Goal: Communication & Community: Answer question/provide support

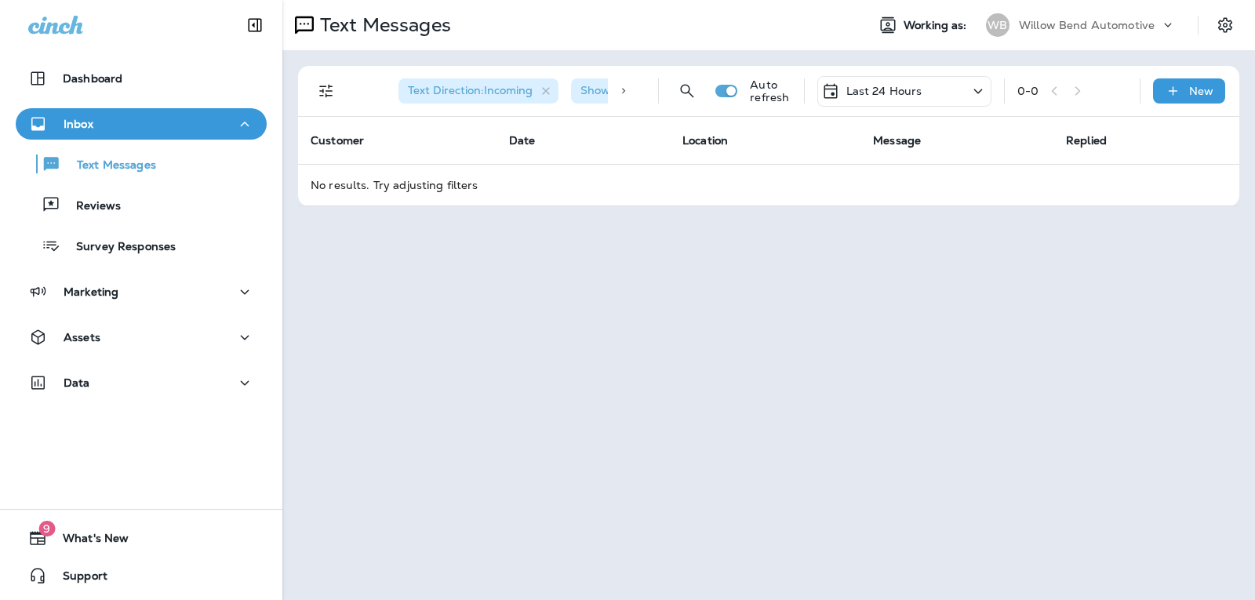
click at [863, 75] on div "Text Direction : Incoming Show Start/Stop/Unsubscribe : true Auto refresh Last …" at bounding box center [772, 91] width 923 height 50
click at [871, 89] on p "Last 24 Hours" at bounding box center [885, 91] width 76 height 13
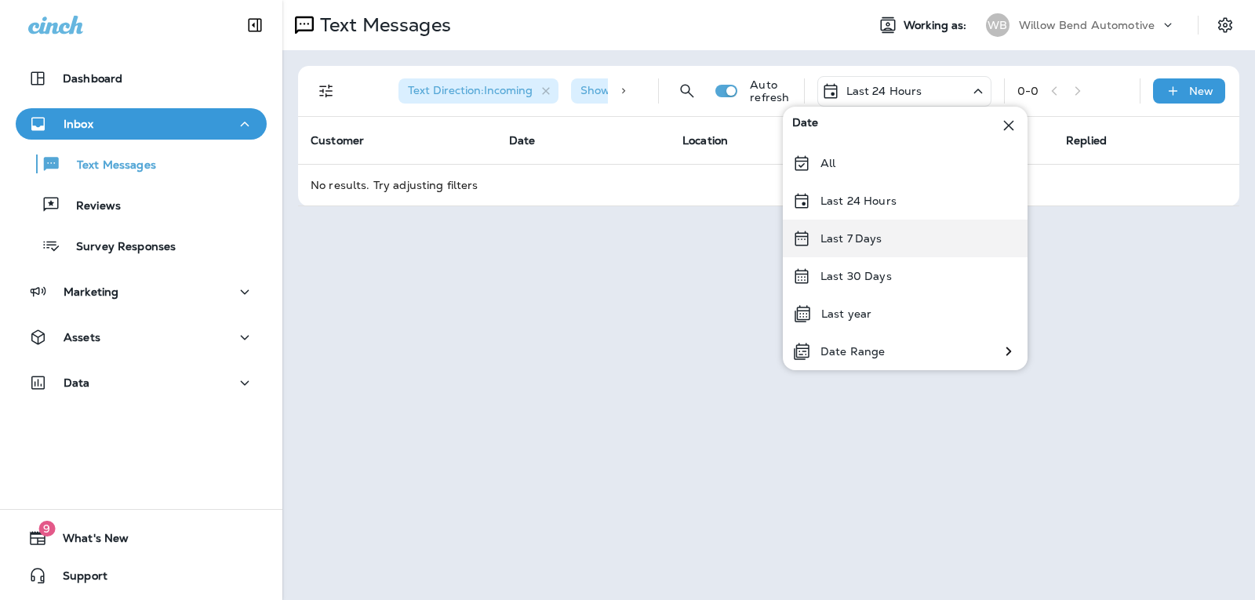
click at [865, 244] on p "Last 7 Days" at bounding box center [852, 238] width 62 height 13
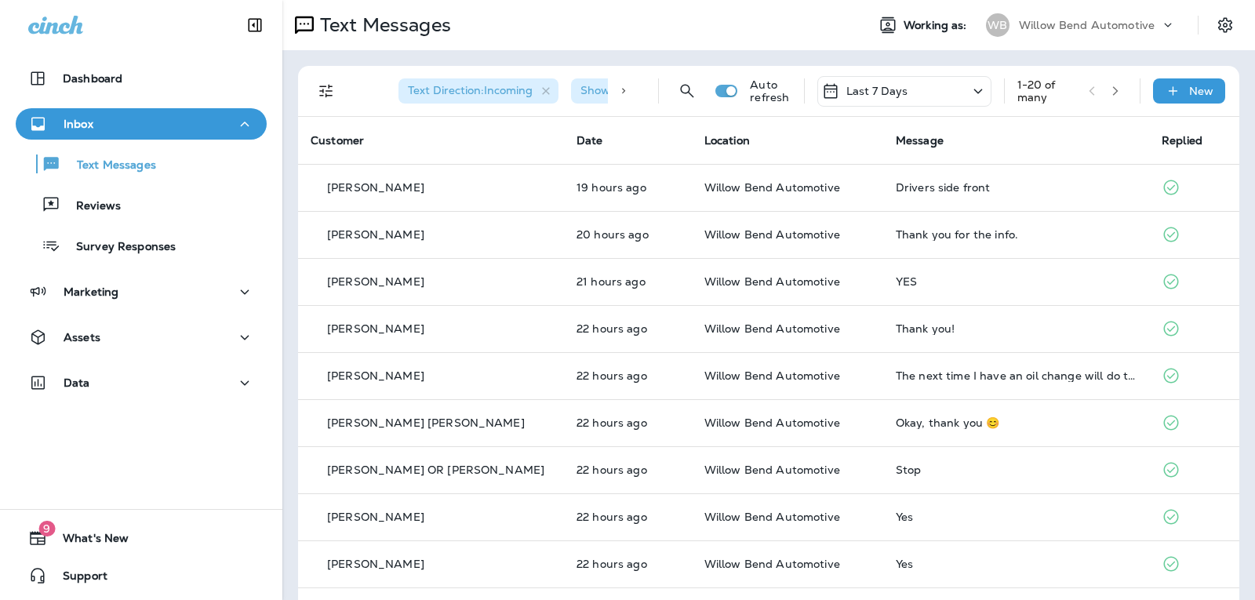
click at [920, 92] on div "Last 7 Days" at bounding box center [905, 91] width 174 height 31
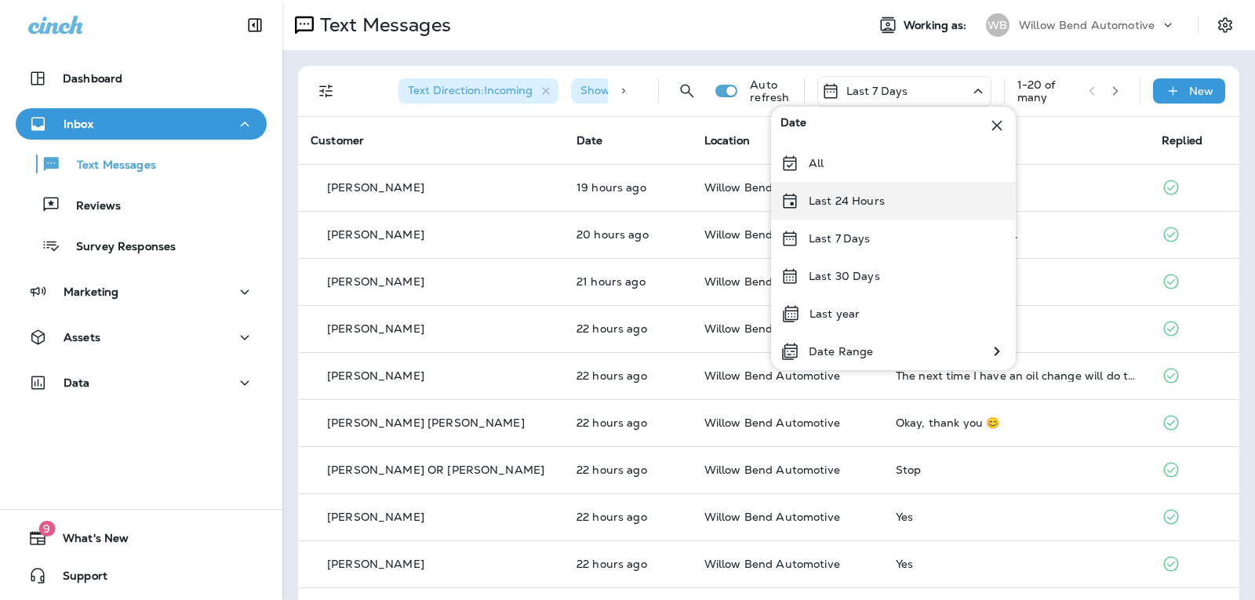
click at [897, 191] on div "Last 24 Hours" at bounding box center [893, 201] width 245 height 38
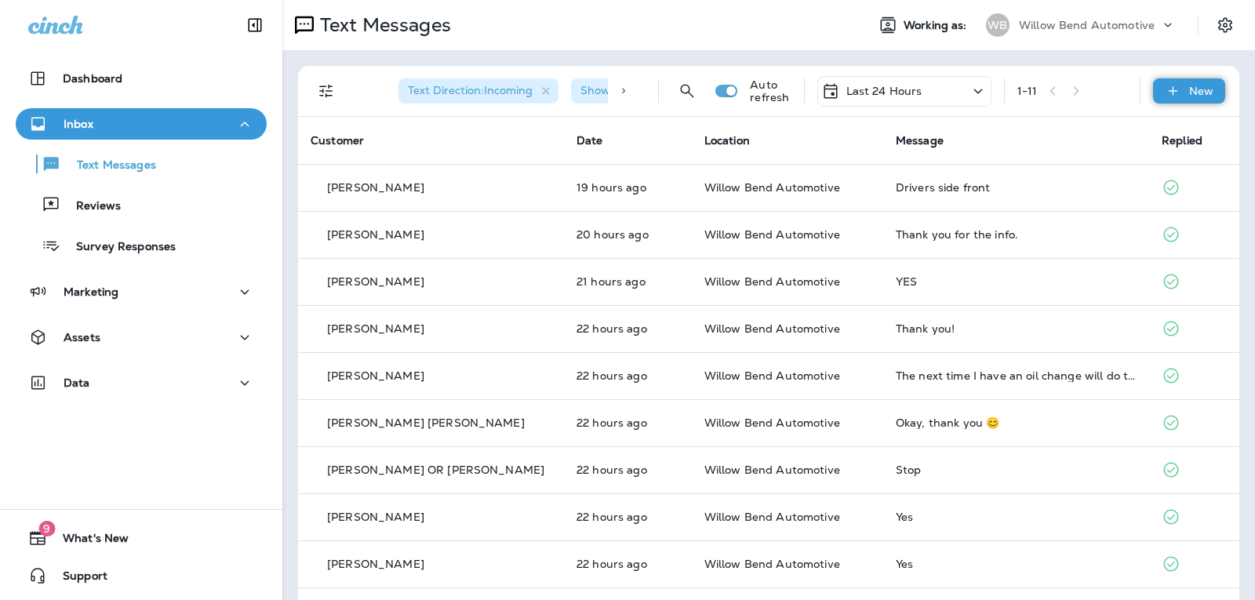
click at [1173, 97] on div "New" at bounding box center [1189, 90] width 72 height 25
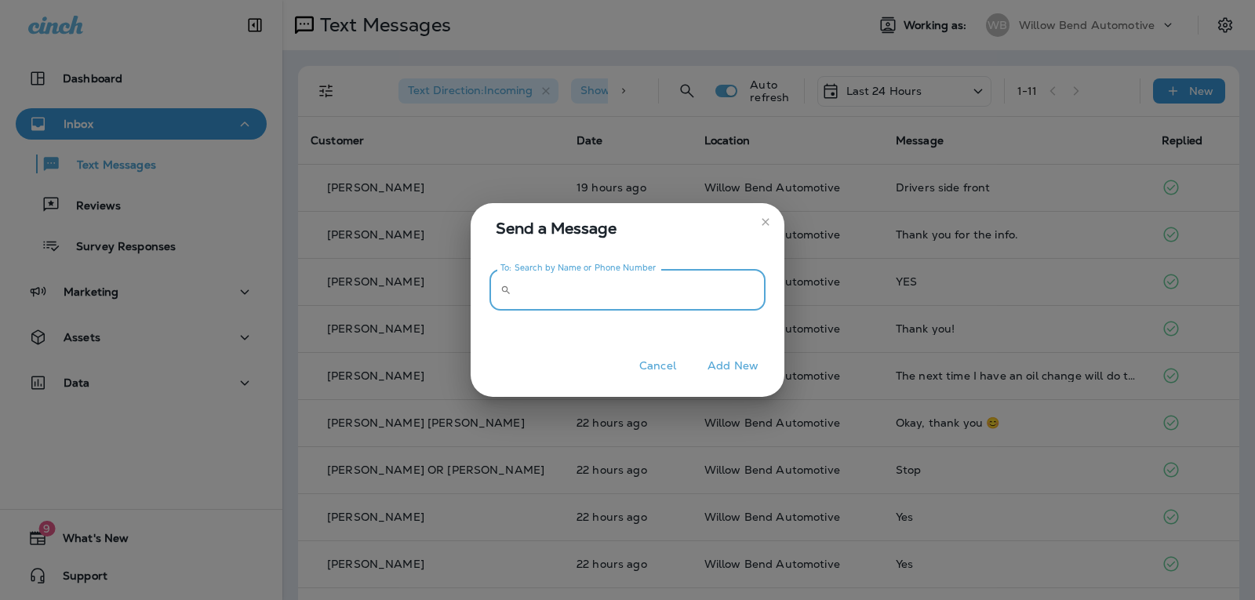
click at [673, 288] on input "To: Search by Name or Phone Number" at bounding box center [642, 290] width 248 height 42
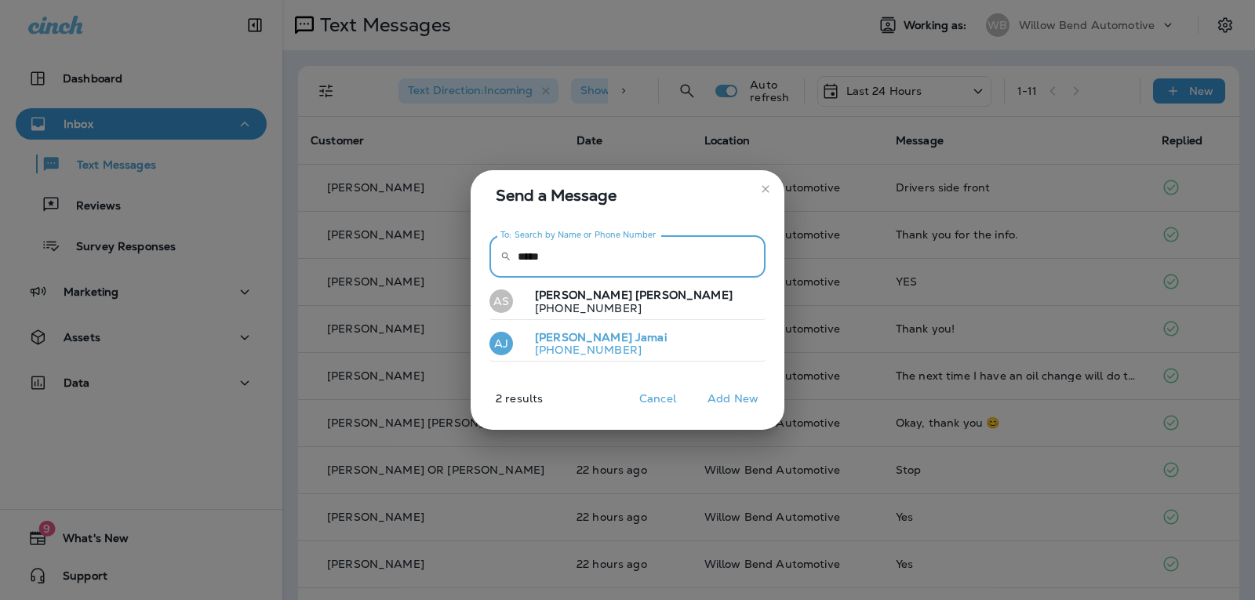
type input "*****"
click at [654, 352] on button "AJ Aidan Jamai +18136103288" at bounding box center [628, 344] width 276 height 36
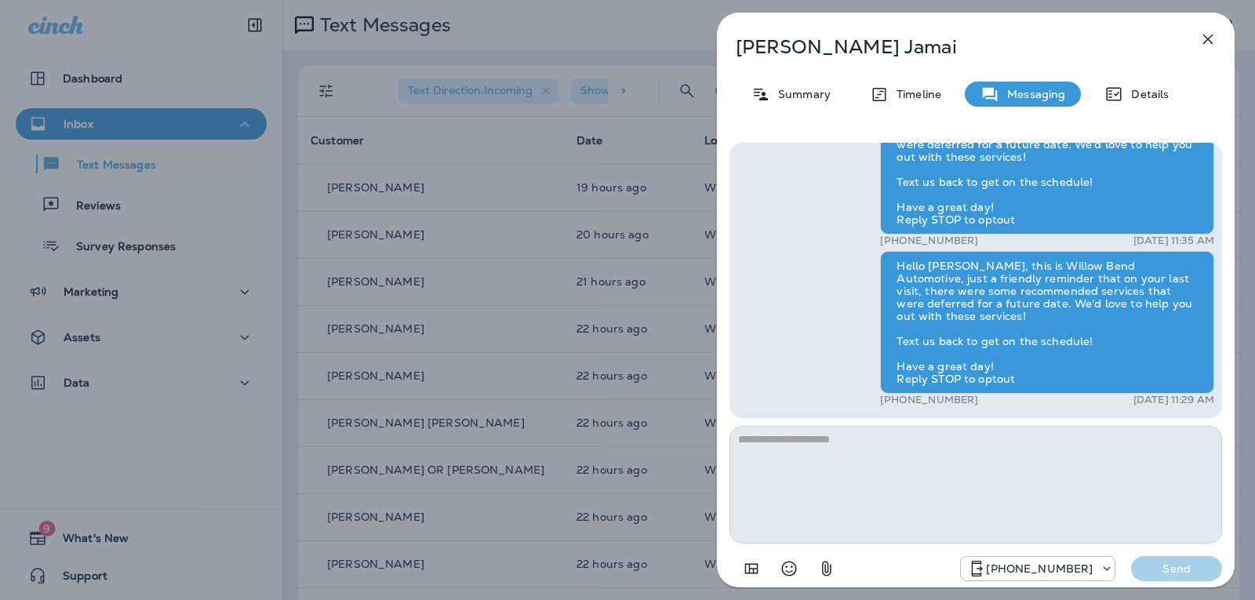
click at [781, 440] on textarea at bounding box center [976, 485] width 493 height 118
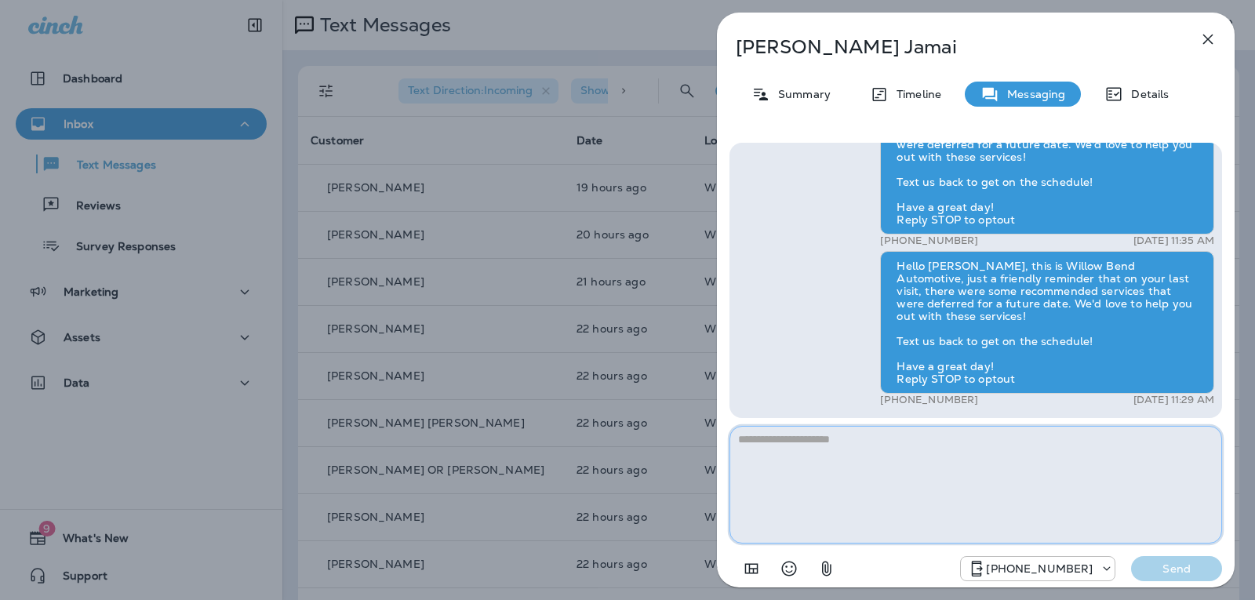
click at [877, 457] on textarea at bounding box center [976, 485] width 493 height 118
paste textarea "**********"
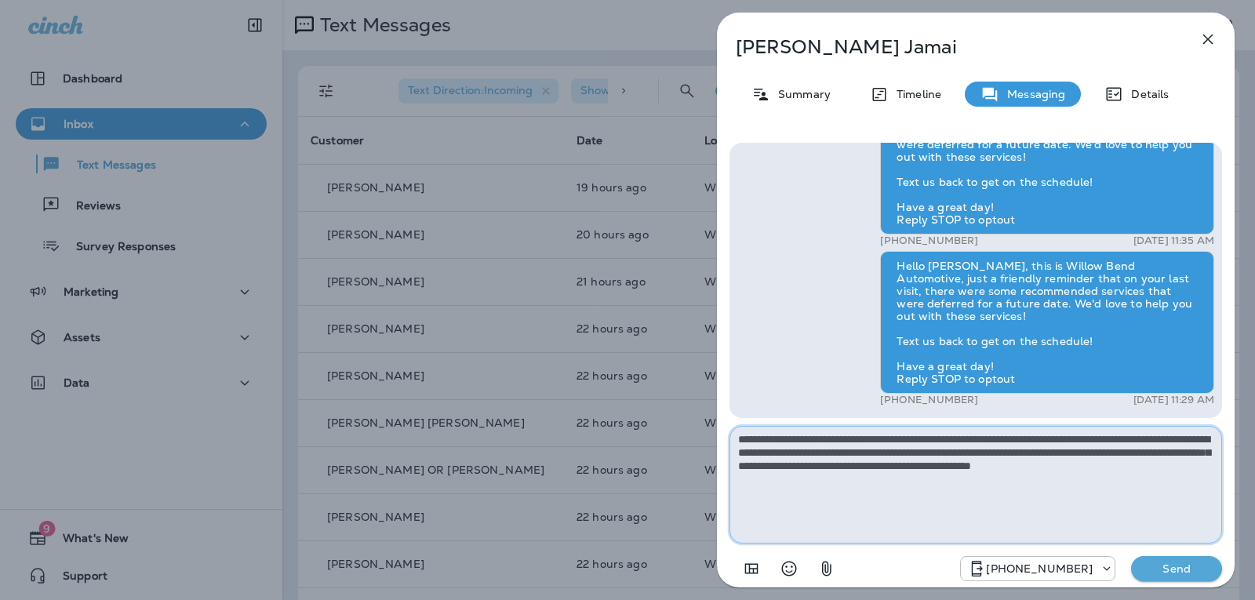
type textarea "**********"
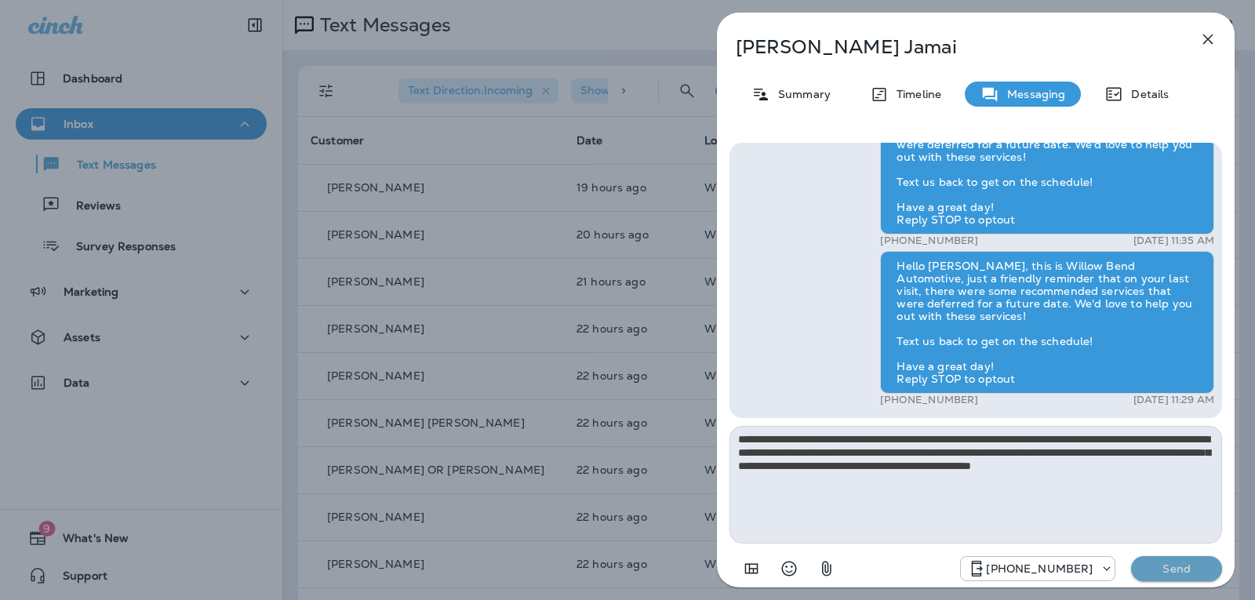
click at [1173, 569] on p "Send" at bounding box center [1177, 569] width 66 height 14
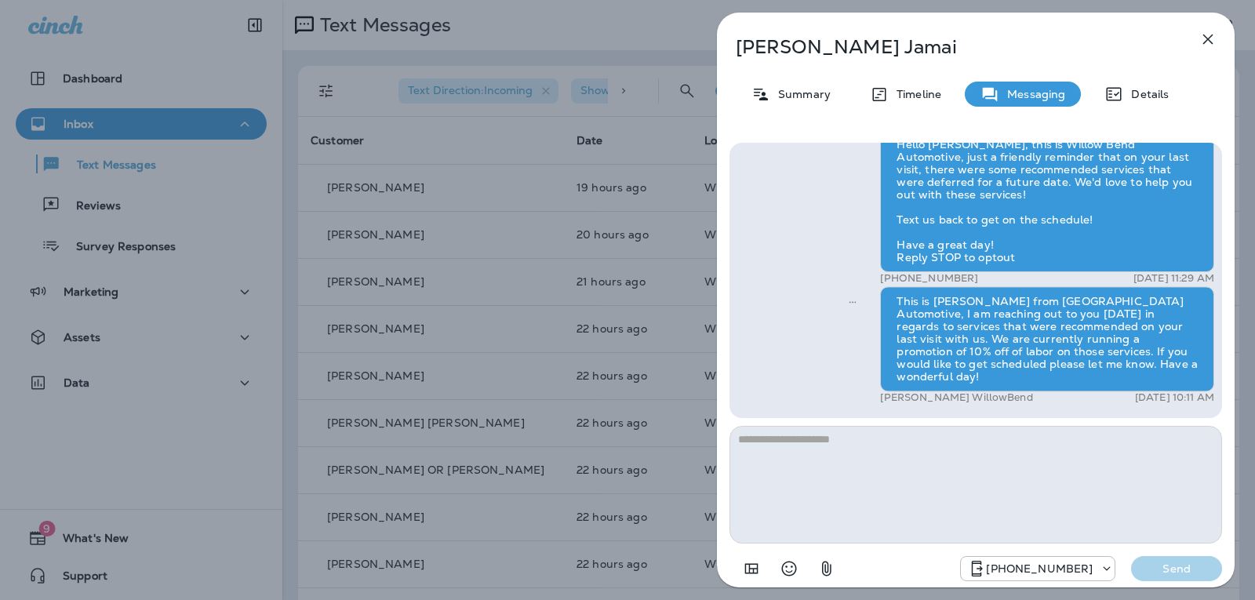
click at [1208, 35] on icon "button" at bounding box center [1208, 39] width 19 height 19
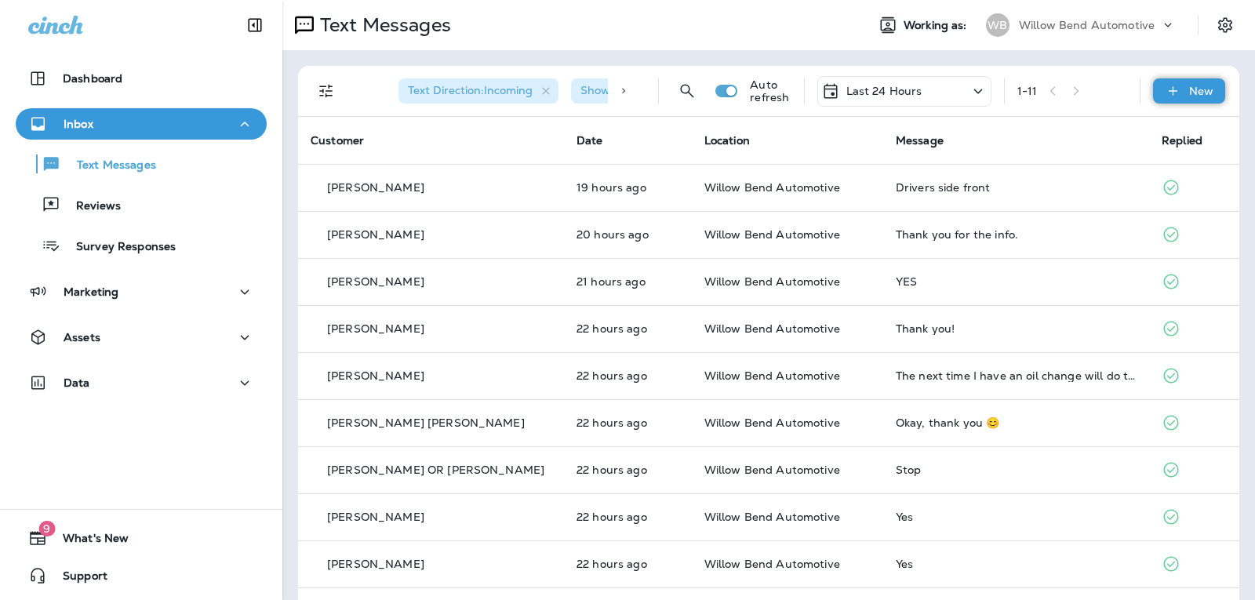
click at [1173, 100] on div "New" at bounding box center [1189, 90] width 72 height 25
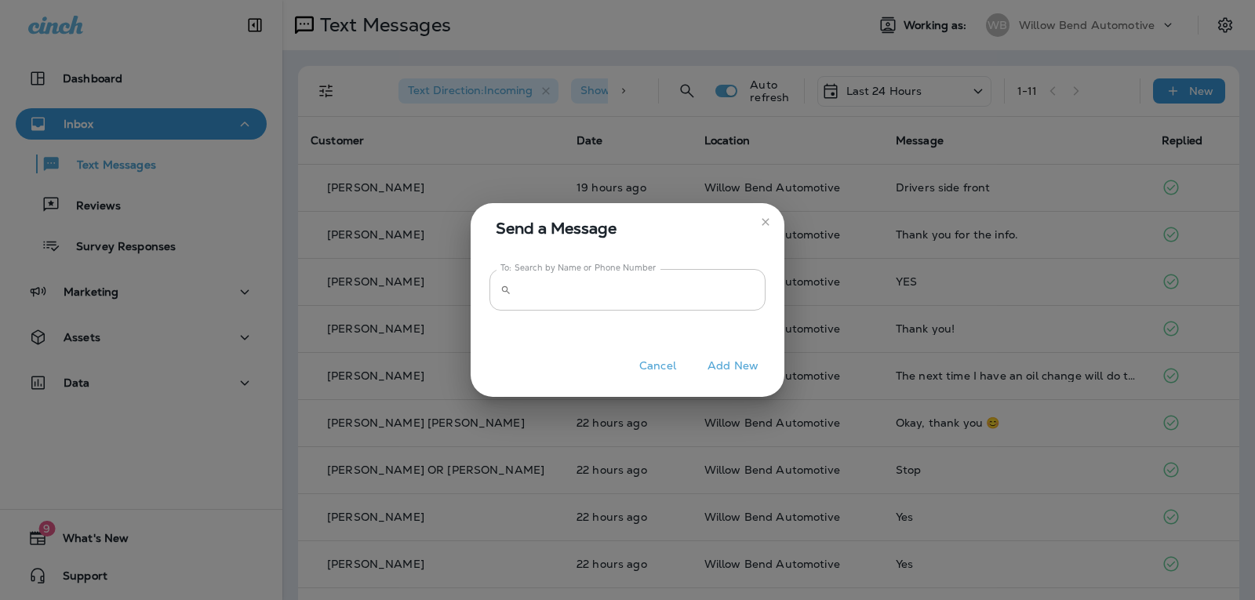
click at [628, 284] on input "To: Search by Name or Phone Number" at bounding box center [642, 290] width 248 height 42
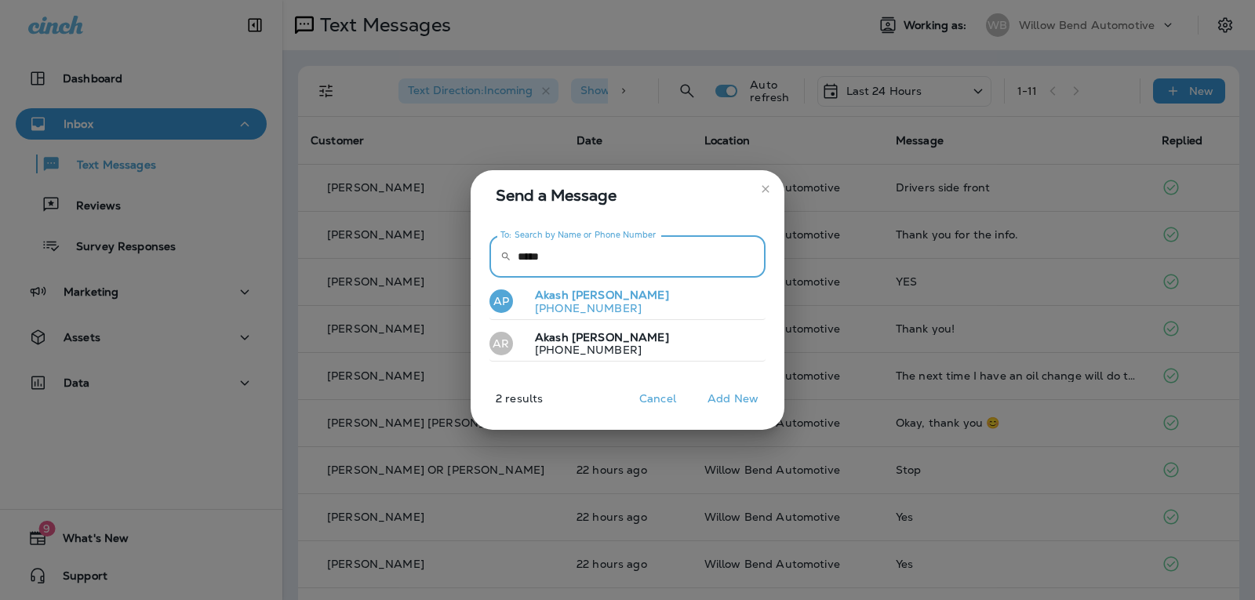
type input "*****"
click at [624, 297] on button "AP Akash Patel +12015899155" at bounding box center [628, 302] width 276 height 36
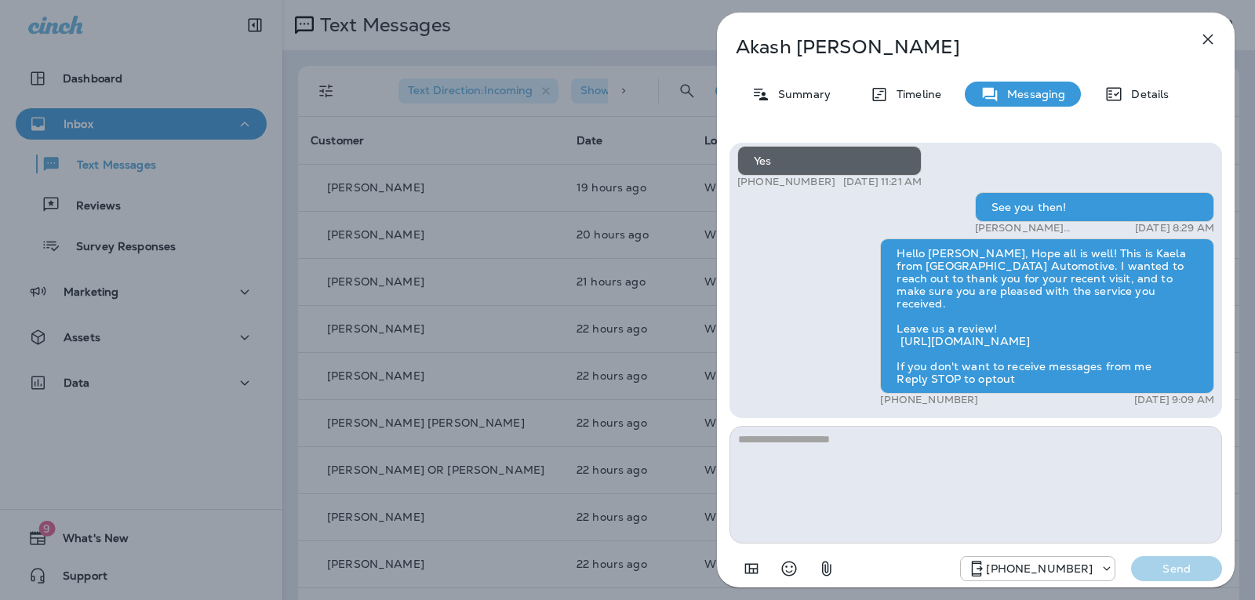
click at [873, 447] on textarea at bounding box center [976, 485] width 493 height 118
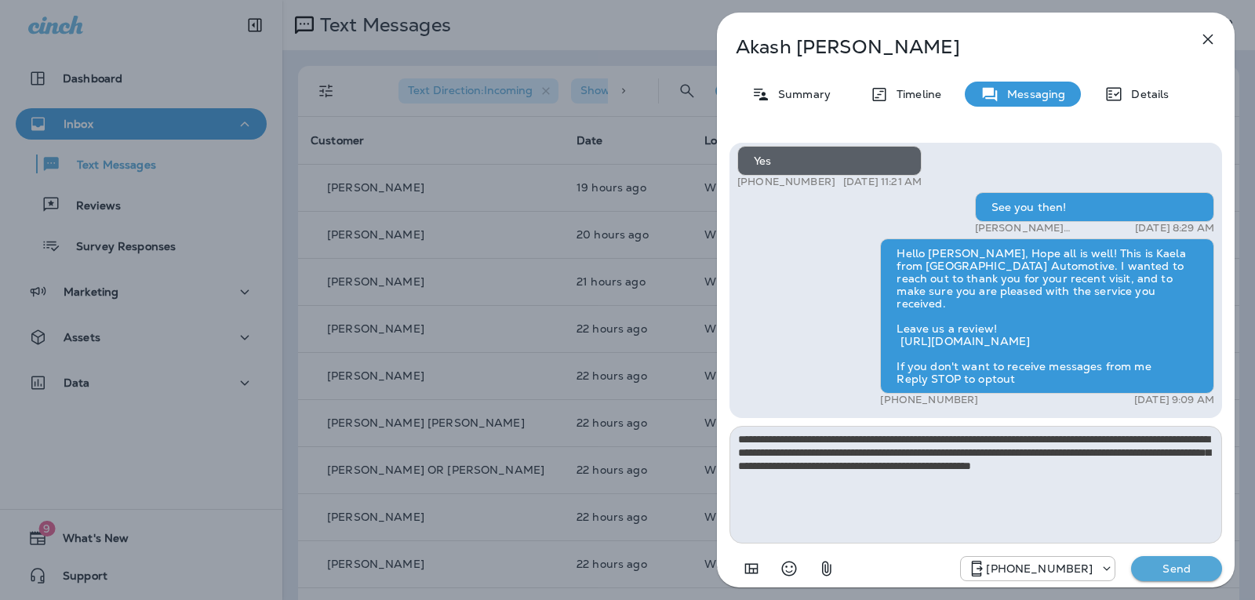
type textarea "**********"
click at [1176, 567] on p "Send" at bounding box center [1177, 569] width 66 height 14
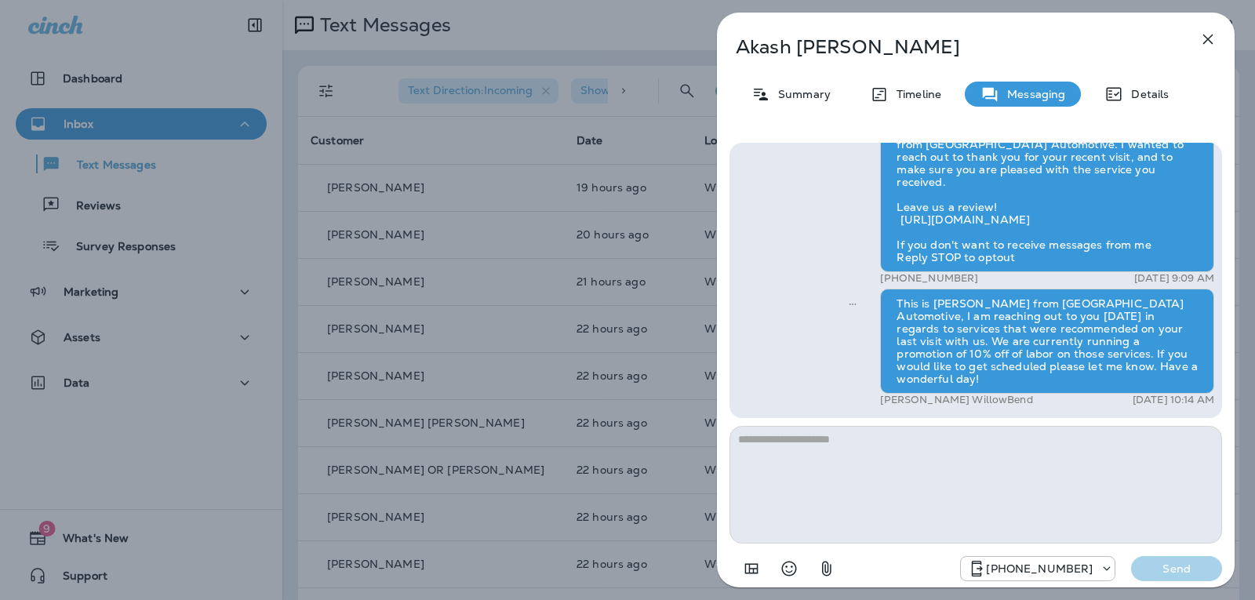
click at [1206, 42] on icon "button" at bounding box center [1209, 40] width 10 height 10
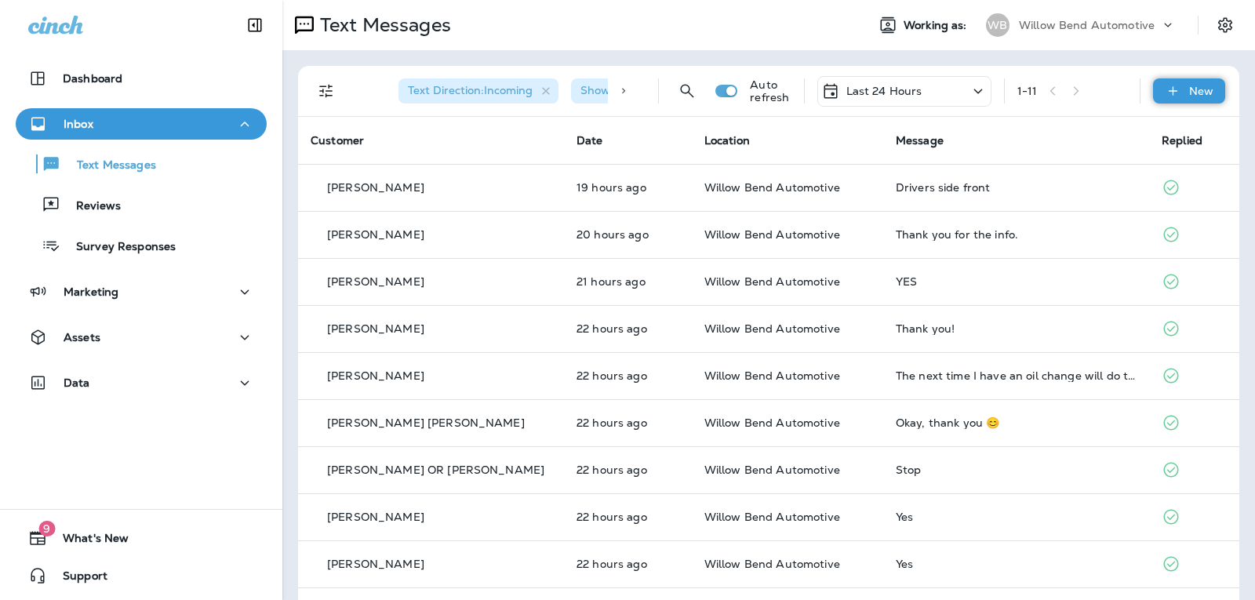
click at [1168, 91] on icon at bounding box center [1172, 90] width 9 height 9
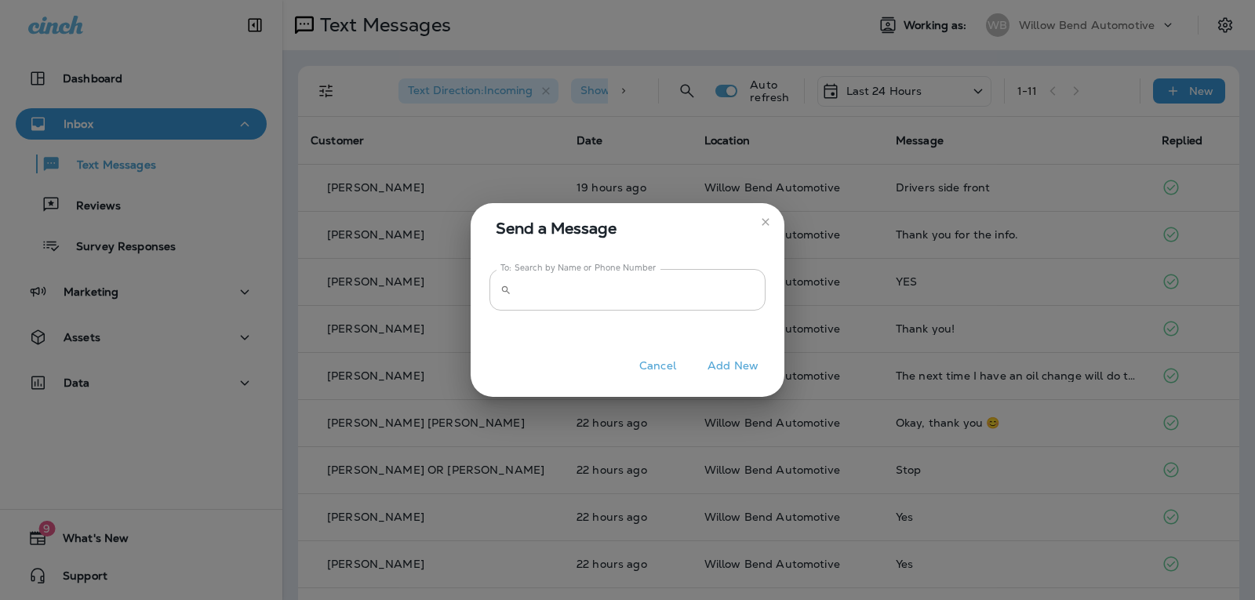
click at [740, 287] on input "To: Search by Name or Phone Number" at bounding box center [642, 290] width 248 height 42
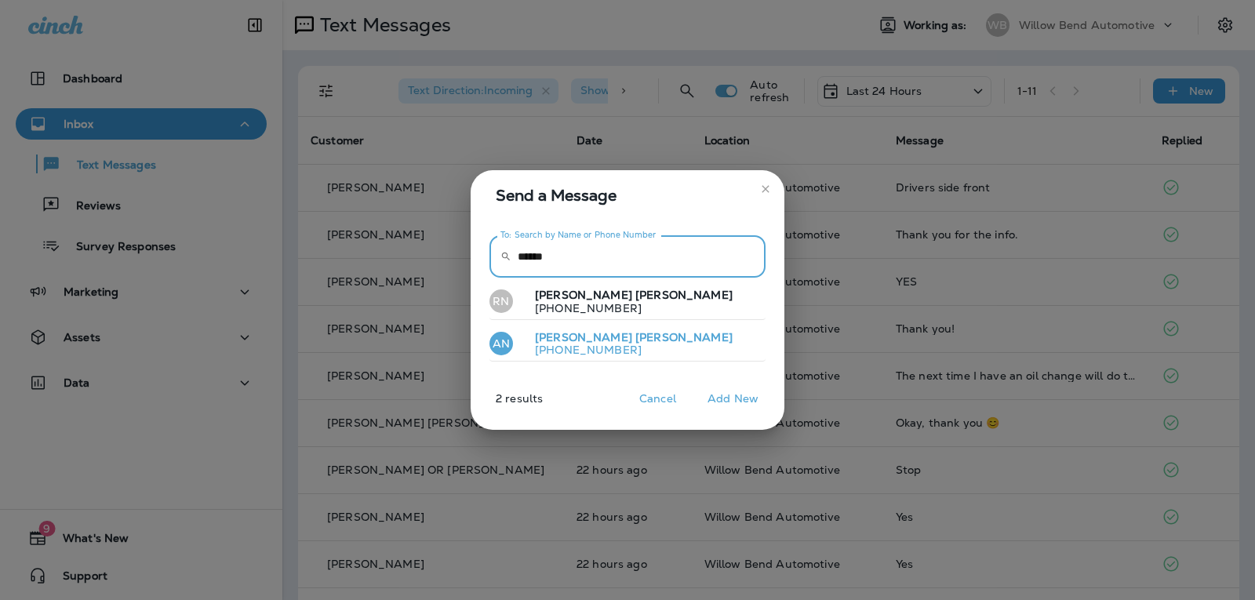
type input "******"
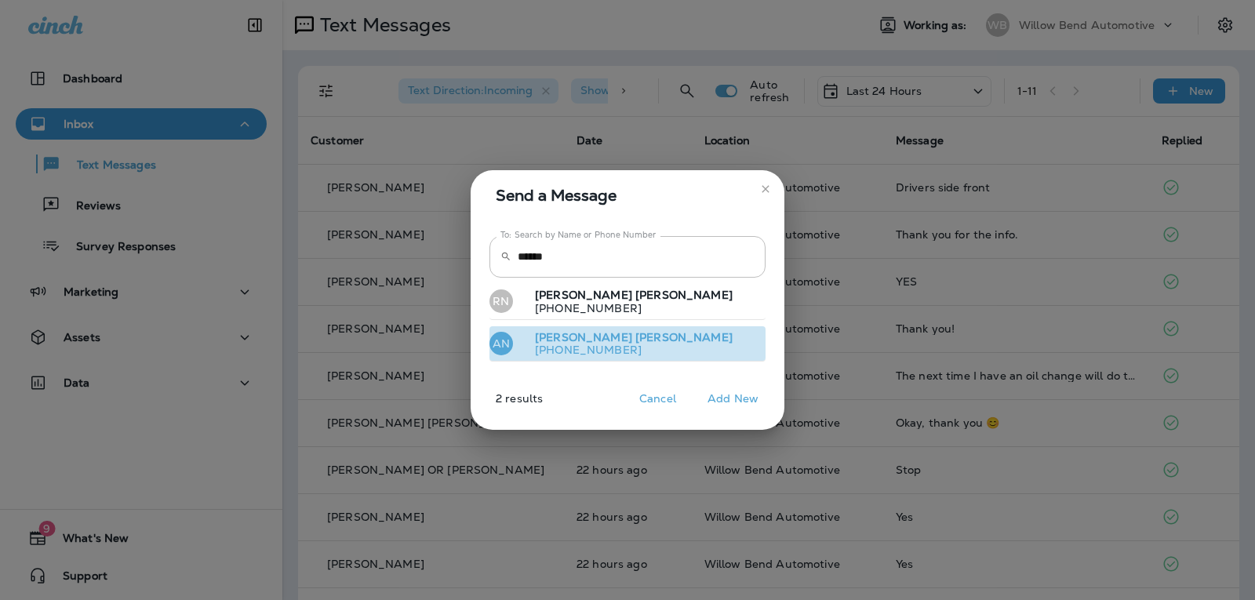
click at [647, 350] on button "AN Alexis Napier +17272036932" at bounding box center [628, 344] width 276 height 36
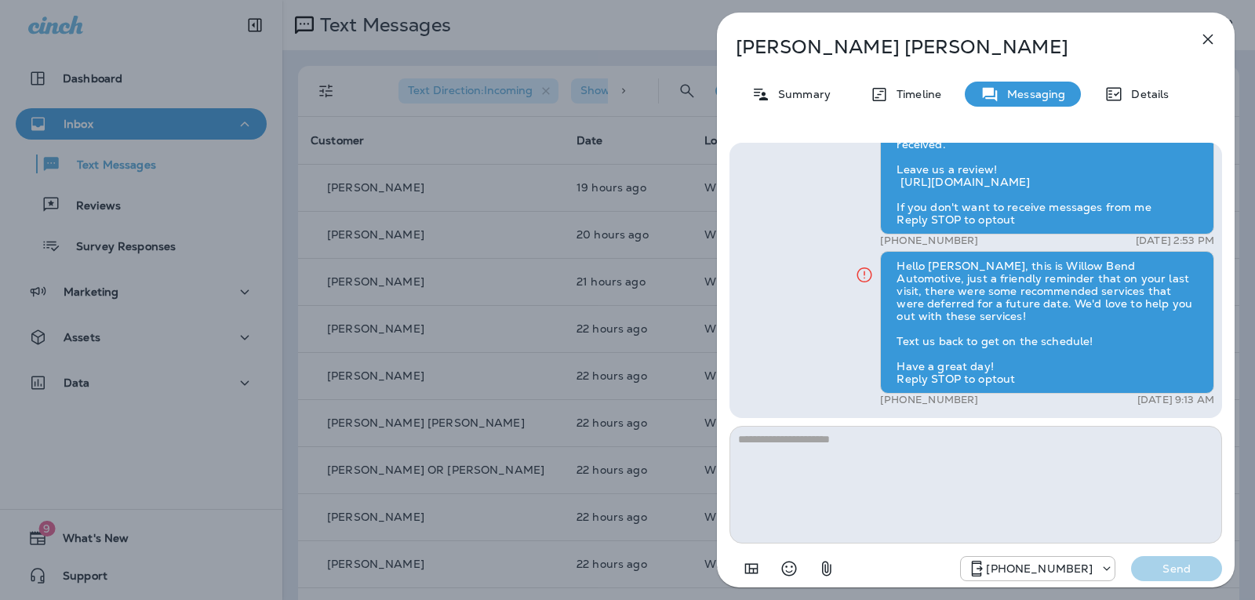
click at [801, 446] on textarea at bounding box center [976, 485] width 493 height 118
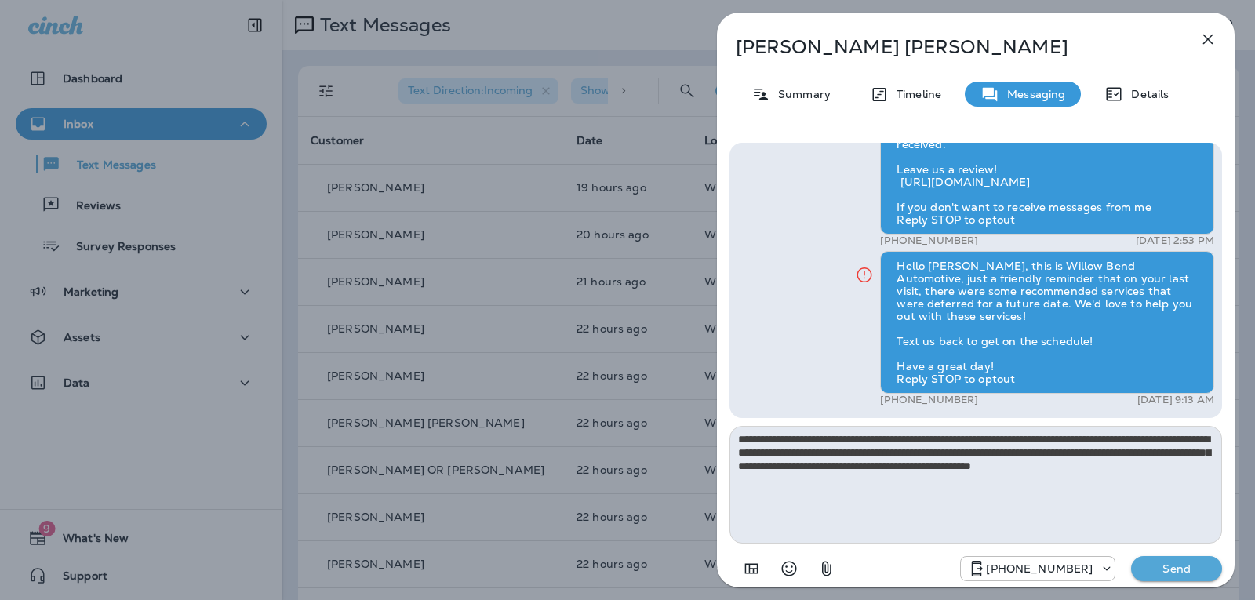
type textarea "**********"
click at [1193, 569] on p "Send" at bounding box center [1177, 569] width 66 height 14
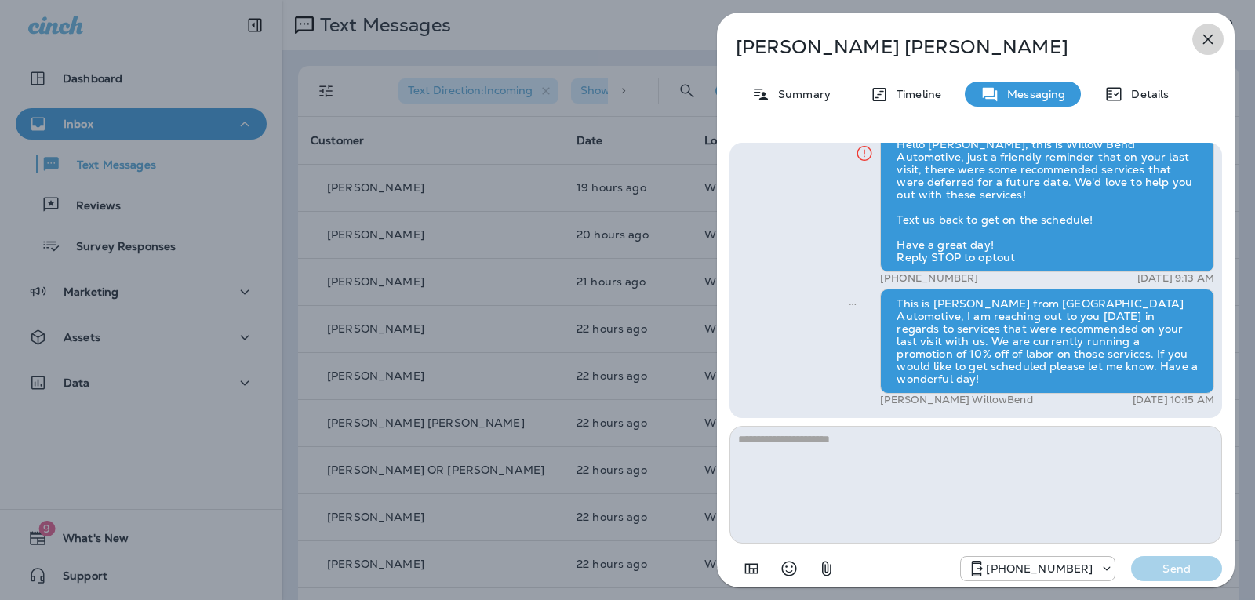
click at [1211, 38] on icon "button" at bounding box center [1208, 39] width 19 height 19
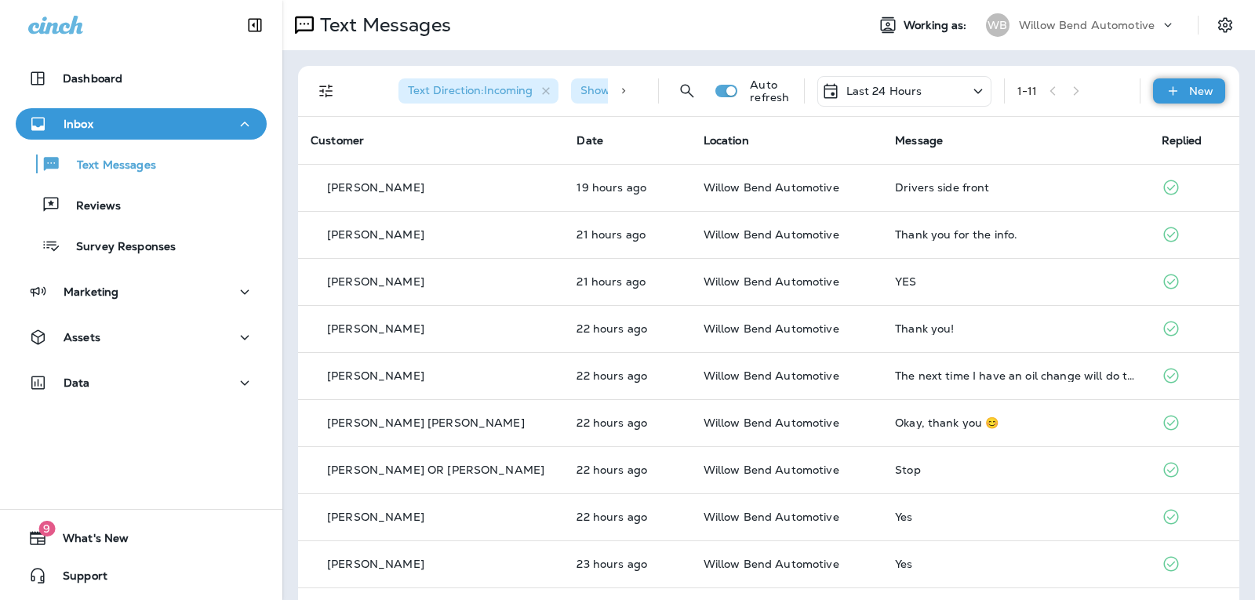
click at [1160, 84] on div "New" at bounding box center [1189, 90] width 72 height 25
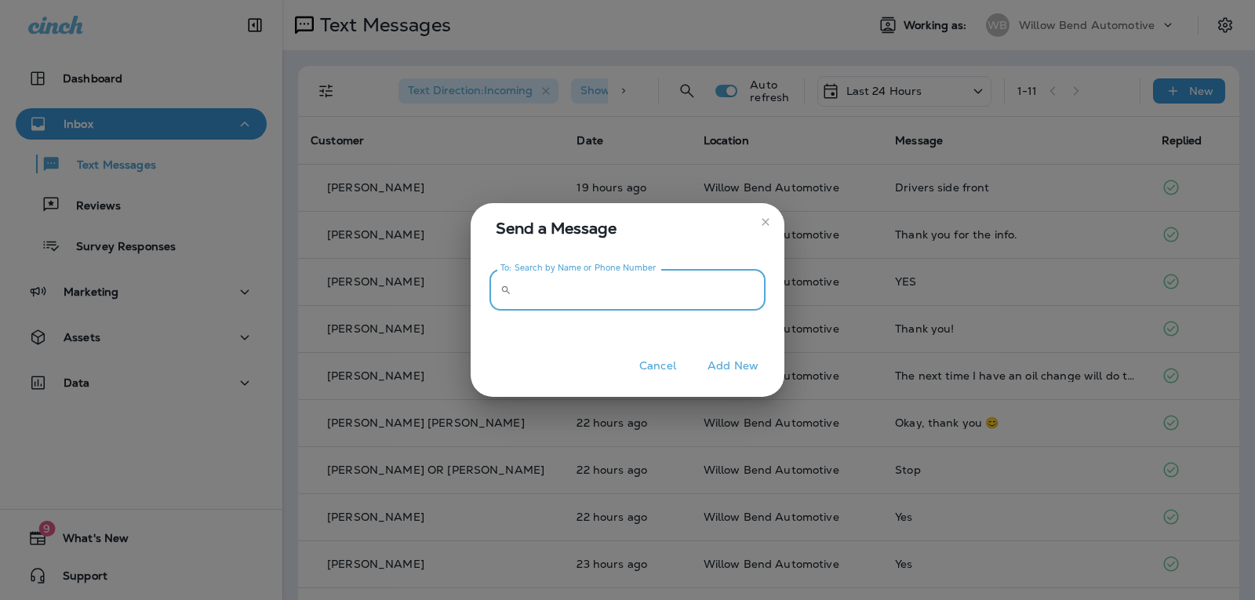
click at [687, 301] on input "To: Search by Name or Phone Number" at bounding box center [642, 290] width 248 height 42
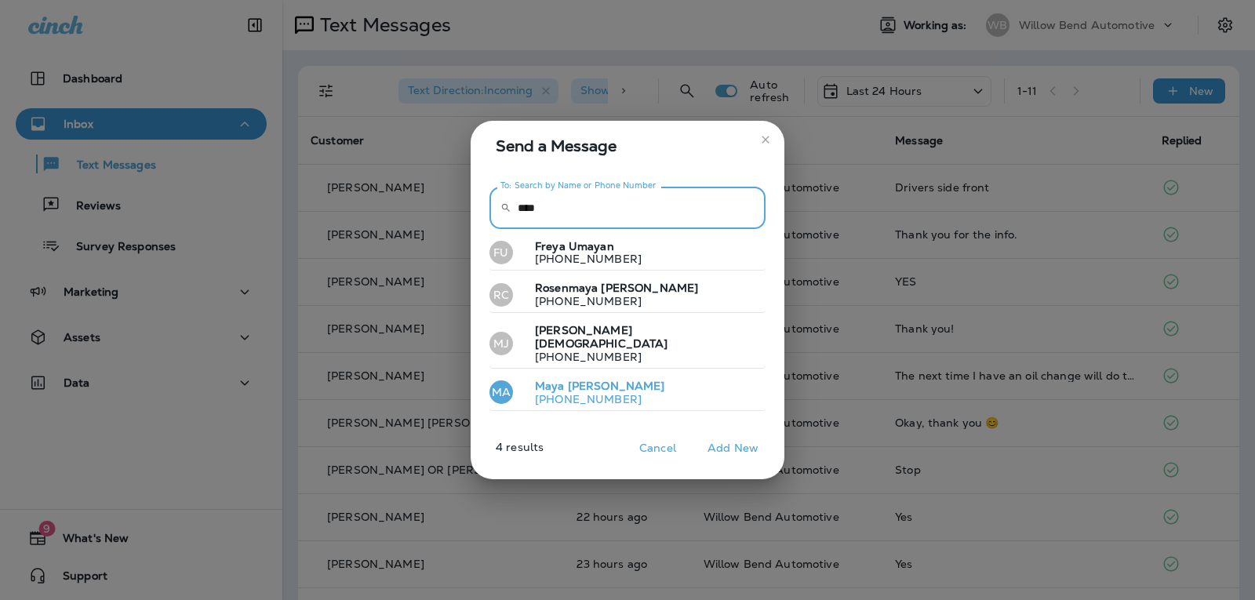
type input "****"
click at [624, 397] on button "MA [PERSON_NAME] [PHONE_NUMBER]" at bounding box center [628, 393] width 276 height 36
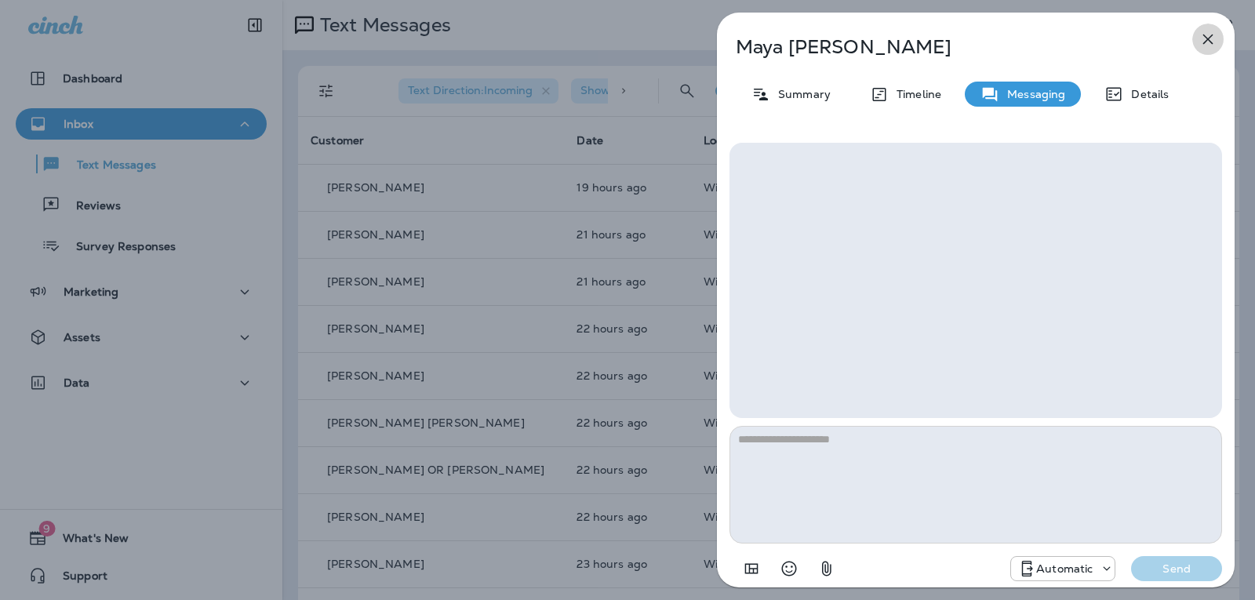
click at [1209, 44] on icon "button" at bounding box center [1208, 39] width 19 height 19
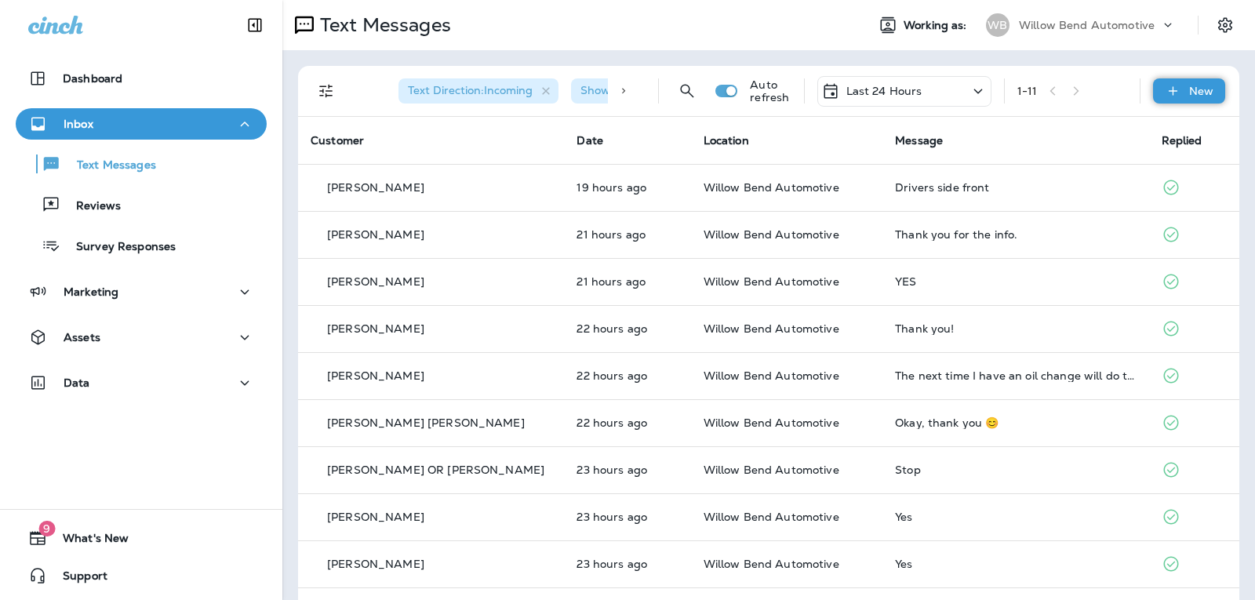
click at [1171, 90] on div "New" at bounding box center [1189, 90] width 72 height 25
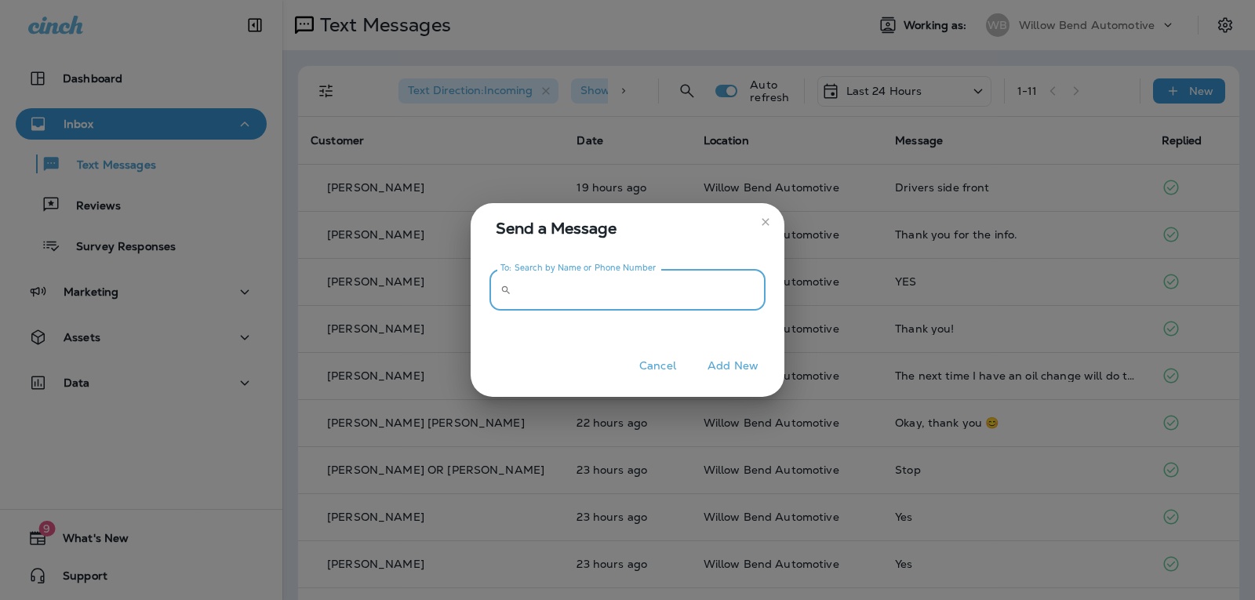
click at [633, 308] on input "To: Search by Name or Phone Number" at bounding box center [642, 290] width 248 height 42
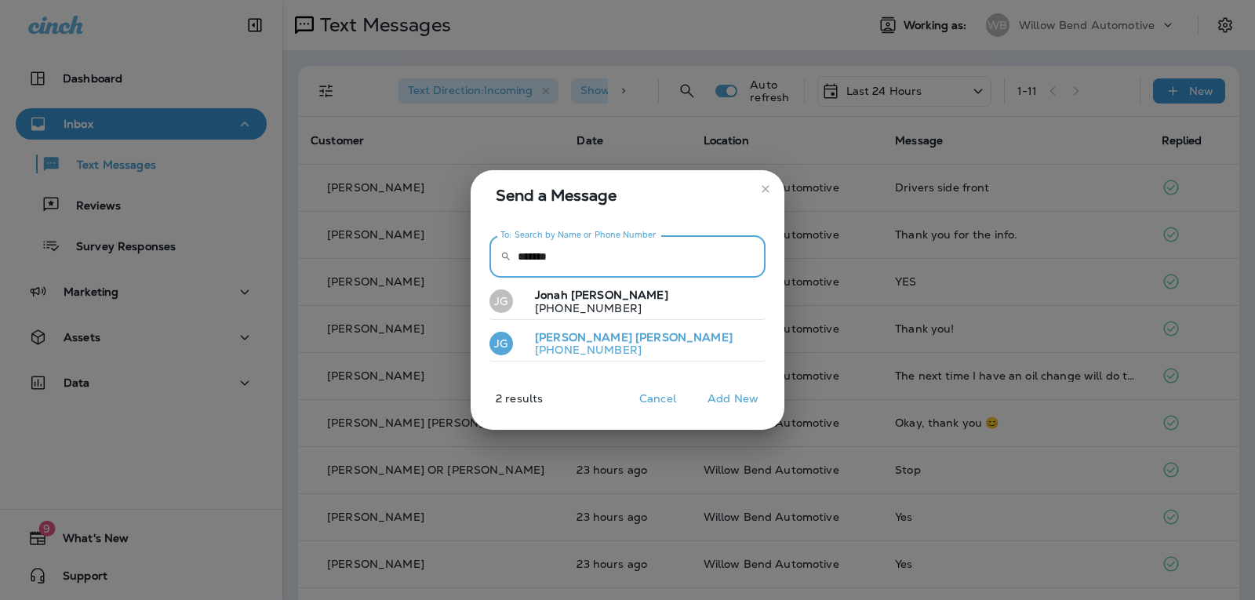
type input "*******"
click at [637, 337] on button "JG Jason Grunder +18137318405" at bounding box center [628, 344] width 276 height 36
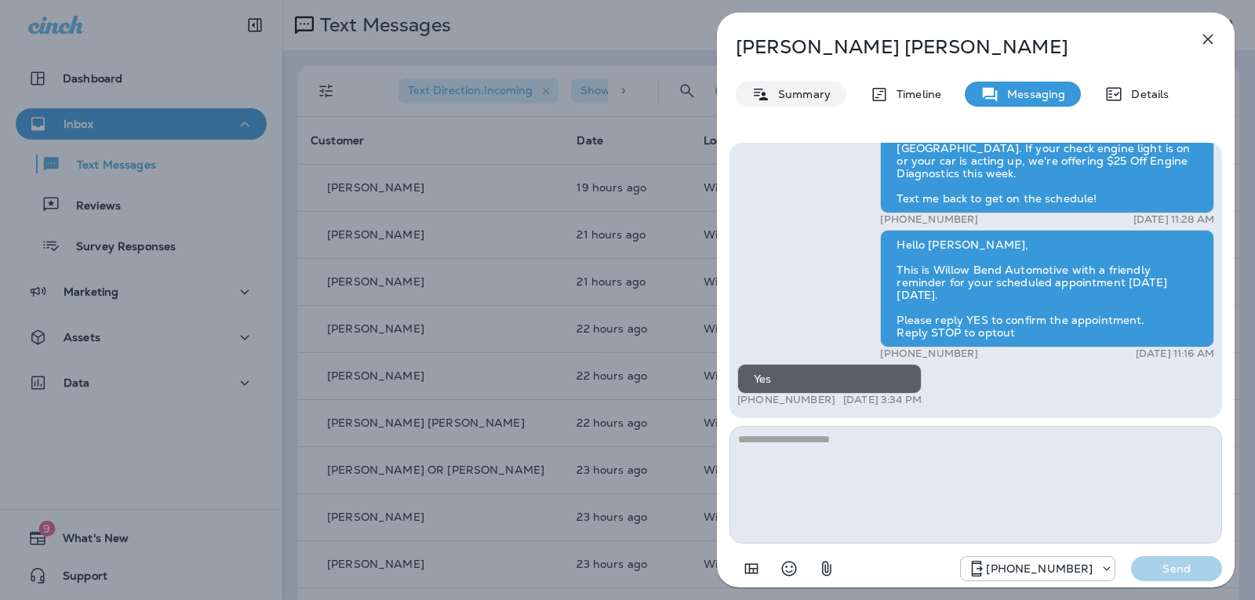
click at [814, 92] on p "Summary" at bounding box center [800, 94] width 60 height 13
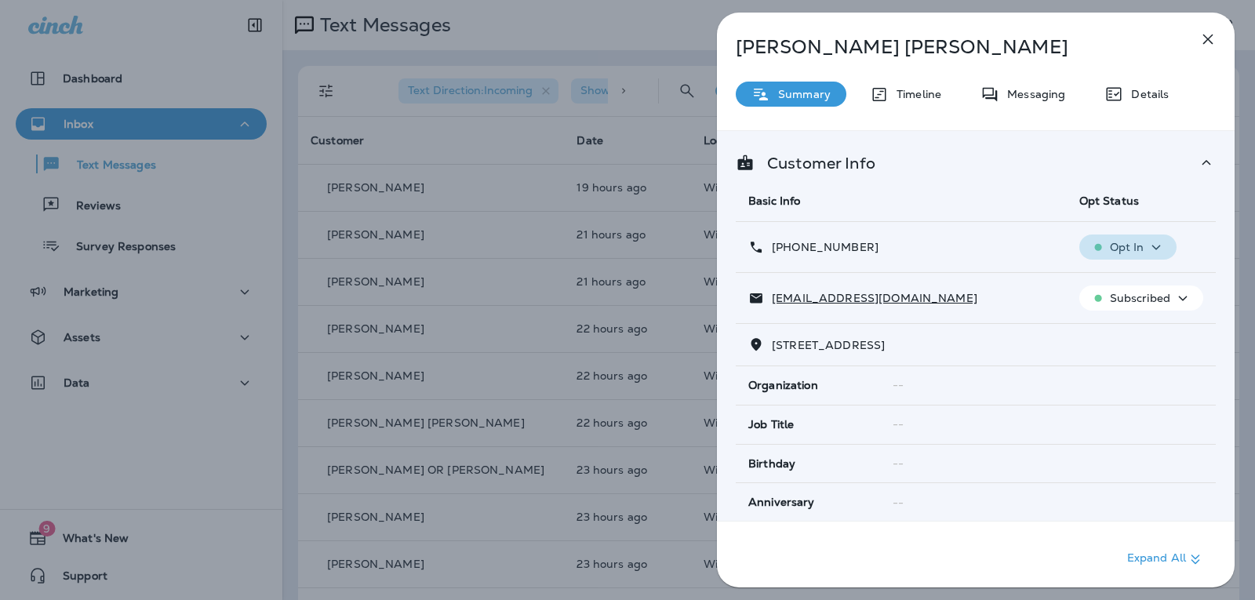
click at [1121, 248] on p "Opt In" at bounding box center [1127, 247] width 35 height 13
click at [1123, 291] on p "Opt out" at bounding box center [1116, 285] width 42 height 13
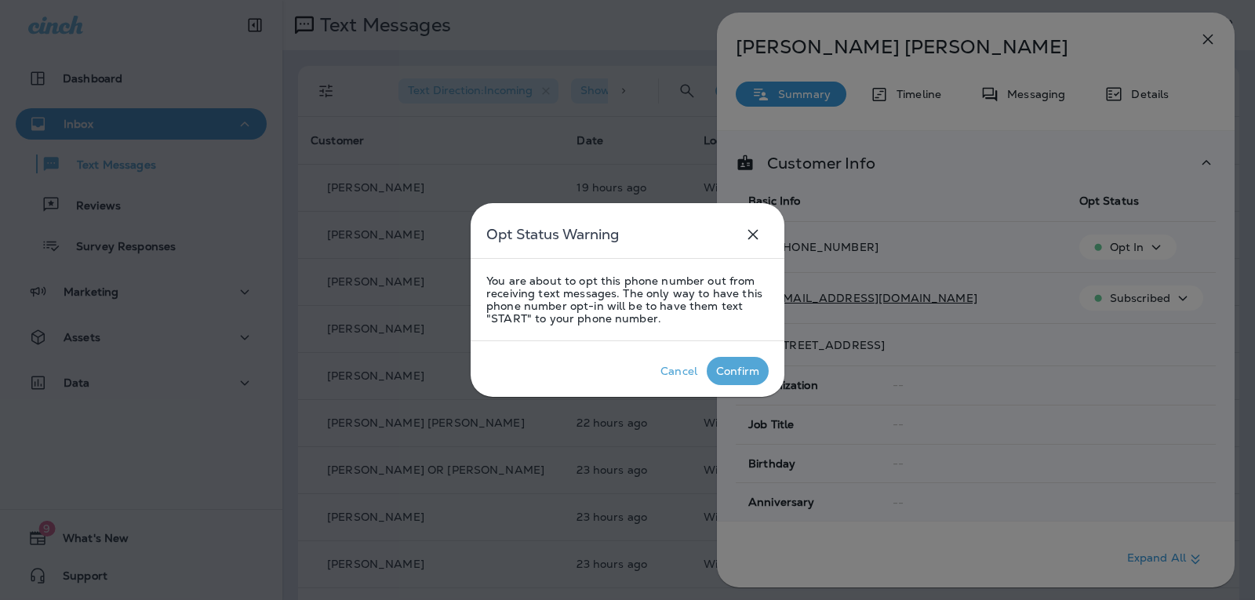
click at [752, 372] on div "Confirm" at bounding box center [737, 371] width 43 height 13
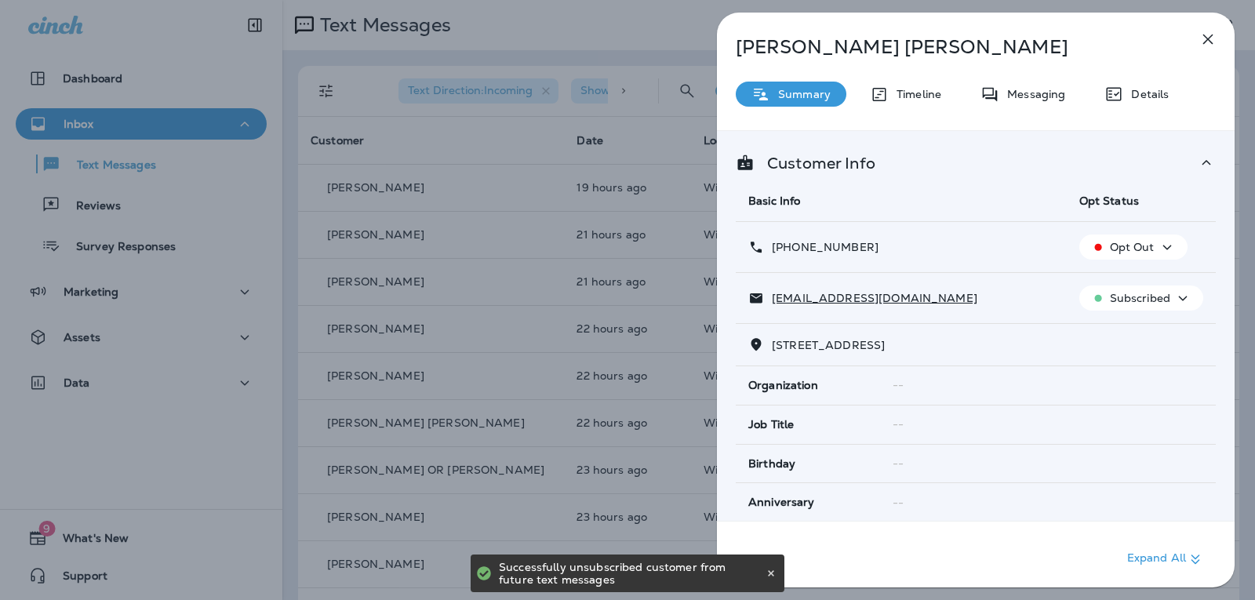
click at [1205, 47] on icon "button" at bounding box center [1208, 39] width 19 height 19
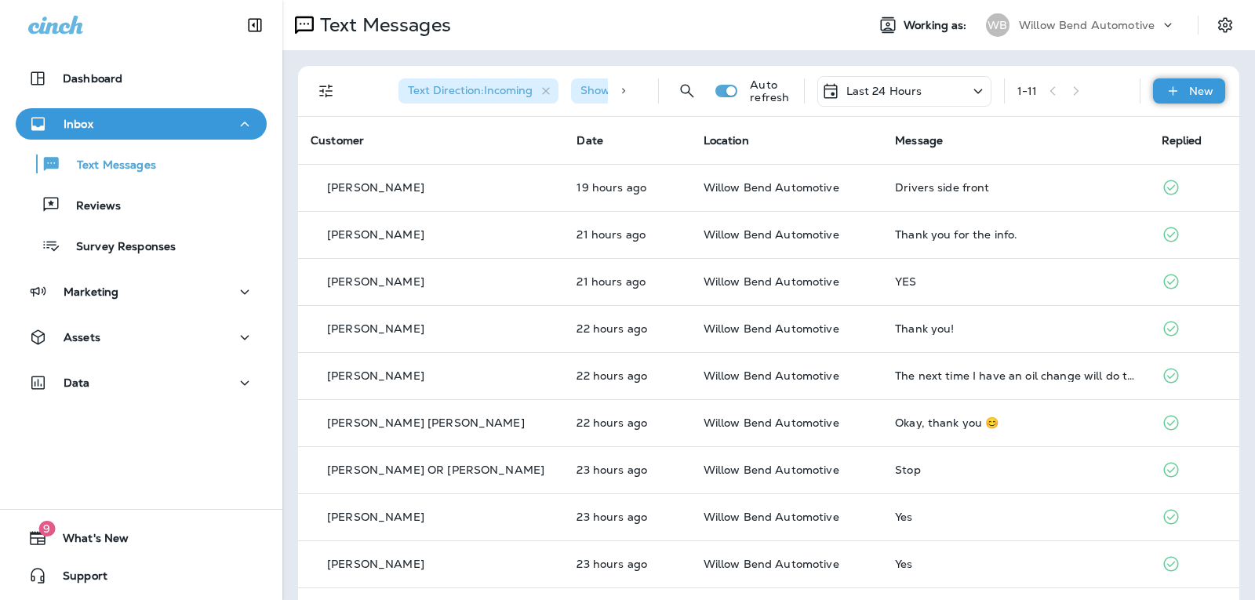
click at [1168, 87] on icon at bounding box center [1172, 90] width 9 height 9
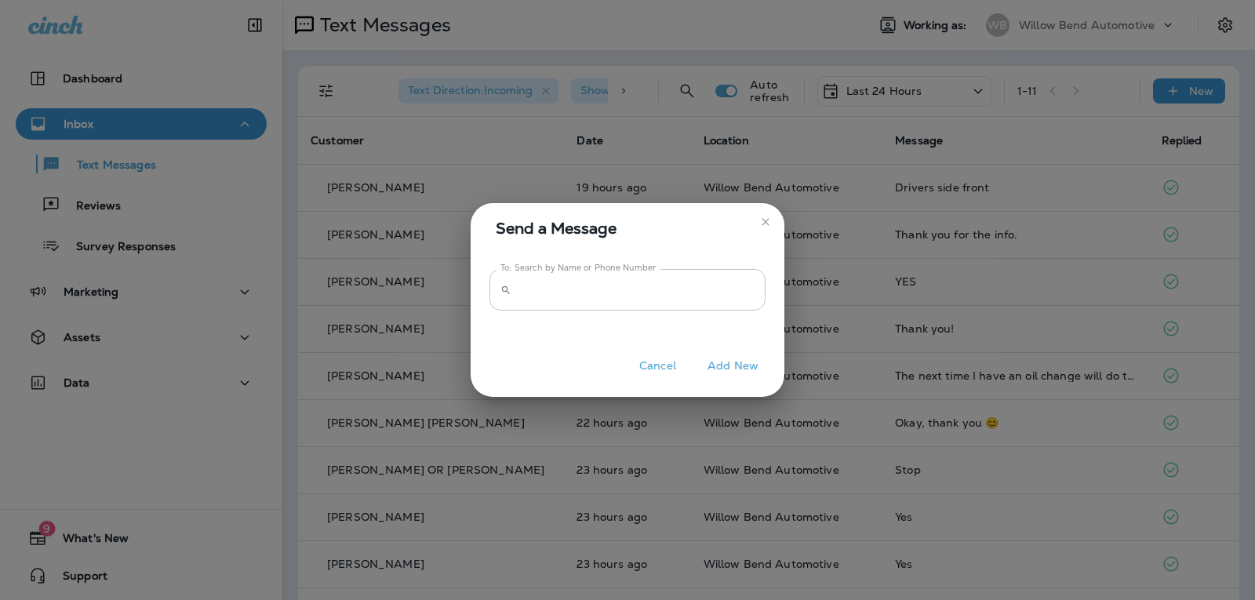
click at [691, 304] on input "To: Search by Name or Phone Number" at bounding box center [642, 290] width 248 height 42
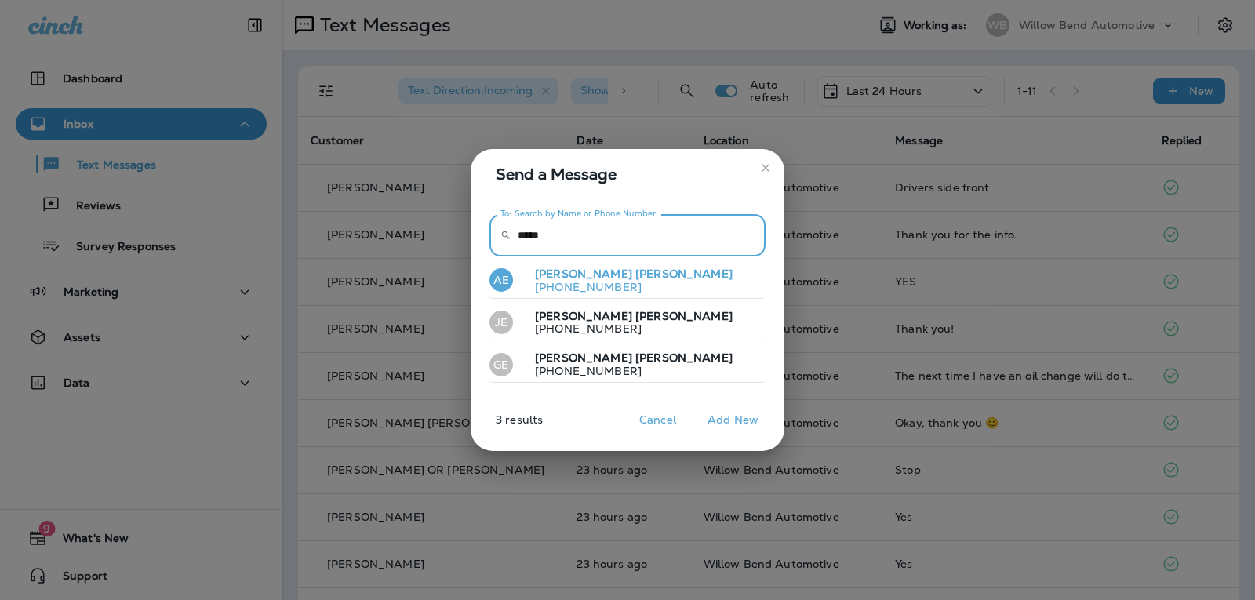
type input "*****"
click at [642, 277] on button "AE Andy Erwin +18137870648" at bounding box center [628, 281] width 276 height 36
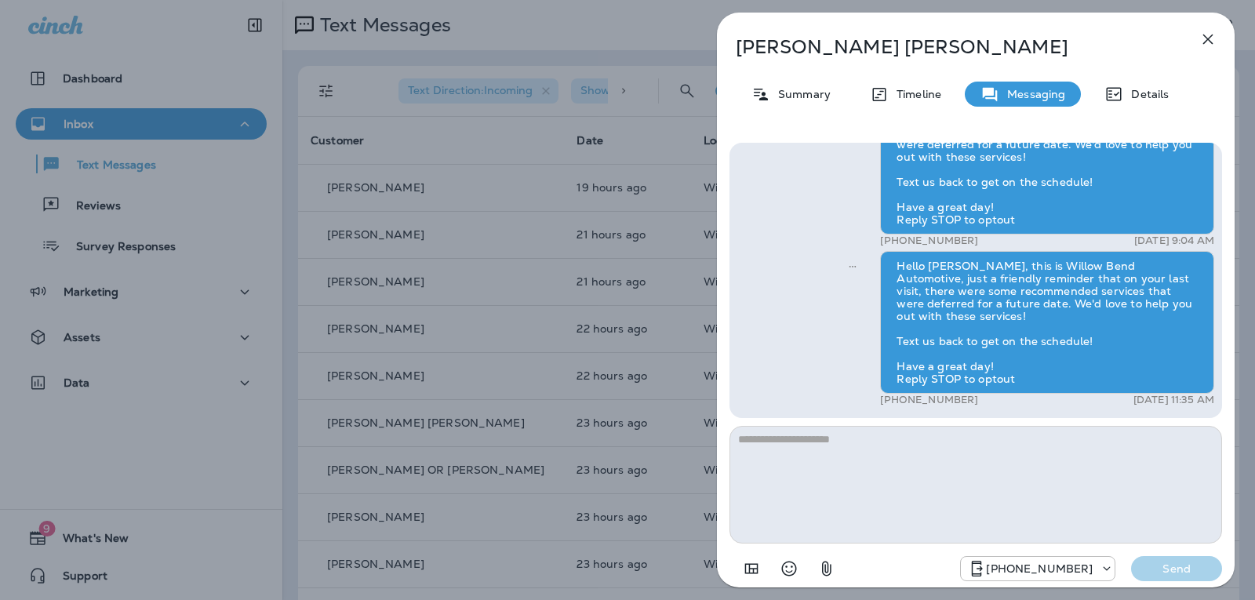
click at [745, 437] on textarea at bounding box center [976, 485] width 493 height 118
type textarea "**********"
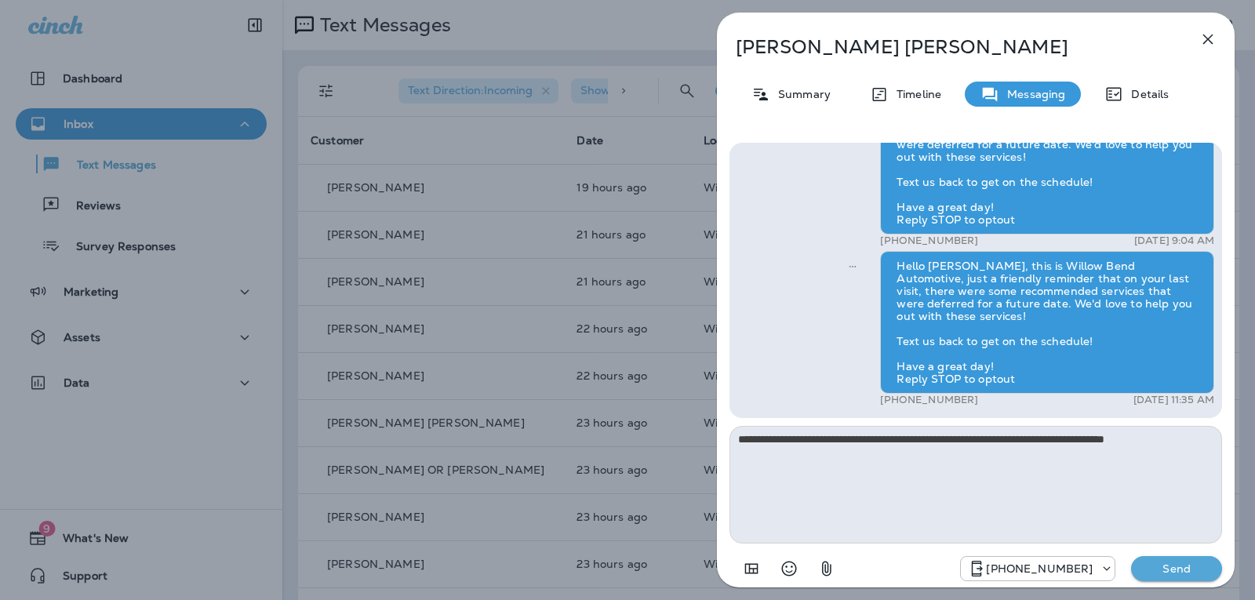
drag, startPoint x: 1191, startPoint y: 435, endPoint x: 498, endPoint y: 506, distance: 696.5
click at [515, 546] on div "**********" at bounding box center [627, 300] width 1255 height 600
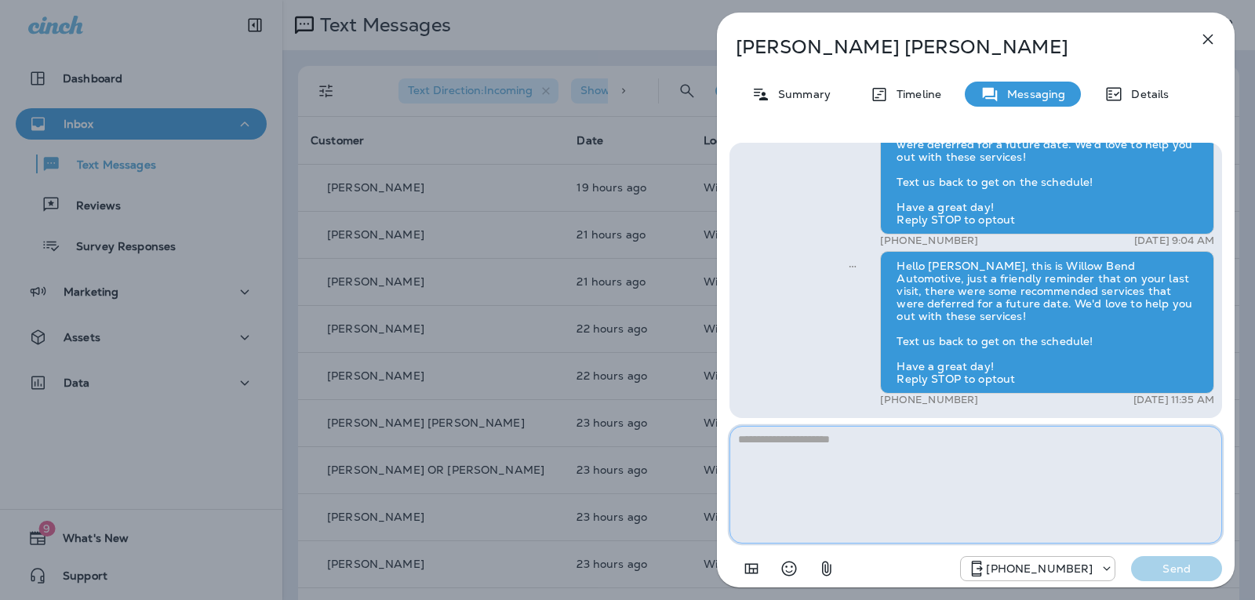
click at [1005, 479] on textarea at bounding box center [976, 485] width 493 height 118
click at [902, 450] on textarea at bounding box center [976, 485] width 493 height 118
drag, startPoint x: 903, startPoint y: 449, endPoint x: 901, endPoint y: 457, distance: 8.2
paste textarea "**********"
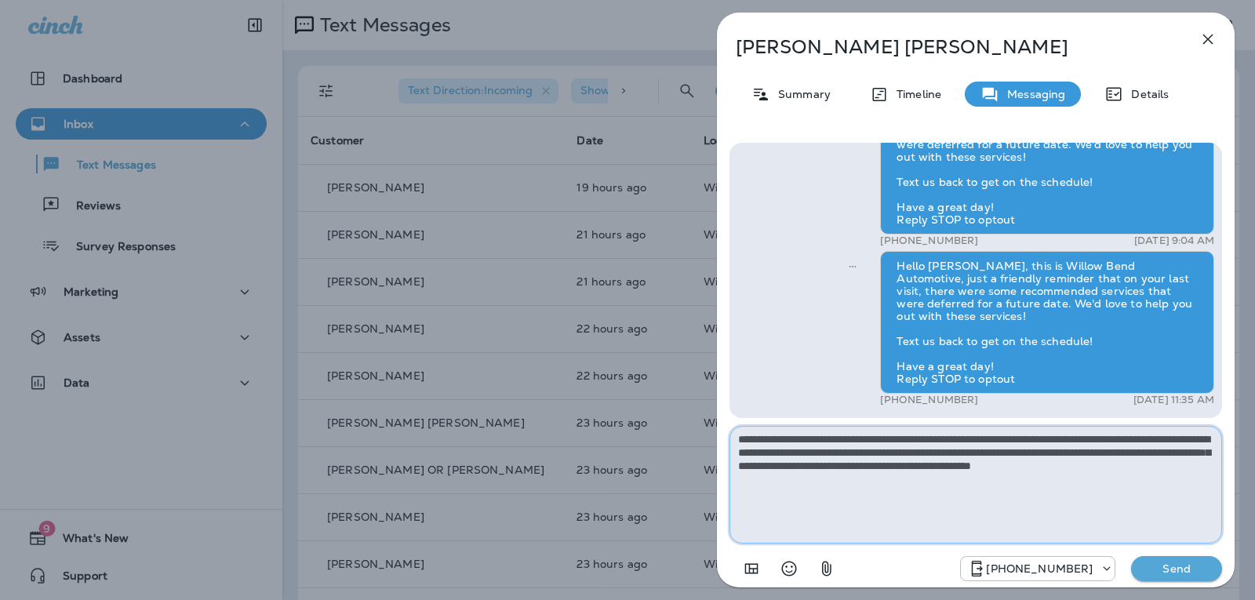
type textarea "**********"
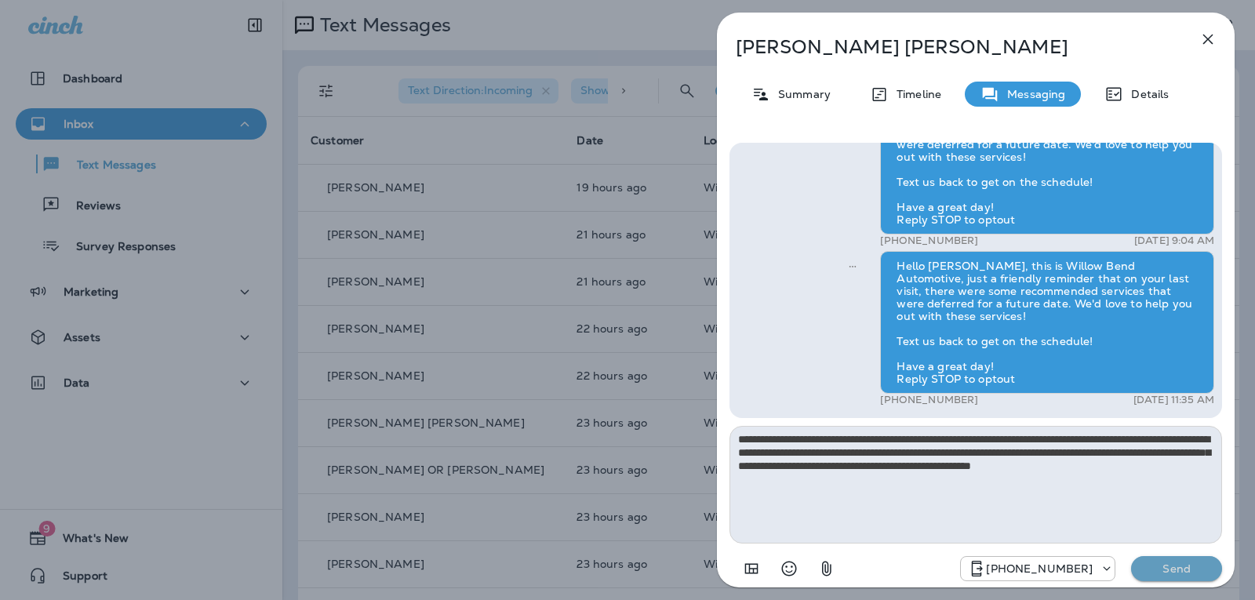
click at [1168, 569] on p "Send" at bounding box center [1177, 569] width 66 height 14
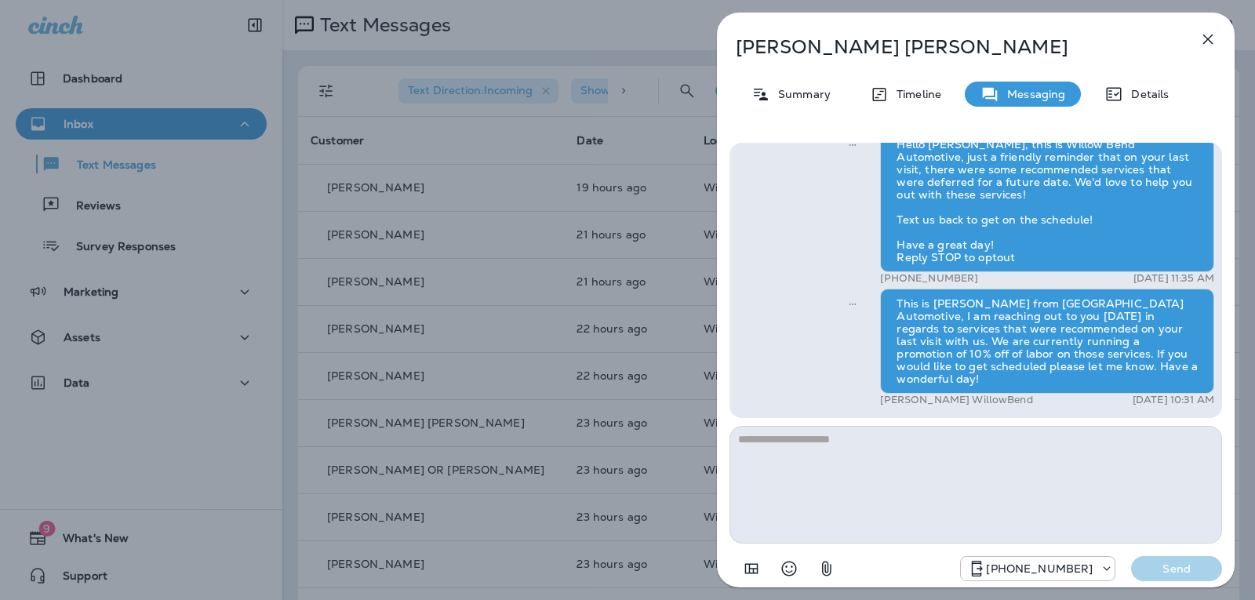
click at [1211, 46] on icon "button" at bounding box center [1208, 39] width 19 height 19
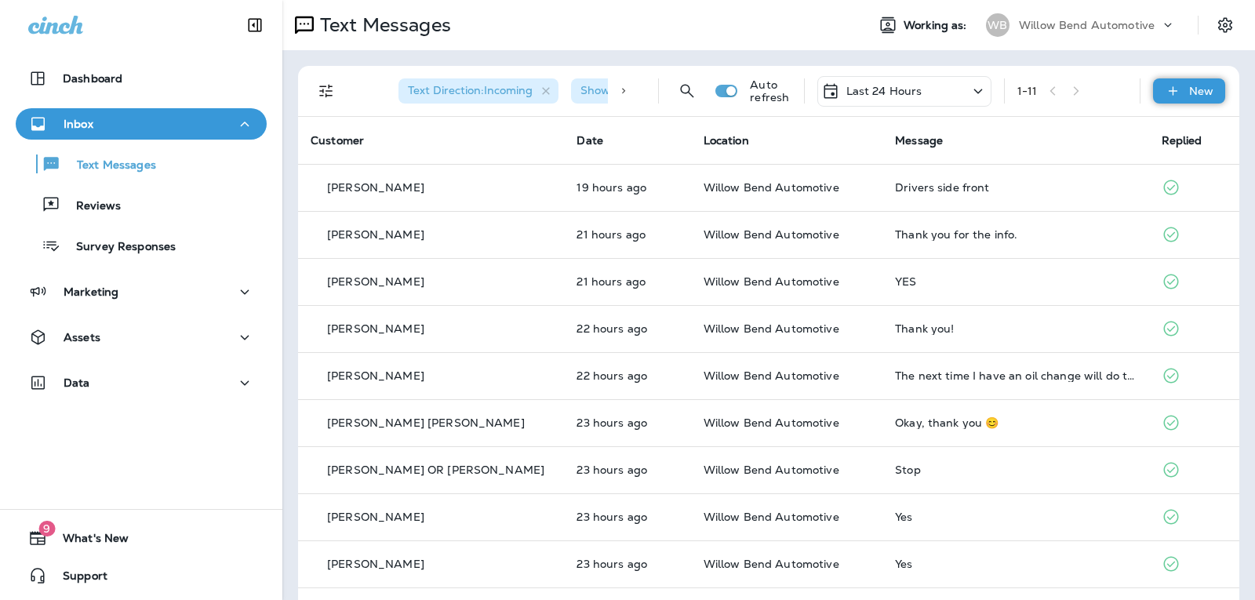
click at [1175, 79] on div "New" at bounding box center [1189, 90] width 72 height 25
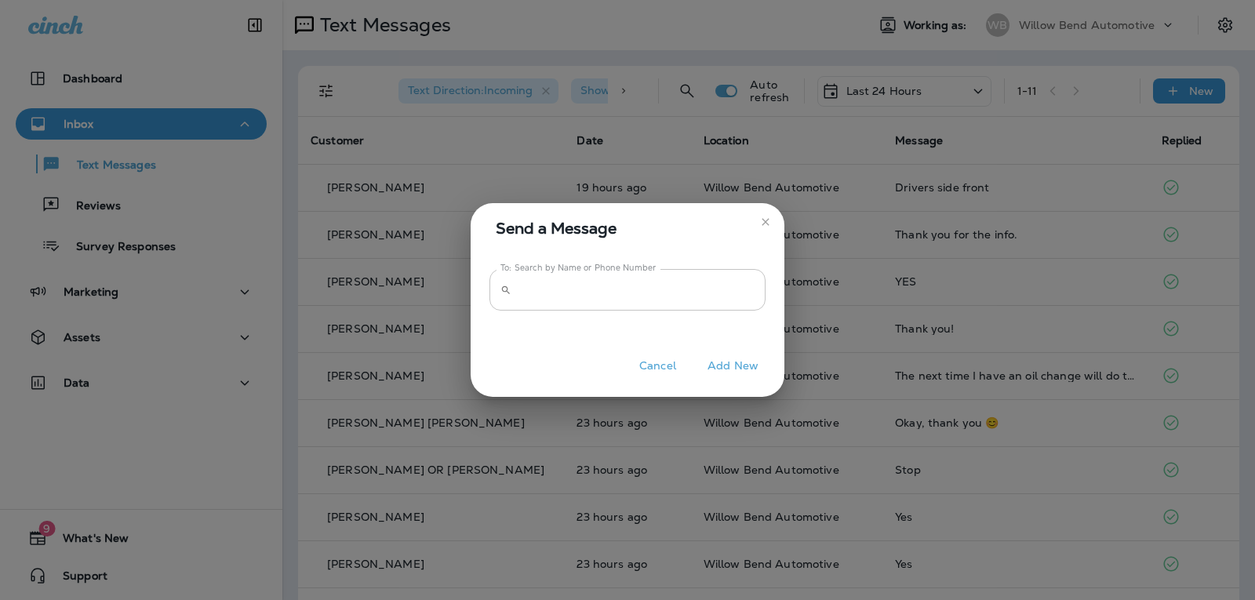
click at [575, 283] on input "To: Search by Name or Phone Number" at bounding box center [642, 290] width 248 height 42
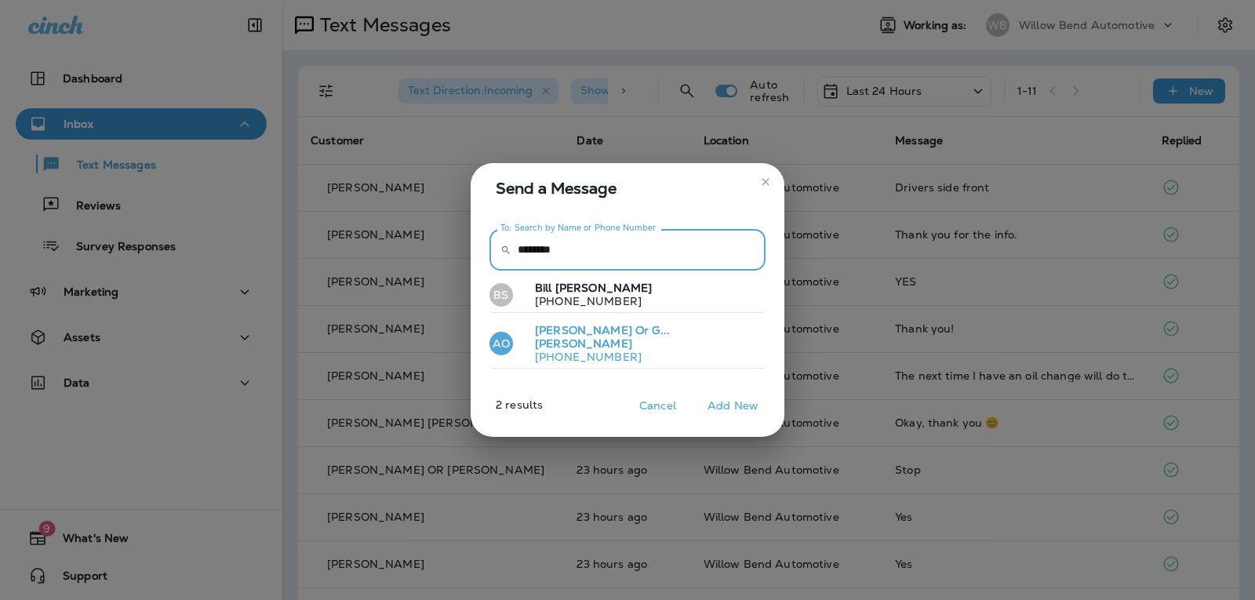
type input "********"
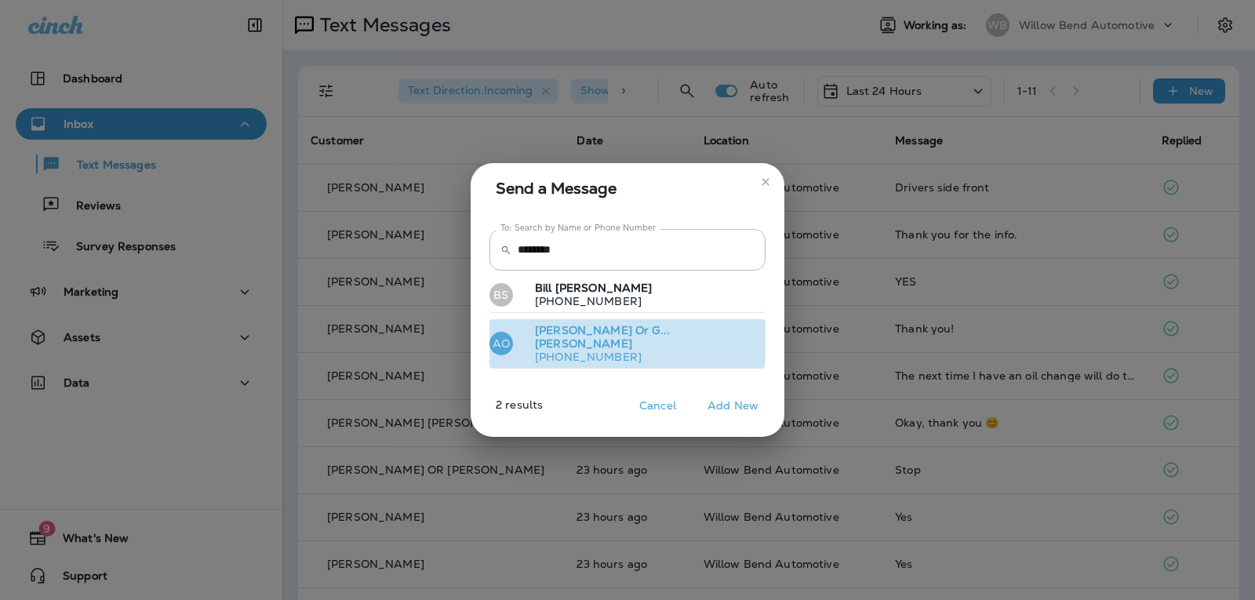
click at [614, 351] on p "+18137483584" at bounding box center [641, 357] width 237 height 13
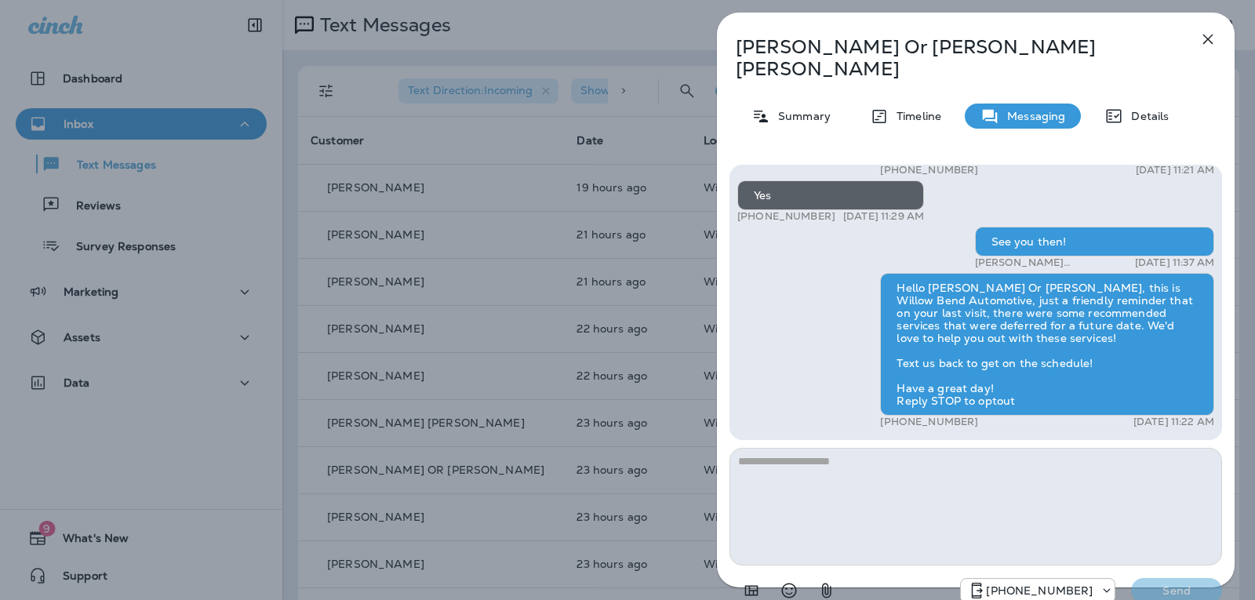
click at [787, 448] on textarea at bounding box center [976, 507] width 493 height 118
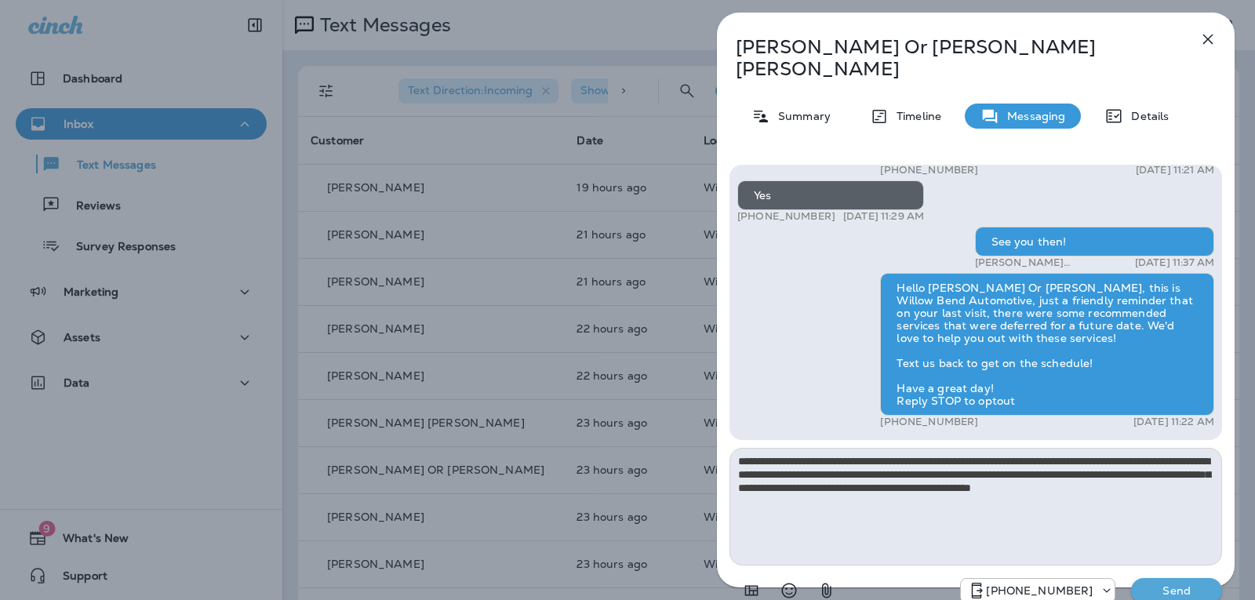
type textarea "**********"
click at [1184, 584] on p "Send" at bounding box center [1177, 591] width 66 height 14
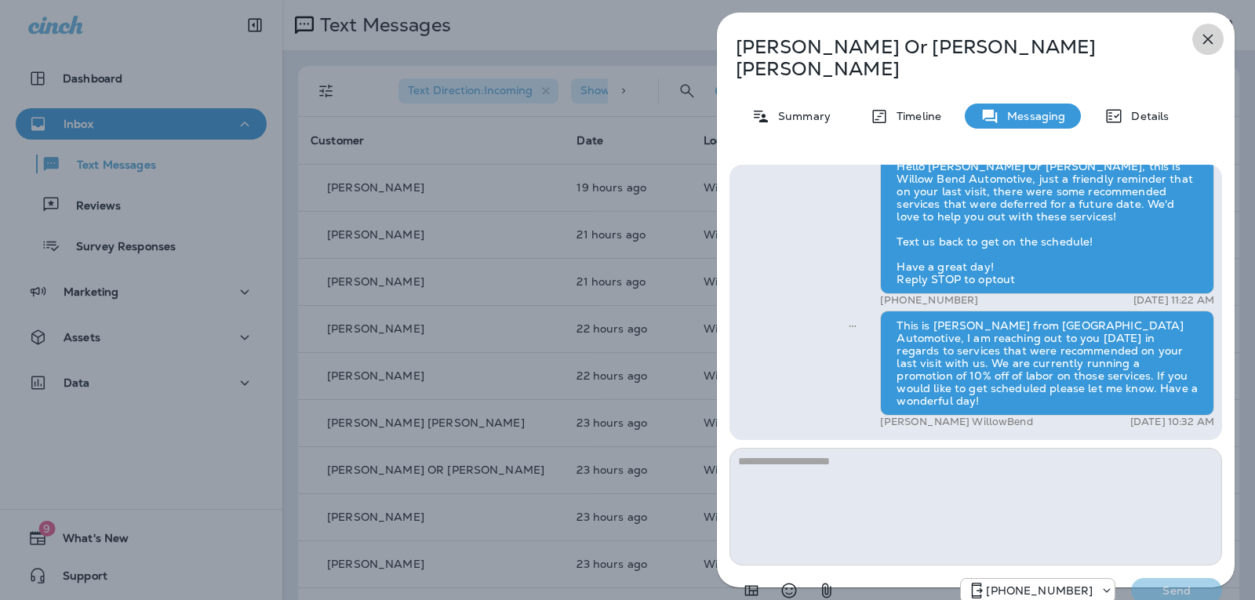
click at [1206, 49] on button "button" at bounding box center [1208, 39] width 31 height 31
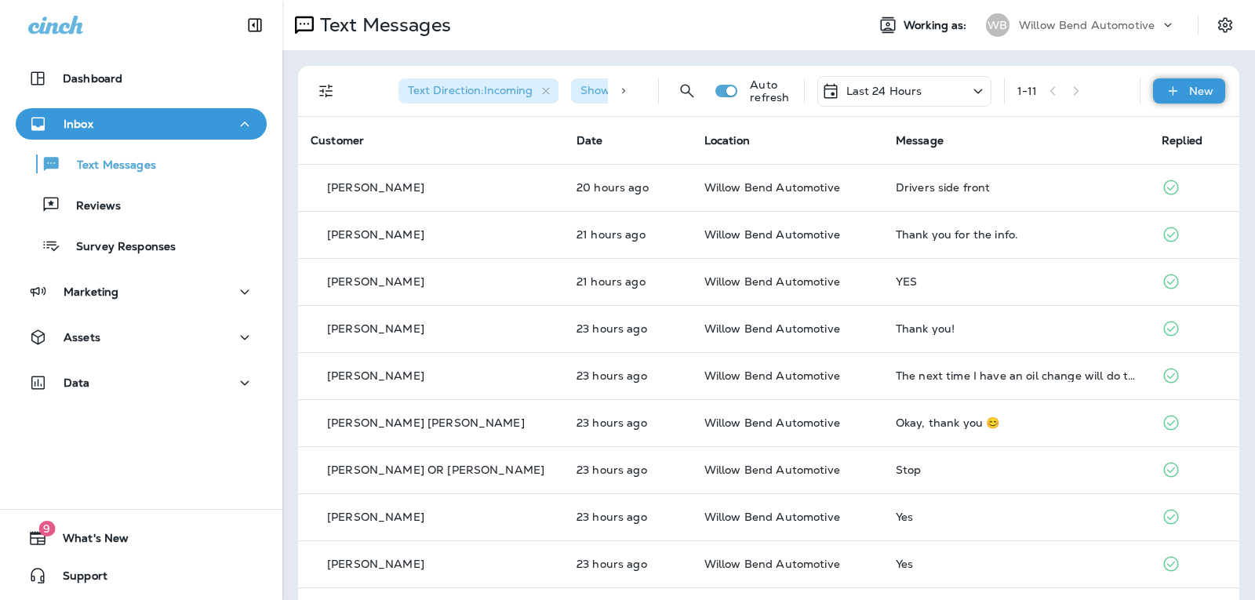
click at [1177, 81] on div "New" at bounding box center [1189, 90] width 72 height 25
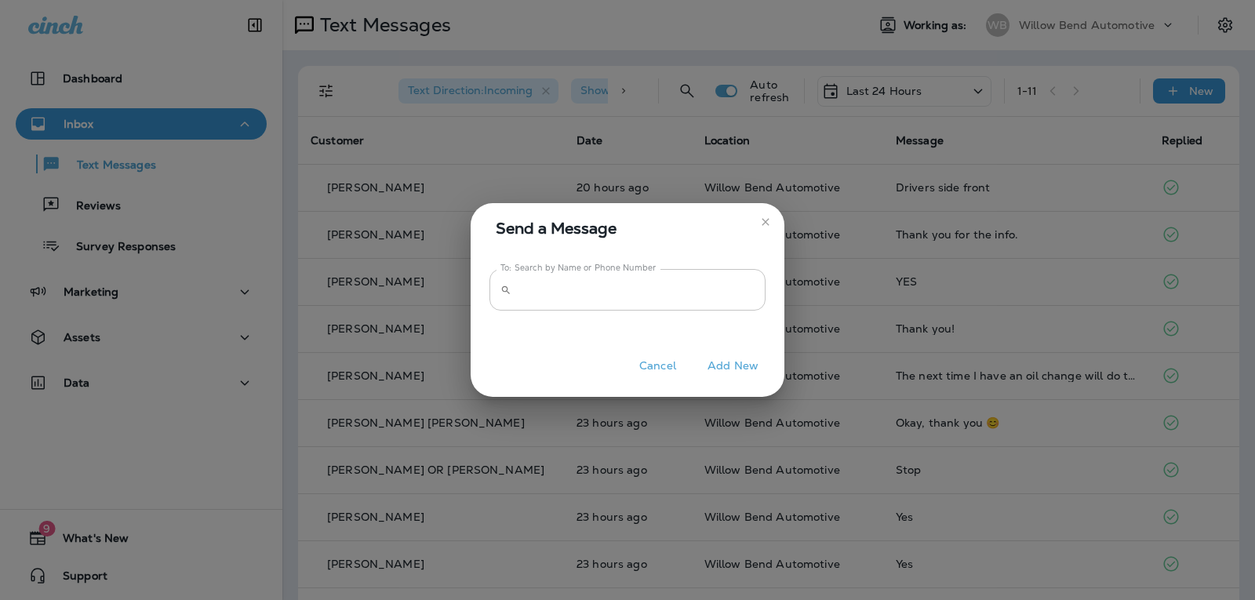
click at [542, 301] on input "To: Search by Name or Phone Number" at bounding box center [642, 290] width 248 height 42
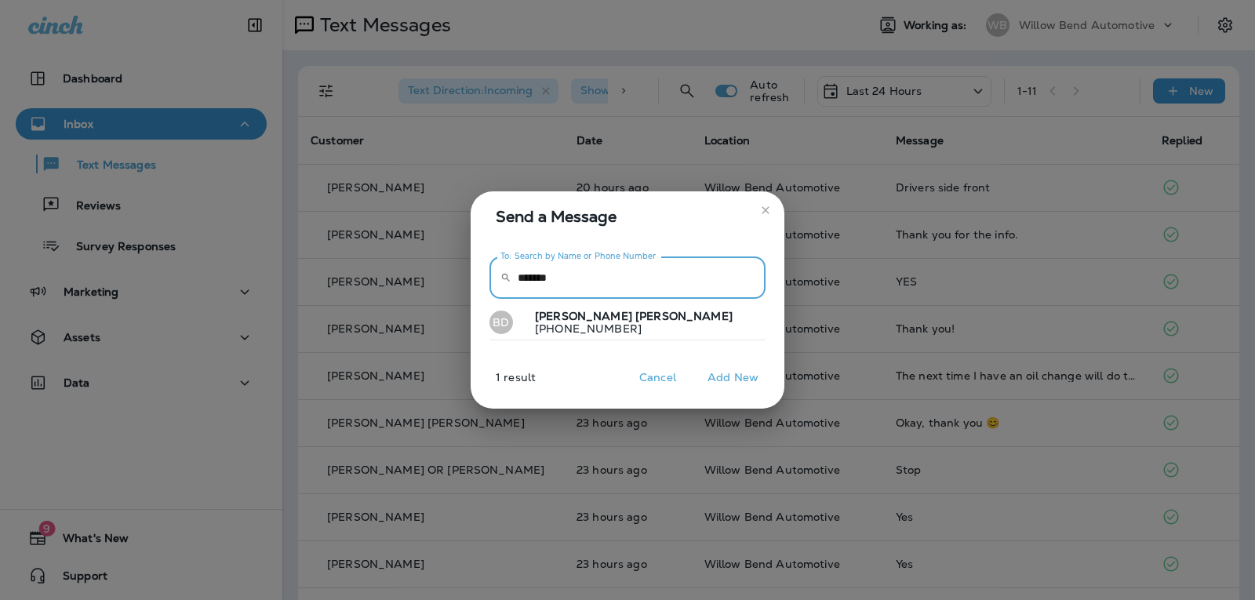
type input "*******"
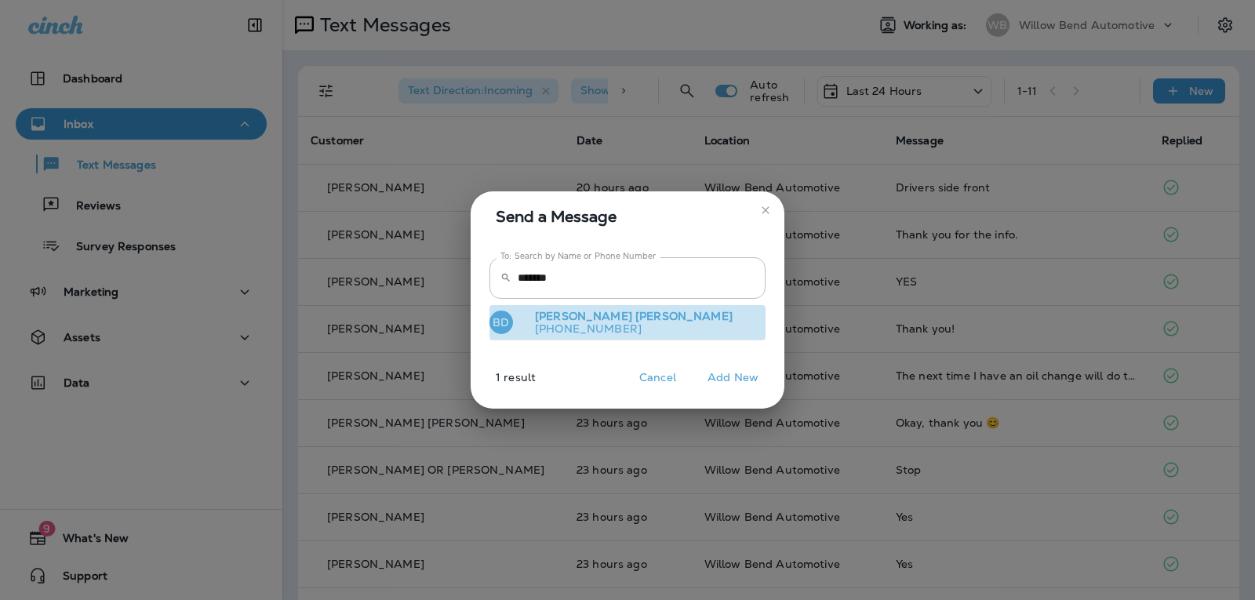
click at [636, 318] on span "dingman" at bounding box center [684, 316] width 97 height 14
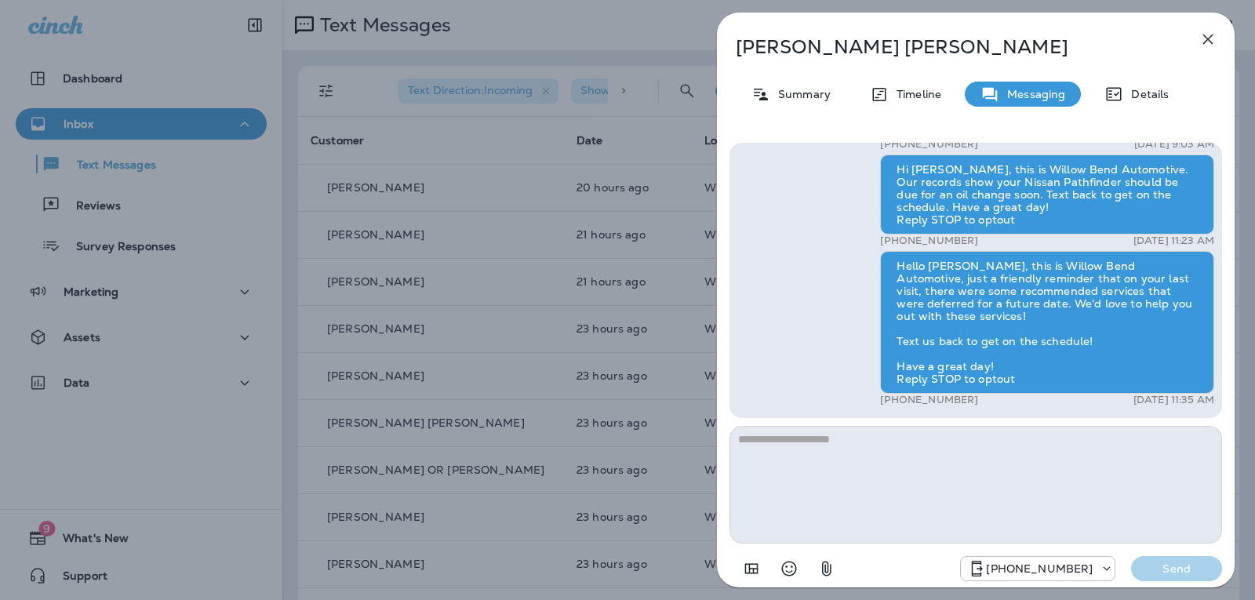
click at [786, 437] on textarea at bounding box center [976, 485] width 493 height 118
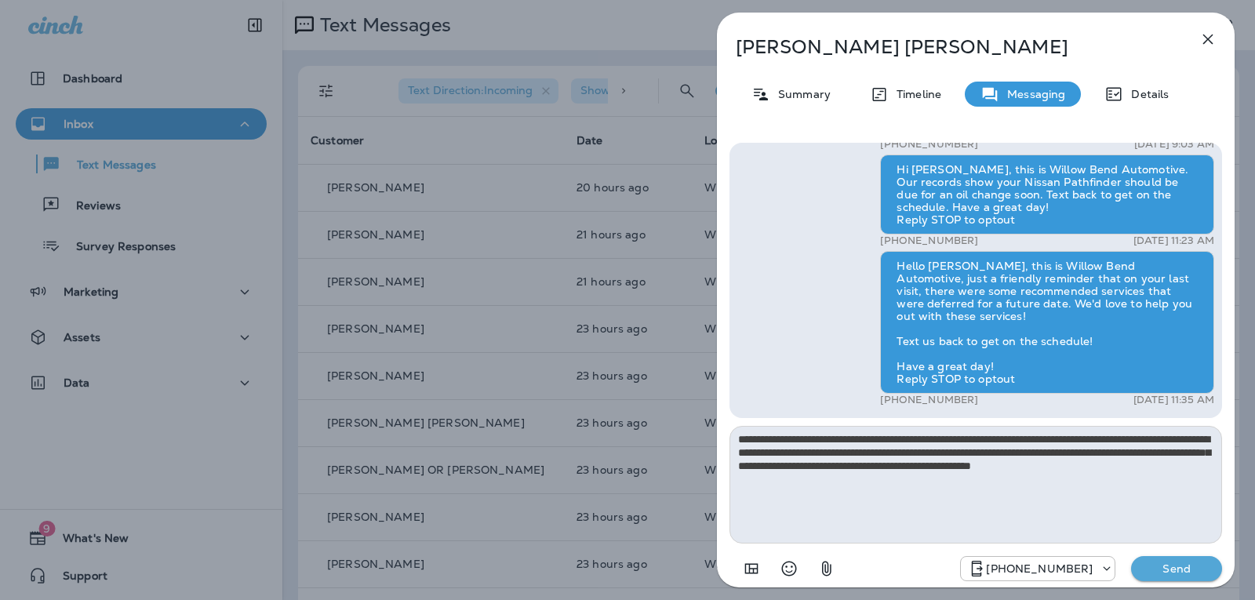
type textarea "**********"
click at [1182, 567] on p "Send" at bounding box center [1177, 569] width 66 height 14
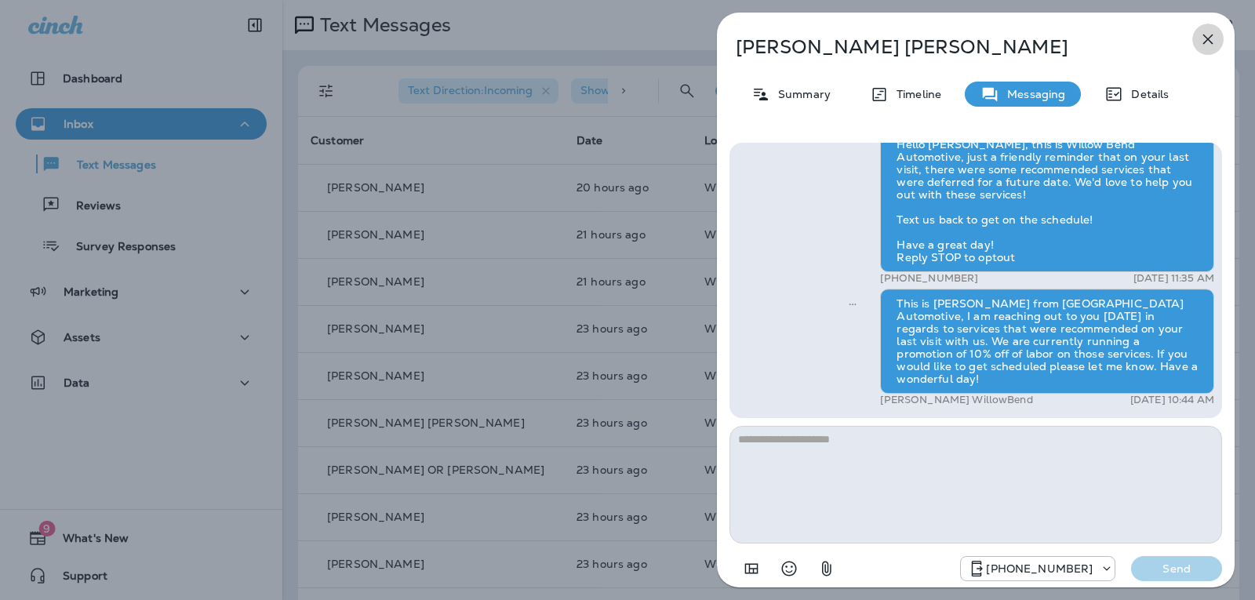
click at [1204, 35] on icon "button" at bounding box center [1209, 40] width 10 height 10
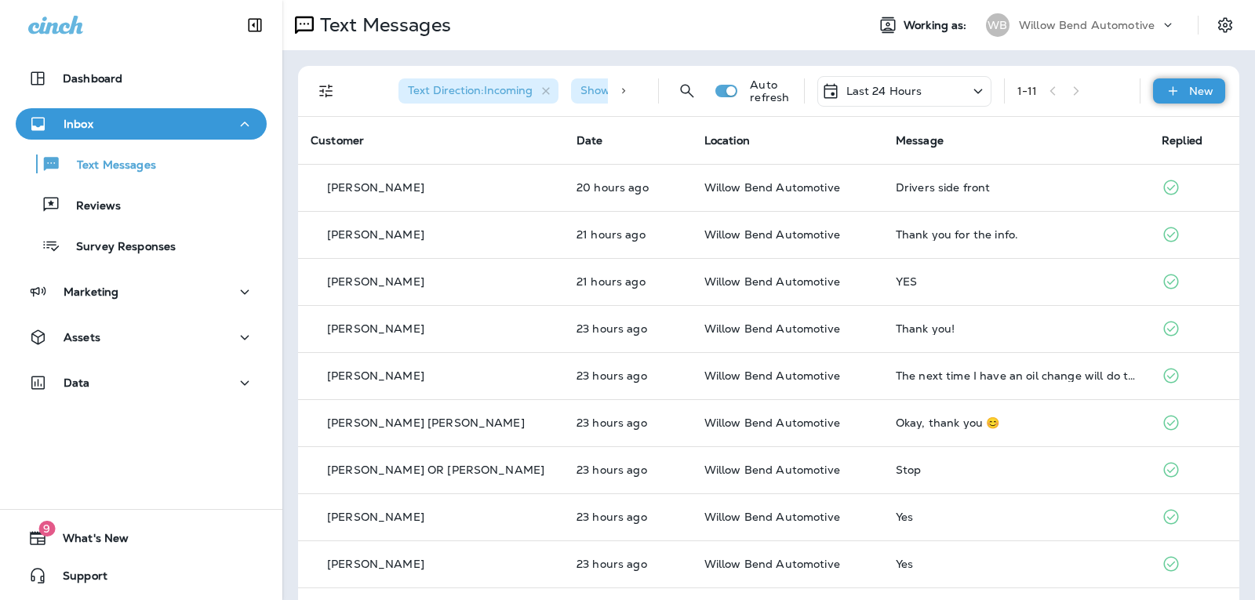
click at [1172, 82] on div "New" at bounding box center [1189, 90] width 72 height 25
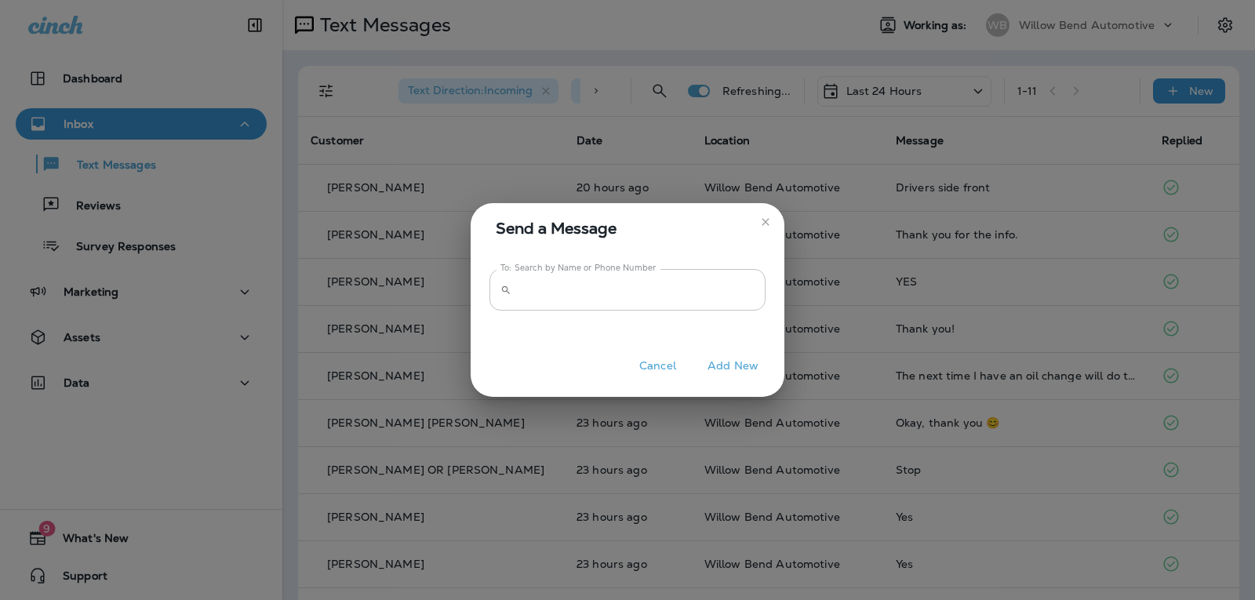
click at [690, 284] on input "To: Search by Name or Phone Number" at bounding box center [642, 290] width 248 height 42
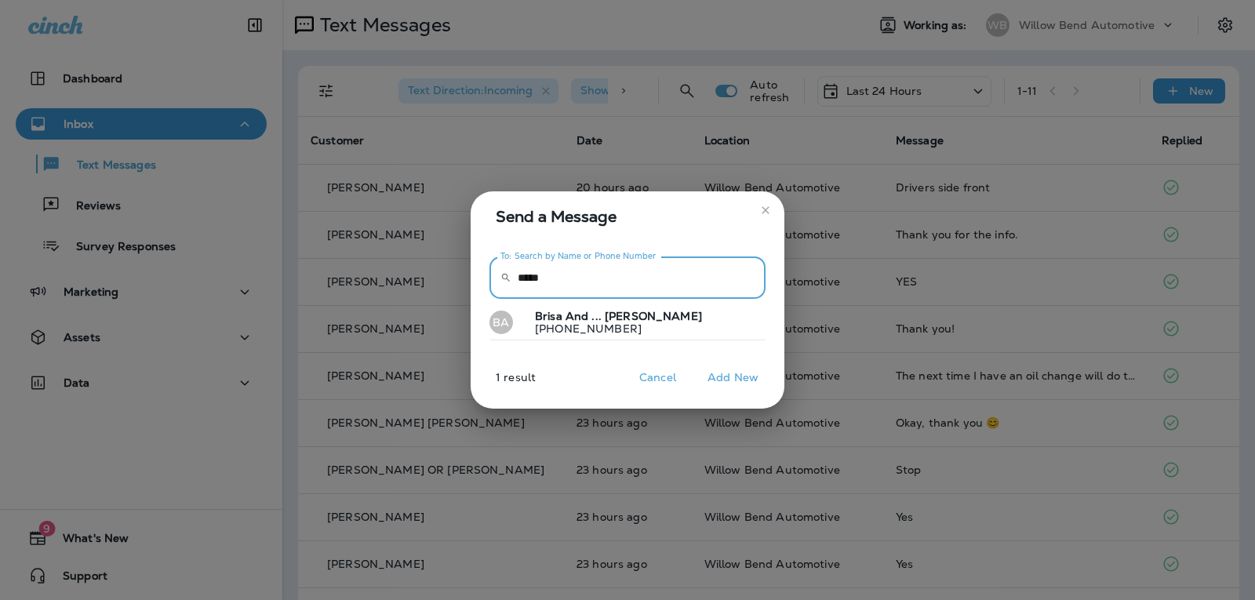
type input "*****"
click at [689, 308] on button "BA Brisa And ... Lopez +13867475743" at bounding box center [628, 323] width 276 height 36
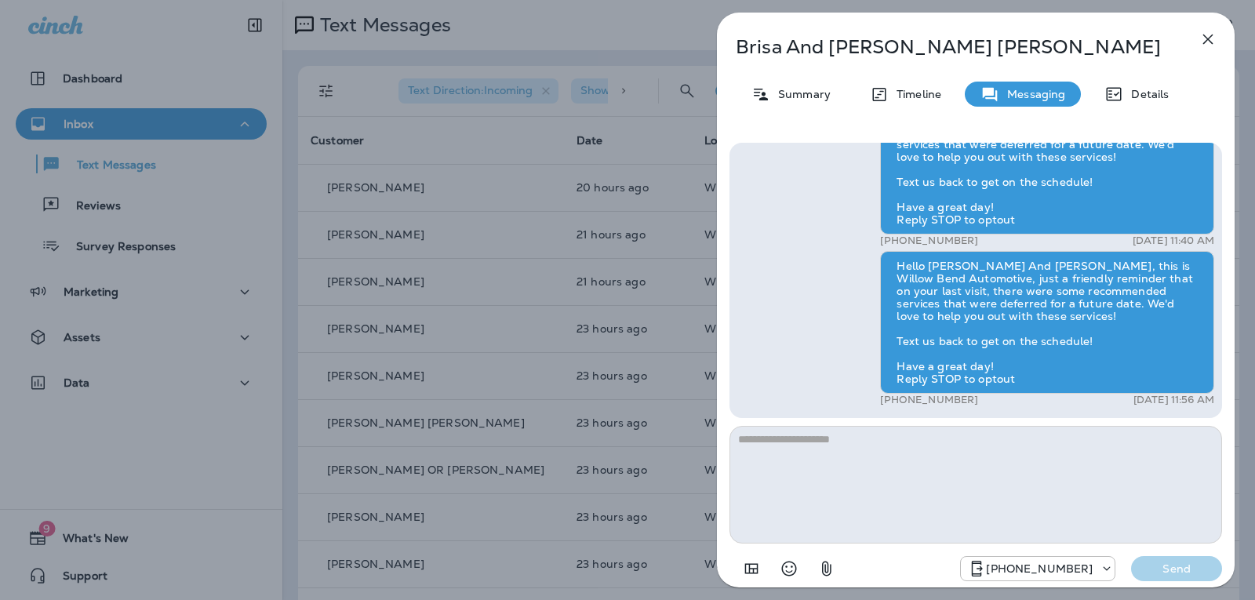
click at [834, 431] on textarea at bounding box center [976, 485] width 493 height 118
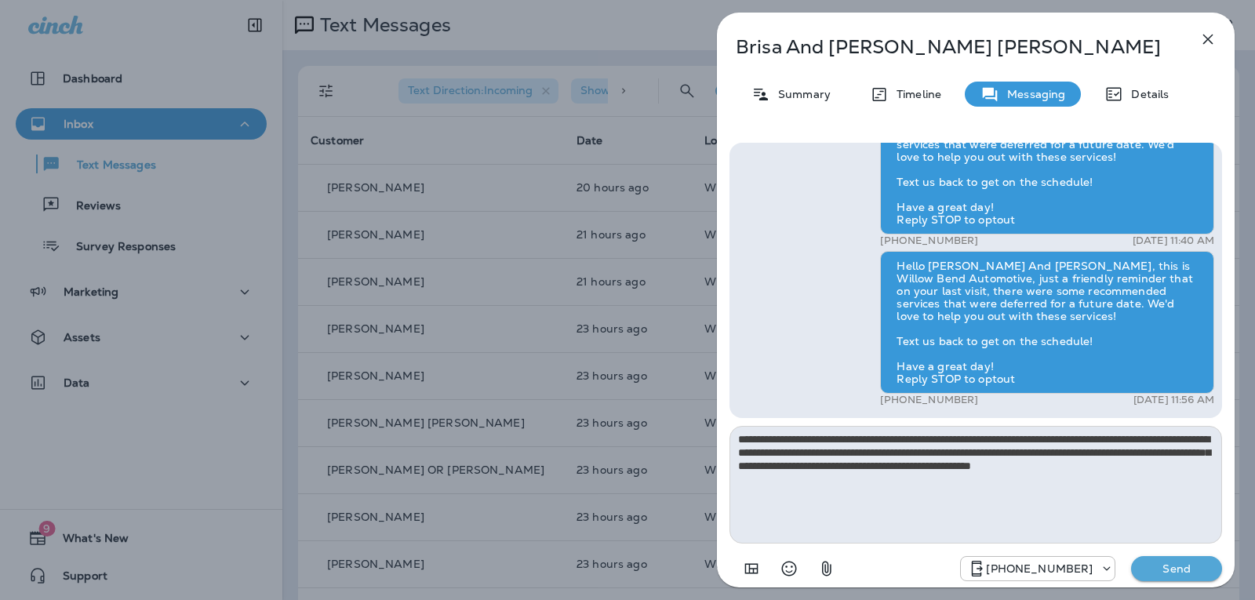
type textarea "**********"
click at [1182, 573] on p "Send" at bounding box center [1177, 569] width 66 height 14
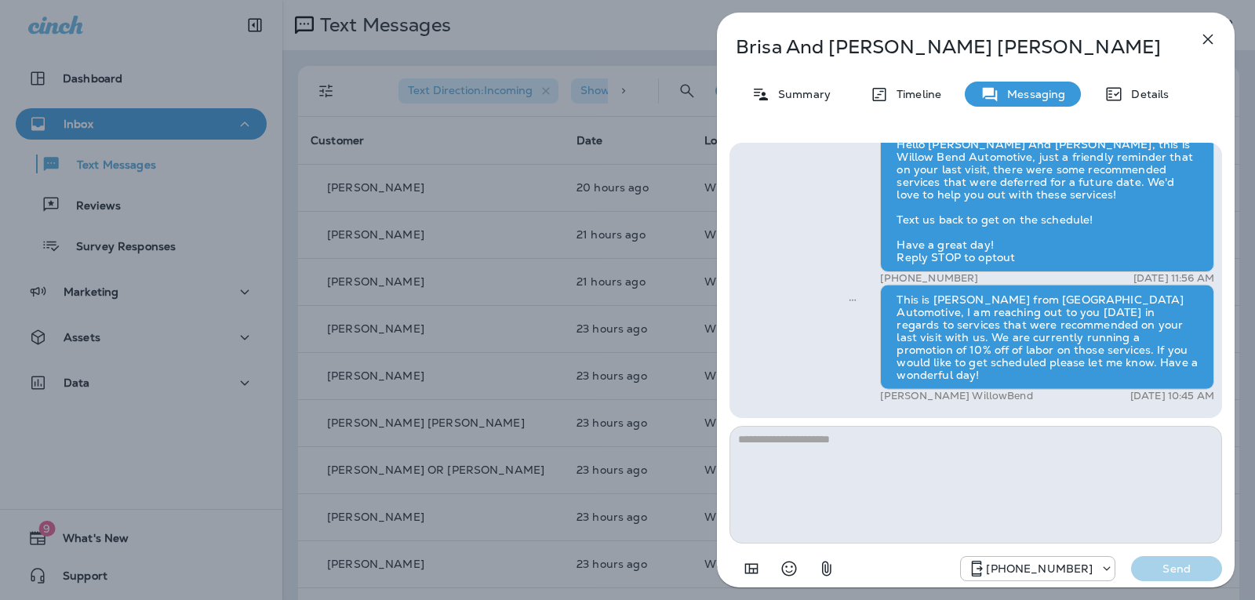
click at [1209, 31] on icon "button" at bounding box center [1208, 39] width 19 height 19
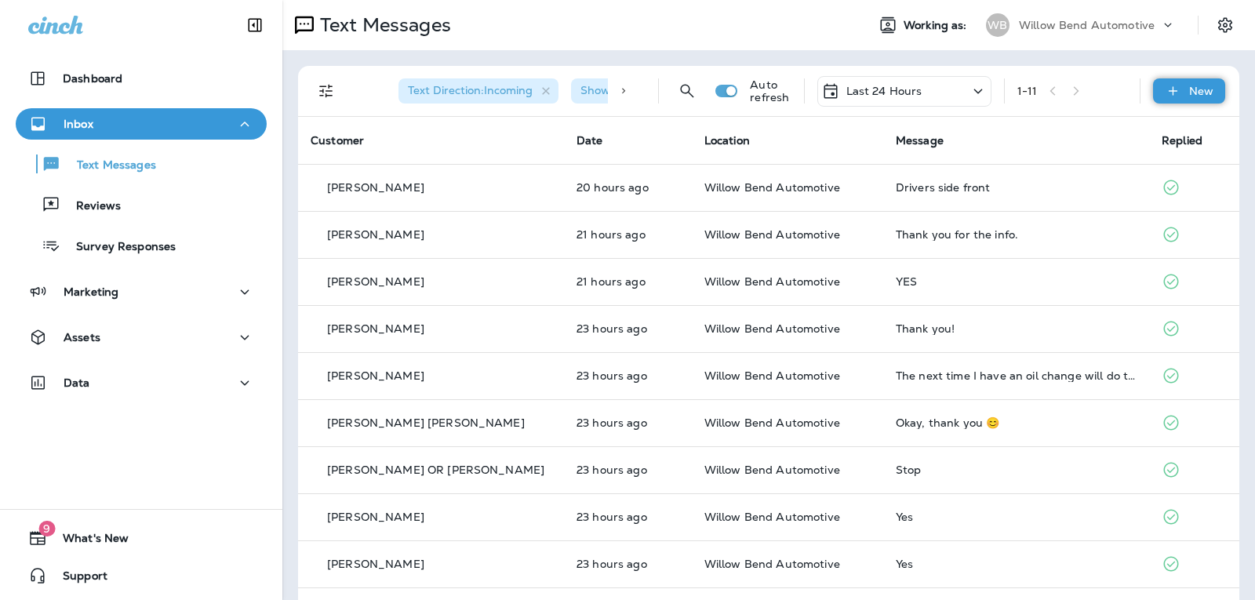
click at [1200, 91] on p "New" at bounding box center [1201, 91] width 24 height 13
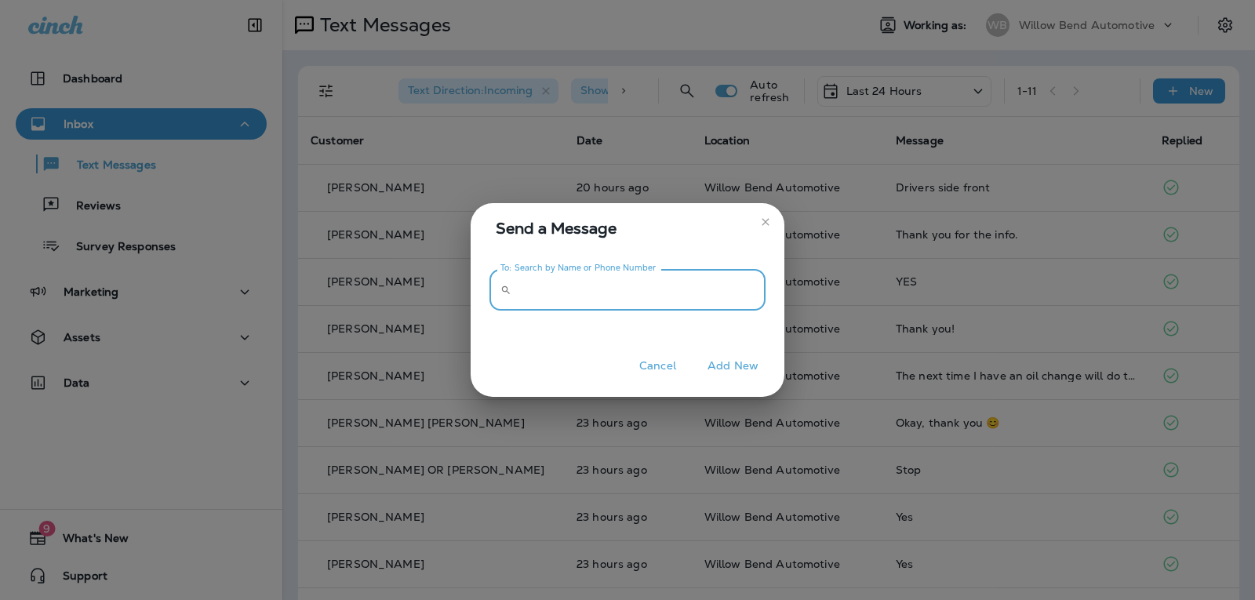
click at [556, 290] on input "To: Search by Name or Phone Number" at bounding box center [642, 290] width 248 height 42
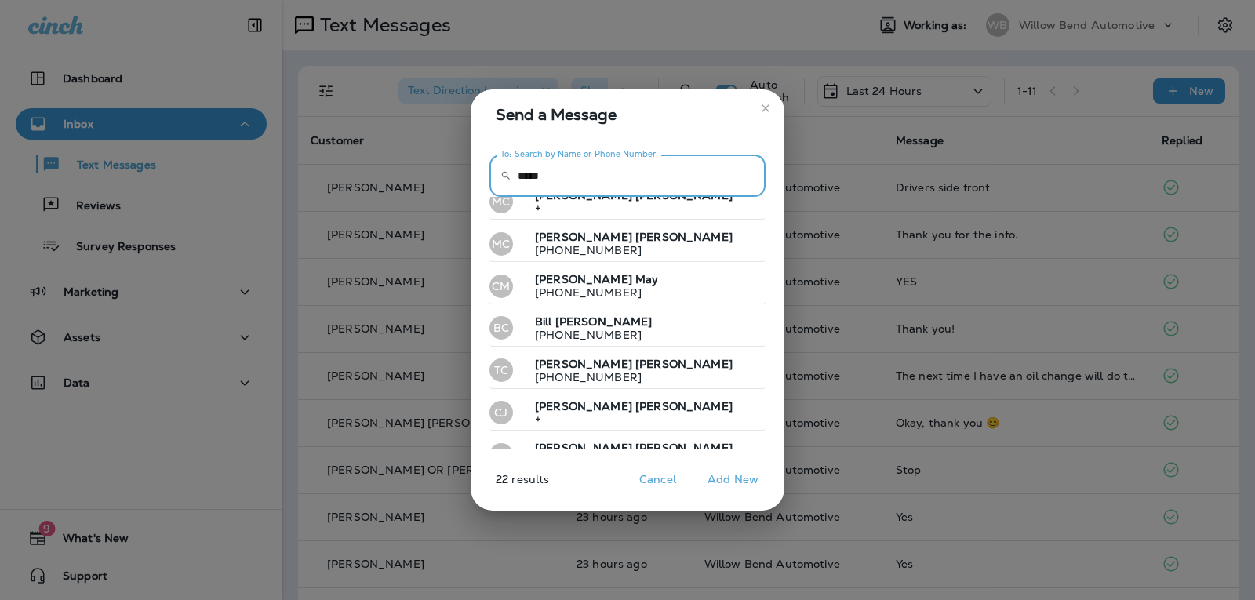
scroll to position [447, 0]
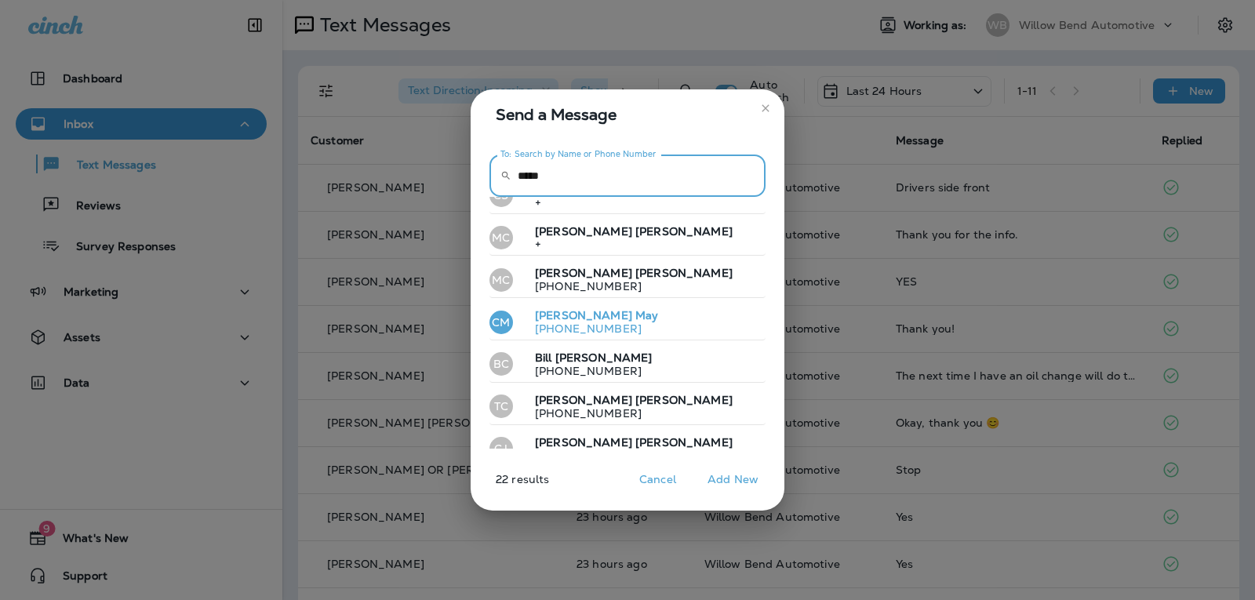
type input "*****"
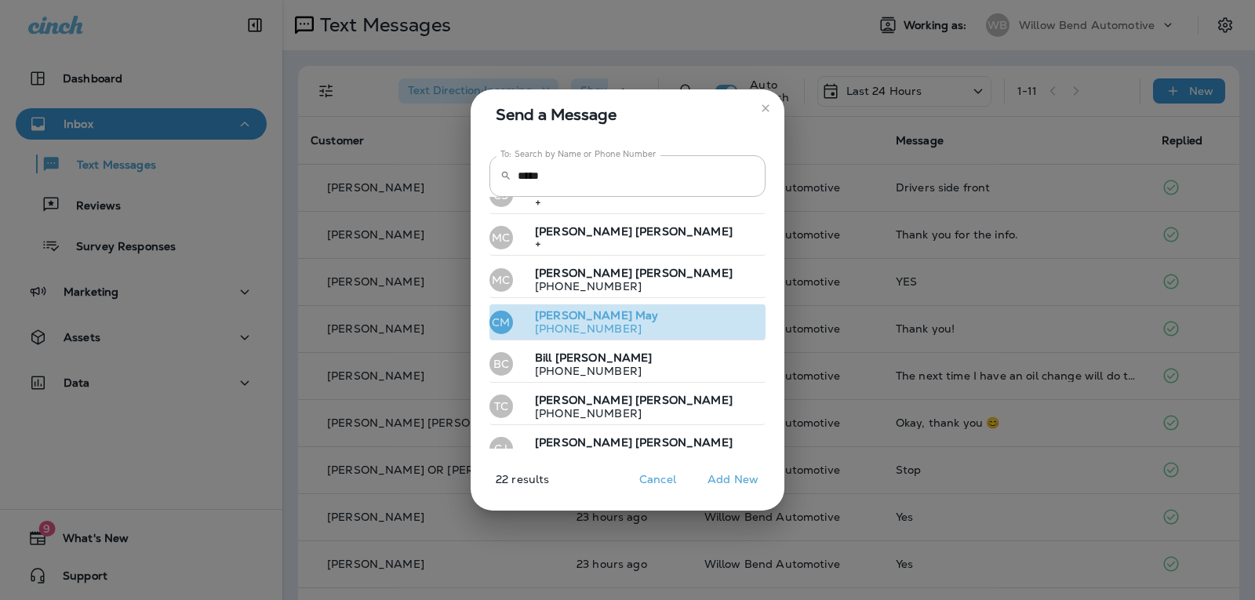
click at [659, 330] on button "CM Craig May +18137651944" at bounding box center [628, 322] width 276 height 36
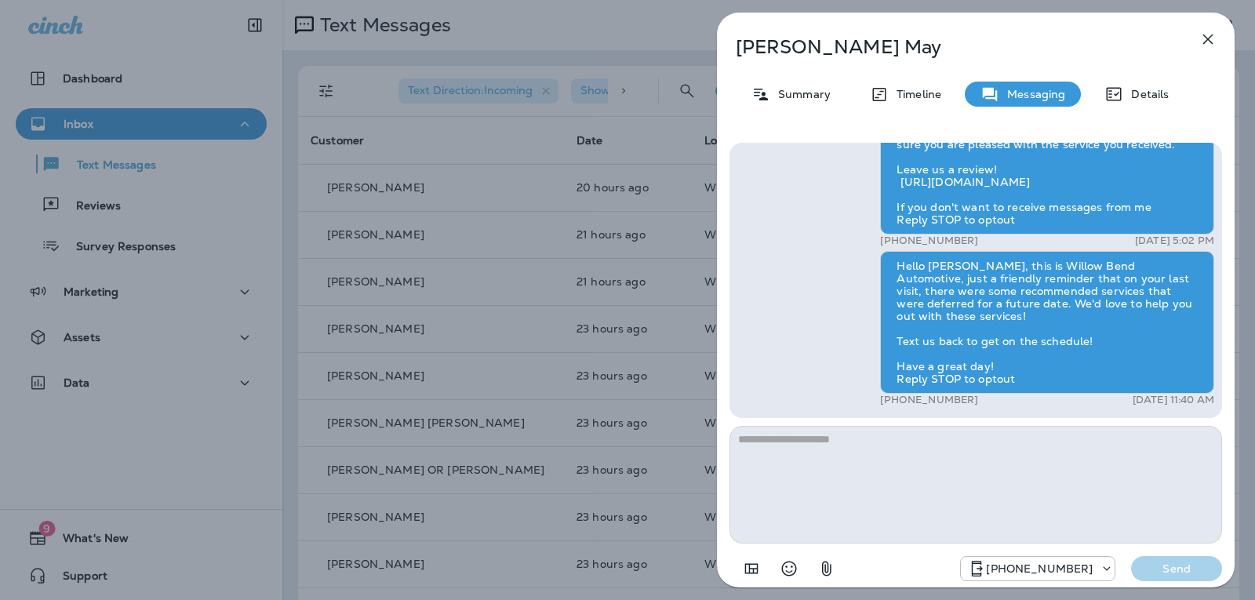
click at [804, 432] on textarea at bounding box center [976, 485] width 493 height 118
click at [773, 451] on textarea at bounding box center [976, 485] width 493 height 118
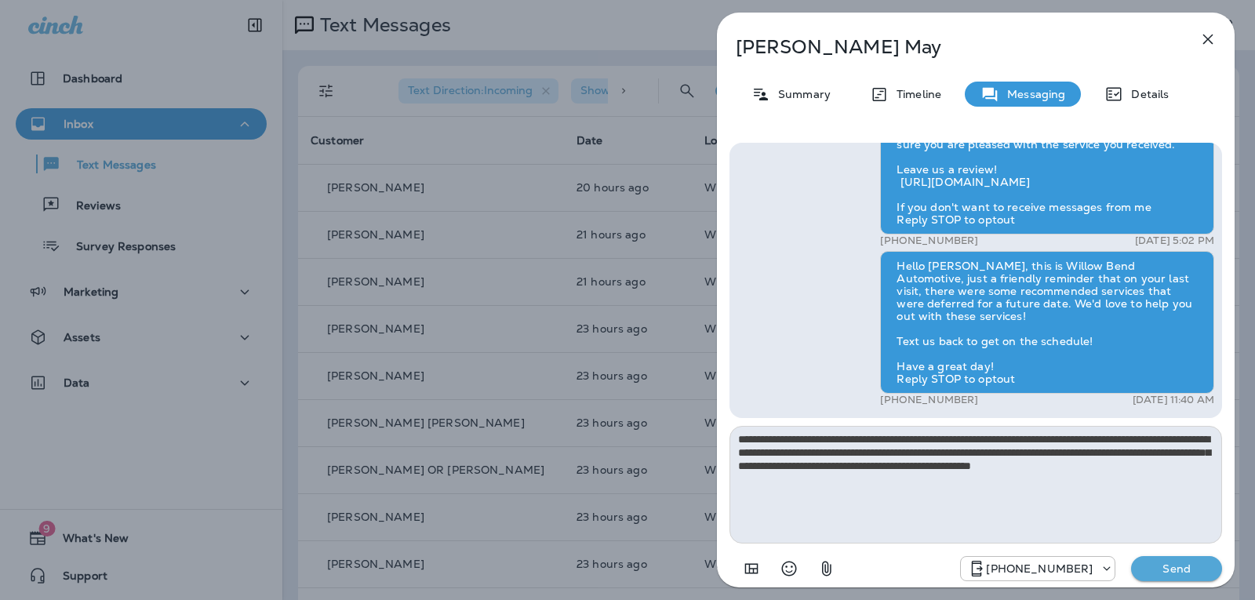
type textarea "**********"
click at [1186, 575] on p "Send" at bounding box center [1177, 569] width 66 height 14
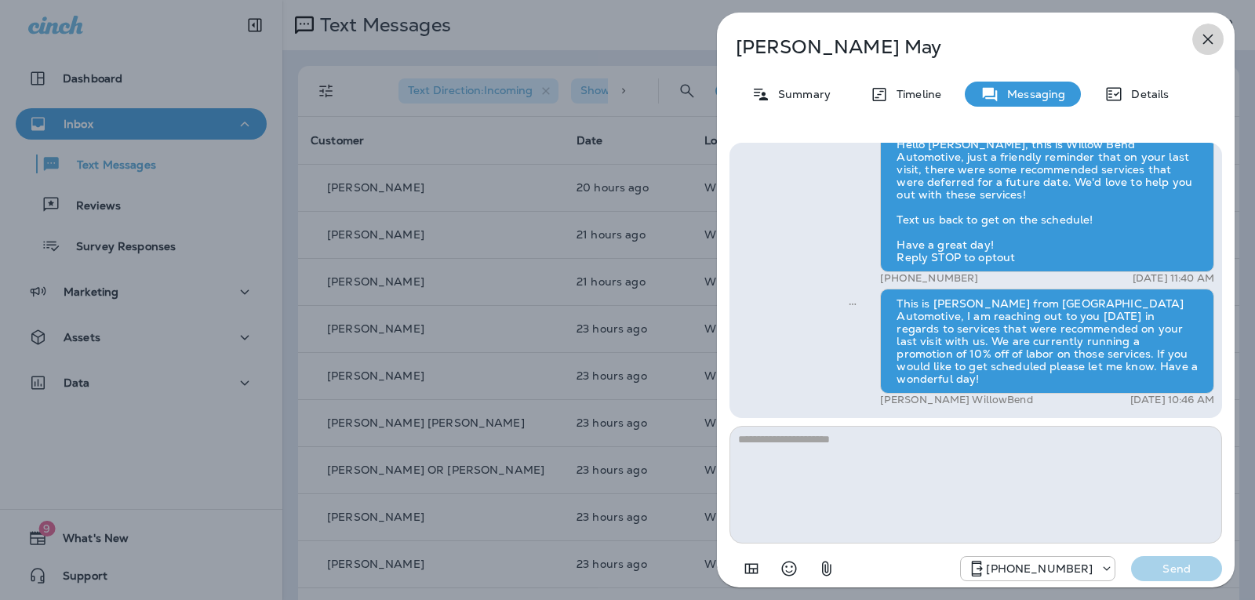
click at [1218, 39] on button "button" at bounding box center [1208, 39] width 31 height 31
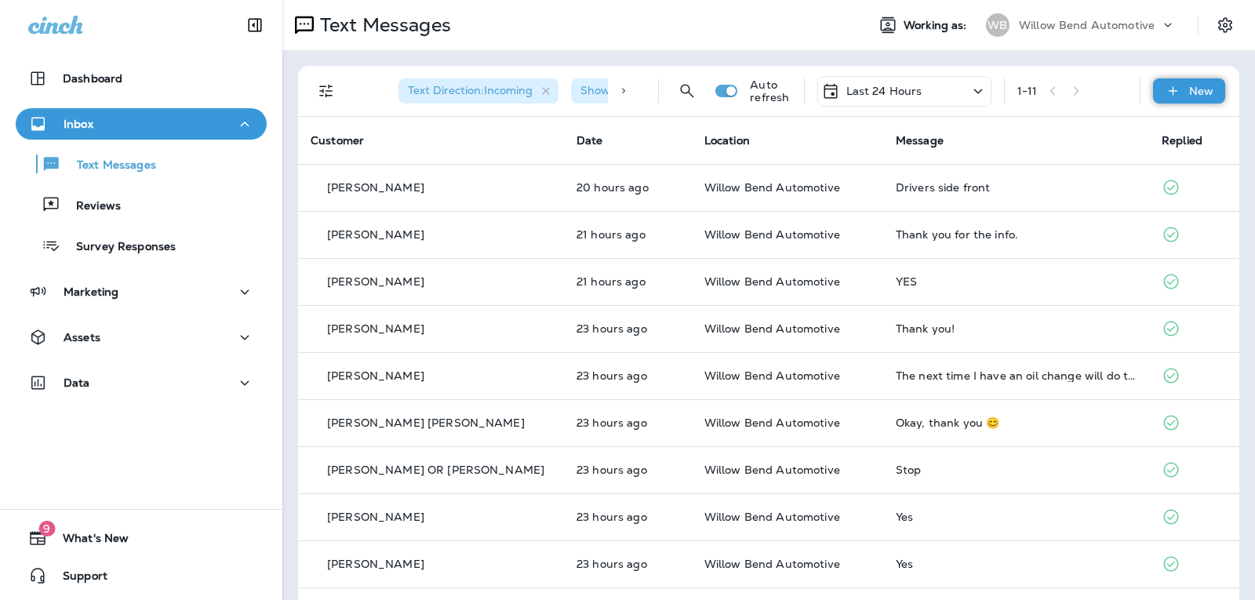
click at [1170, 86] on icon at bounding box center [1173, 91] width 16 height 16
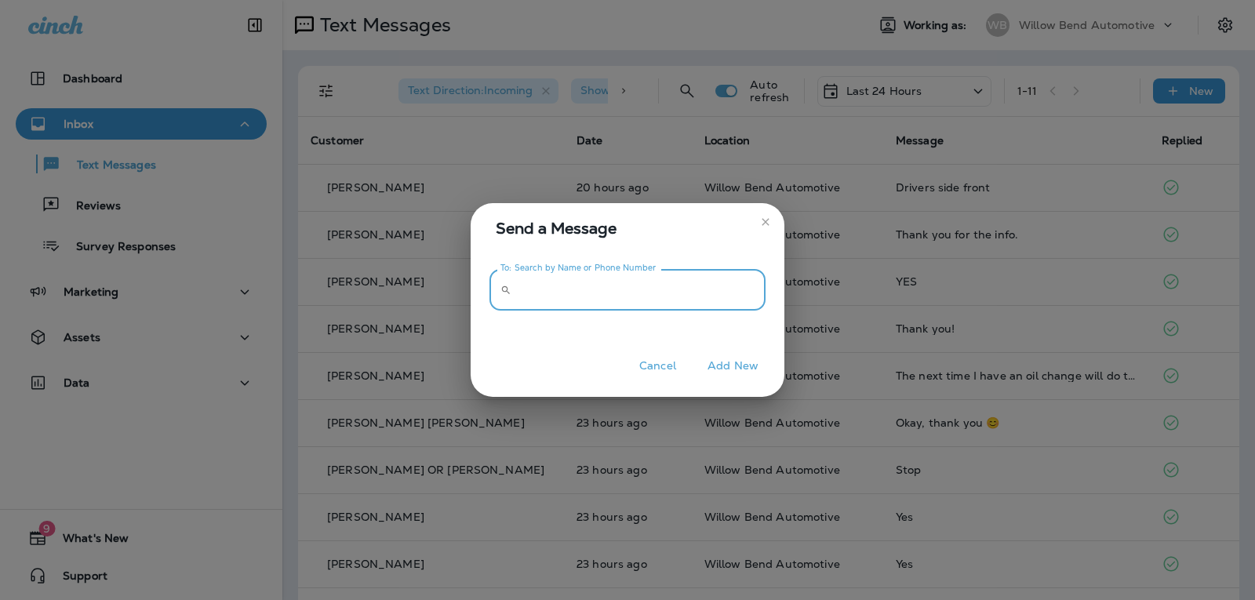
click at [712, 291] on input "To: Search by Name or Phone Number" at bounding box center [642, 290] width 248 height 42
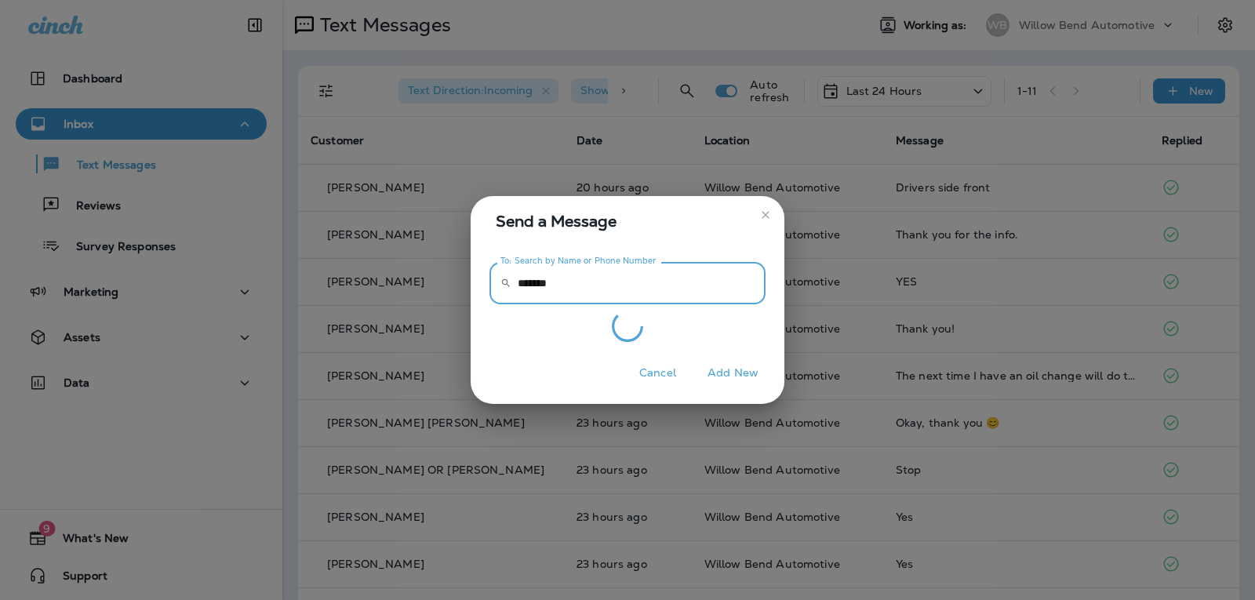
type input "*******"
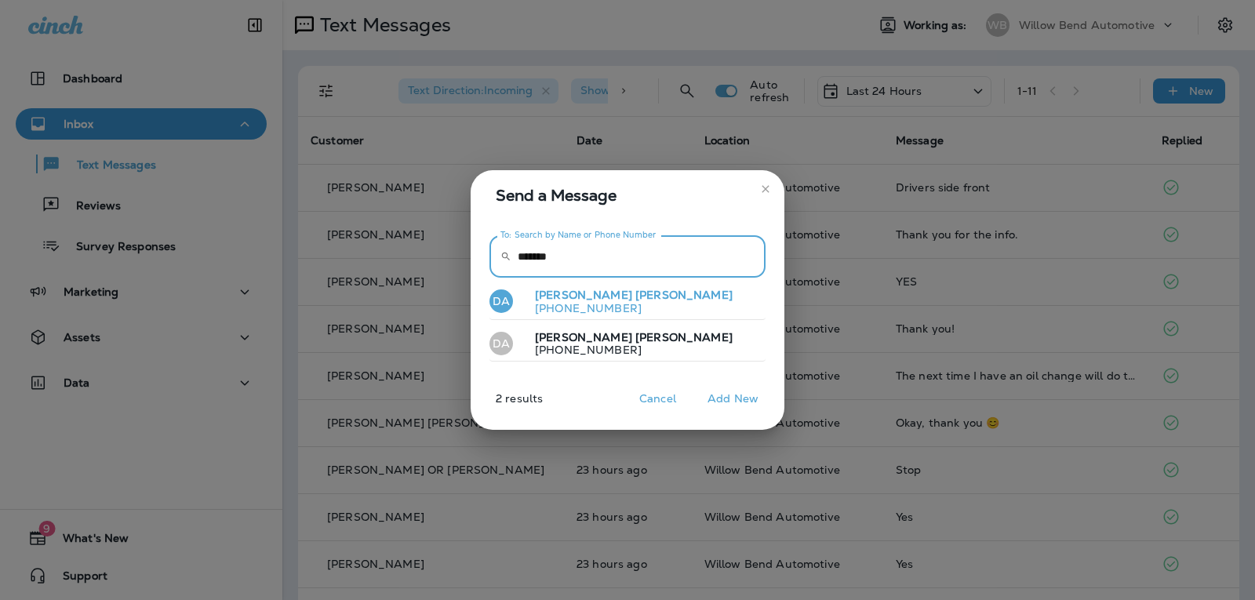
click at [701, 295] on button "DA David Antolik +13524671985" at bounding box center [628, 302] width 276 height 36
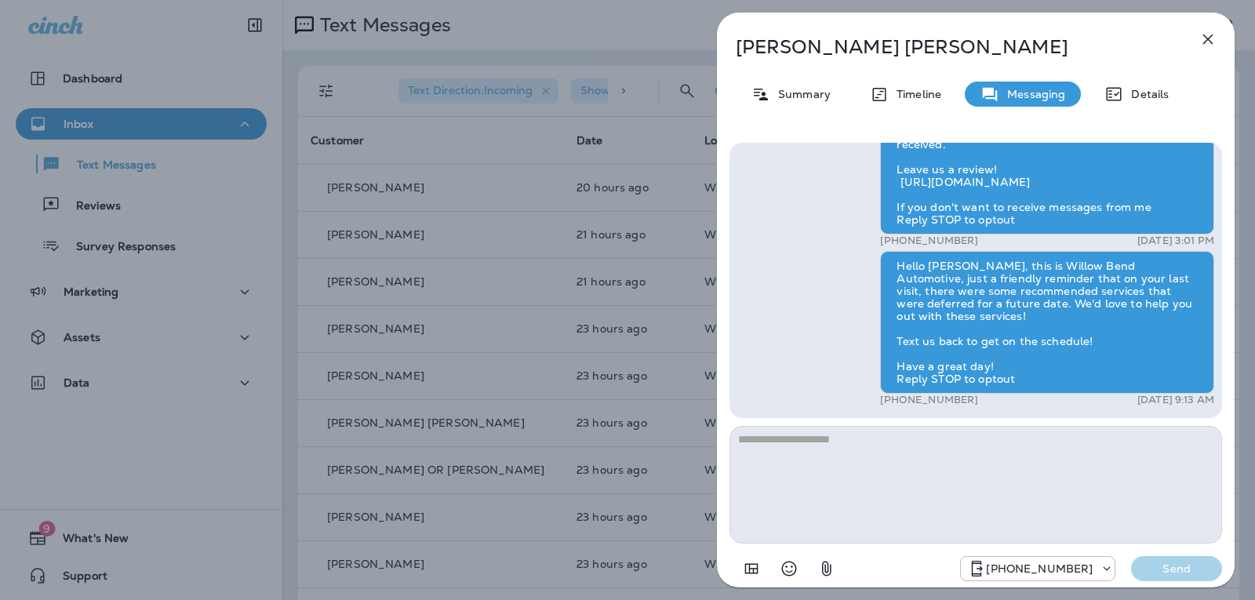
click at [770, 454] on textarea at bounding box center [976, 485] width 493 height 118
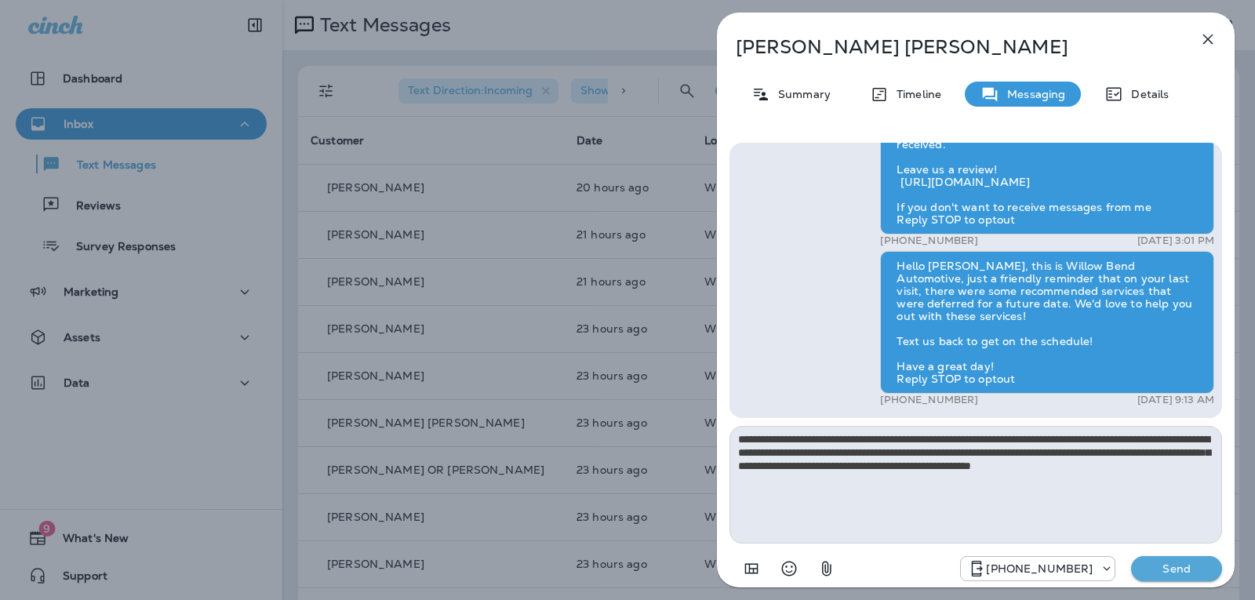
type textarea "**********"
click at [1167, 567] on p "Send" at bounding box center [1177, 569] width 66 height 14
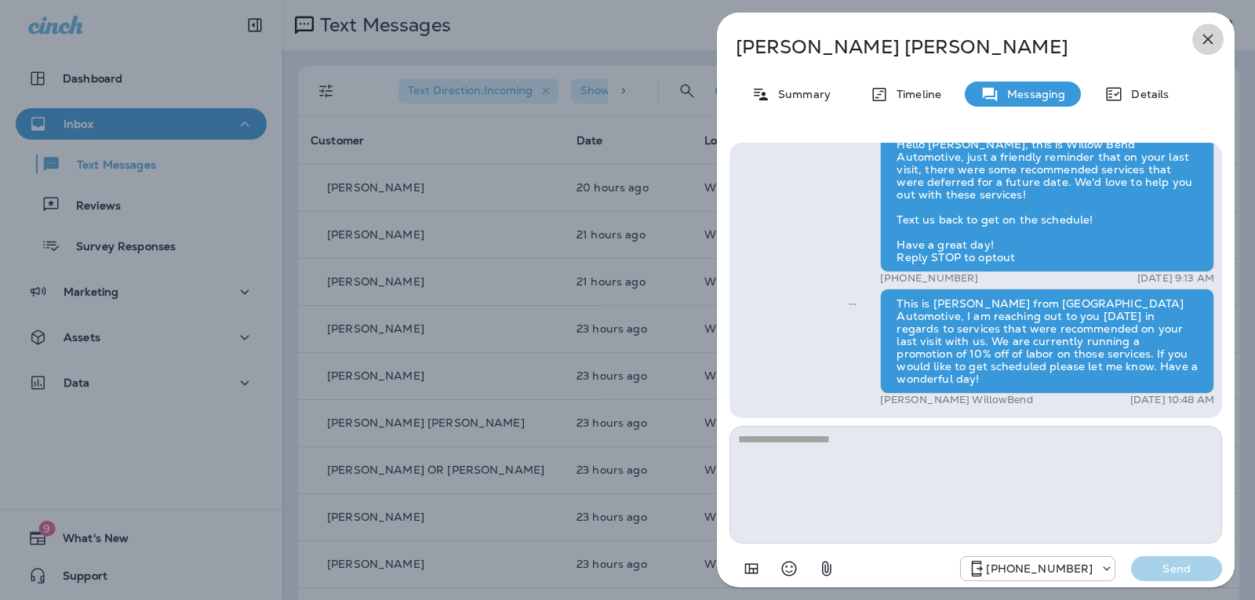
click at [1213, 39] on icon "button" at bounding box center [1208, 39] width 19 height 19
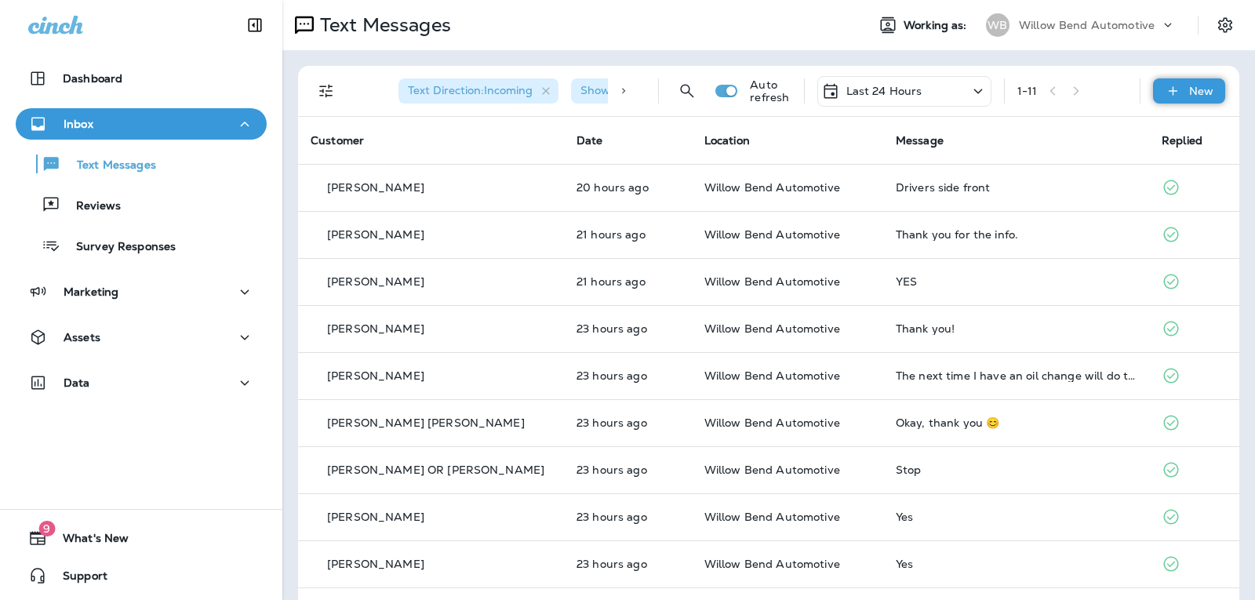
click at [1189, 86] on p "New" at bounding box center [1201, 91] width 24 height 13
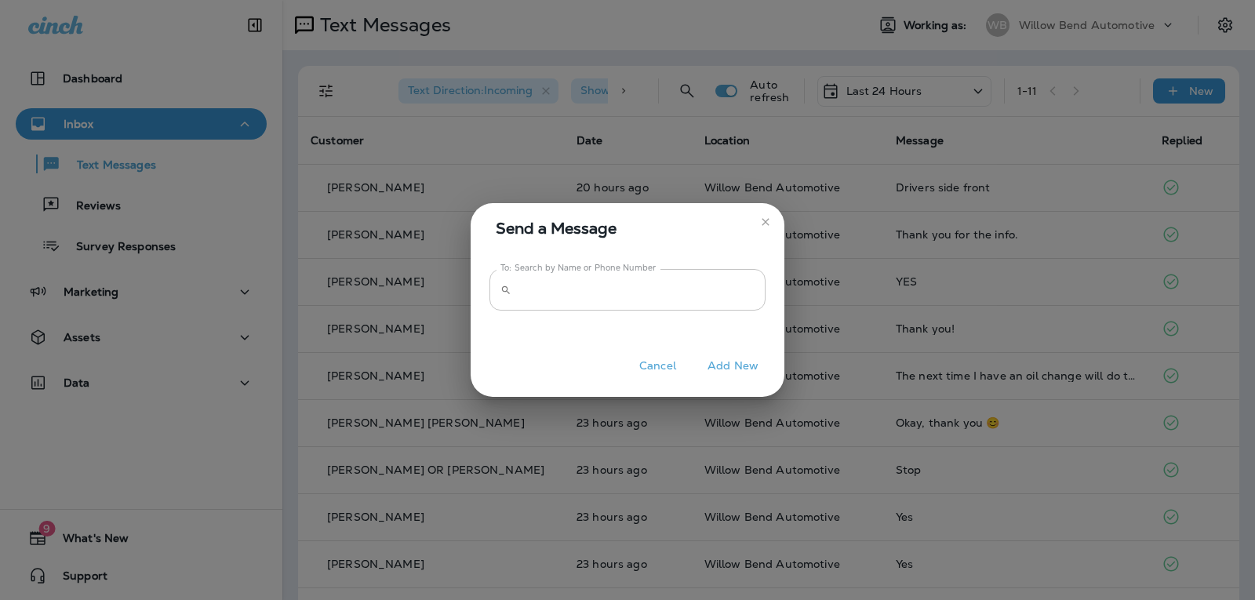
click at [730, 302] on input "To: Search by Name or Phone Number" at bounding box center [642, 290] width 248 height 42
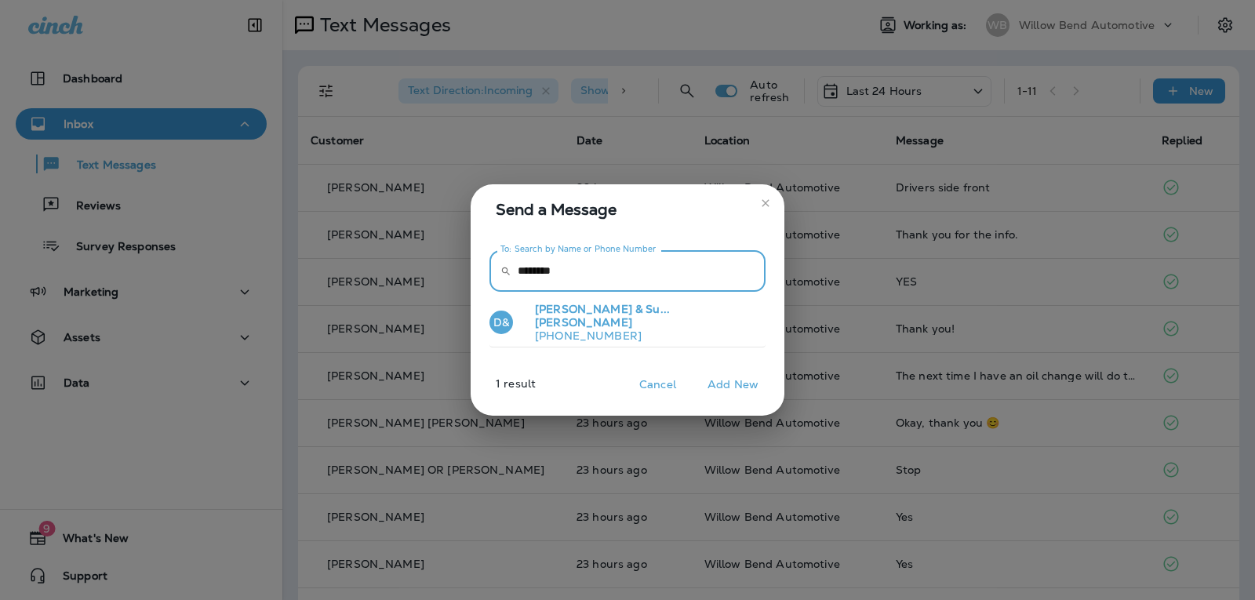
type input "*******"
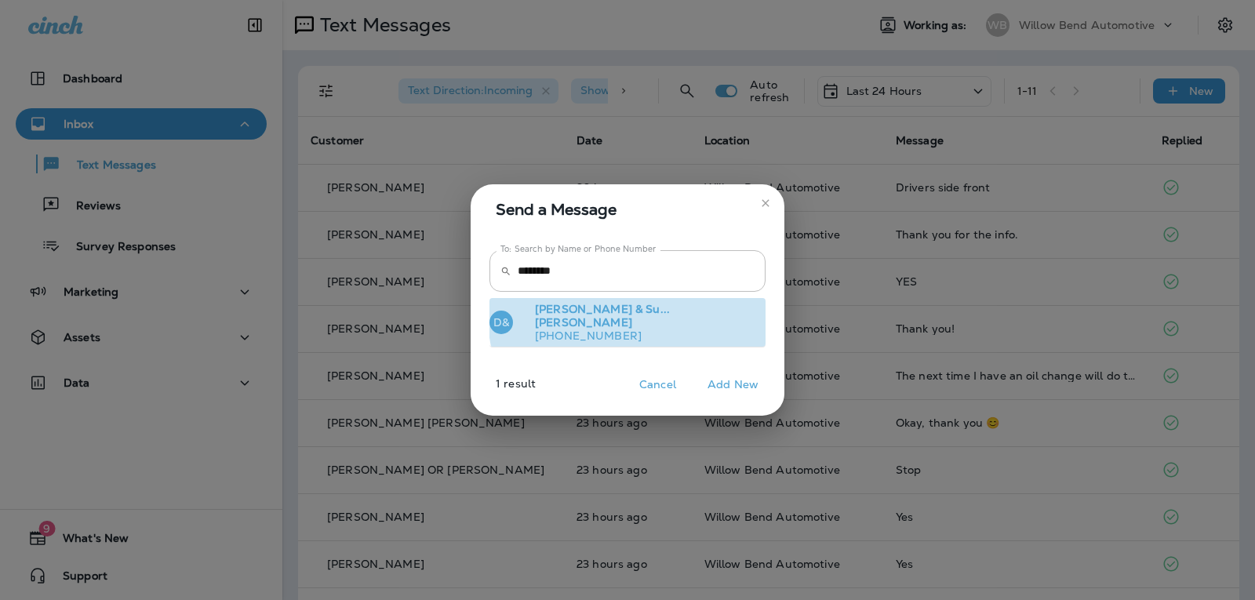
click at [693, 313] on button "D& David & Su... Conyers +18133340155" at bounding box center [628, 322] width 276 height 49
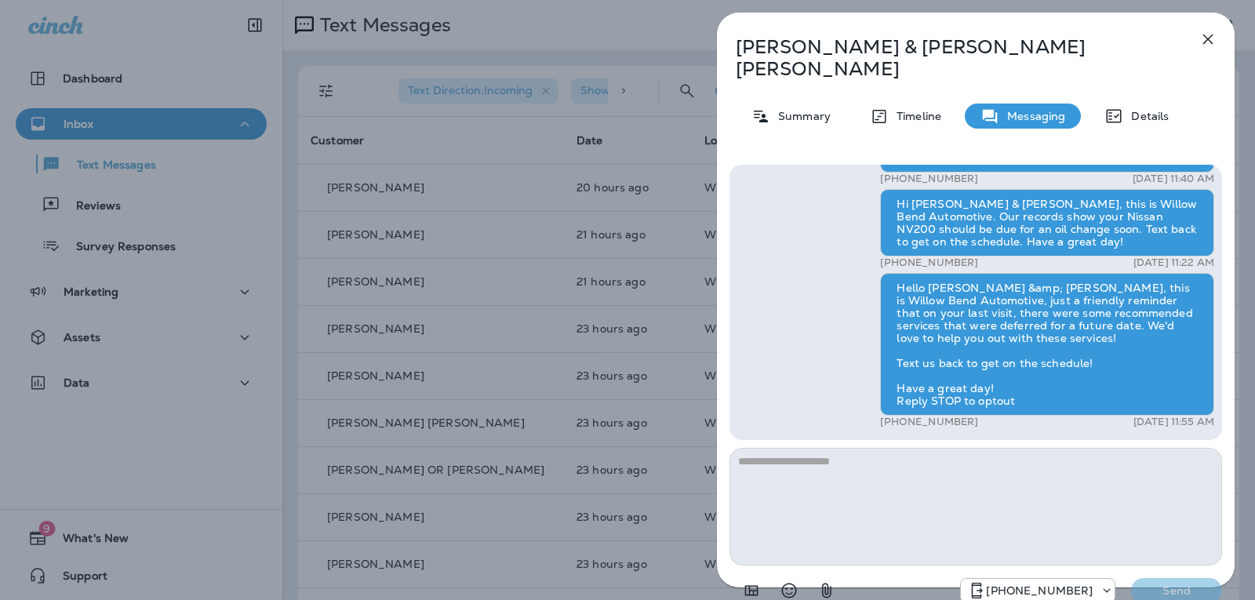
click at [779, 453] on textarea at bounding box center [976, 507] width 493 height 118
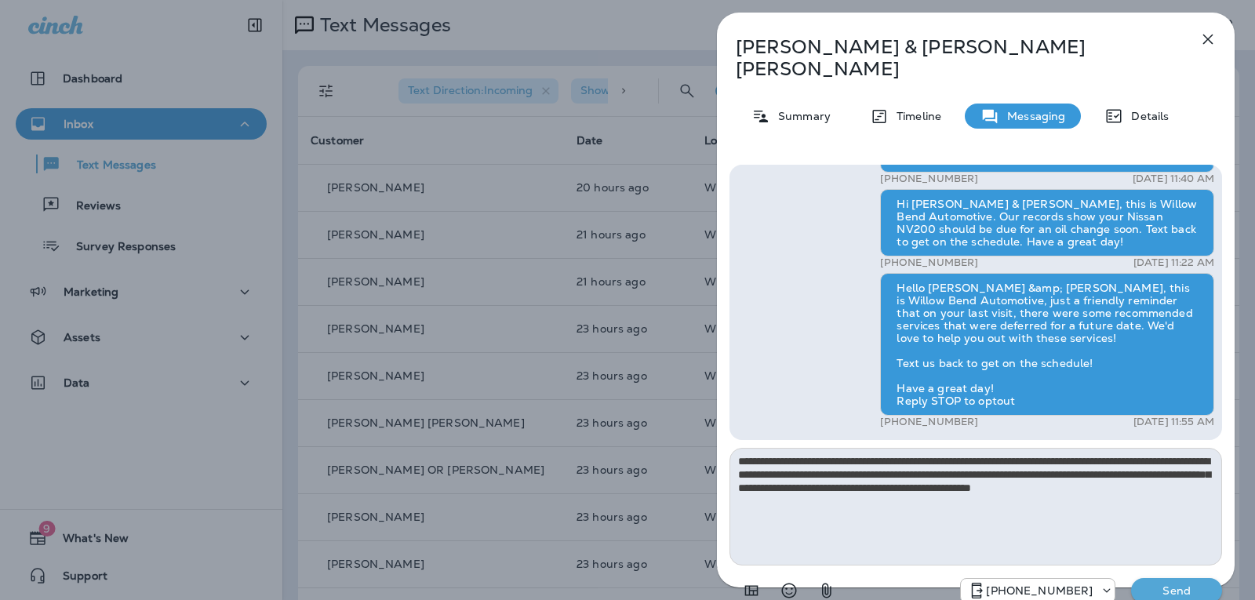
type textarea "**********"
drag, startPoint x: 1174, startPoint y: 574, endPoint x: 1178, endPoint y: 564, distance: 10.9
click at [1174, 584] on p "Send" at bounding box center [1177, 591] width 66 height 14
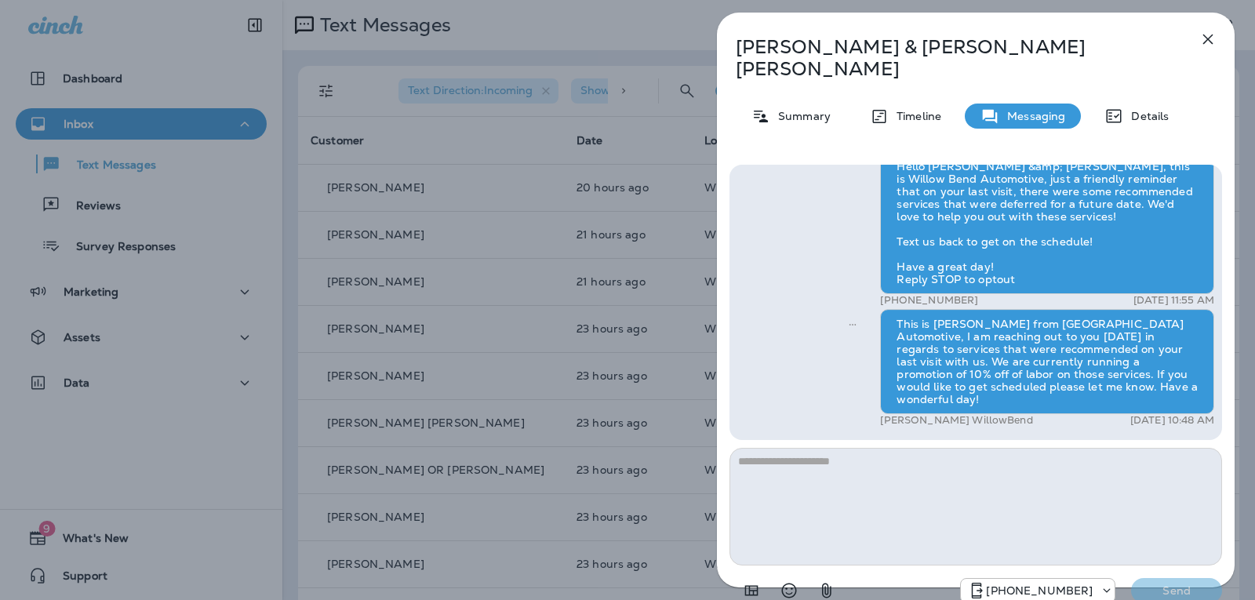
click at [1202, 42] on icon "button" at bounding box center [1208, 39] width 19 height 19
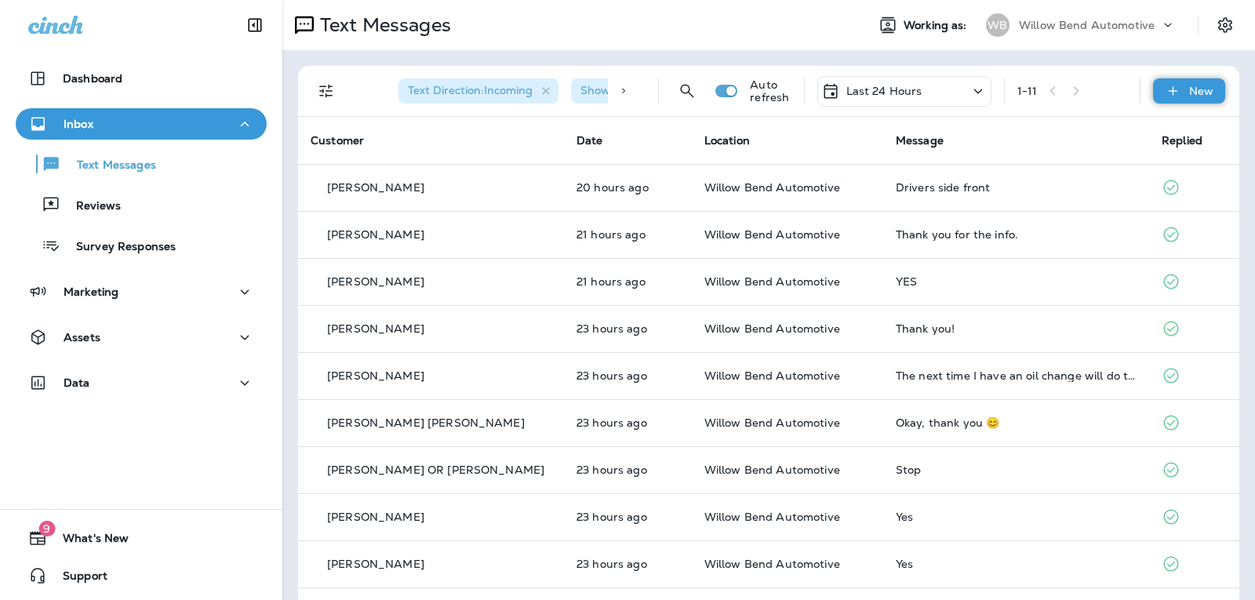
click at [1165, 89] on icon at bounding box center [1173, 91] width 16 height 16
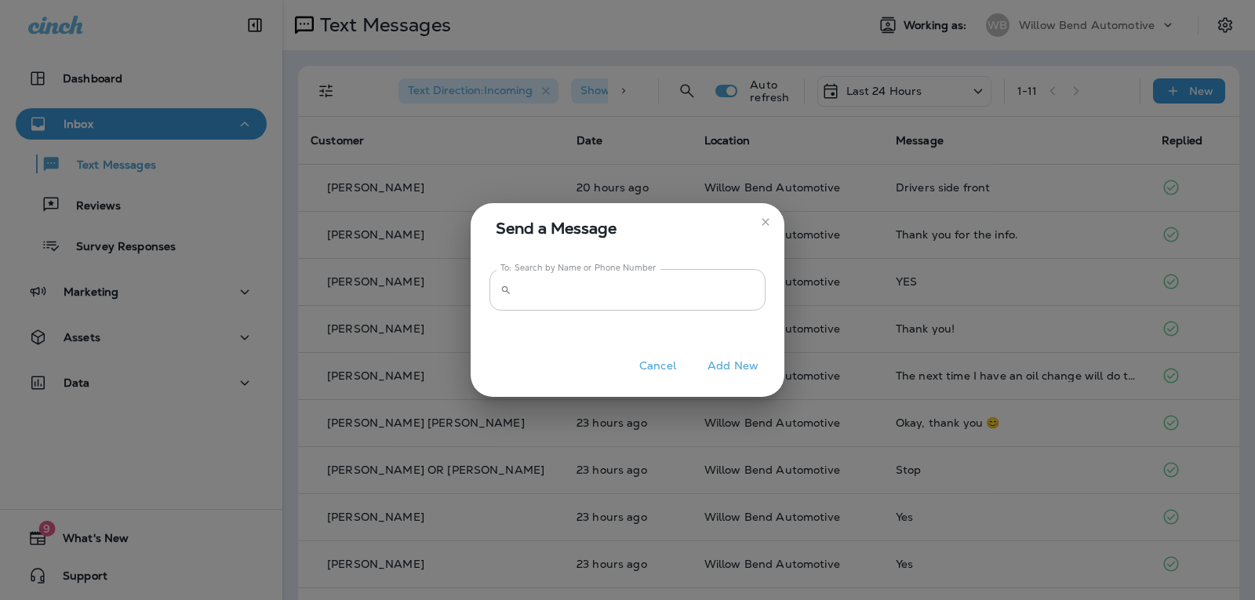
click at [643, 279] on input "To: Search by Name or Phone Number" at bounding box center [642, 290] width 248 height 42
type input "******"
drag, startPoint x: 571, startPoint y: 279, endPoint x: 448, endPoint y: 303, distance: 125.6
click at [468, 303] on div "Send a Message To: Search by Name or Phone Number ​ ****** To: Search by Name o…" at bounding box center [627, 300] width 1255 height 600
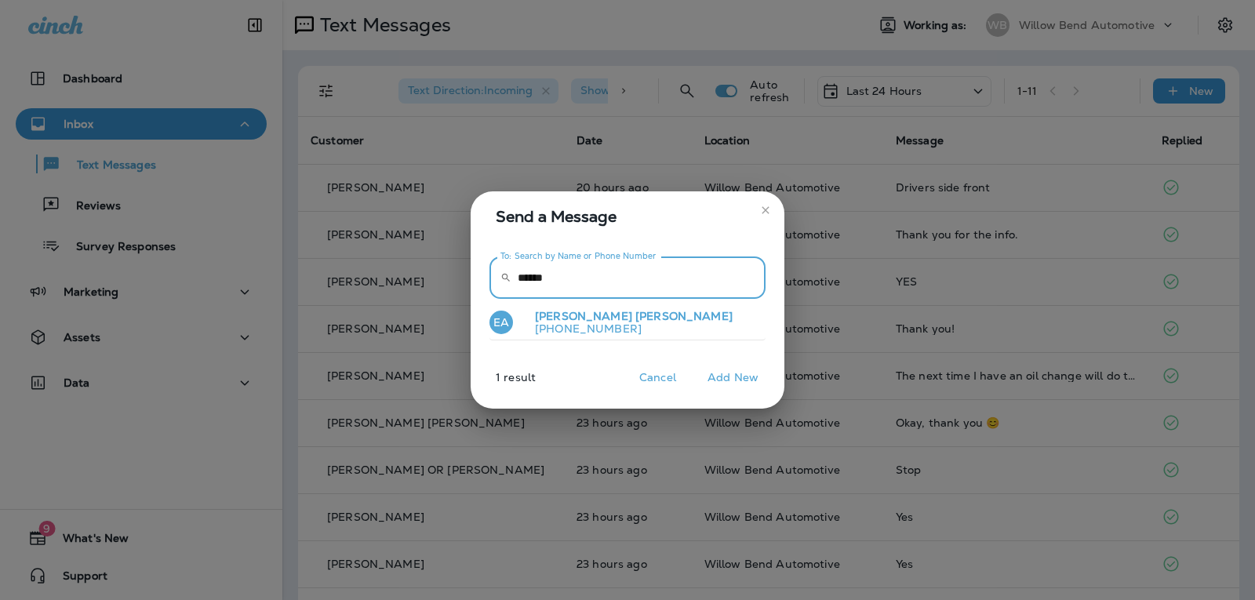
type input "******"
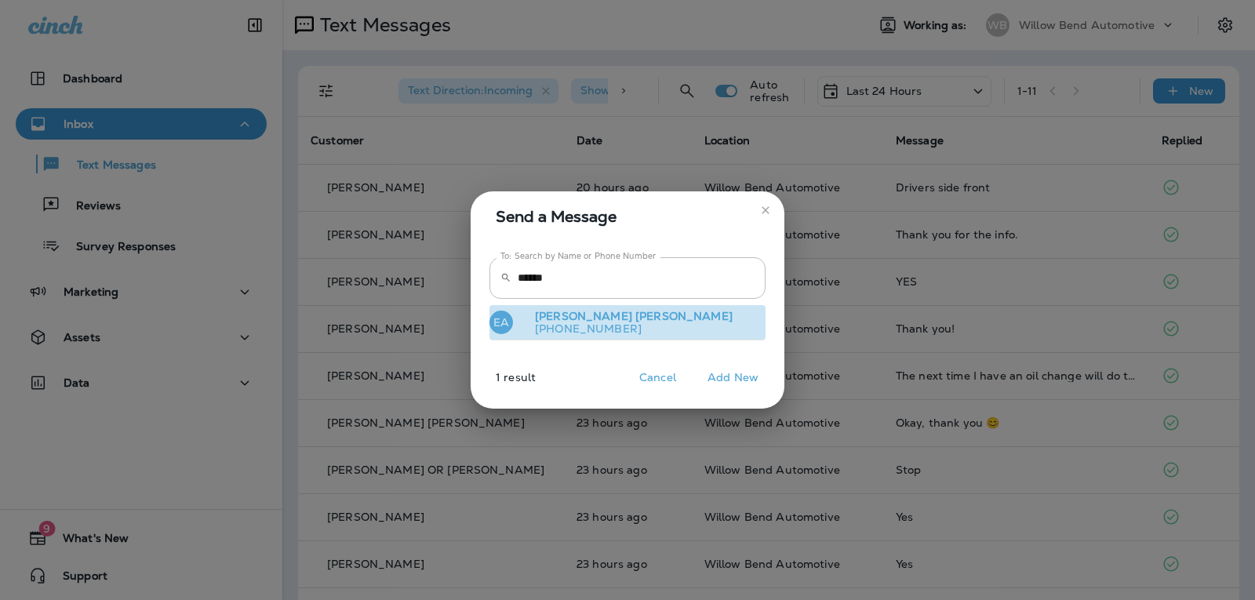
click at [651, 326] on button "EA Elosia Alicea +18135315934" at bounding box center [628, 323] width 276 height 36
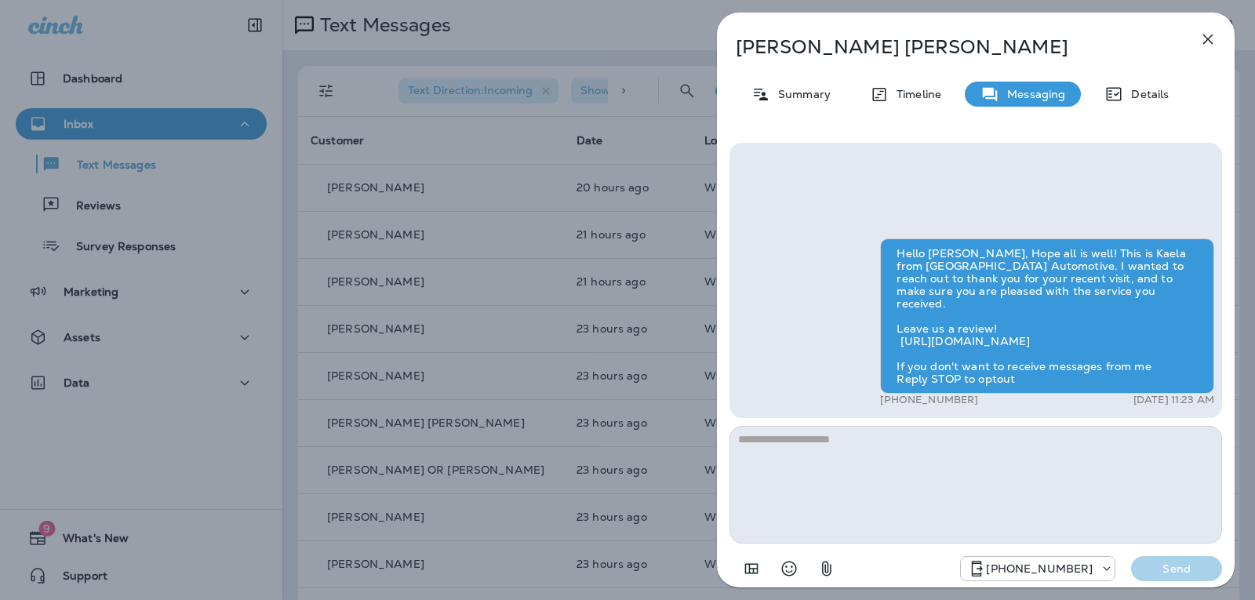
click at [837, 439] on textarea at bounding box center [976, 485] width 493 height 118
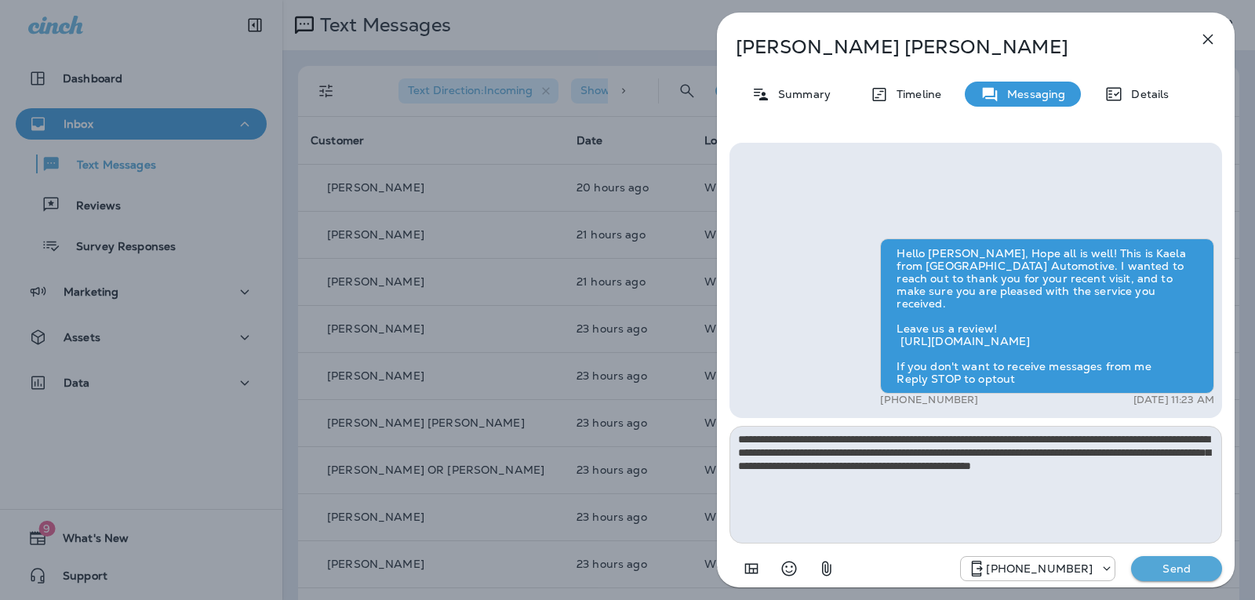
type textarea "**********"
click at [1202, 569] on p "Send" at bounding box center [1177, 569] width 66 height 14
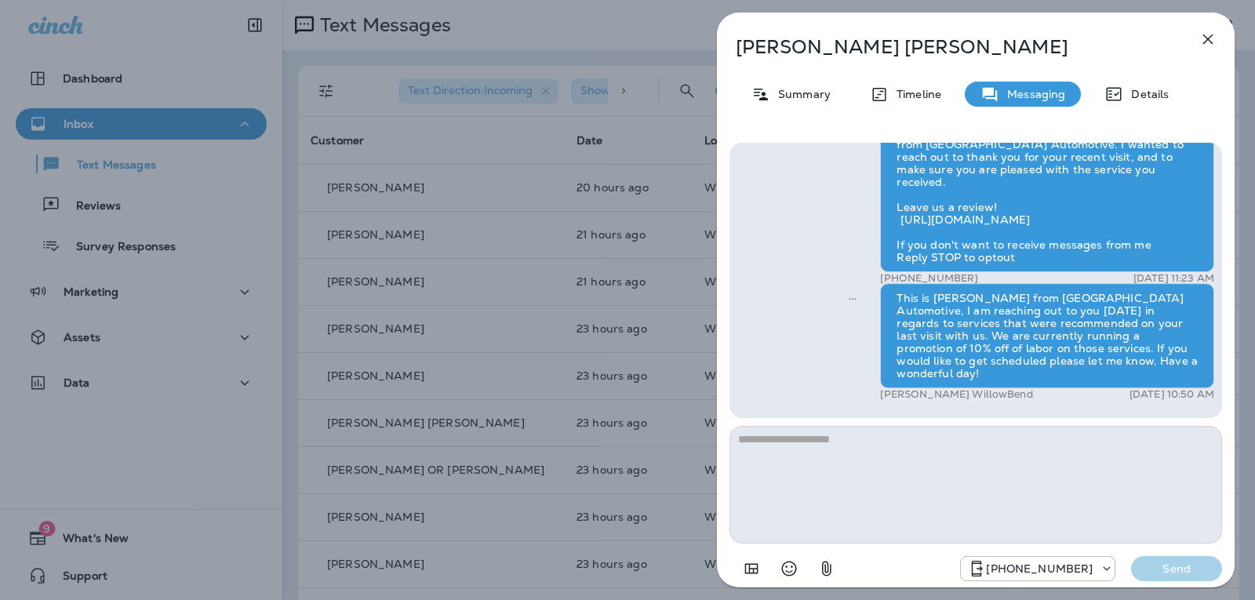
click at [1213, 41] on icon "button" at bounding box center [1208, 39] width 19 height 19
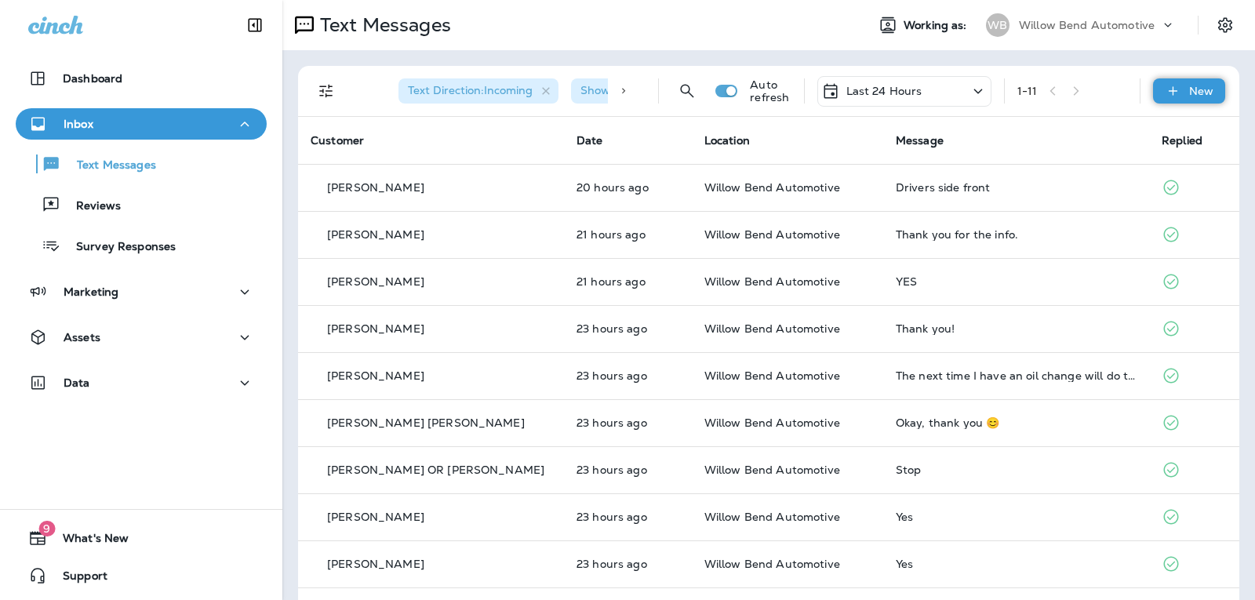
click at [1171, 89] on div "New" at bounding box center [1189, 90] width 72 height 25
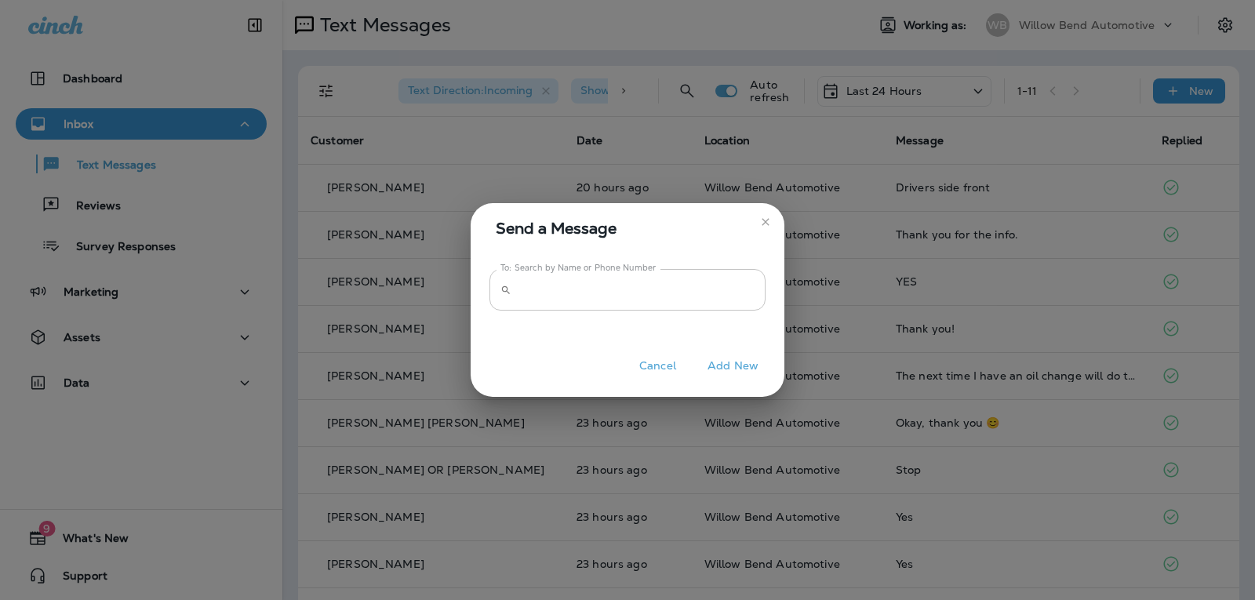
drag, startPoint x: 647, startPoint y: 267, endPoint x: 646, endPoint y: 275, distance: 7.9
click at [646, 275] on div "To: Search by Name or Phone Number ​ To: Search by Name or Phone Number" at bounding box center [628, 290] width 276 height 42
click at [646, 275] on input "To: Search by Name or Phone Number" at bounding box center [642, 290] width 248 height 42
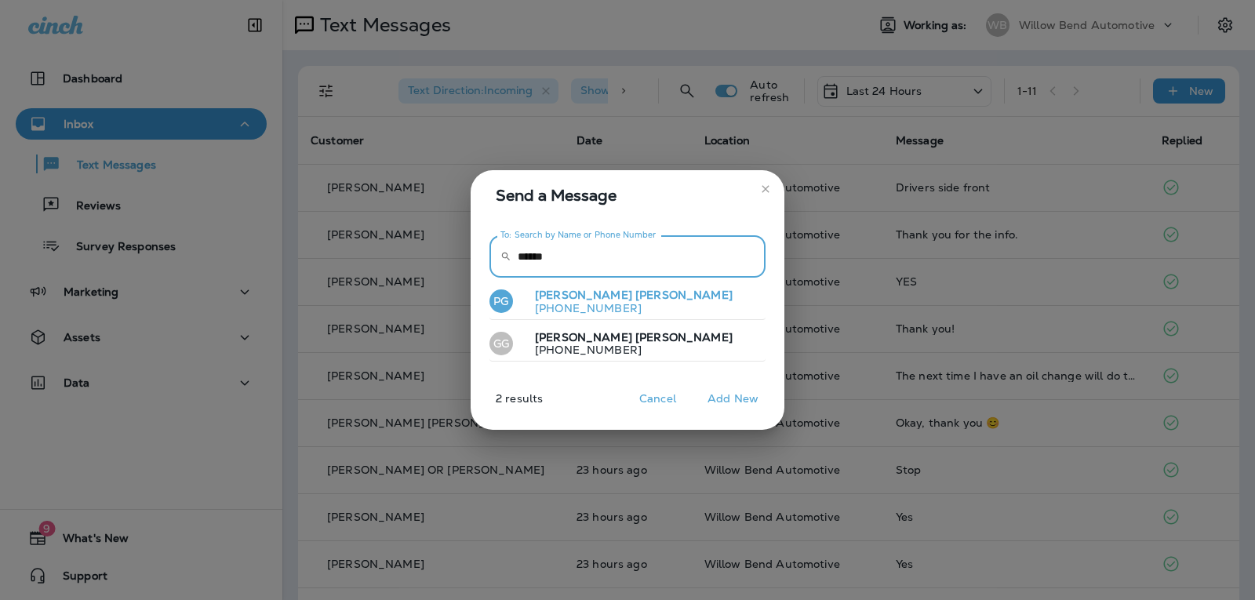
type input "******"
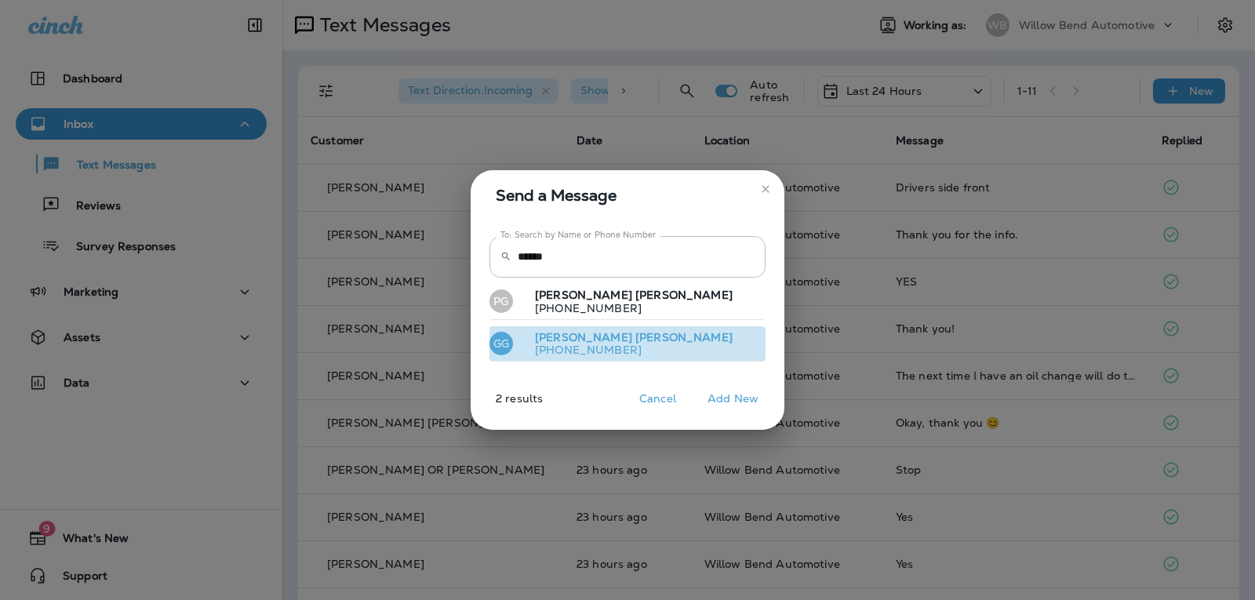
click at [616, 352] on button "GG Gwen Garris +18138577907" at bounding box center [628, 344] width 276 height 36
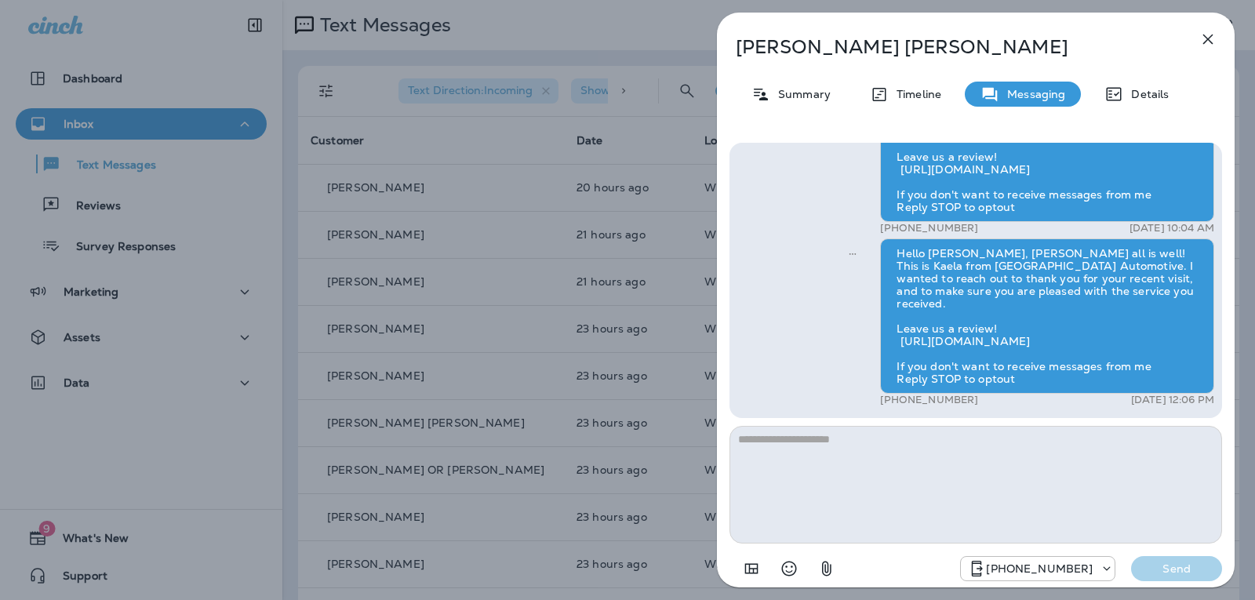
click at [774, 443] on textarea at bounding box center [976, 485] width 493 height 118
click at [770, 452] on textarea at bounding box center [976, 485] width 493 height 118
click at [772, 446] on textarea at bounding box center [976, 485] width 493 height 118
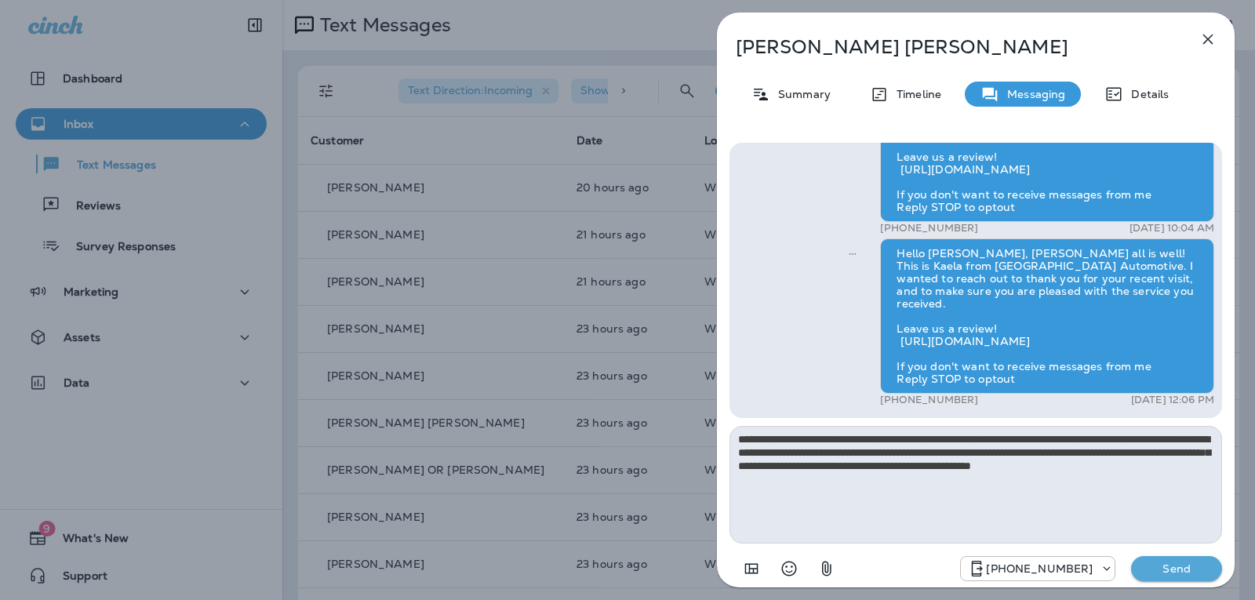
type textarea "**********"
click at [1189, 570] on p "Send" at bounding box center [1177, 569] width 66 height 14
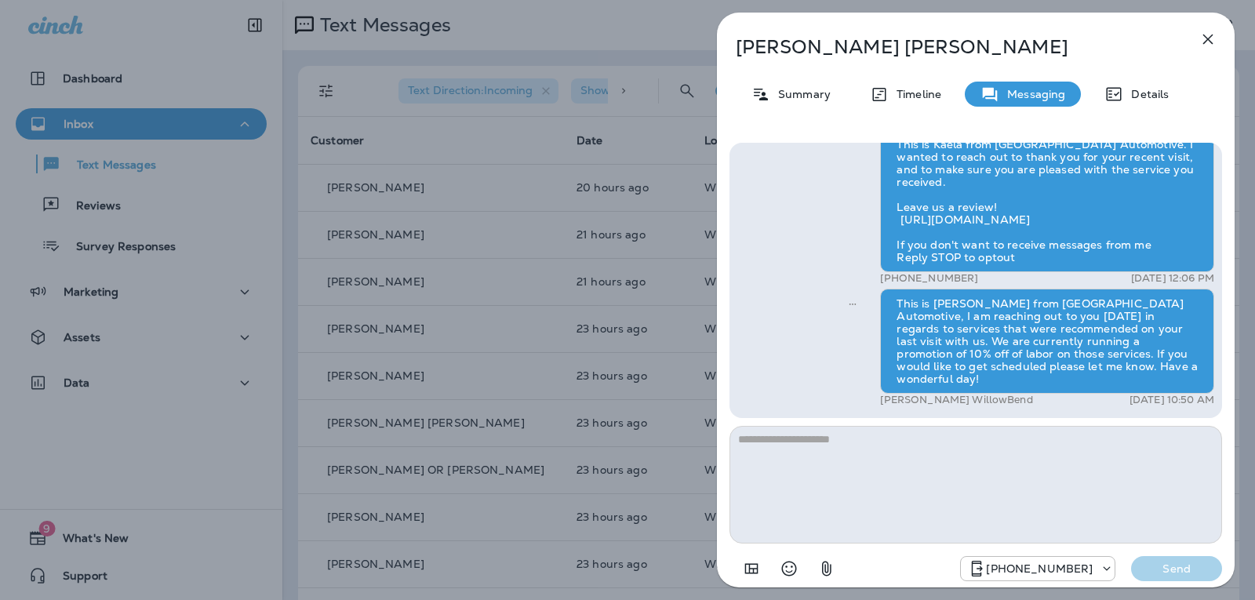
click at [1213, 31] on icon "button" at bounding box center [1208, 39] width 19 height 19
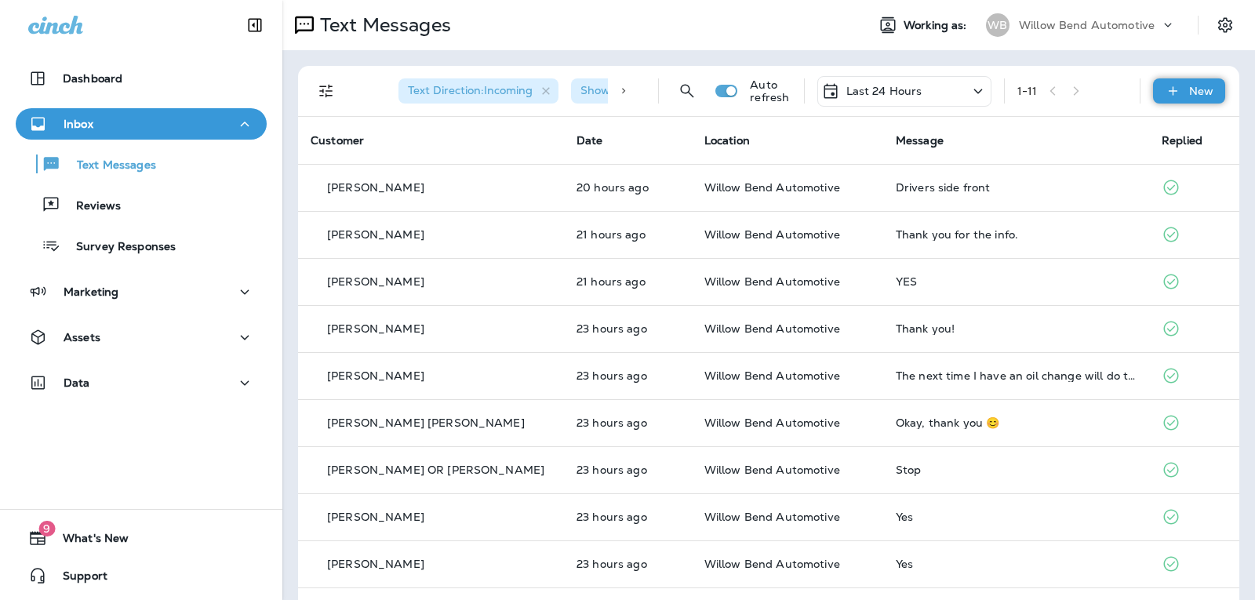
click at [1189, 86] on p "New" at bounding box center [1201, 91] width 24 height 13
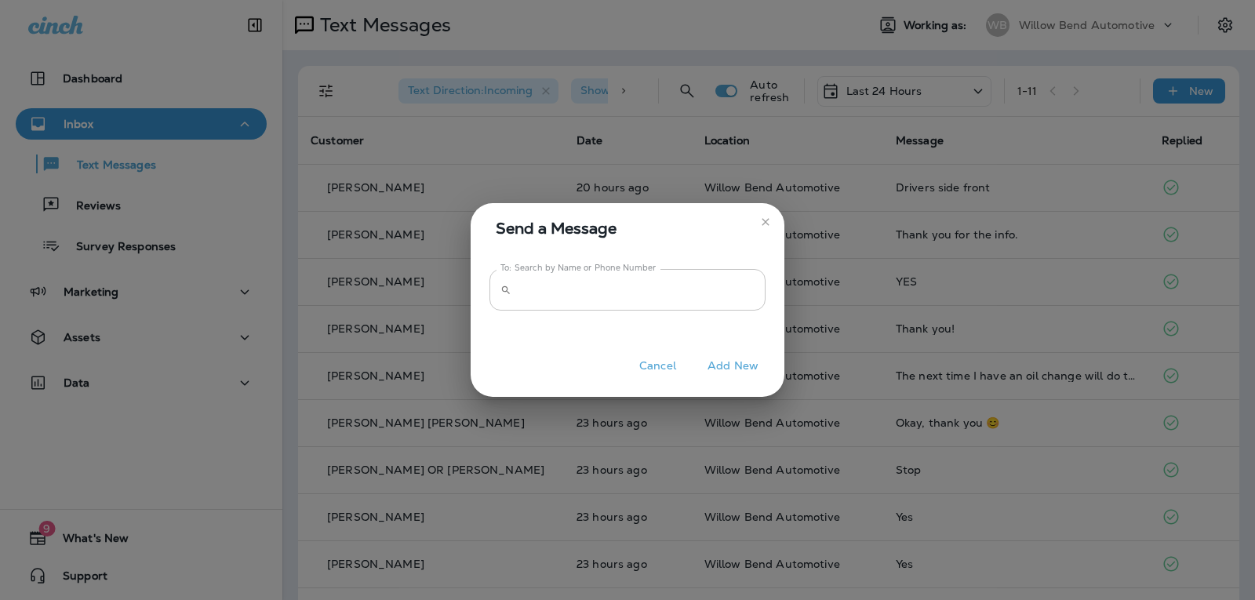
click at [700, 282] on input "To: Search by Name or Phone Number" at bounding box center [642, 290] width 248 height 42
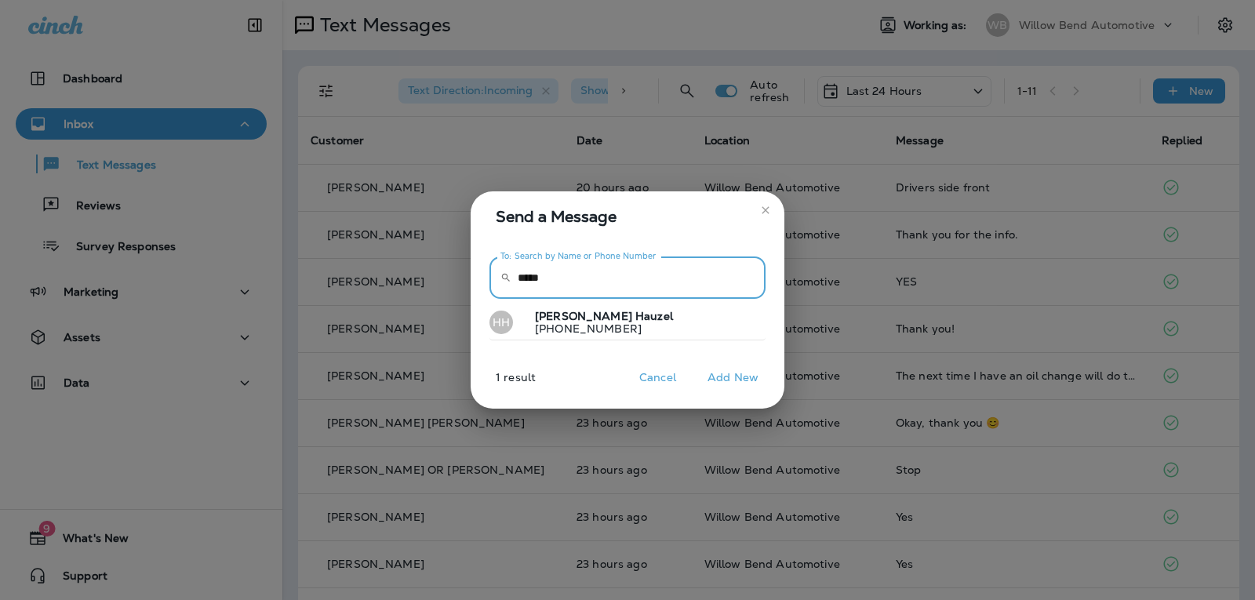
type input "*****"
drag, startPoint x: 676, startPoint y: 341, endPoint x: 692, endPoint y: 328, distance: 20.7
click at [676, 340] on button "HH Horst Hauzel +18139966081" at bounding box center [628, 323] width 276 height 36
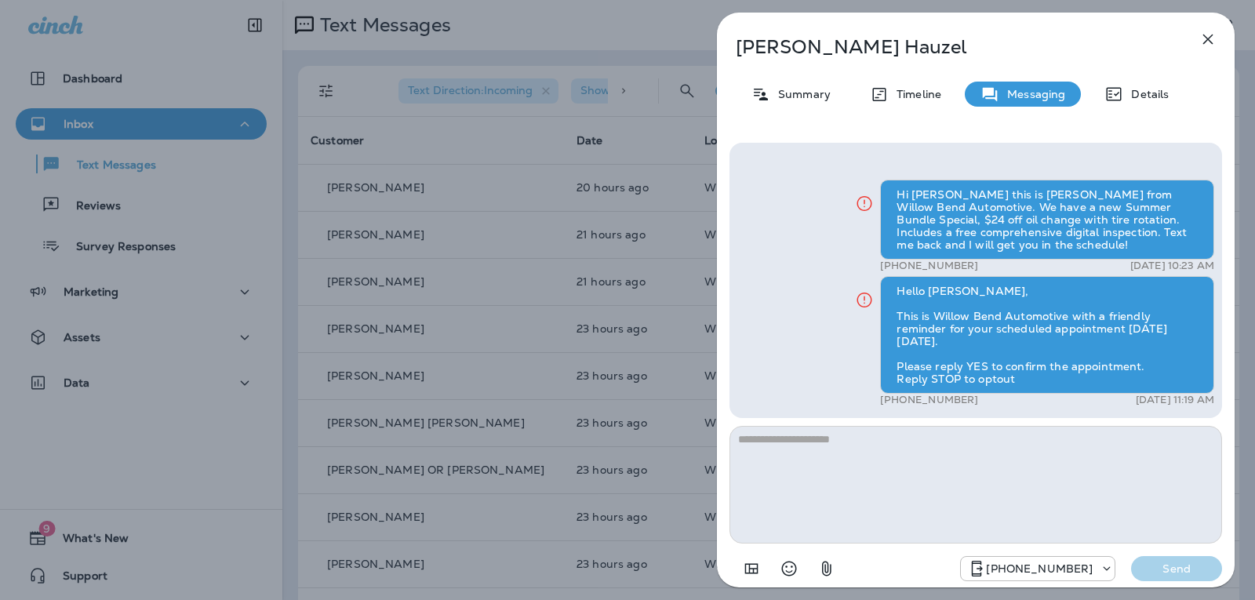
click at [903, 433] on textarea at bounding box center [976, 485] width 493 height 118
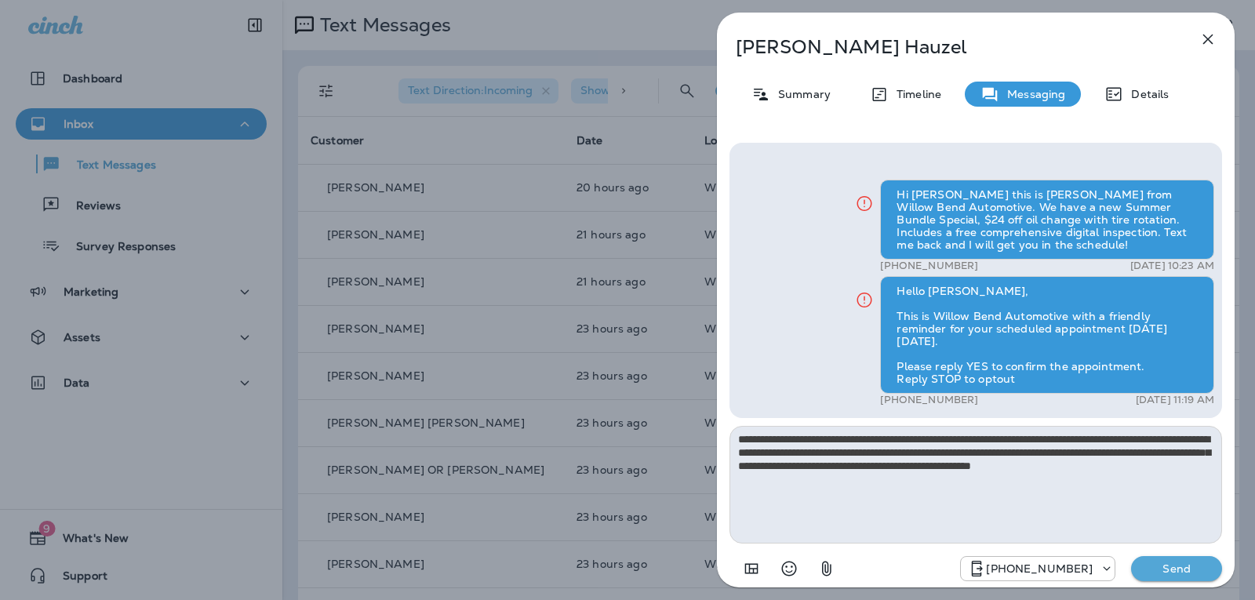
type textarea "**********"
click at [1177, 566] on p "Send" at bounding box center [1177, 569] width 66 height 14
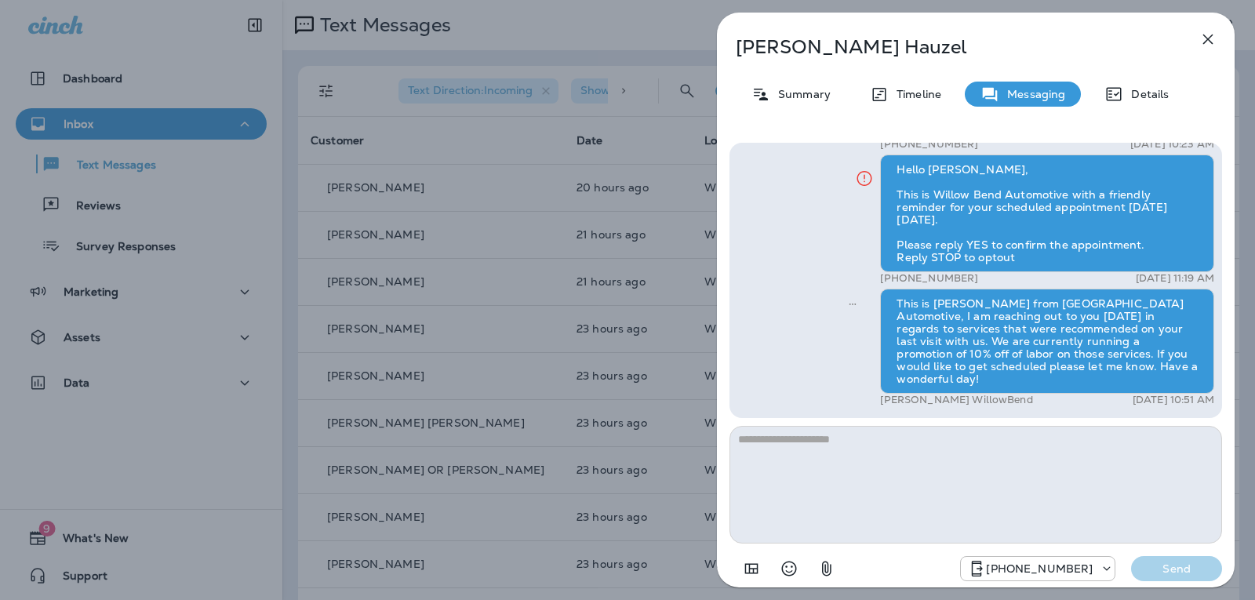
drag, startPoint x: 1212, startPoint y: 34, endPoint x: 1180, endPoint y: 7, distance: 41.8
click at [1211, 35] on icon "button" at bounding box center [1208, 39] width 19 height 19
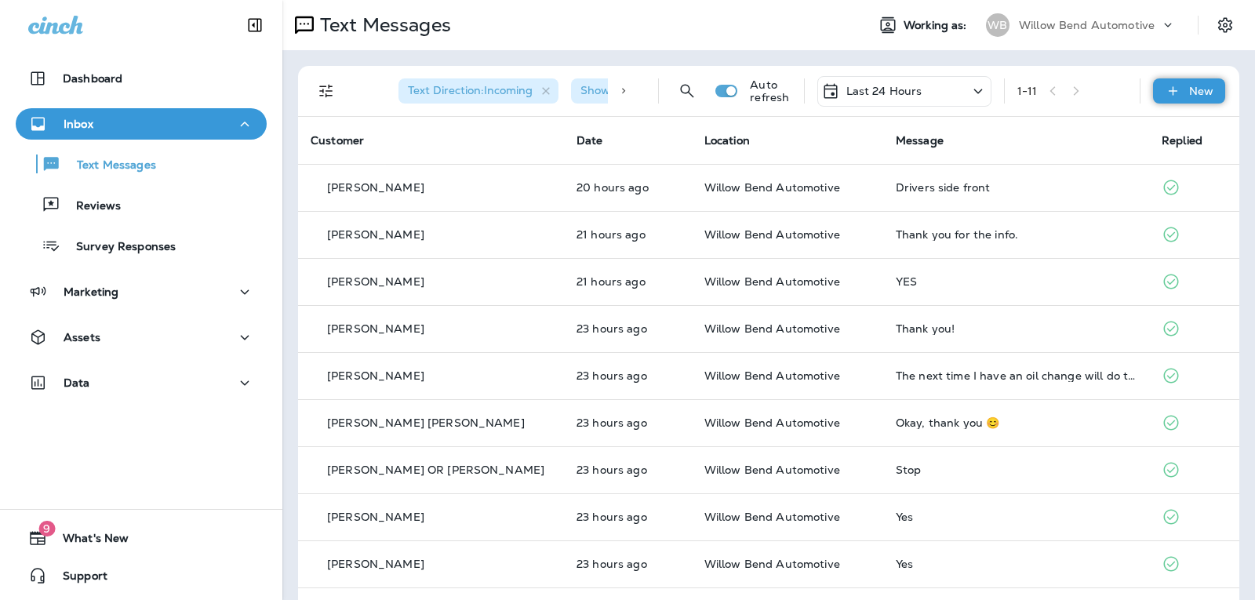
click at [1168, 84] on icon at bounding box center [1173, 91] width 16 height 16
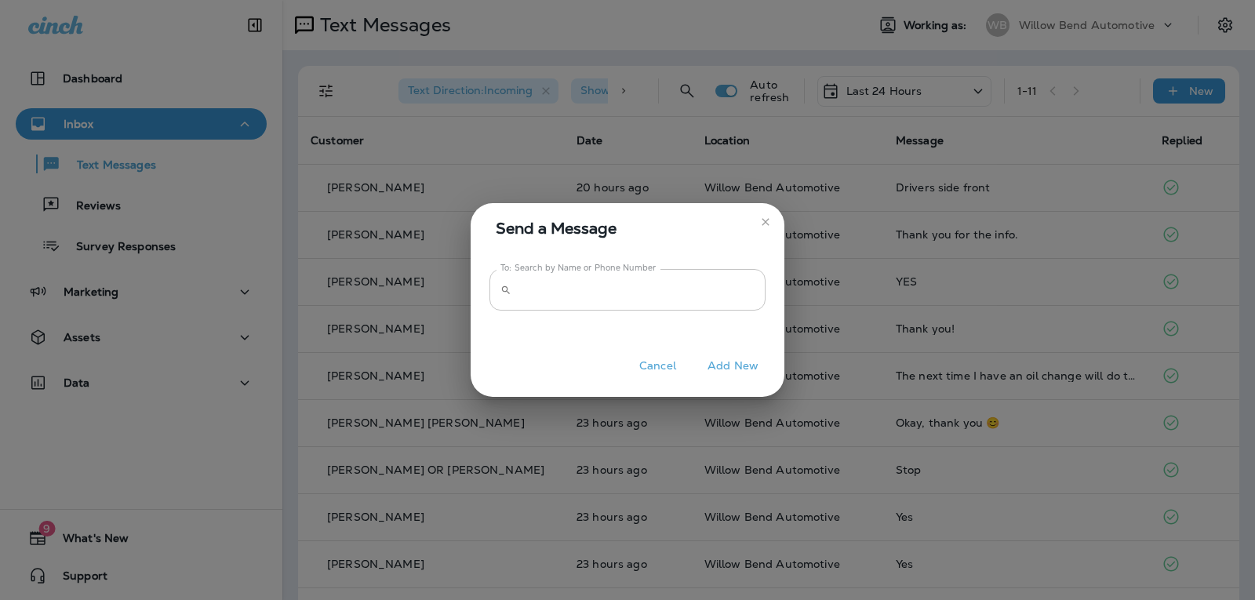
click at [685, 288] on input "To: Search by Name or Phone Number" at bounding box center [642, 290] width 248 height 42
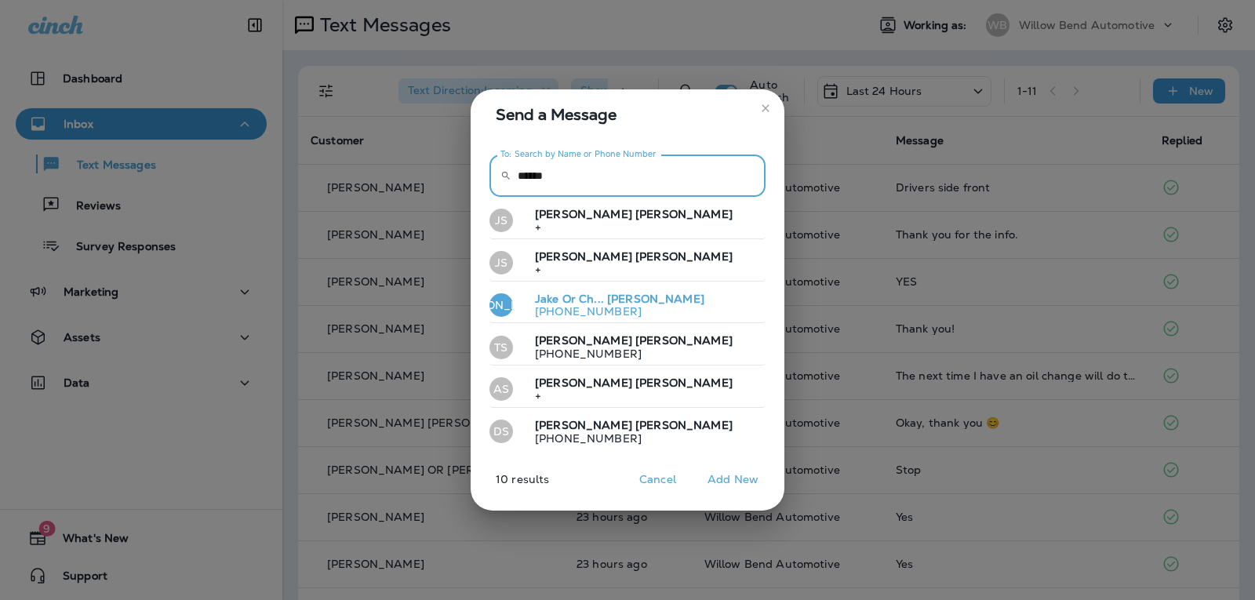
type input "******"
click at [682, 306] on button "JO Jake Or Ch... Snyder +18134282683" at bounding box center [628, 306] width 276 height 36
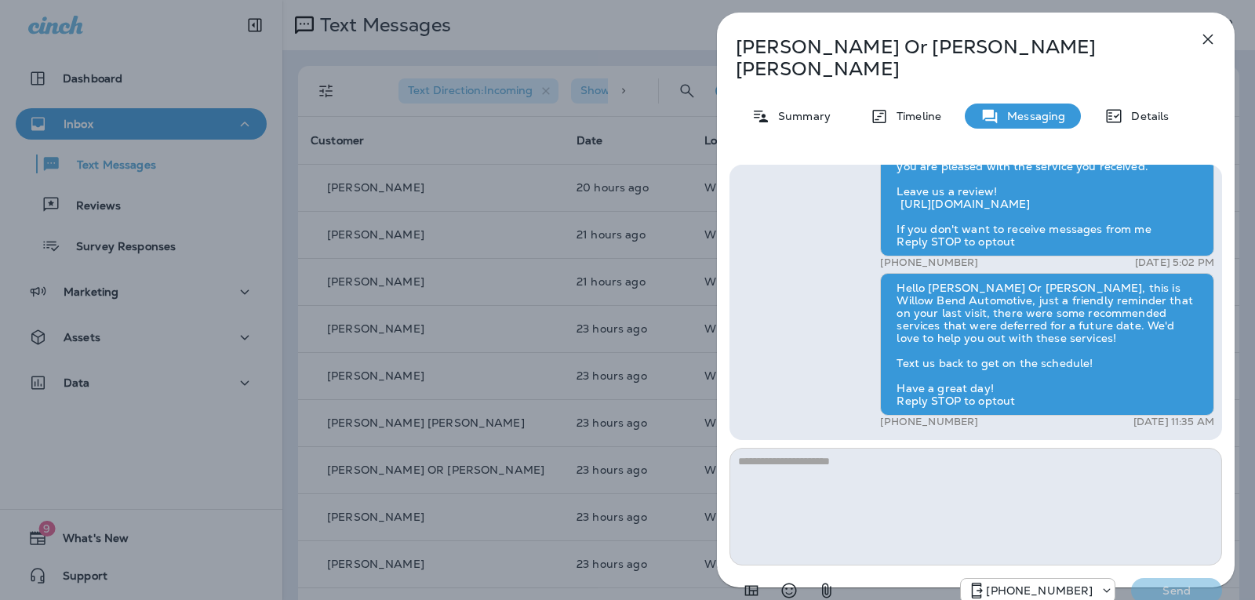
click at [791, 448] on textarea at bounding box center [976, 507] width 493 height 118
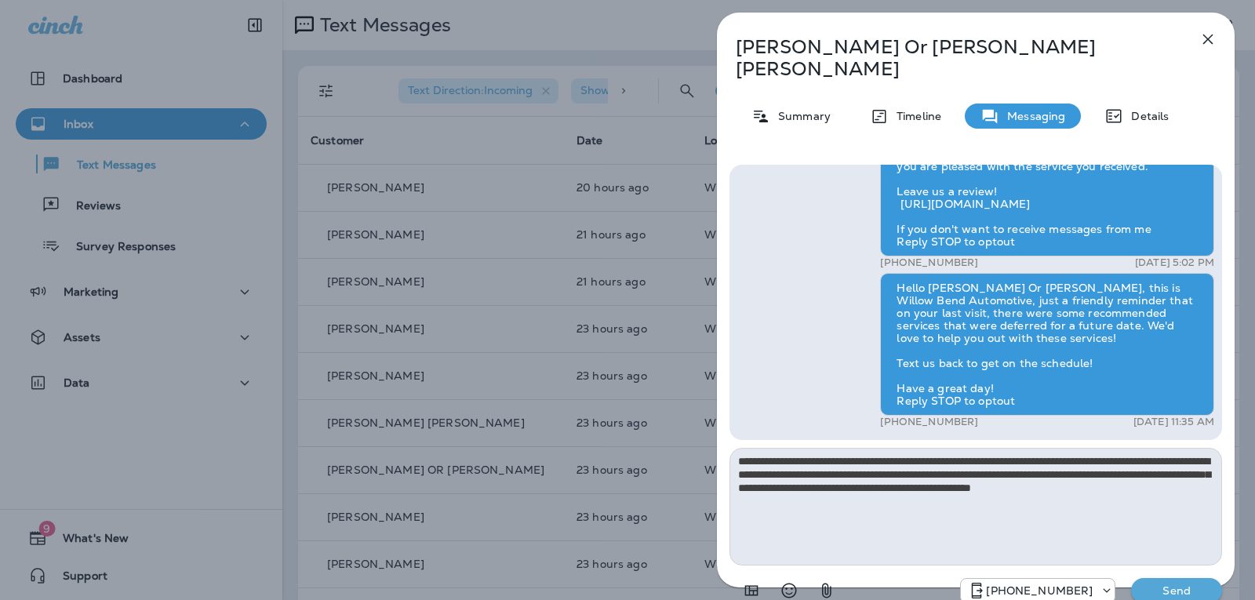
type textarea "**********"
click at [1188, 584] on p "Send" at bounding box center [1177, 591] width 66 height 14
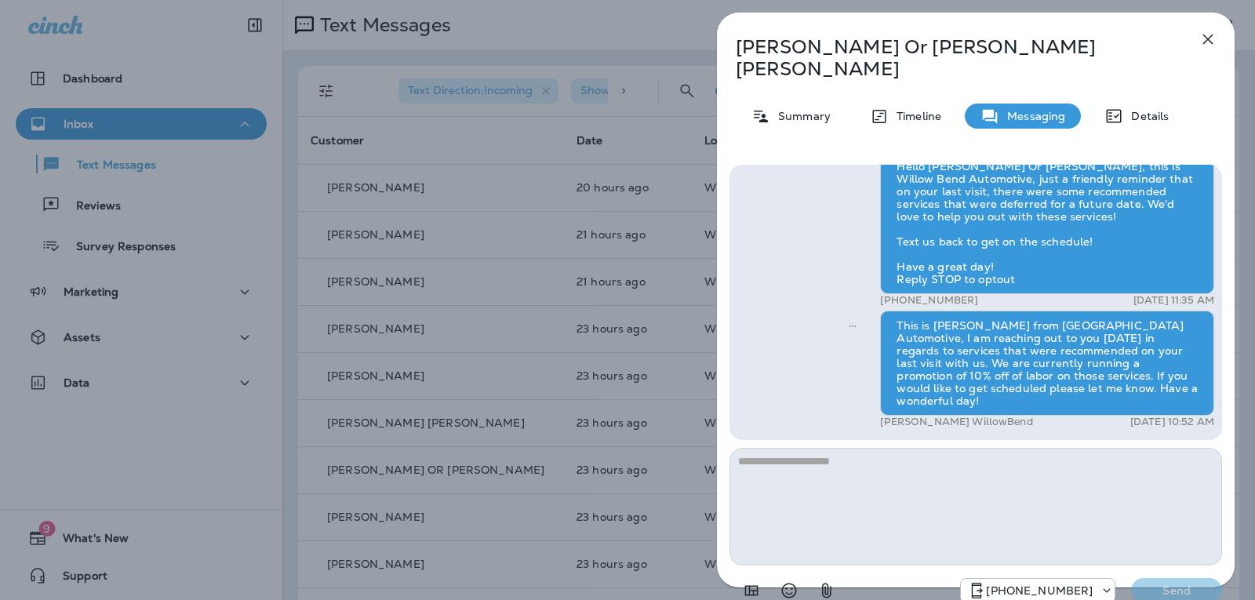
drag, startPoint x: 1208, startPoint y: 31, endPoint x: 1198, endPoint y: 28, distance: 10.5
click at [1208, 32] on icon "button" at bounding box center [1208, 39] width 19 height 19
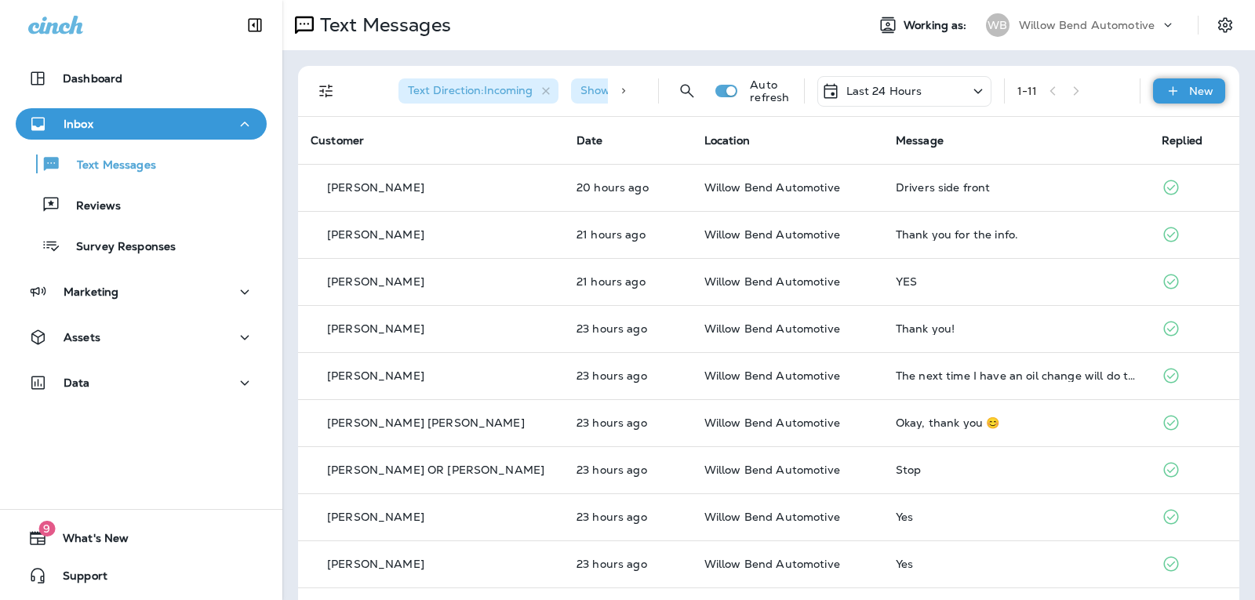
click at [1165, 97] on icon at bounding box center [1173, 91] width 16 height 16
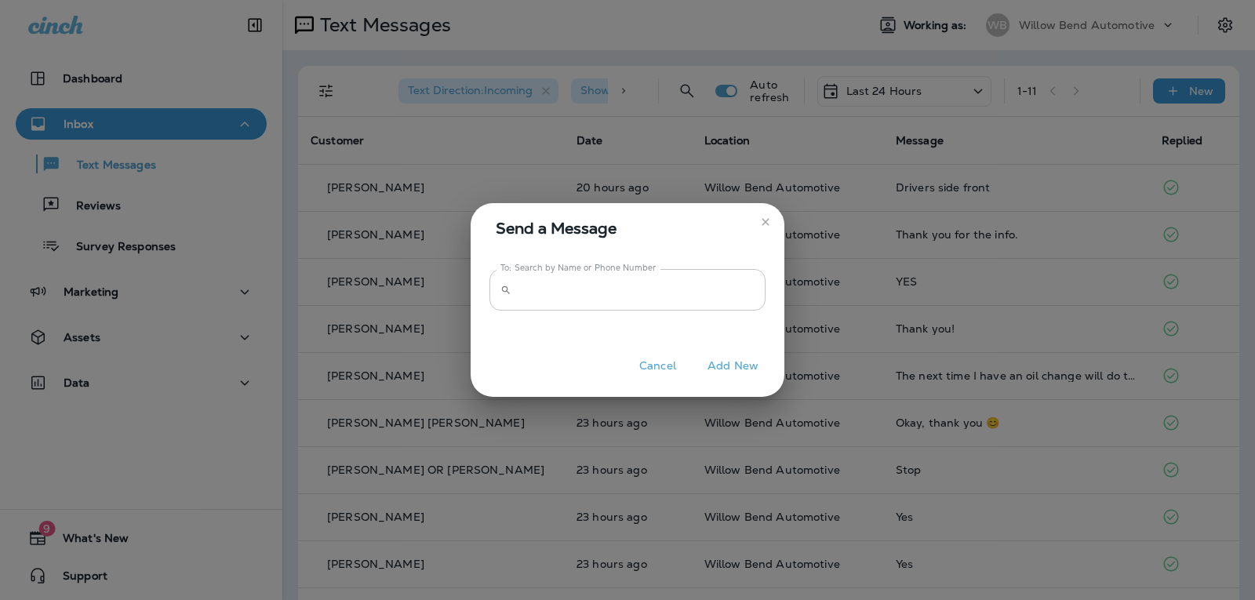
click at [676, 301] on input "To: Search by Name or Phone Number" at bounding box center [642, 290] width 248 height 42
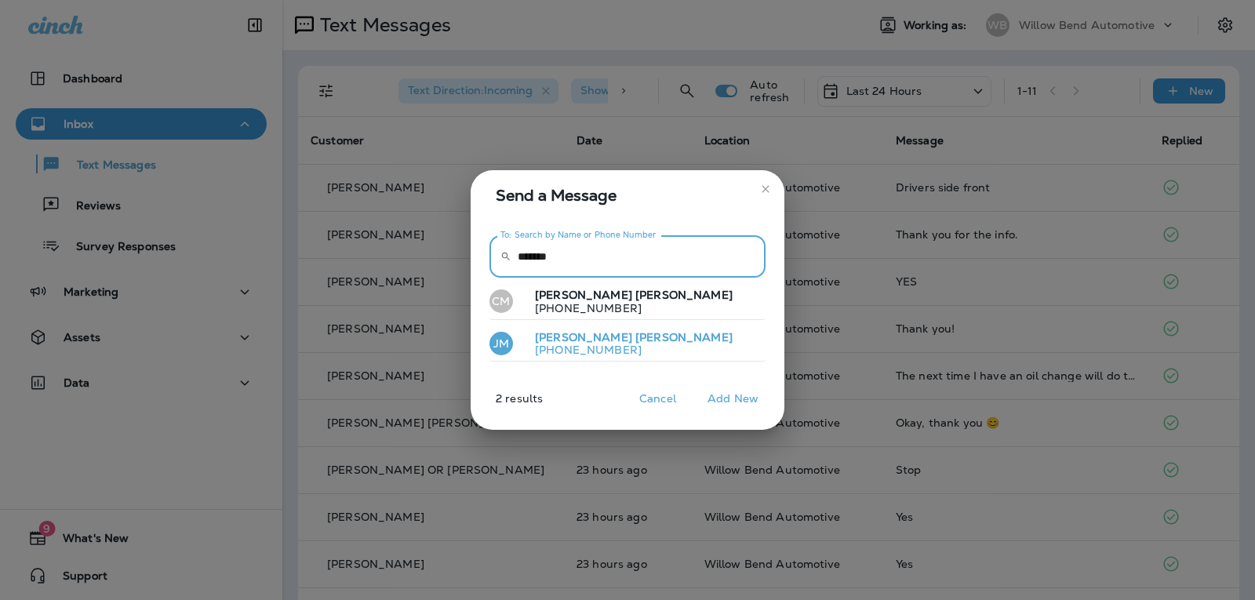
type input "******"
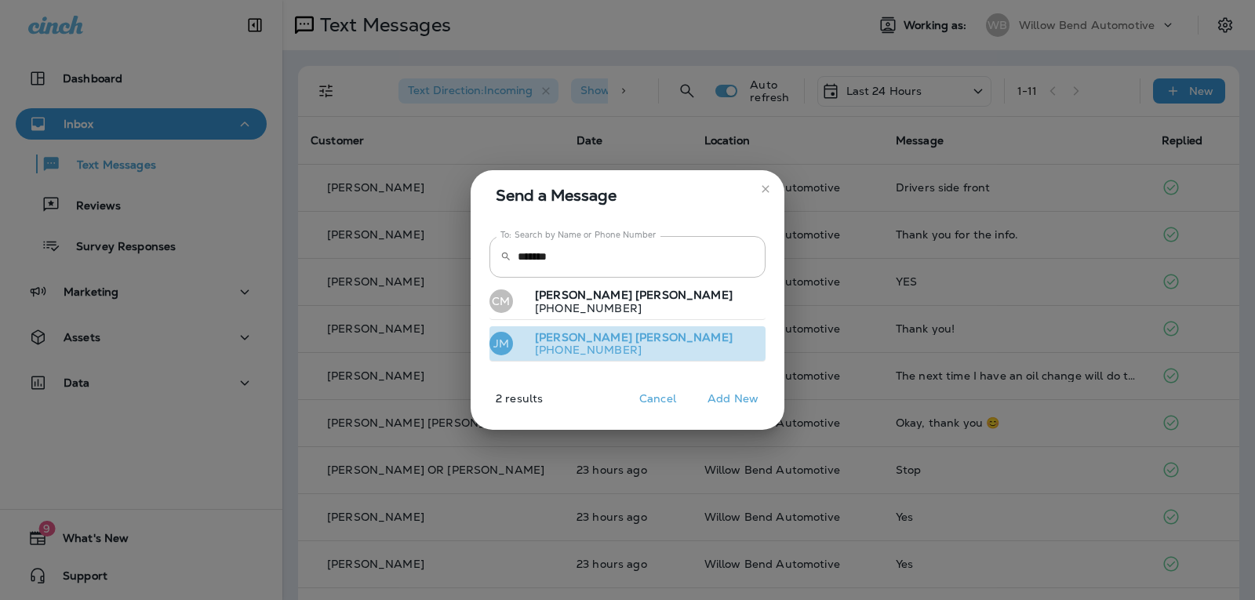
click at [654, 351] on button "JM James Myrick +18139281447" at bounding box center [628, 344] width 276 height 36
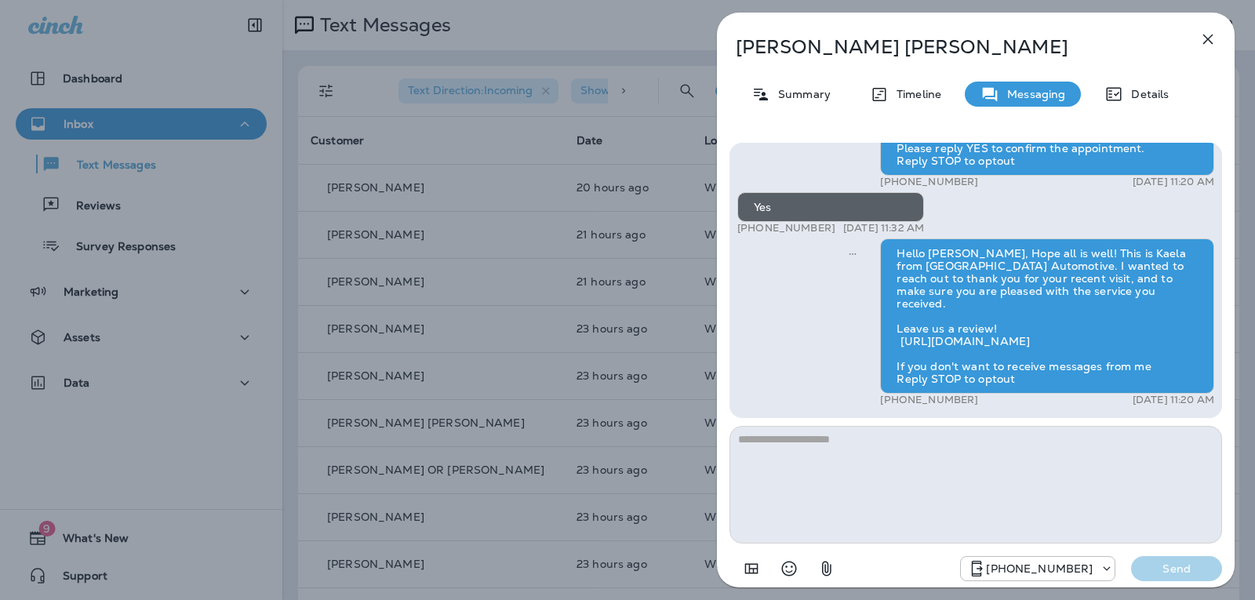
click at [814, 436] on textarea at bounding box center [976, 485] width 493 height 118
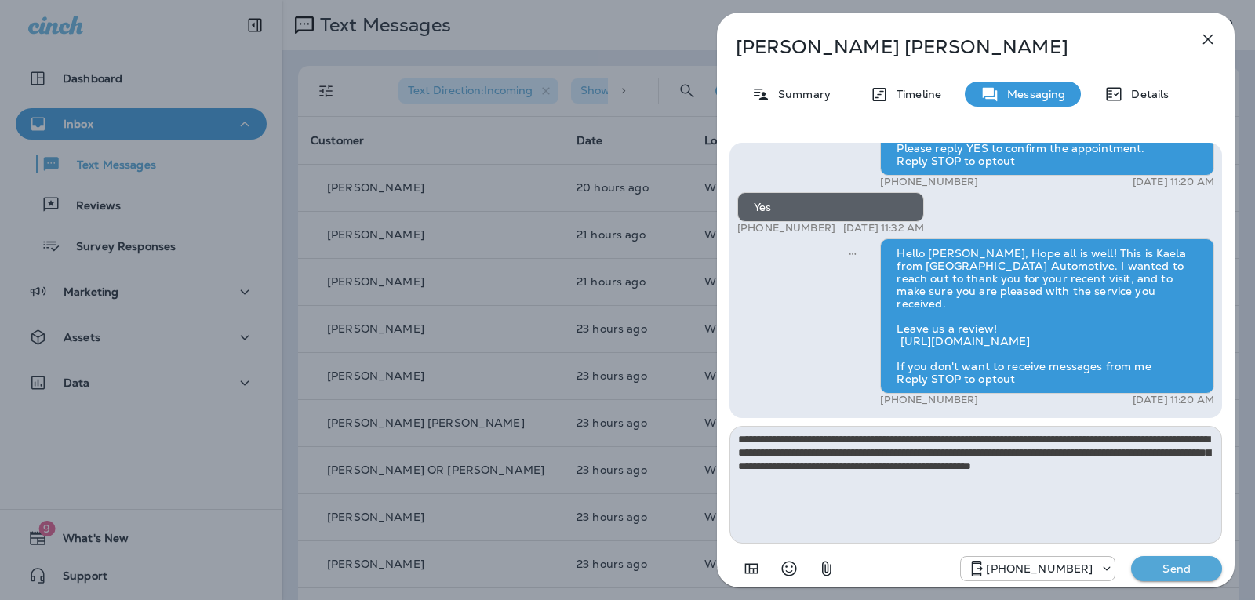
type textarea "**********"
click at [1165, 561] on button "Send" at bounding box center [1176, 568] width 91 height 25
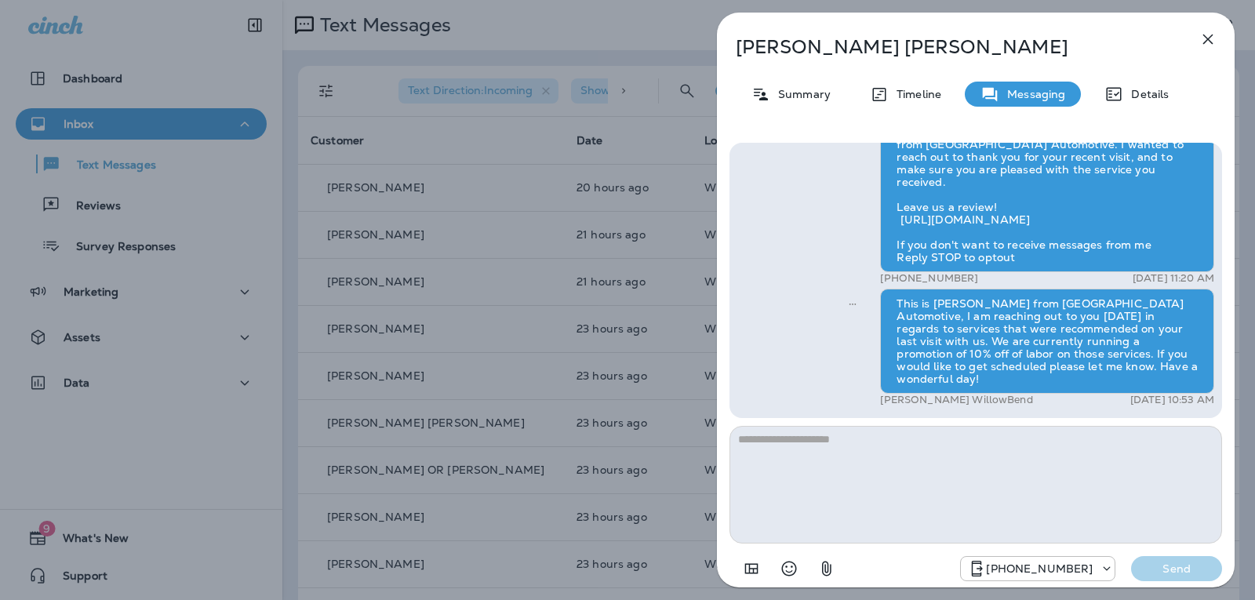
click at [1211, 35] on icon "button" at bounding box center [1208, 39] width 19 height 19
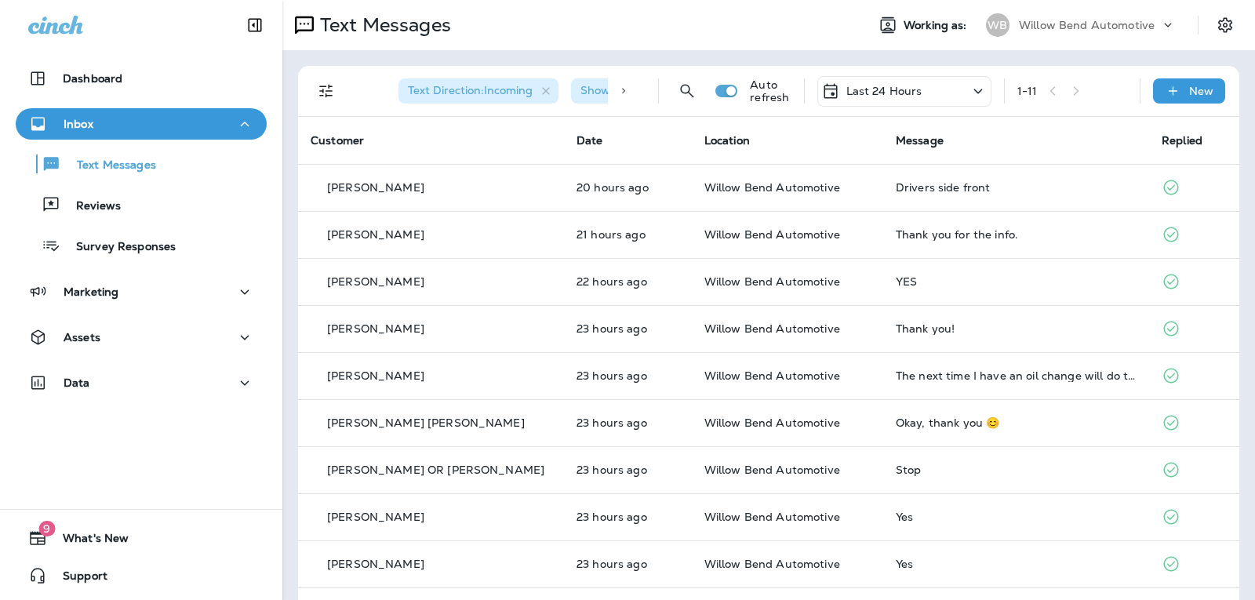
click at [1203, 104] on div "Text Direction : Incoming Show Start/Stop/Unsubscribe : true Auto refresh Last …" at bounding box center [772, 91] width 923 height 50
click at [1204, 91] on div "New" at bounding box center [1189, 90] width 72 height 25
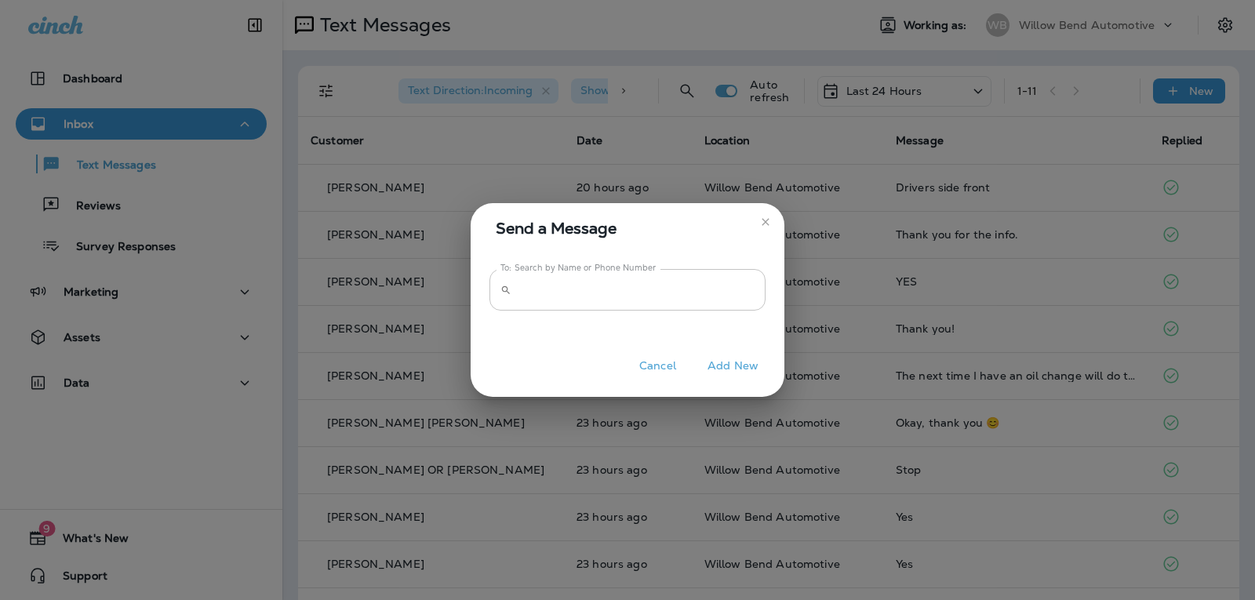
drag, startPoint x: 679, startPoint y: 306, endPoint x: 680, endPoint y: 297, distance: 9.5
click at [679, 305] on input "To: Search by Name or Phone Number" at bounding box center [642, 290] width 248 height 42
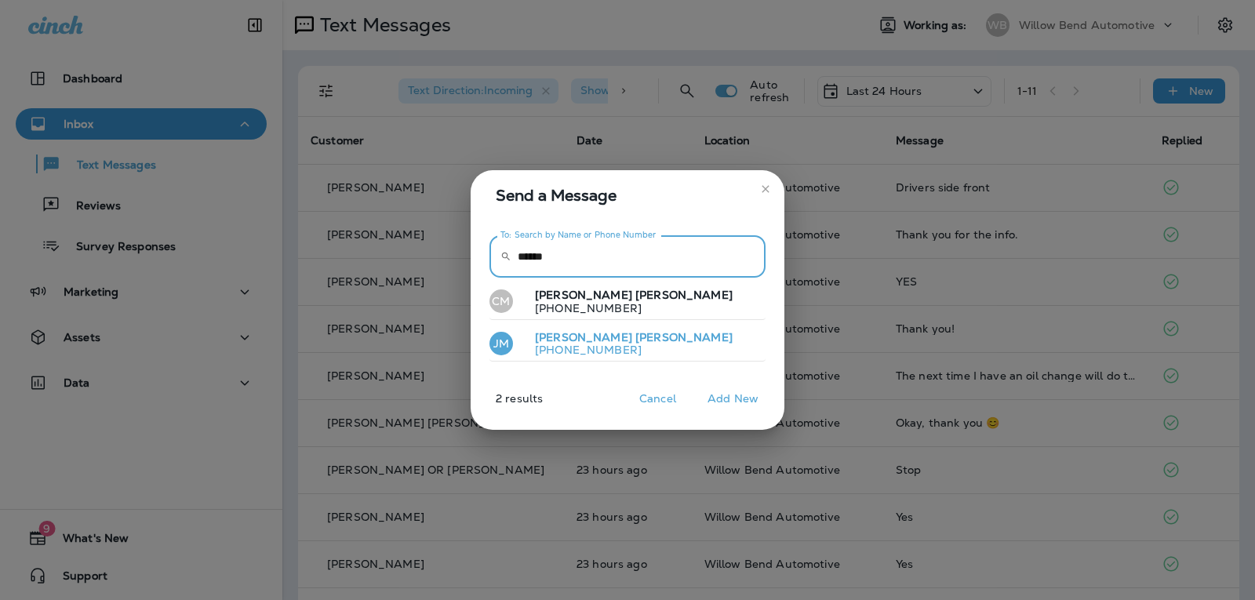
type input "******"
click at [647, 338] on button "JM James Myrick +18139281447" at bounding box center [628, 344] width 276 height 36
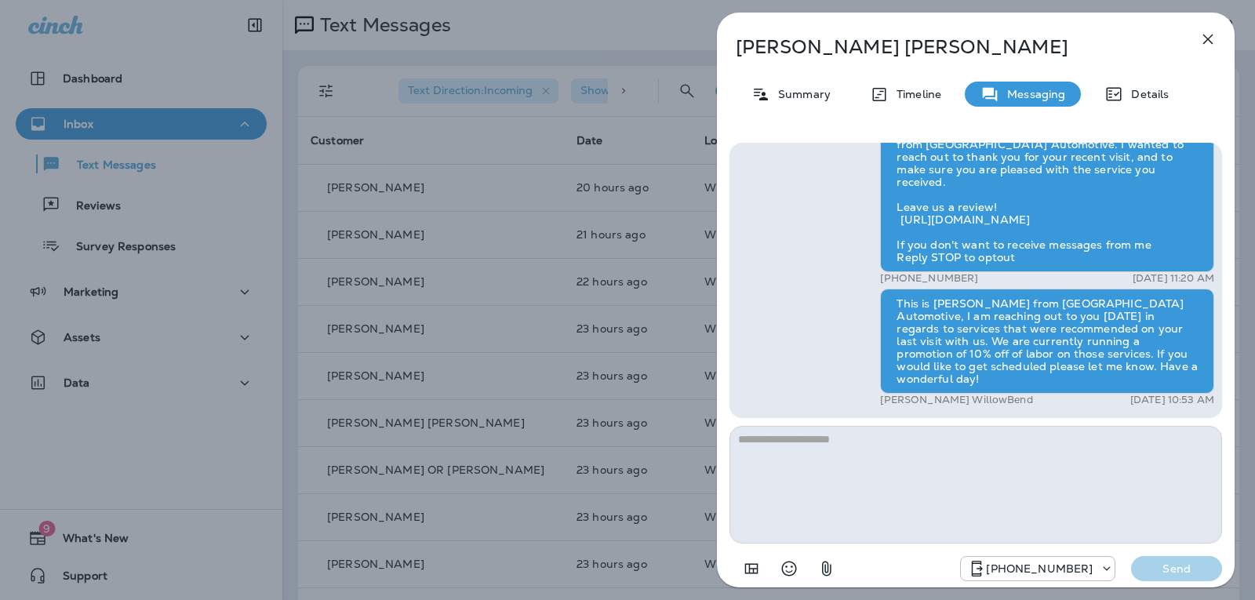
click at [1200, 41] on icon "button" at bounding box center [1208, 39] width 19 height 19
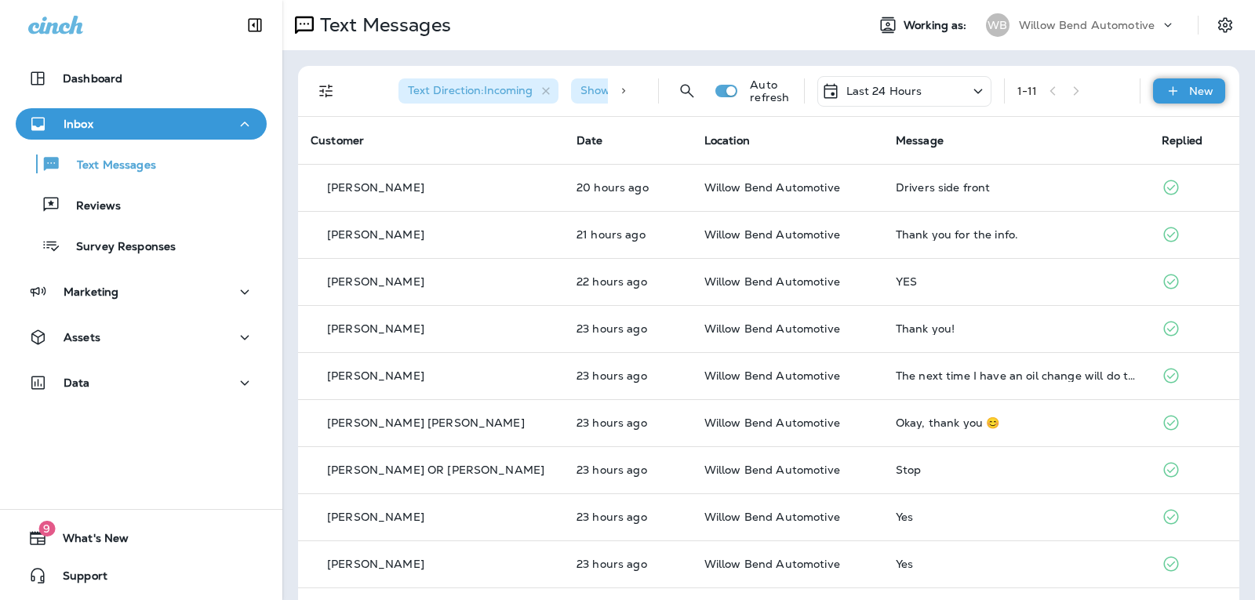
click at [1189, 92] on p "New" at bounding box center [1201, 91] width 24 height 13
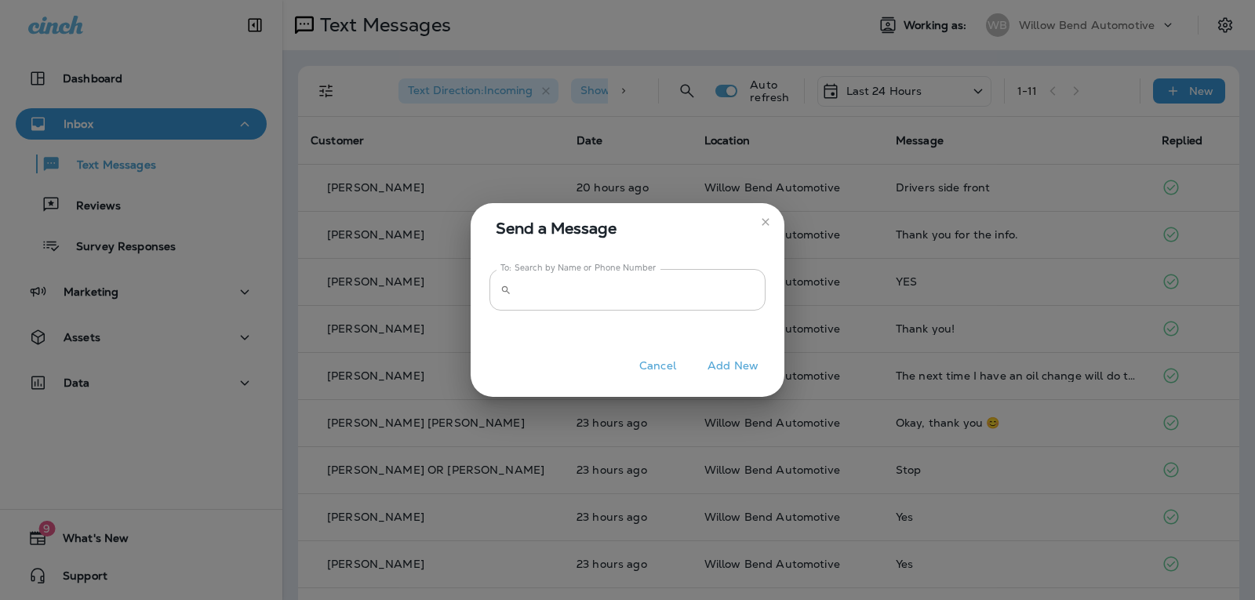
click at [626, 290] on input "To: Search by Name or Phone Number" at bounding box center [642, 290] width 248 height 42
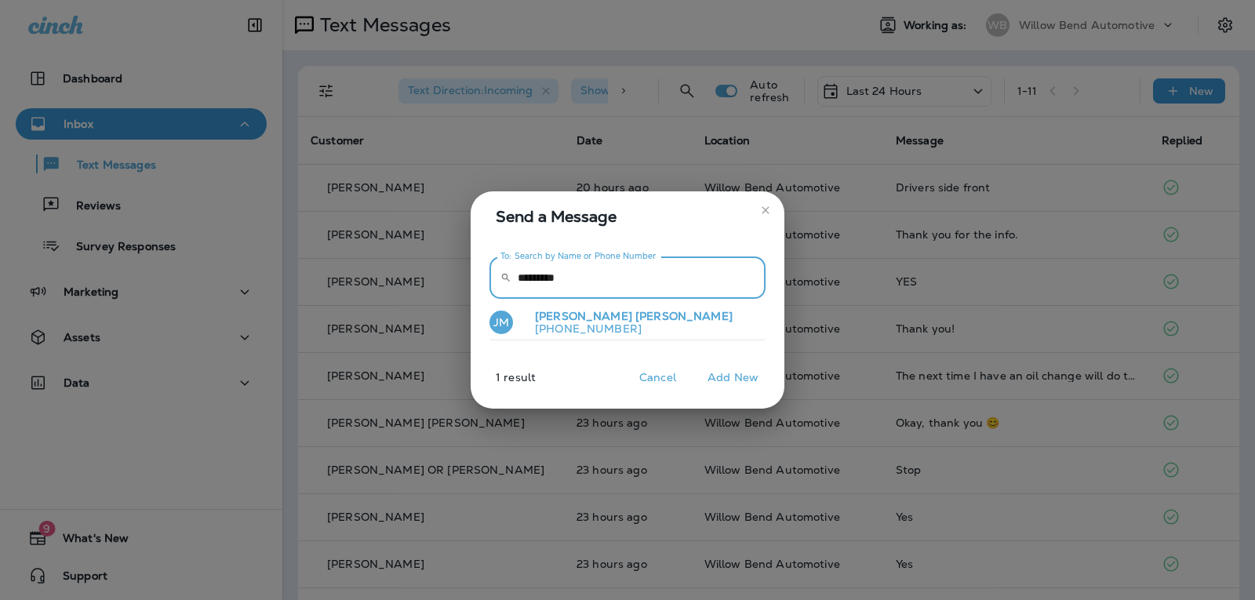
type input "*********"
click at [617, 332] on button "JM John Marinello +18132152267" at bounding box center [628, 323] width 276 height 36
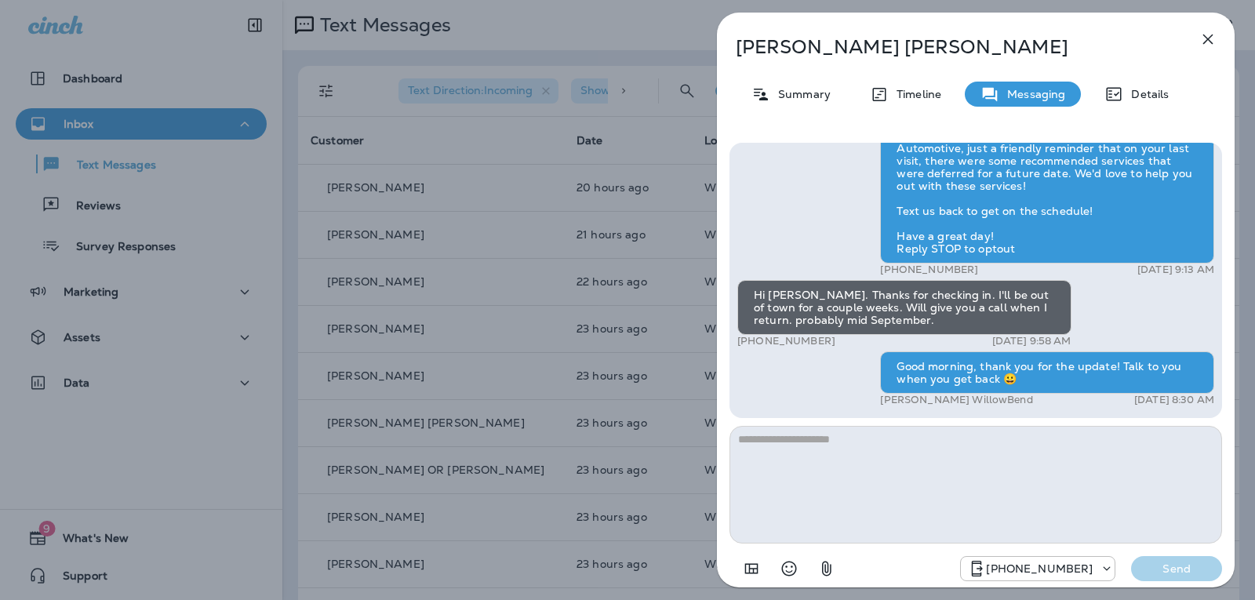
click at [1211, 38] on icon "button" at bounding box center [1208, 39] width 19 height 19
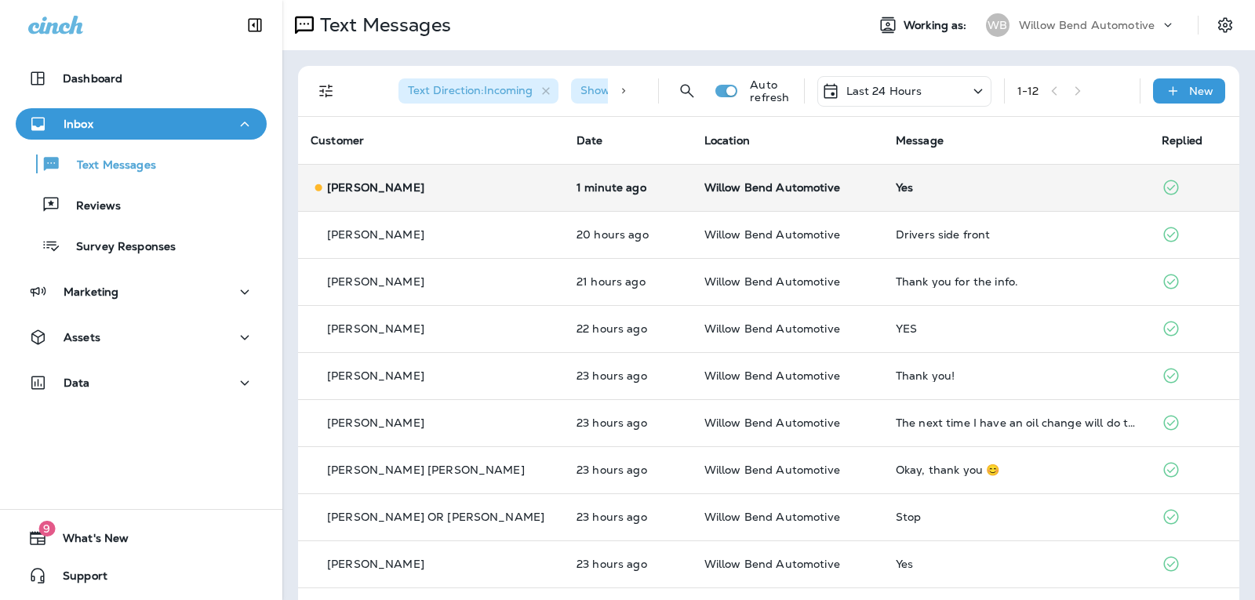
click at [899, 188] on div "Yes" at bounding box center [1016, 187] width 241 height 13
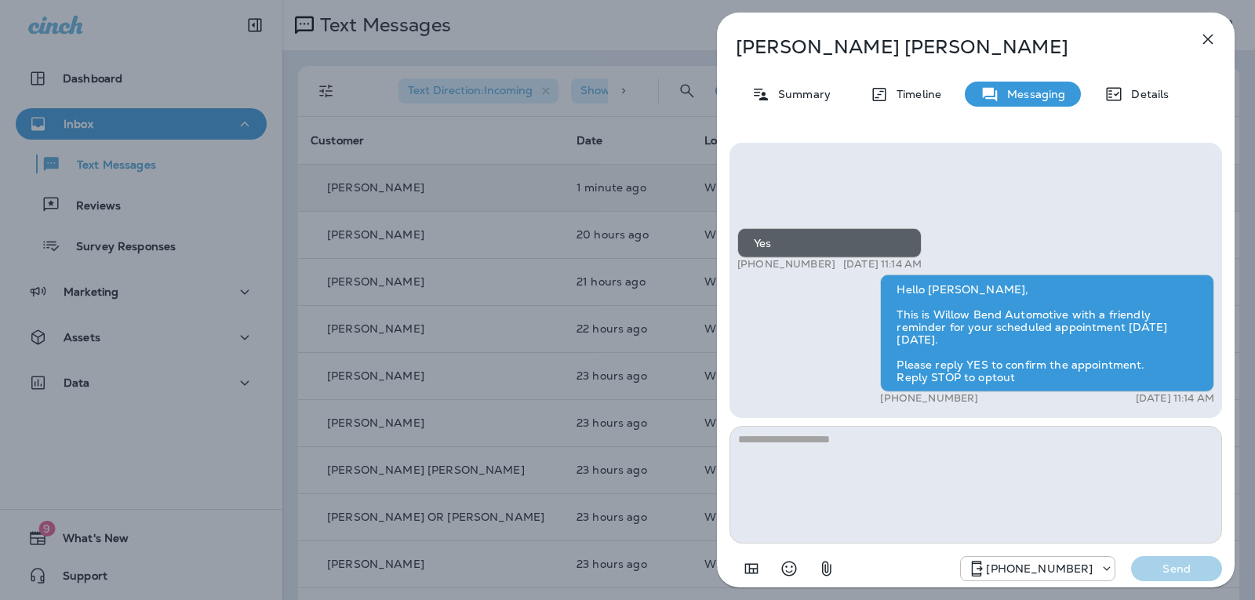
click at [833, 442] on textarea at bounding box center [976, 485] width 493 height 118
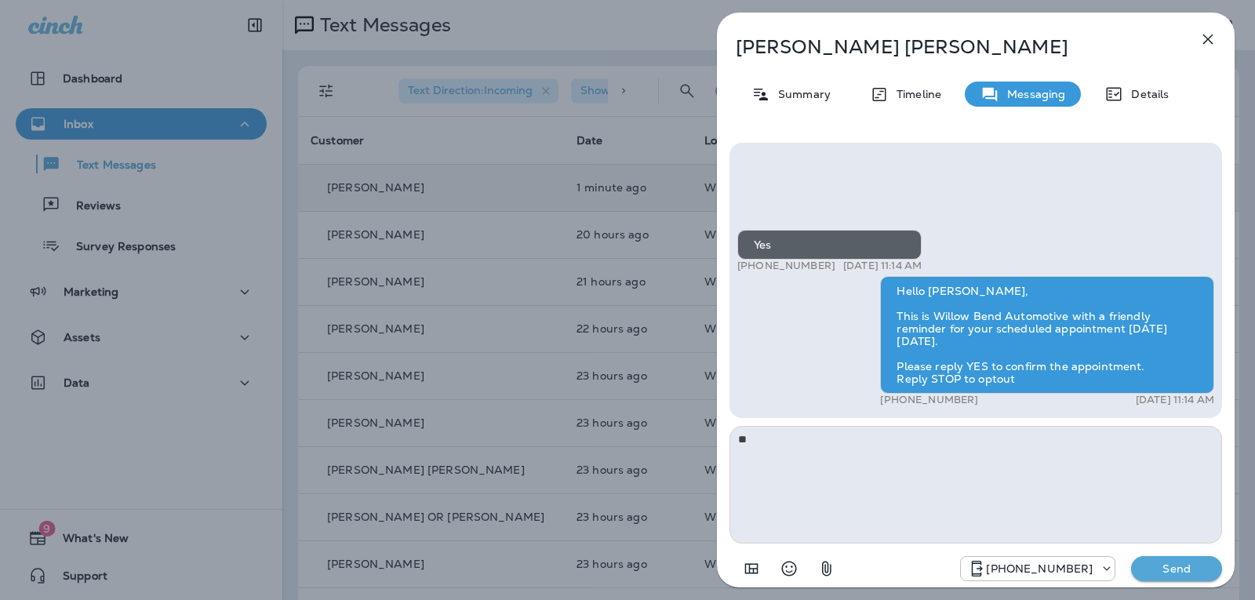
type textarea "*"
type textarea "**********"
click at [1173, 565] on p "Send" at bounding box center [1177, 569] width 66 height 14
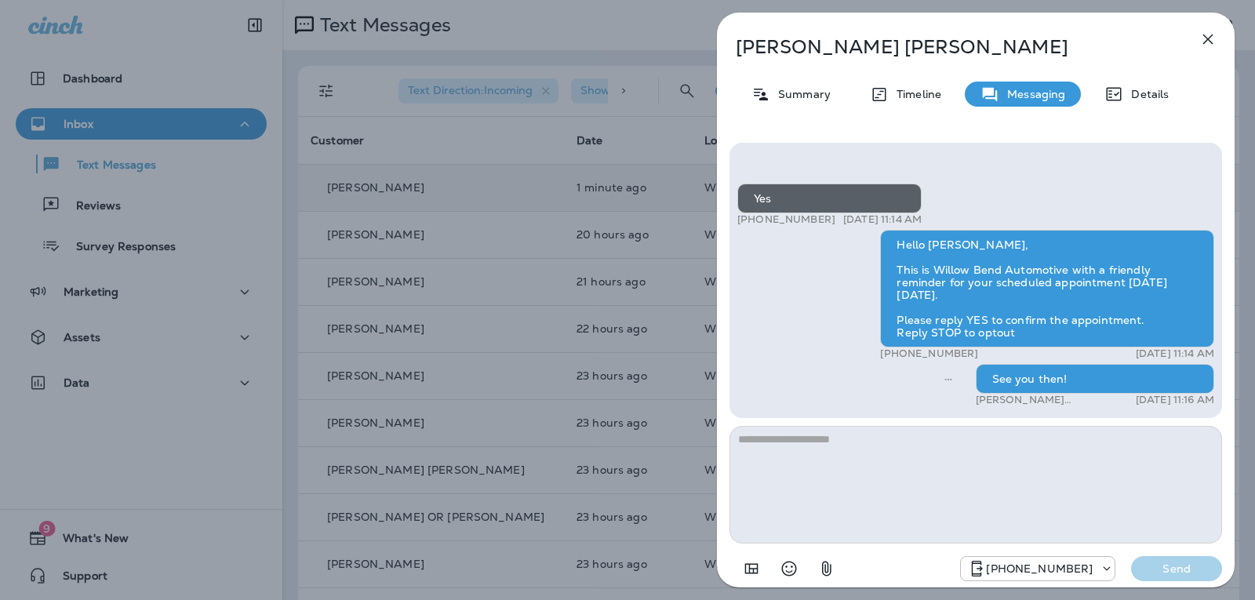
click at [1214, 38] on icon "button" at bounding box center [1208, 39] width 19 height 19
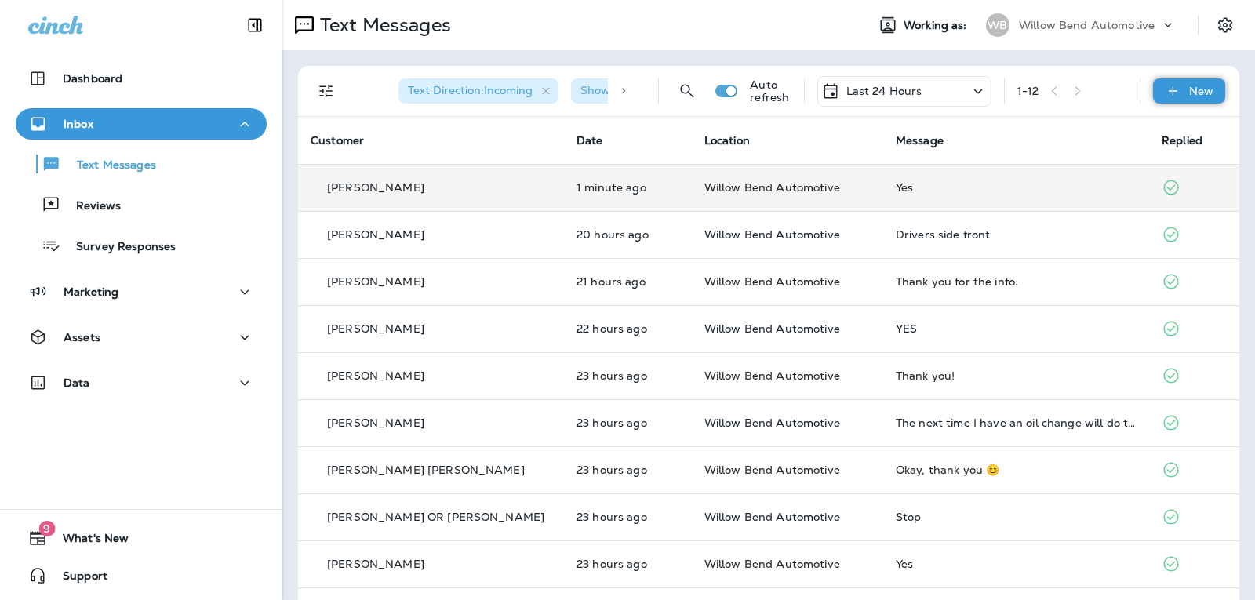
click at [1165, 88] on icon at bounding box center [1173, 91] width 16 height 16
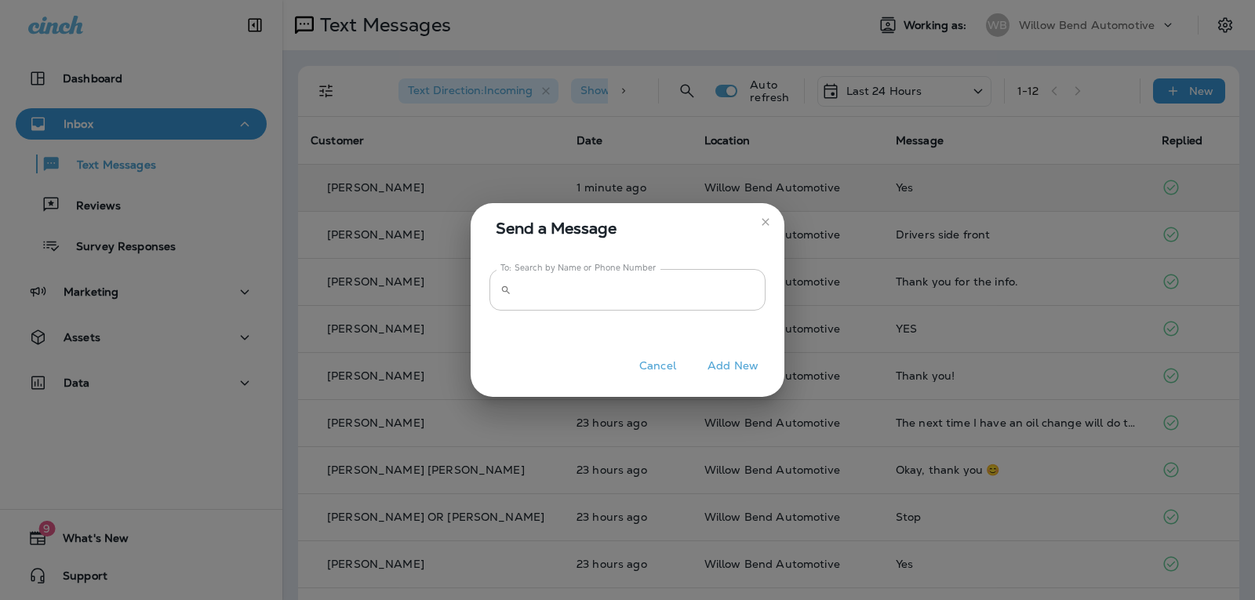
click at [572, 279] on input "To: Search by Name or Phone Number" at bounding box center [642, 290] width 248 height 42
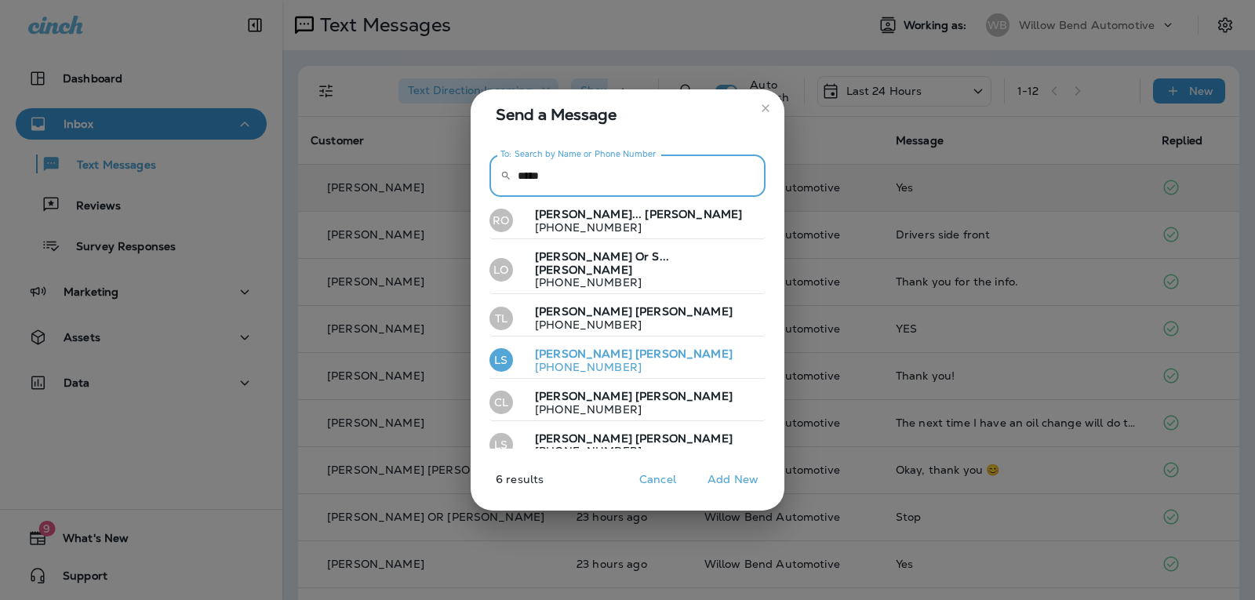
type input "*****"
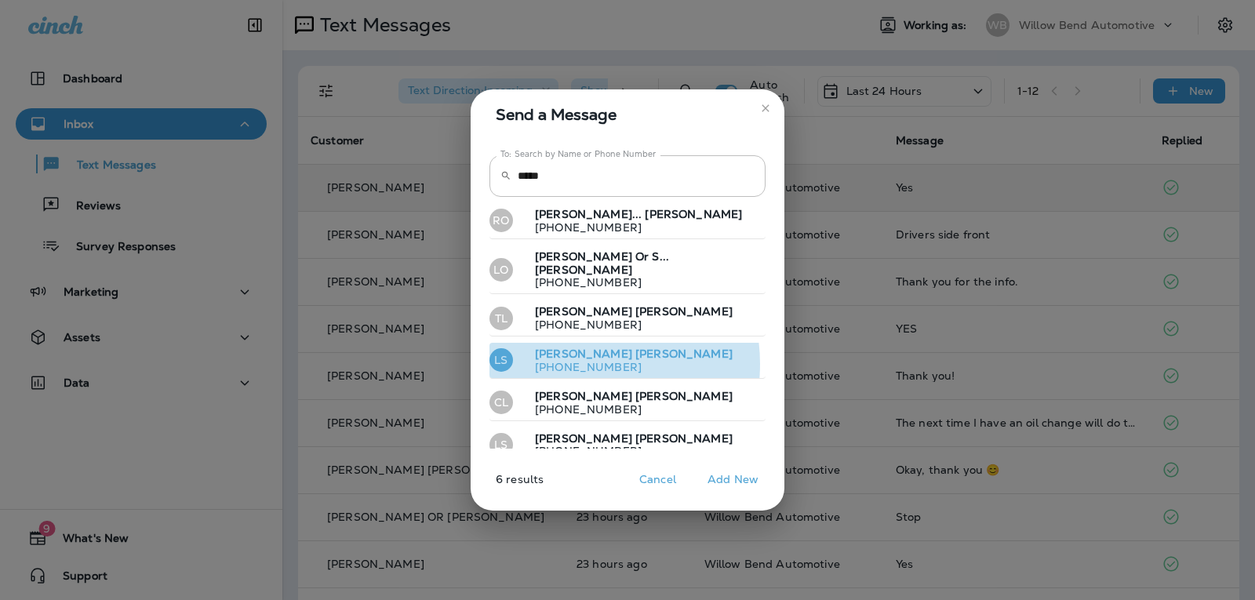
click at [581, 361] on p "+12142800745" at bounding box center [628, 367] width 210 height 13
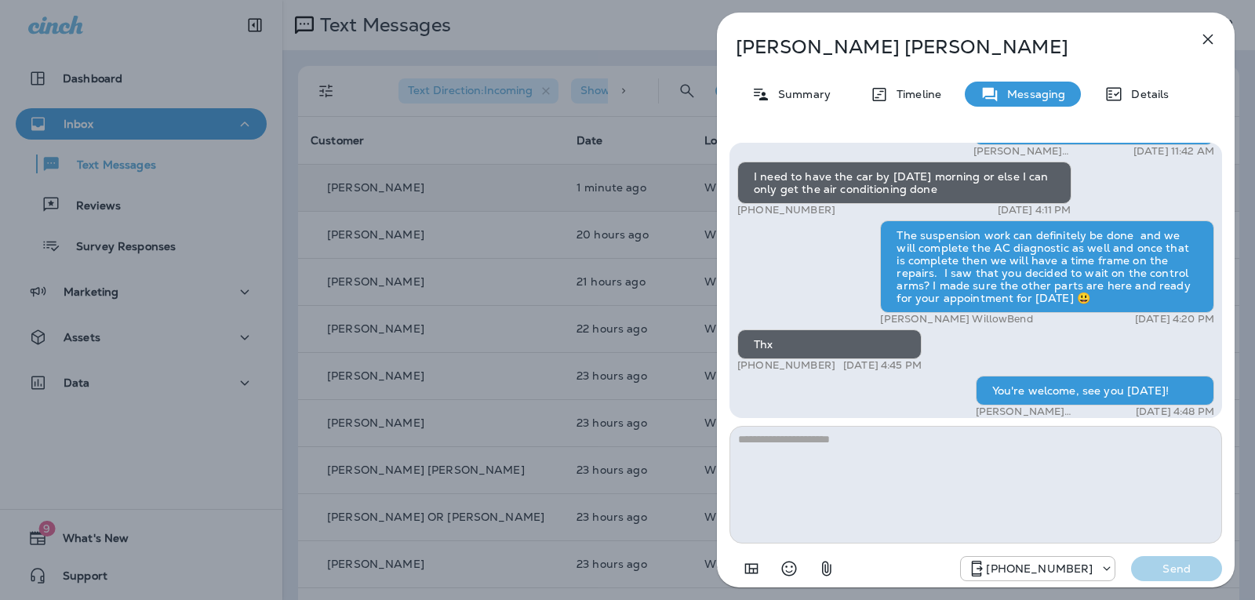
scroll to position [-314, 0]
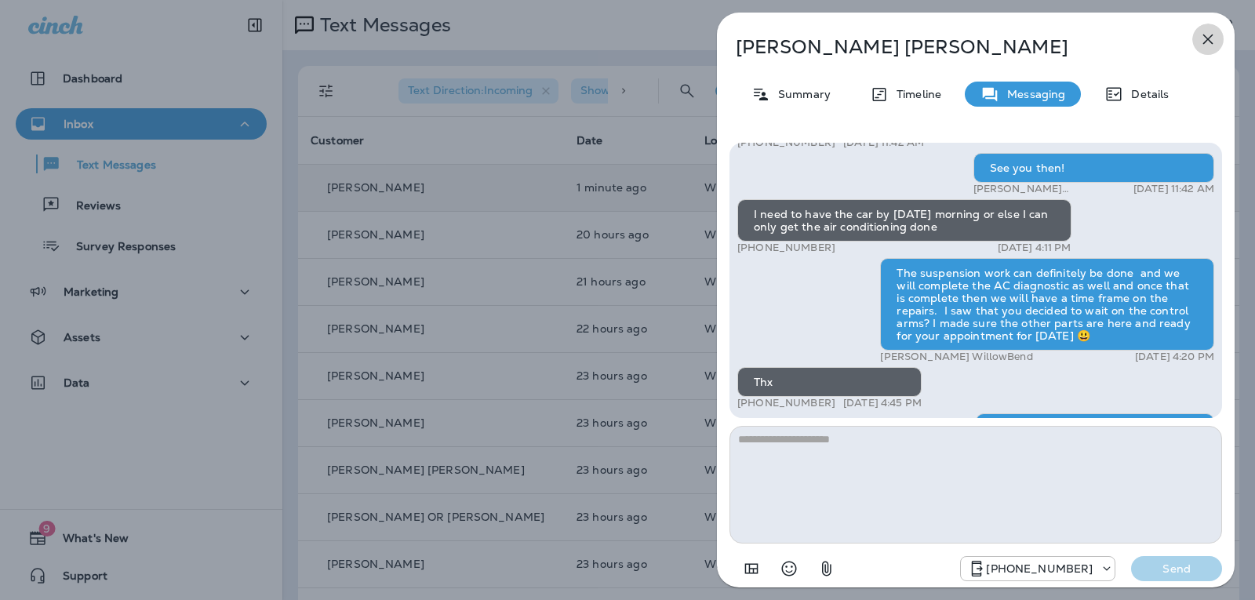
click at [1204, 52] on button "button" at bounding box center [1208, 39] width 31 height 31
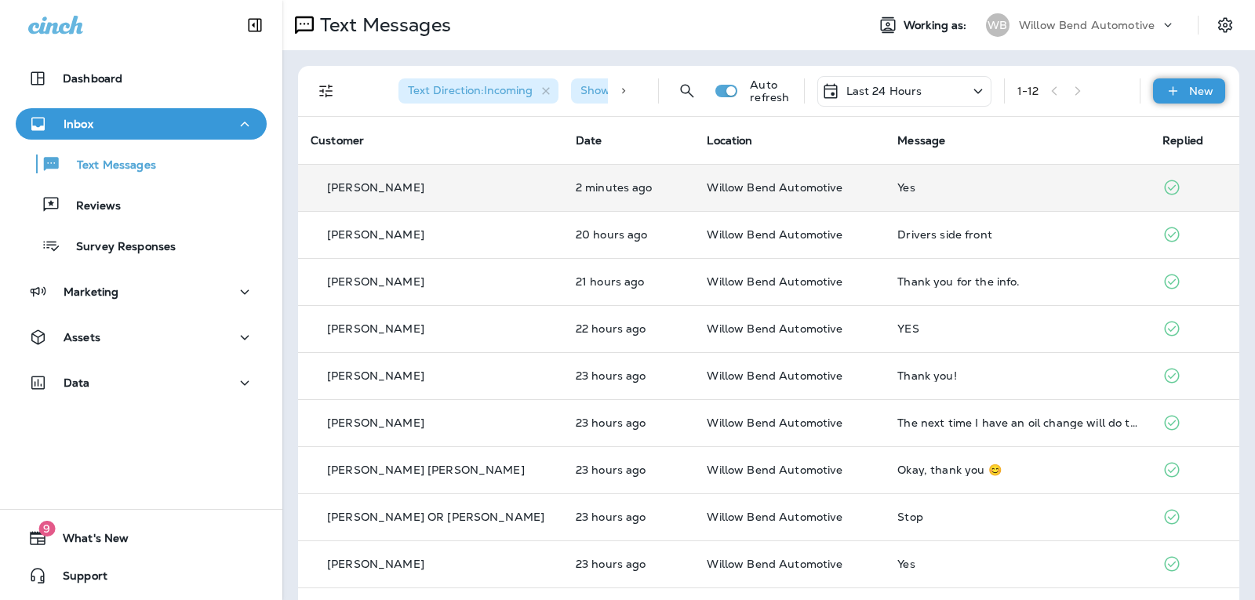
click at [1171, 96] on div "New" at bounding box center [1189, 90] width 72 height 25
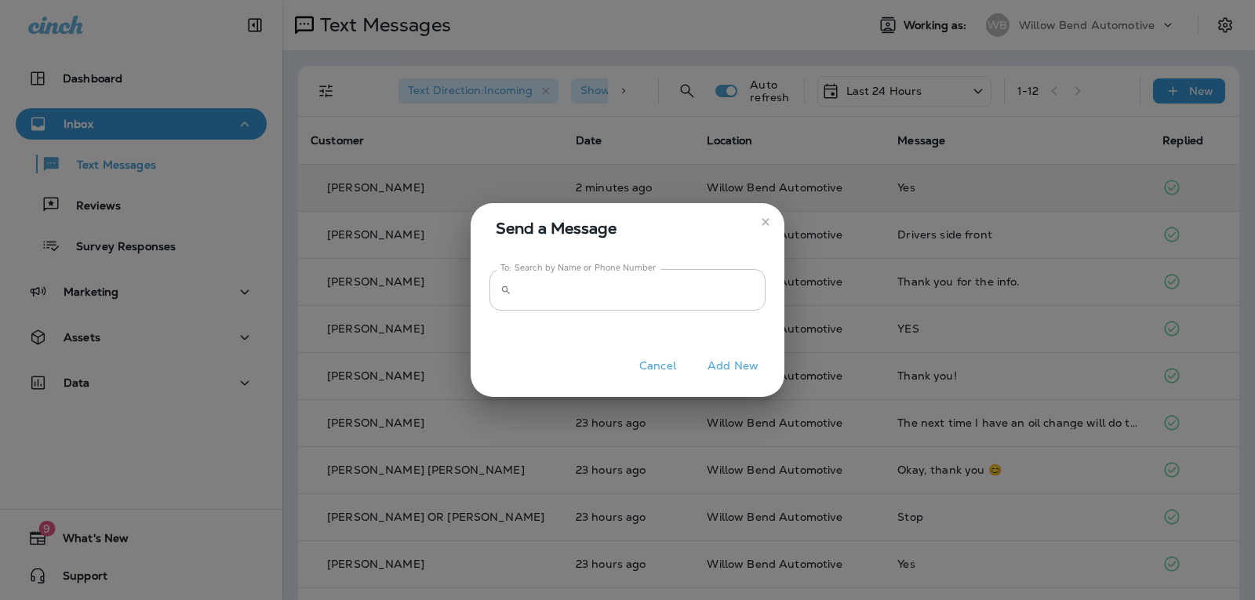
click at [585, 281] on input "To: Search by Name or Phone Number" at bounding box center [642, 290] width 248 height 42
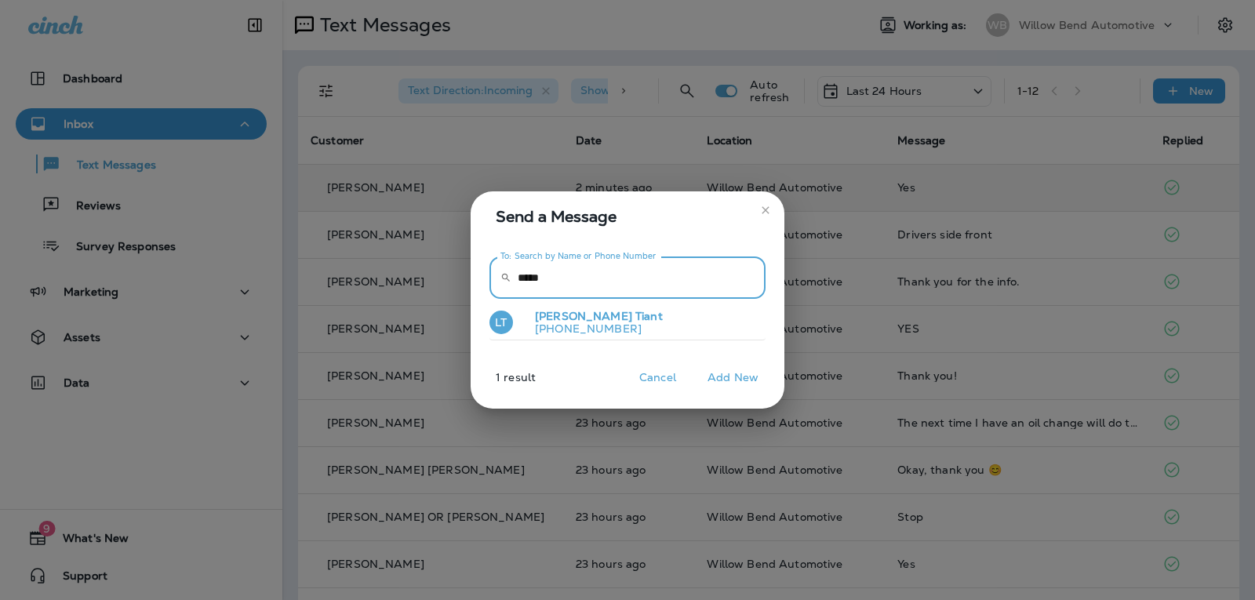
type input "*****"
click at [665, 314] on button "LT Luis Tiant +15082598216" at bounding box center [628, 323] width 276 height 36
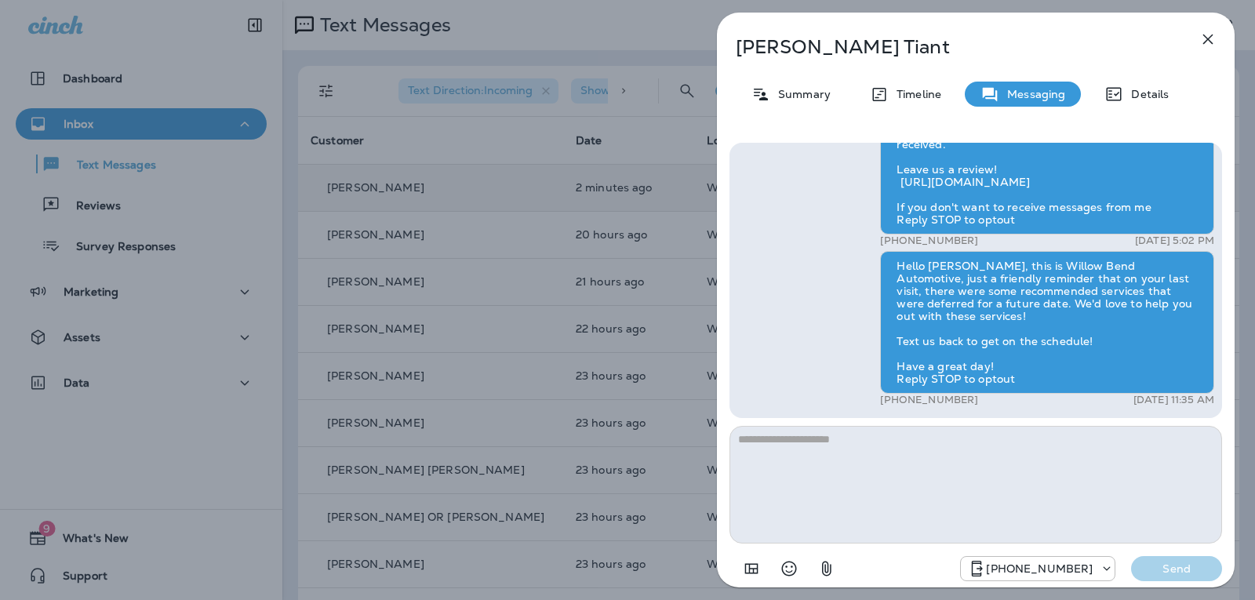
click at [808, 447] on textarea at bounding box center [976, 485] width 493 height 118
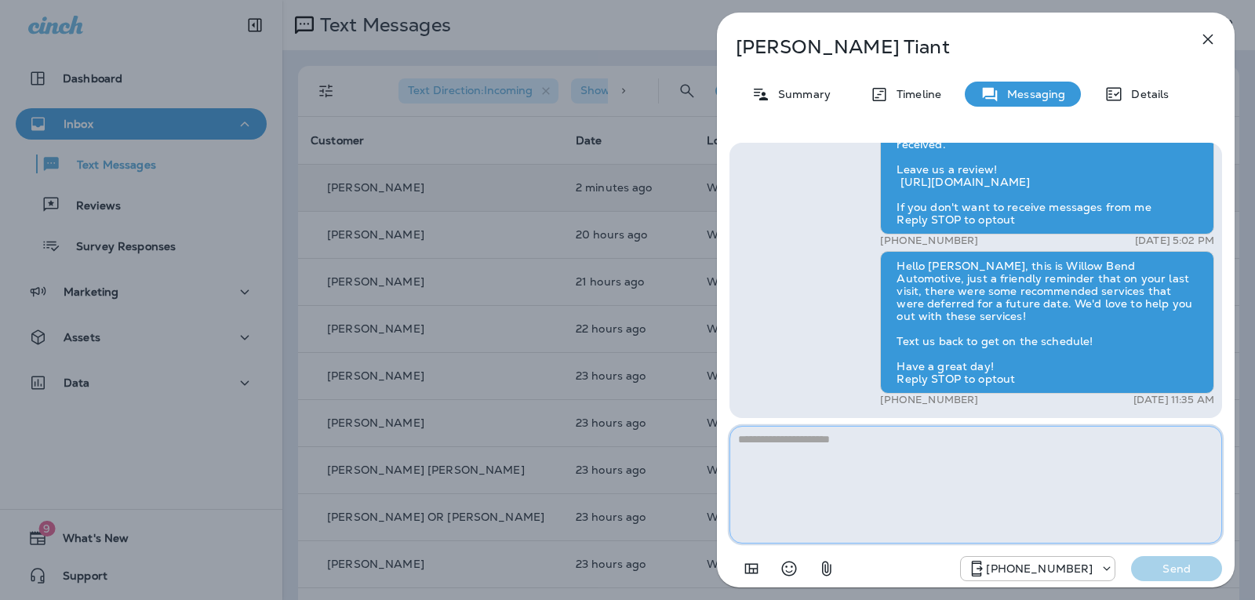
click at [848, 452] on textarea at bounding box center [976, 485] width 493 height 118
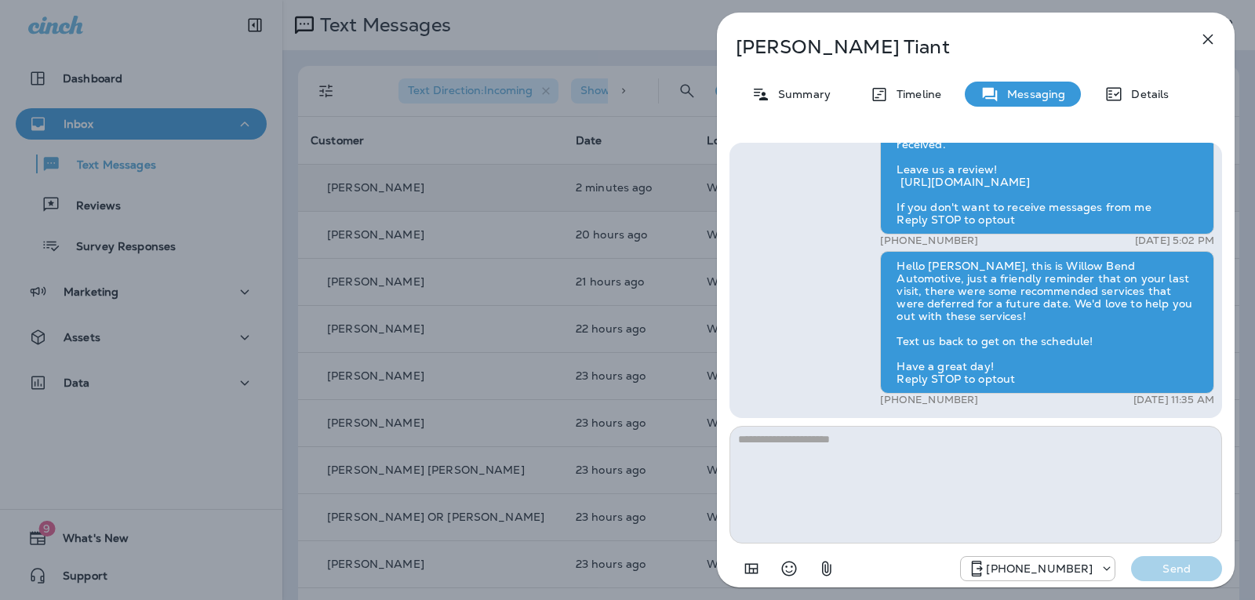
drag, startPoint x: 848, startPoint y: 452, endPoint x: 1208, endPoint y: 32, distance: 552.6
click at [1208, 32] on icon "button" at bounding box center [1208, 39] width 19 height 19
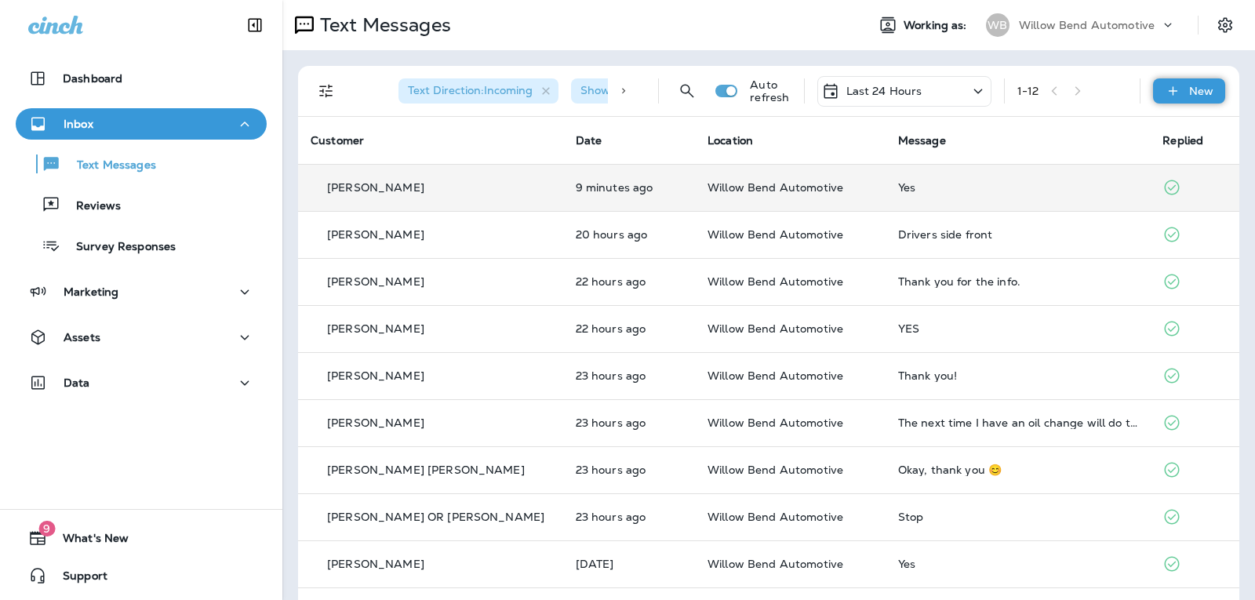
click at [1175, 89] on div "New" at bounding box center [1189, 90] width 72 height 25
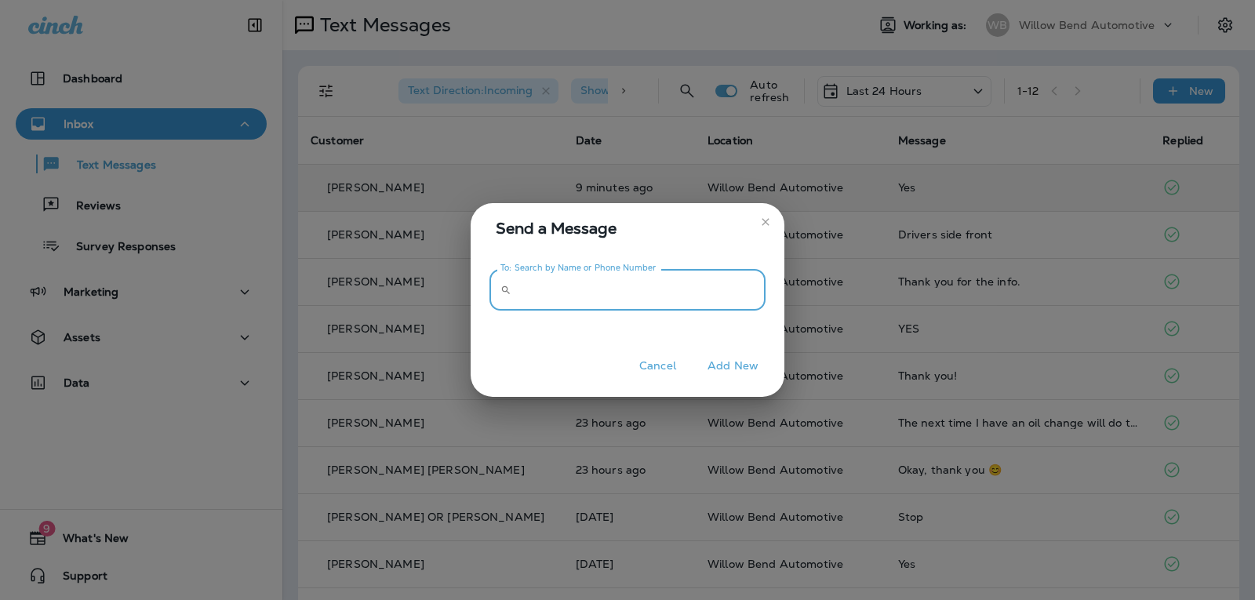
click at [650, 289] on input "To: Search by Name or Phone Number" at bounding box center [642, 290] width 248 height 42
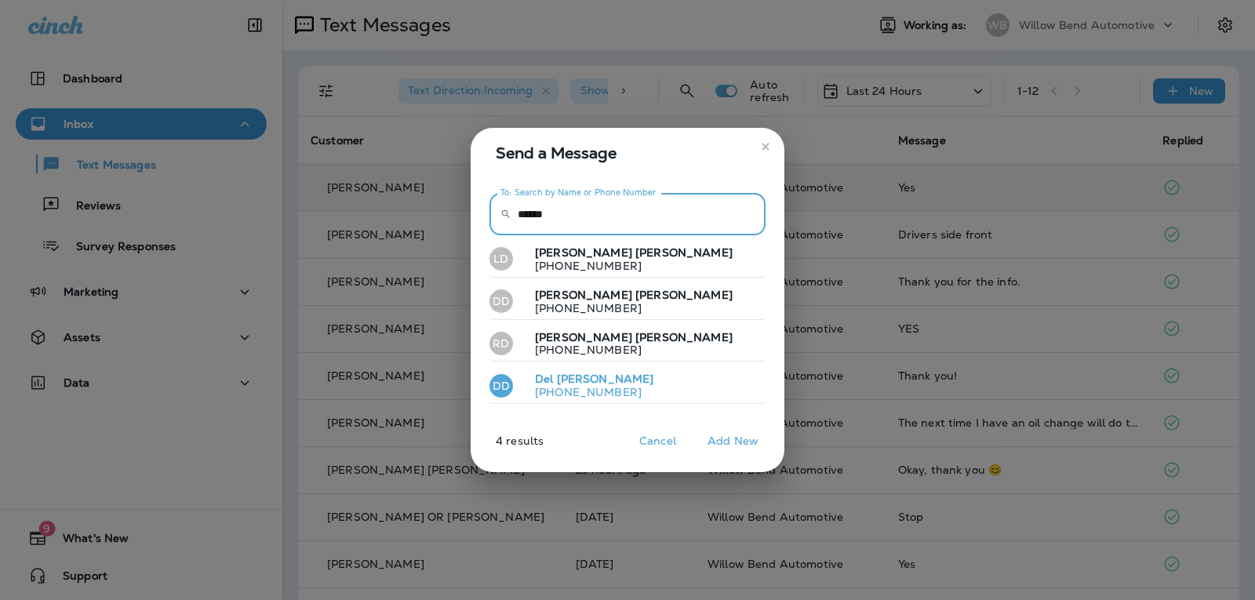
type input "******"
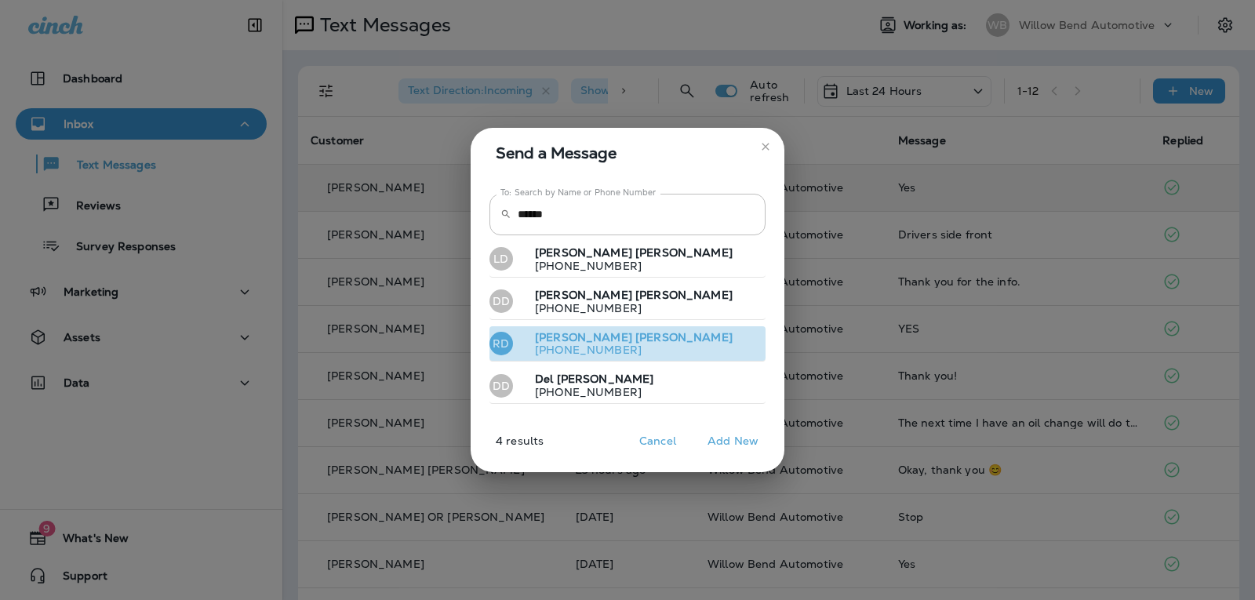
click at [612, 350] on p "[PHONE_NUMBER]" at bounding box center [628, 350] width 210 height 13
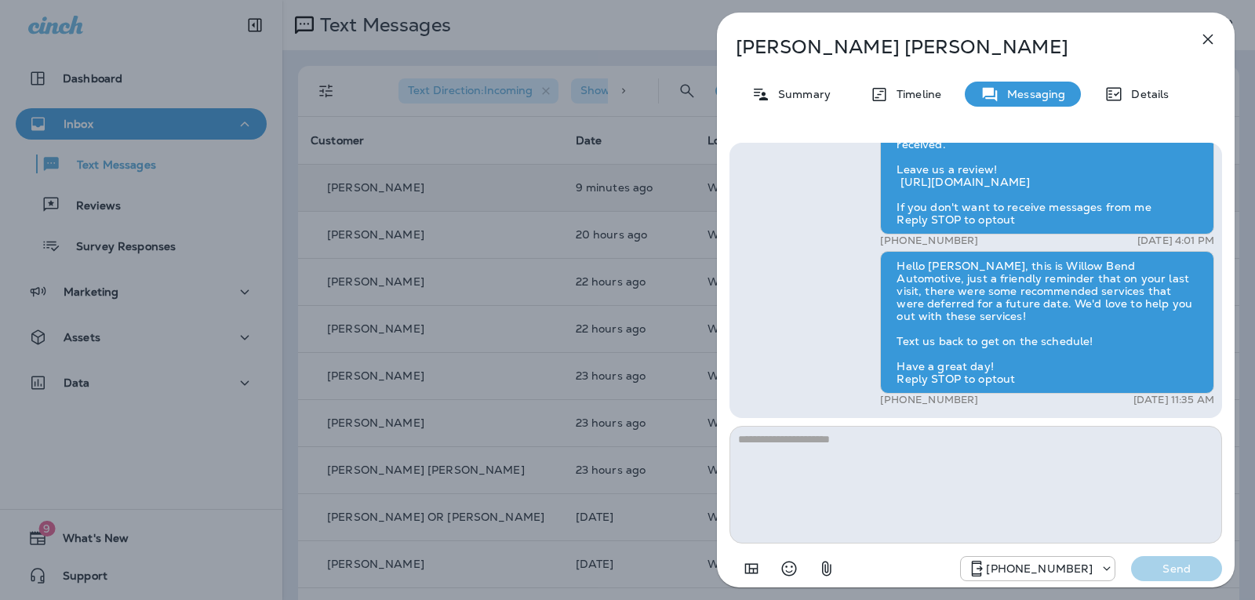
click at [862, 446] on textarea at bounding box center [976, 485] width 493 height 118
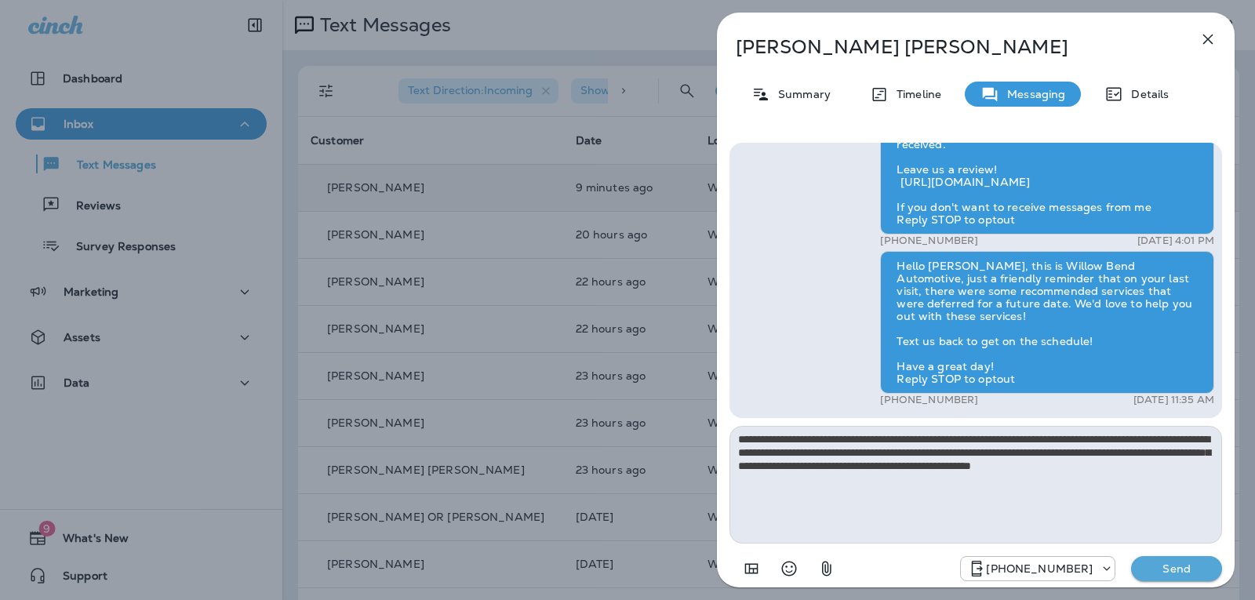
type textarea "**********"
click at [1208, 579] on button "Send" at bounding box center [1176, 568] width 91 height 25
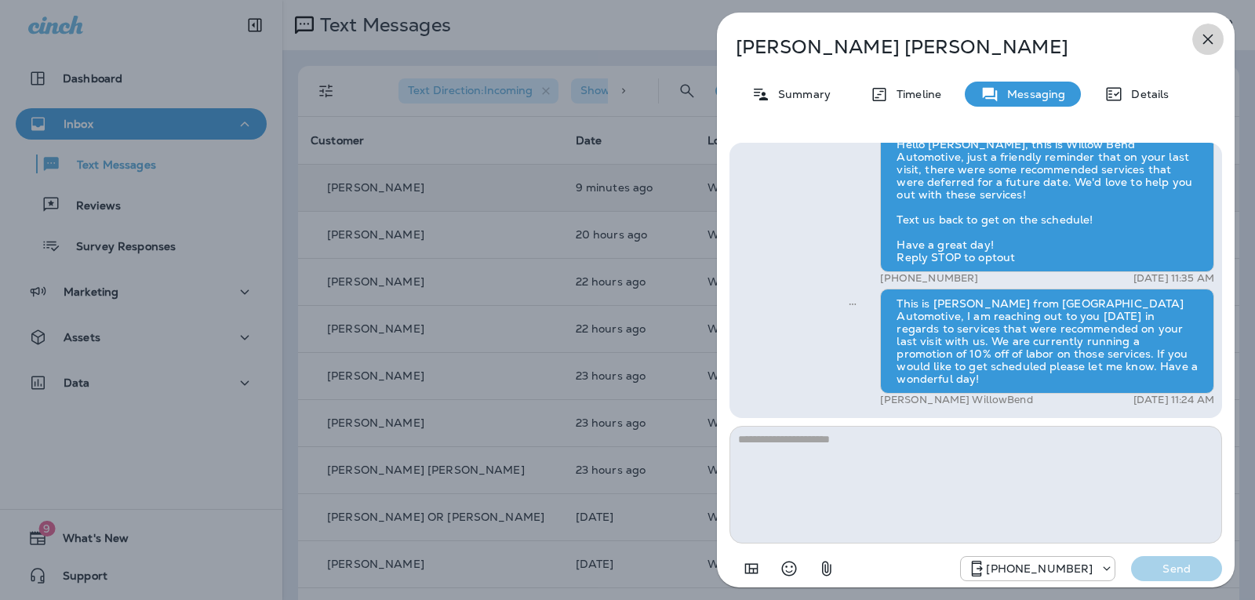
click at [1208, 39] on icon "button" at bounding box center [1209, 40] width 10 height 10
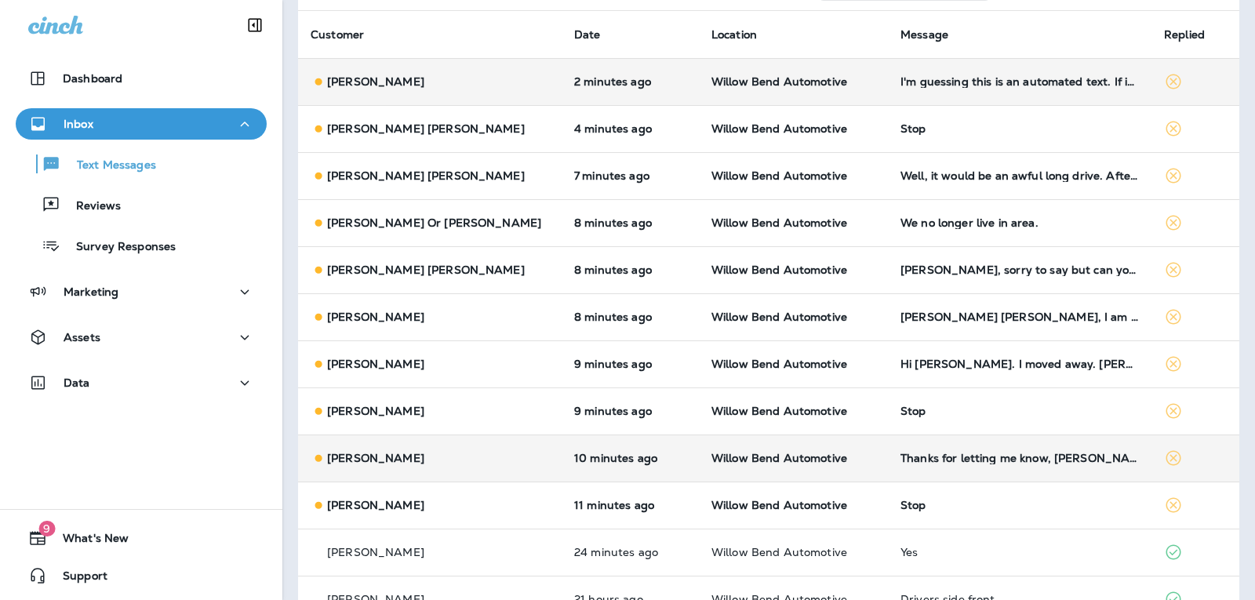
scroll to position [78, 0]
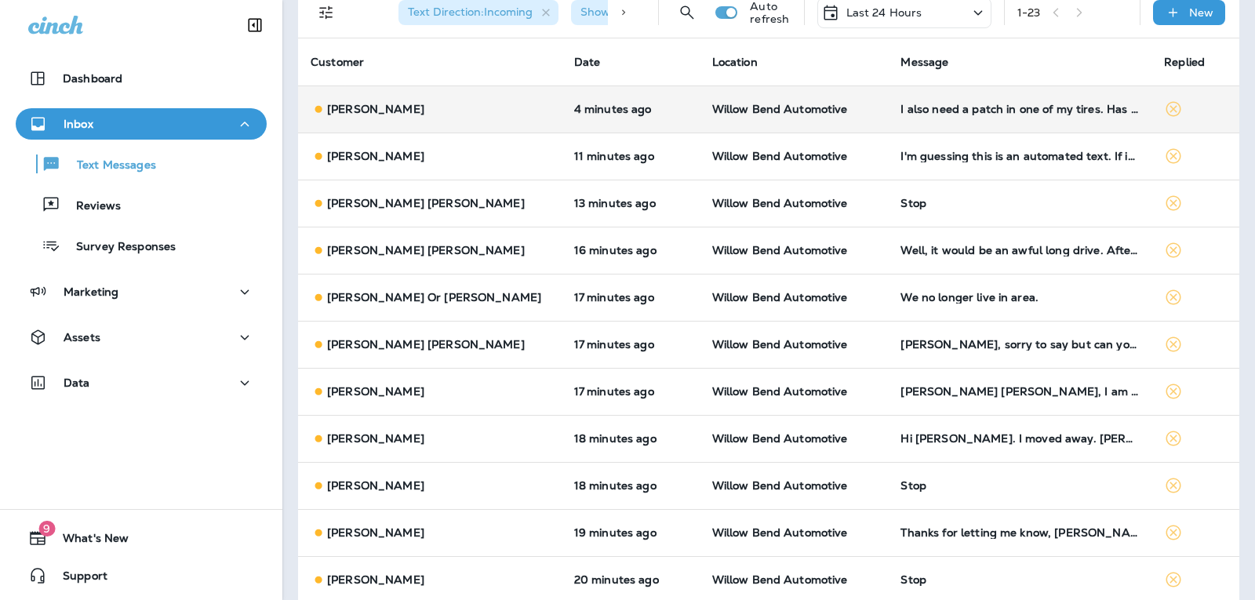
click at [1060, 110] on div "I also need a patch in one of my tires. Has a nail" at bounding box center [1020, 109] width 239 height 13
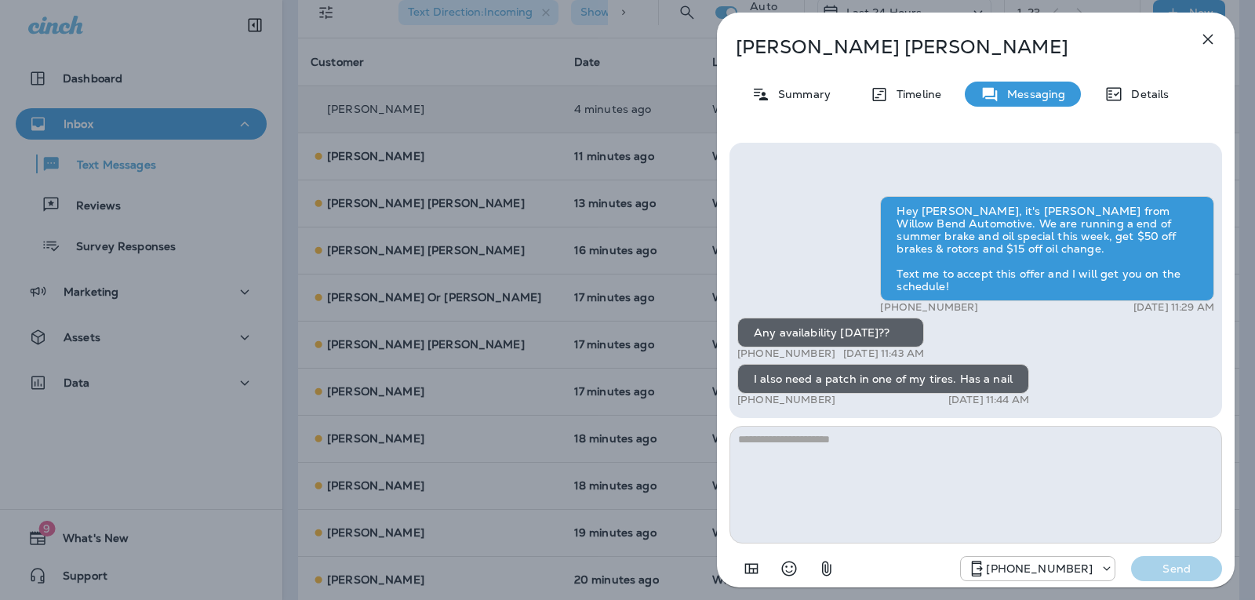
click at [828, 439] on textarea at bounding box center [976, 485] width 493 height 118
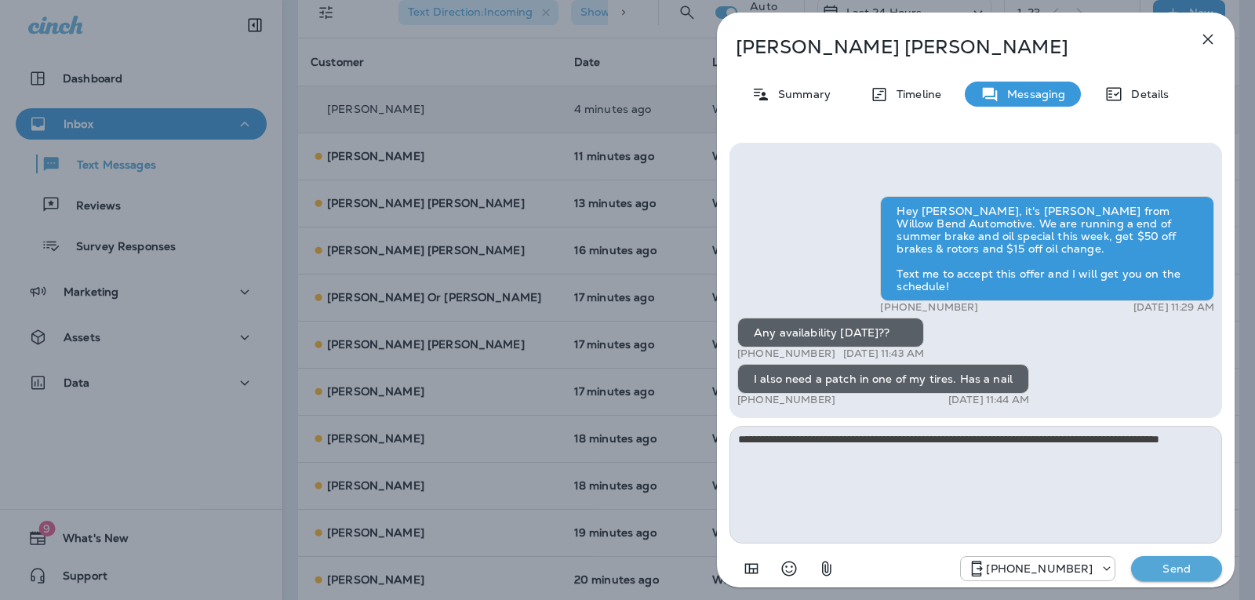
type textarea "**********"
click at [1187, 566] on p "Send" at bounding box center [1177, 569] width 66 height 14
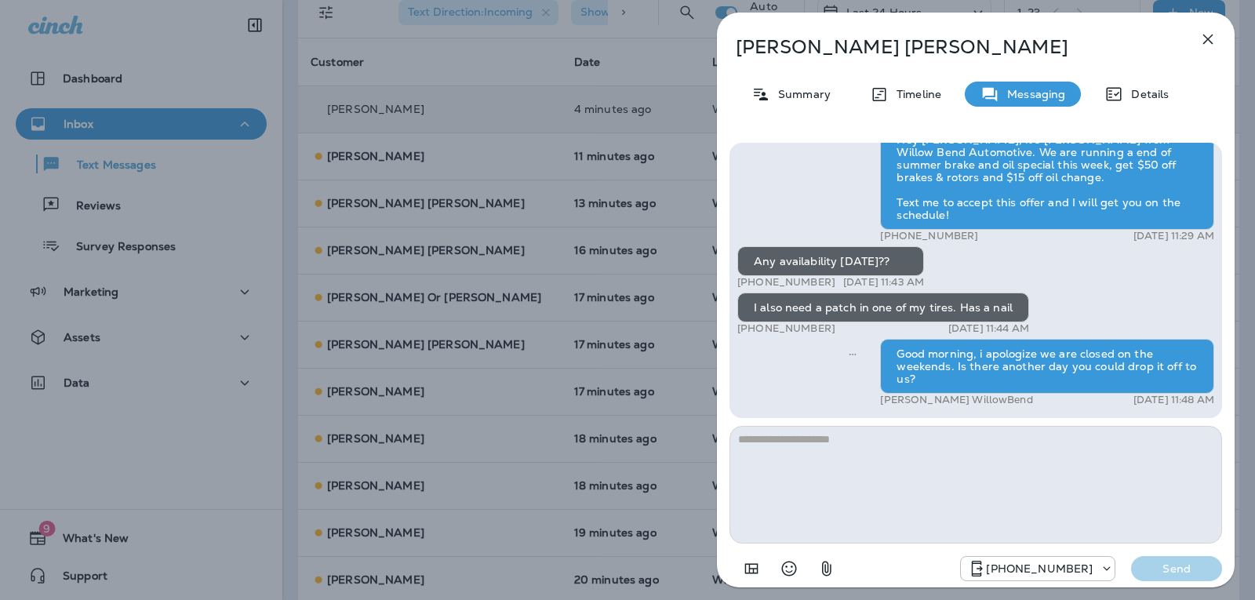
click at [1217, 35] on icon "button" at bounding box center [1208, 39] width 19 height 19
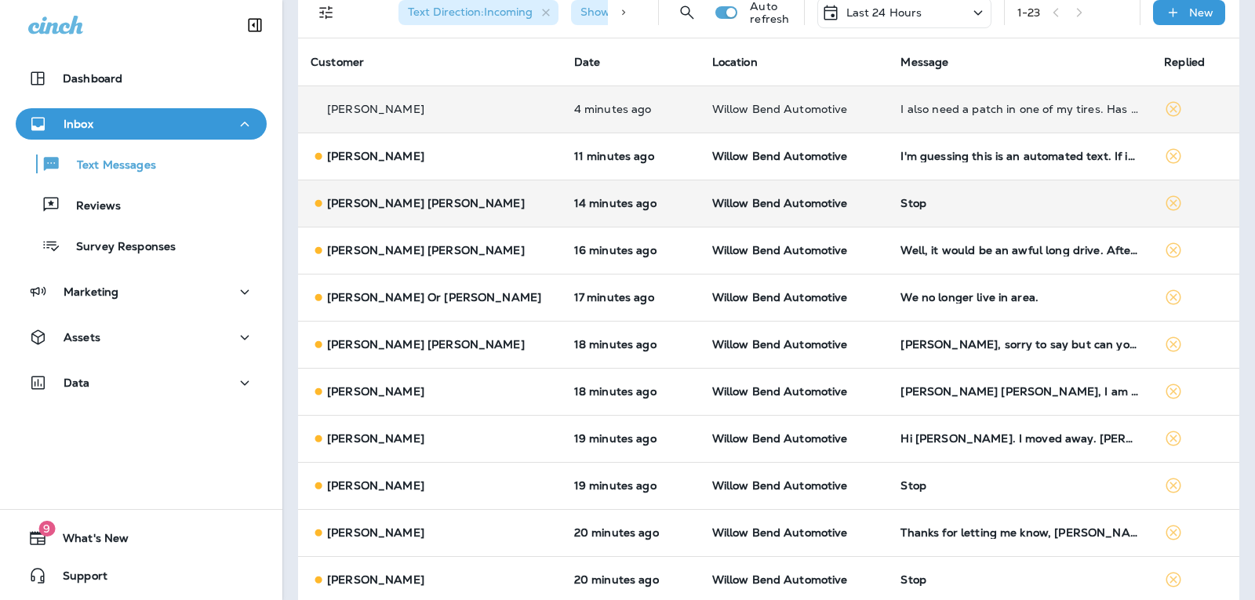
click at [957, 210] on td "Stop" at bounding box center [1020, 203] width 264 height 47
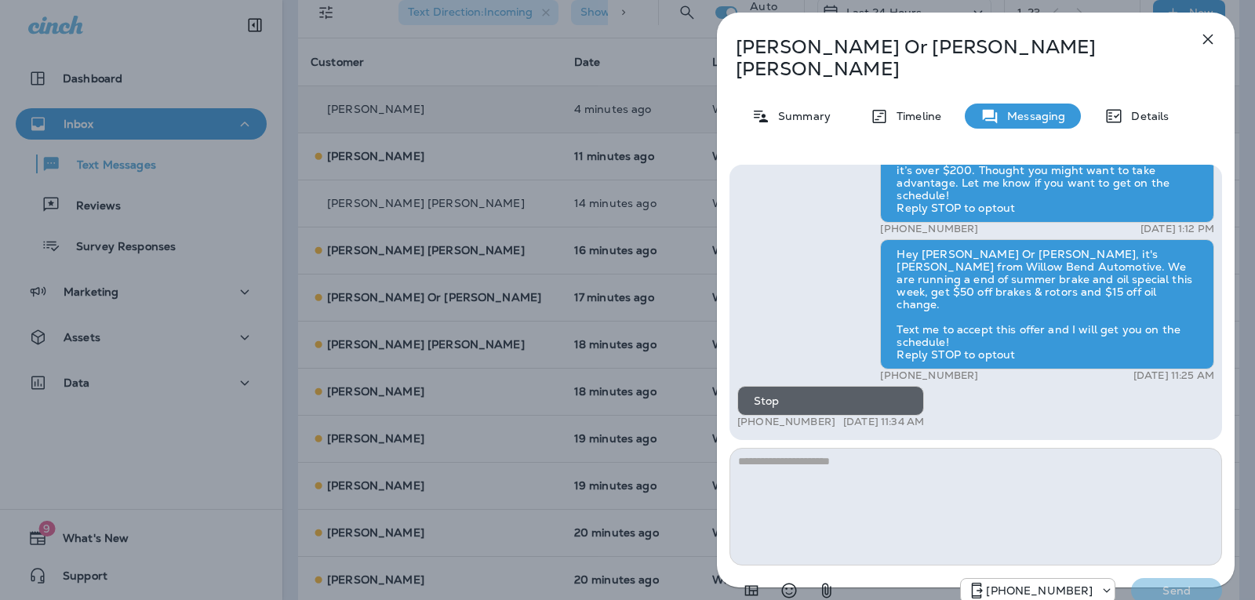
click at [1206, 29] on button "button" at bounding box center [1208, 39] width 31 height 31
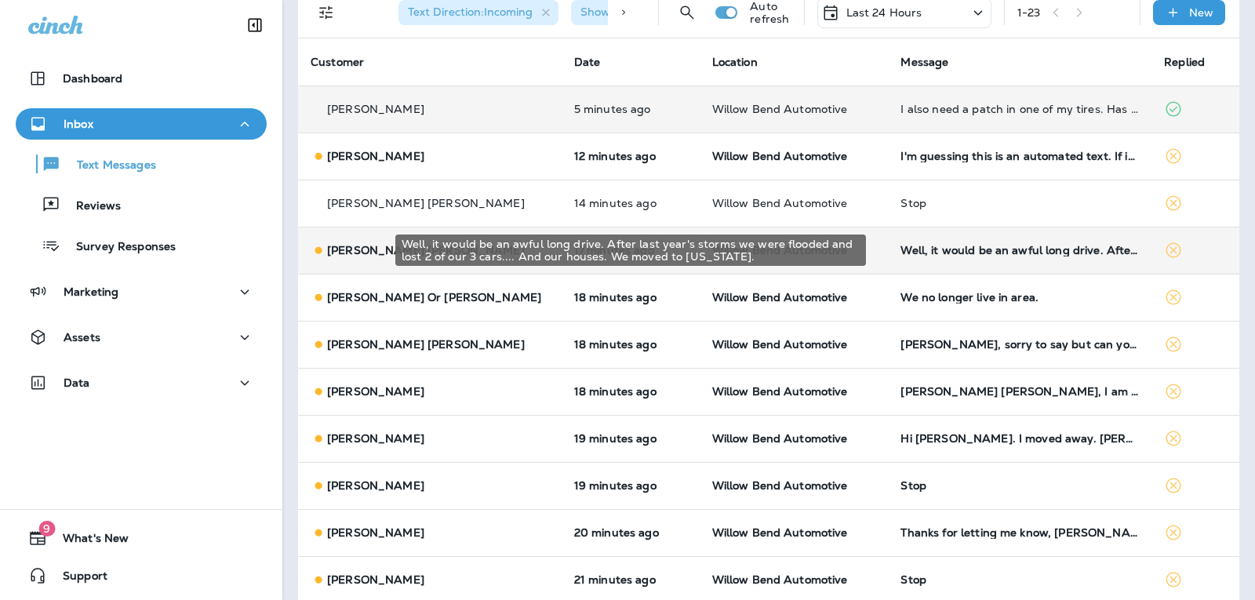
click at [1049, 250] on div "Well, it would be an awful long drive. After last year's storms we were flooded…" at bounding box center [1020, 250] width 239 height 13
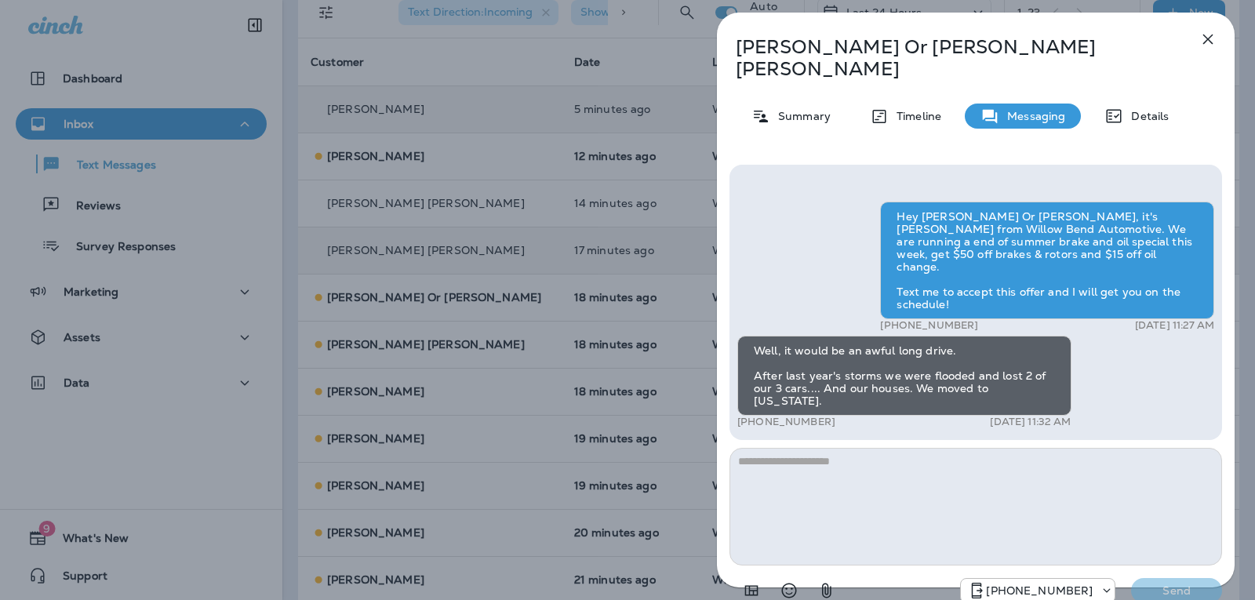
click at [787, 450] on textarea at bounding box center [976, 507] width 493 height 118
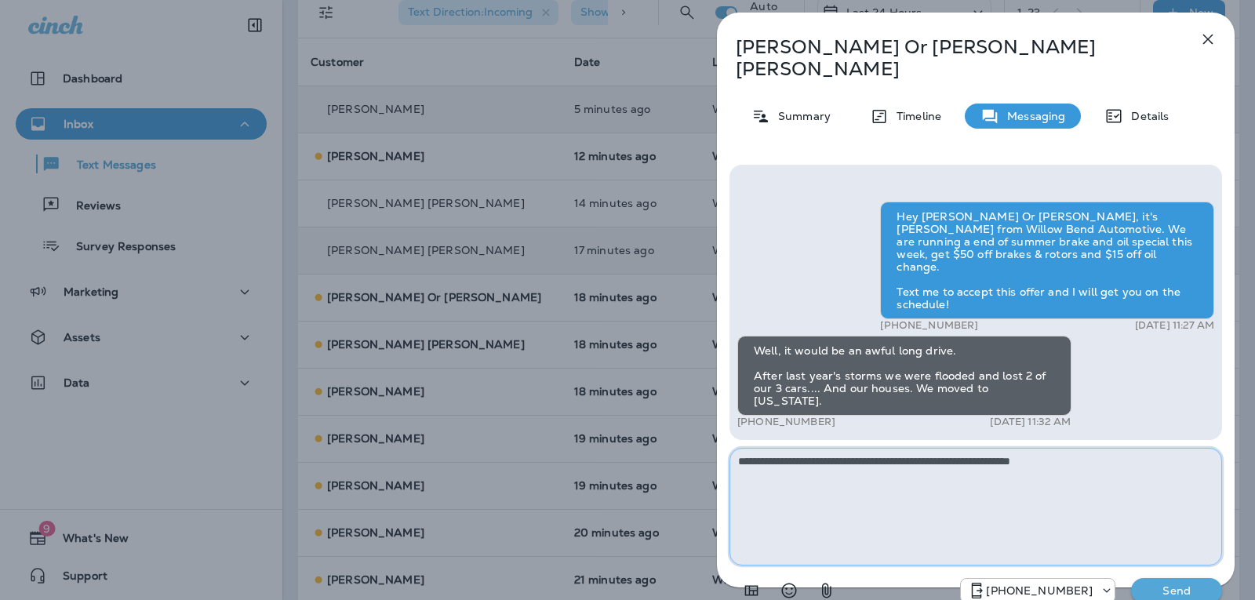
click at [1070, 448] on textarea "**********" at bounding box center [976, 507] width 493 height 118
type textarea "**********"
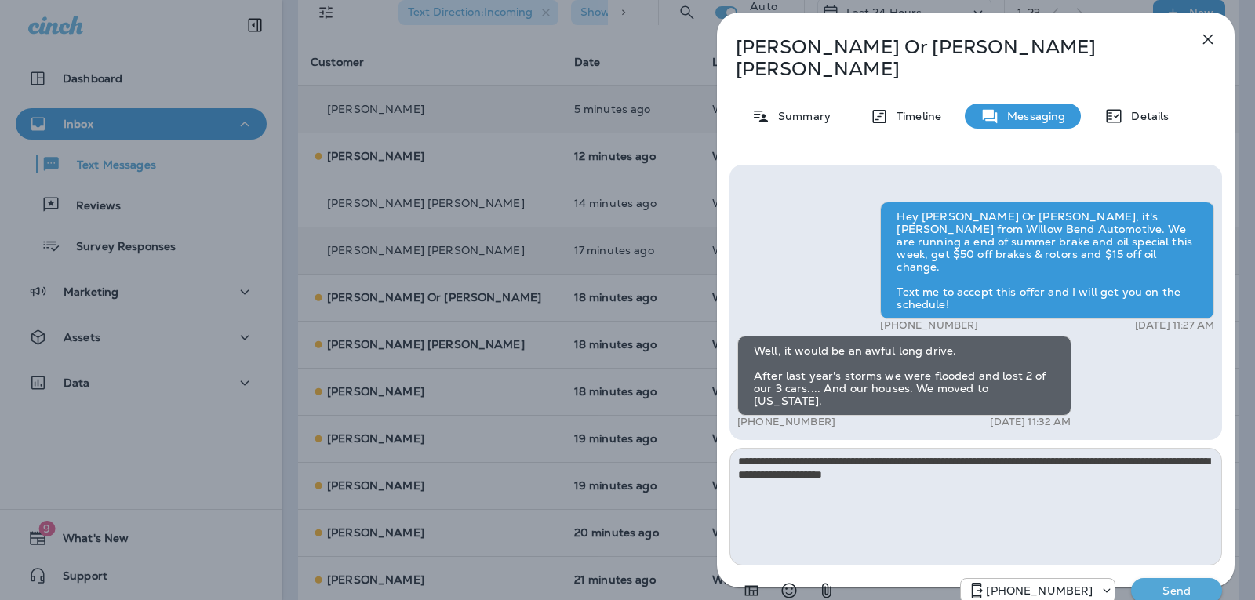
click at [1177, 566] on div "[PHONE_NUMBER] Send" at bounding box center [976, 586] width 493 height 41
click at [1182, 584] on p "Send" at bounding box center [1177, 591] width 66 height 14
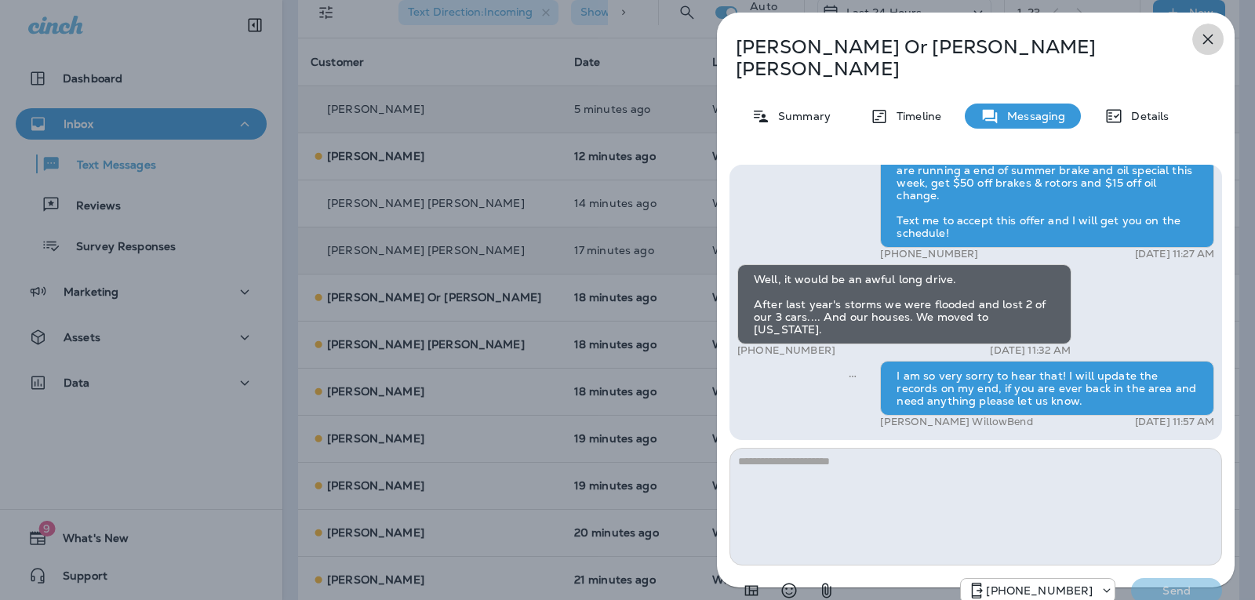
click at [1216, 40] on icon "button" at bounding box center [1208, 39] width 19 height 19
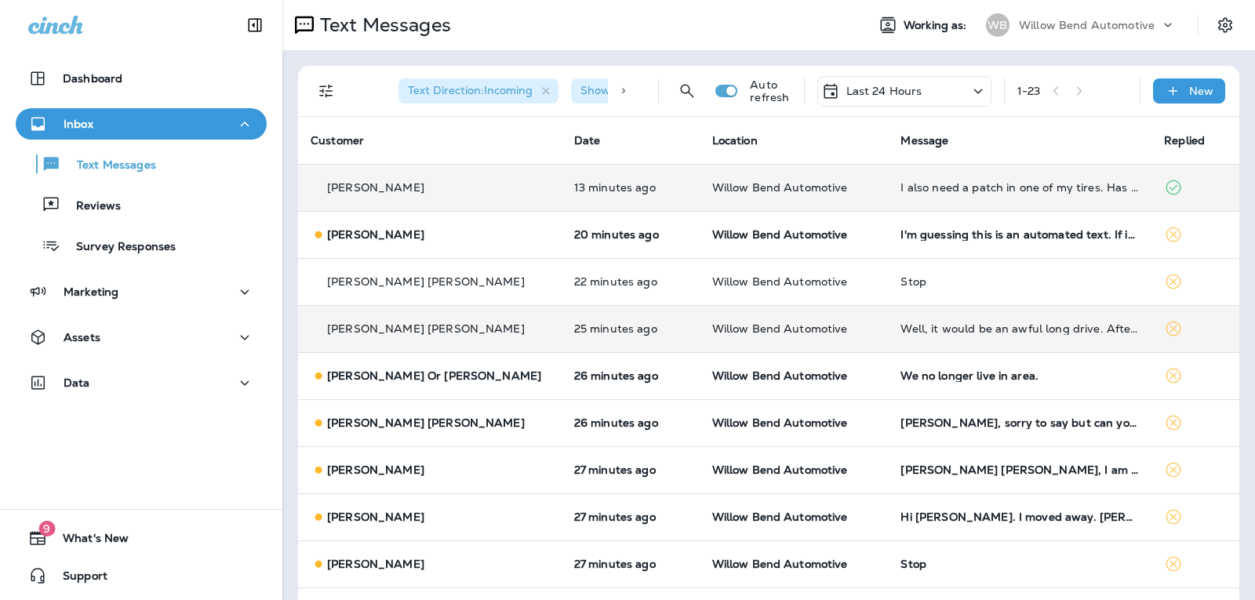
click at [851, 89] on p "Last 24 Hours" at bounding box center [885, 91] width 76 height 13
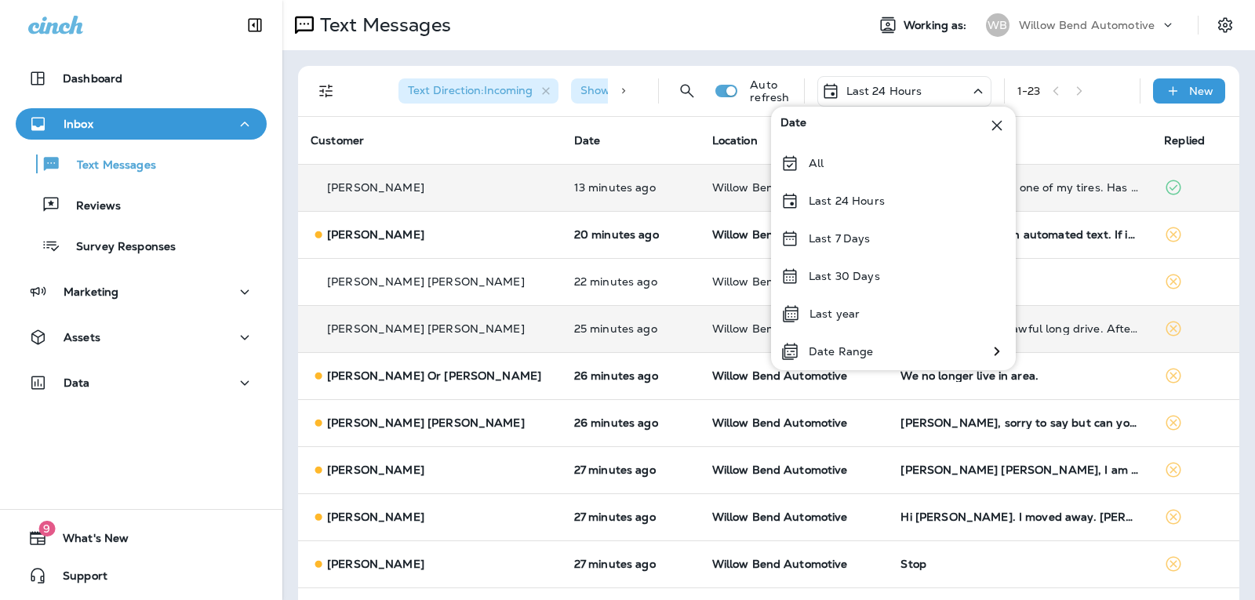
drag, startPoint x: 853, startPoint y: 206, endPoint x: 857, endPoint y: 190, distance: 16.9
click at [853, 206] on p "Last 24 Hours" at bounding box center [847, 201] width 76 height 13
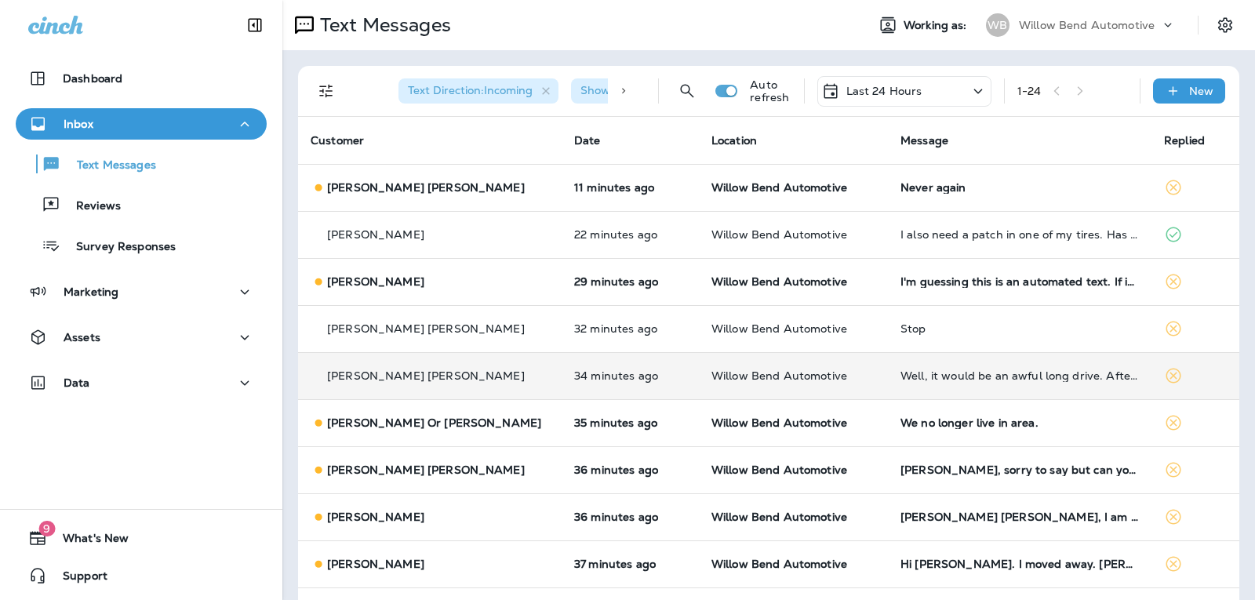
click at [1065, 369] on td "Well, it would be an awful long drive. After last year's storms we were flooded…" at bounding box center [1020, 375] width 264 height 47
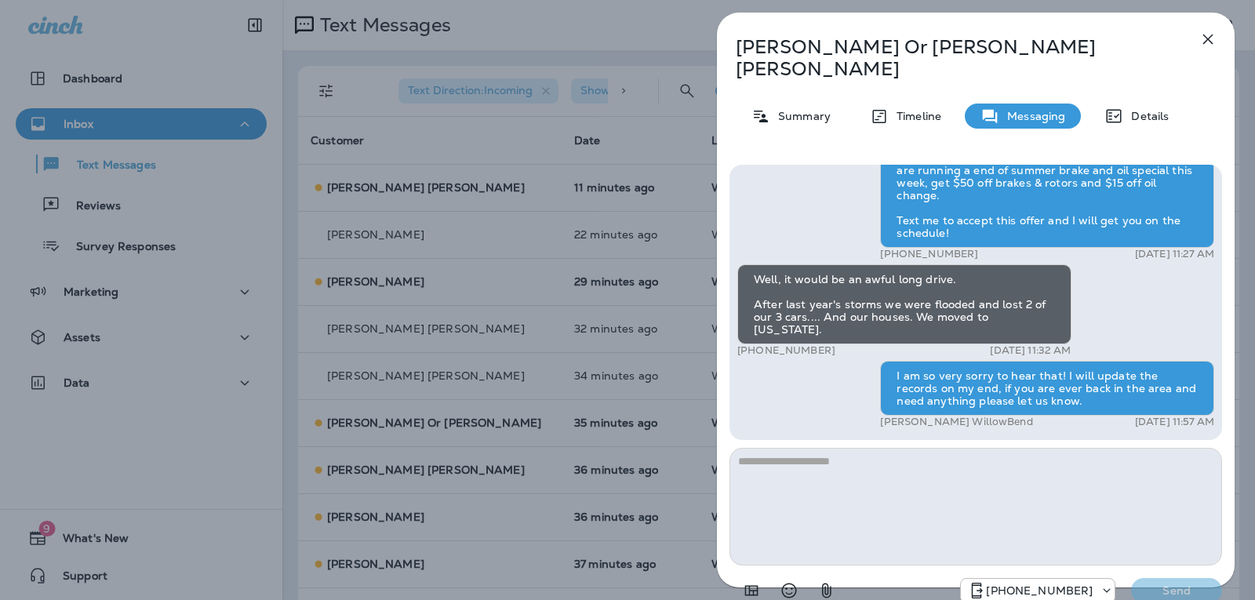
click at [1219, 34] on button "button" at bounding box center [1208, 39] width 31 height 31
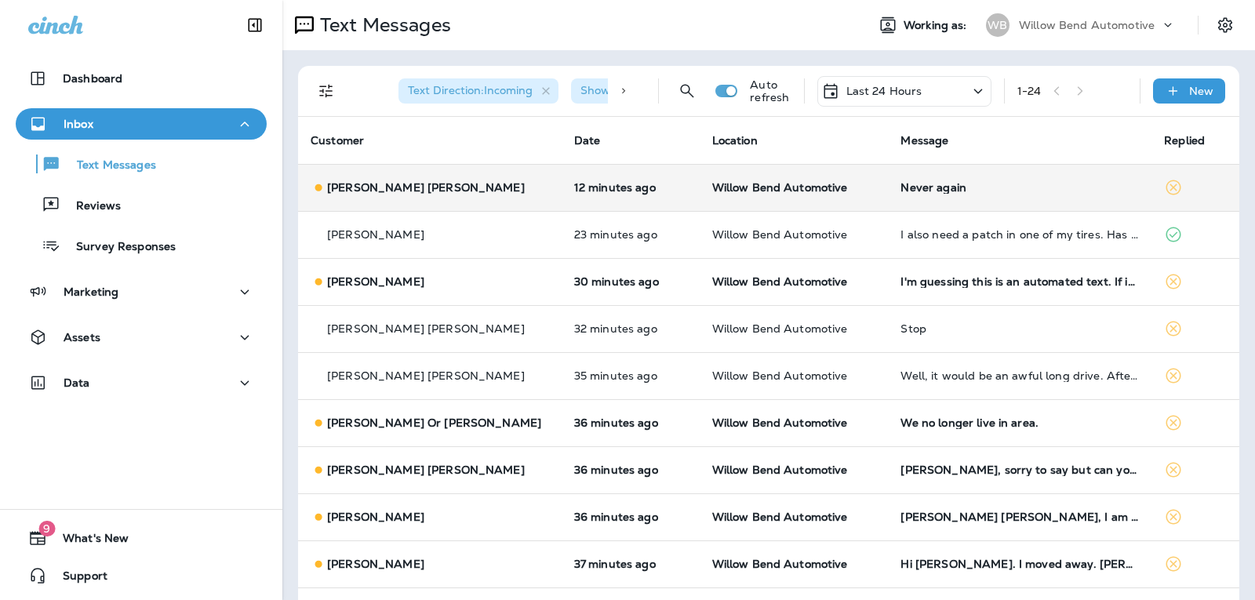
click at [975, 191] on div "Never again" at bounding box center [1020, 187] width 239 height 13
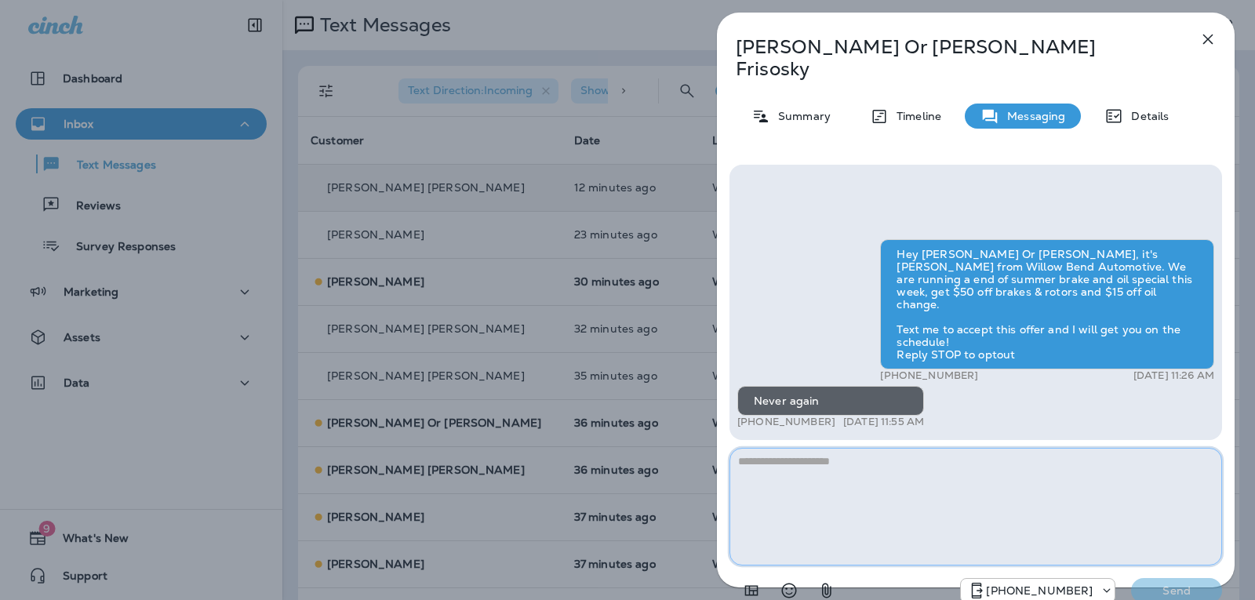
click at [822, 448] on textarea at bounding box center [976, 507] width 493 height 118
type textarea "*"
type textarea "**********"
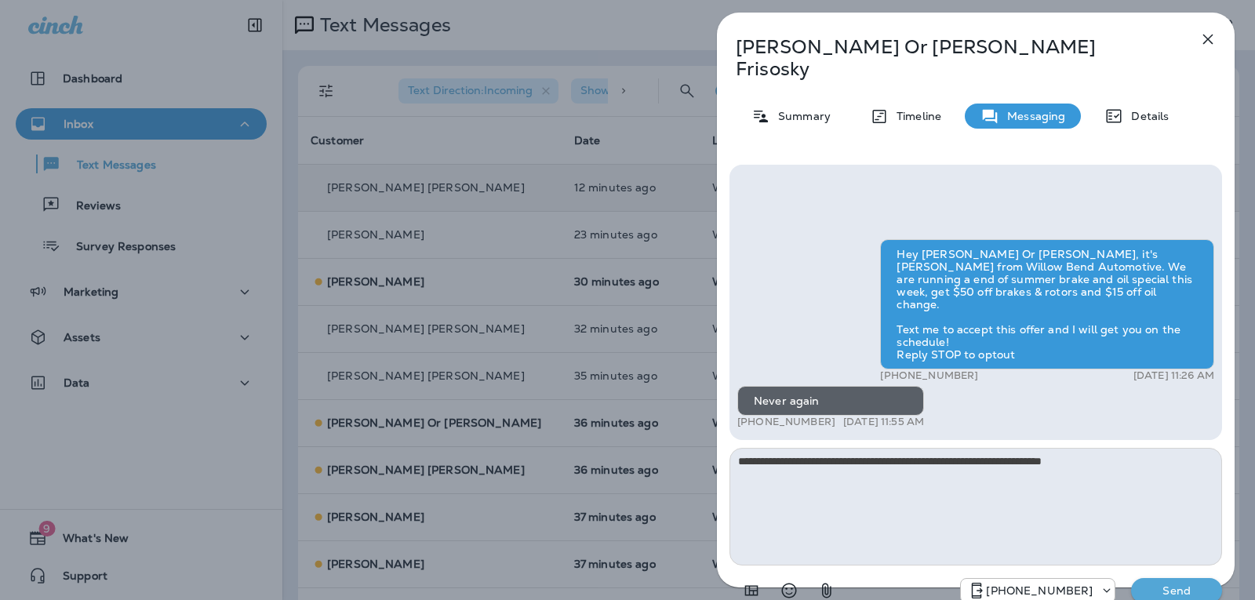
click at [1153, 584] on p "Send" at bounding box center [1177, 591] width 66 height 14
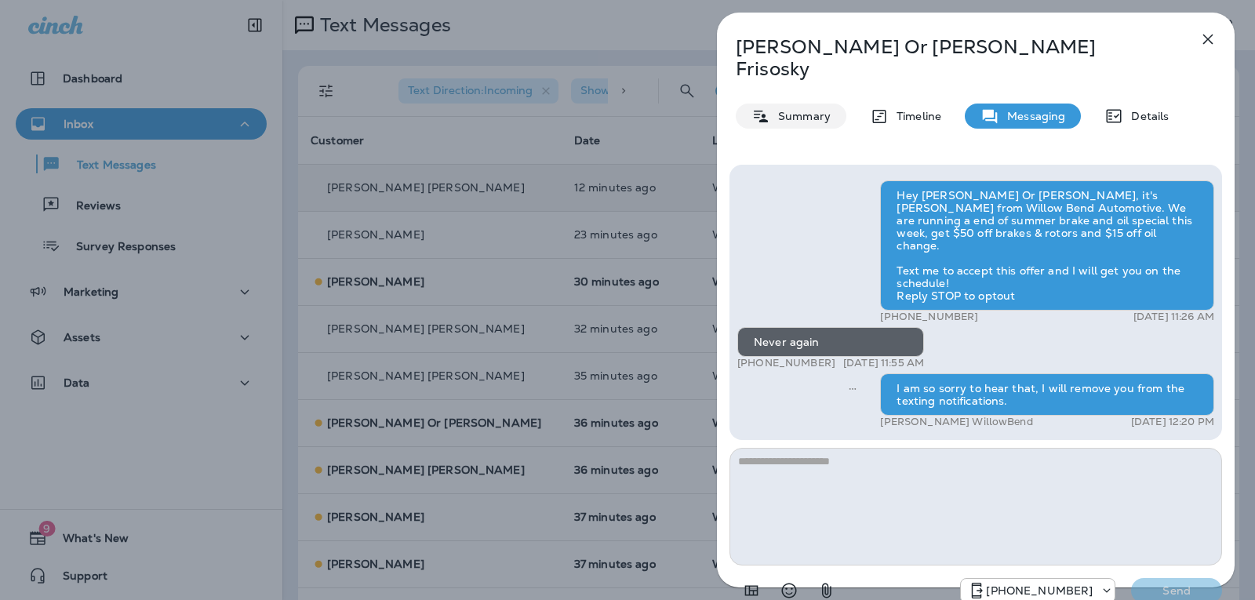
click at [800, 110] on p "Summary" at bounding box center [800, 116] width 60 height 13
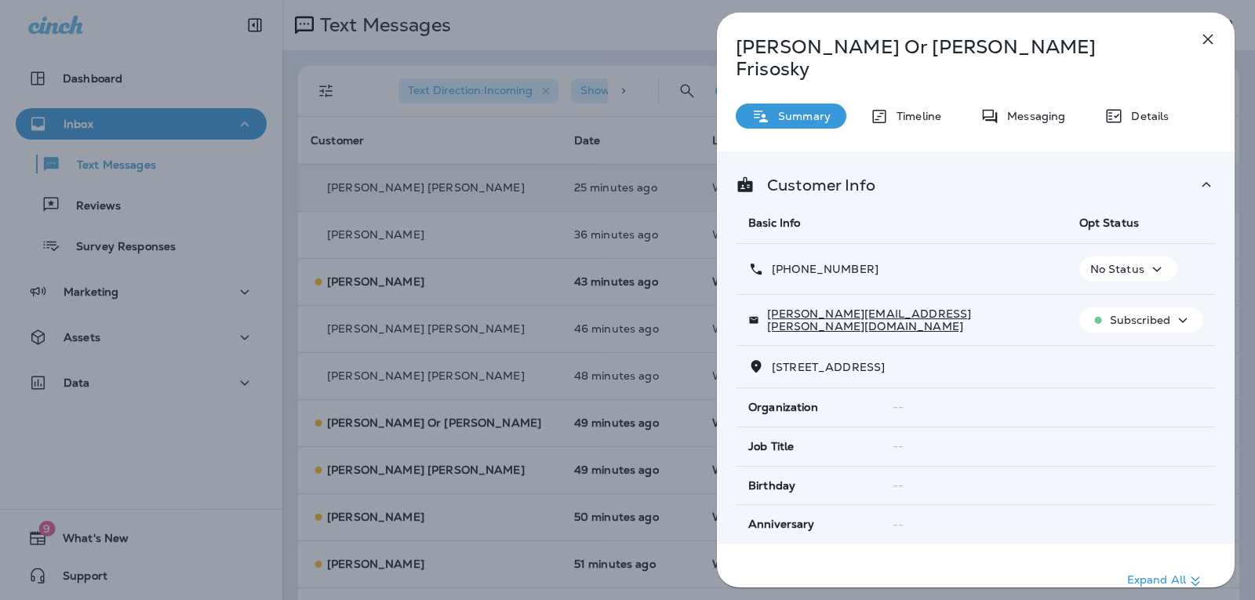
click at [1136, 260] on div "No Status" at bounding box center [1129, 270] width 86 height 20
click at [1134, 286] on p "Opt out" at bounding box center [1116, 285] width 42 height 13
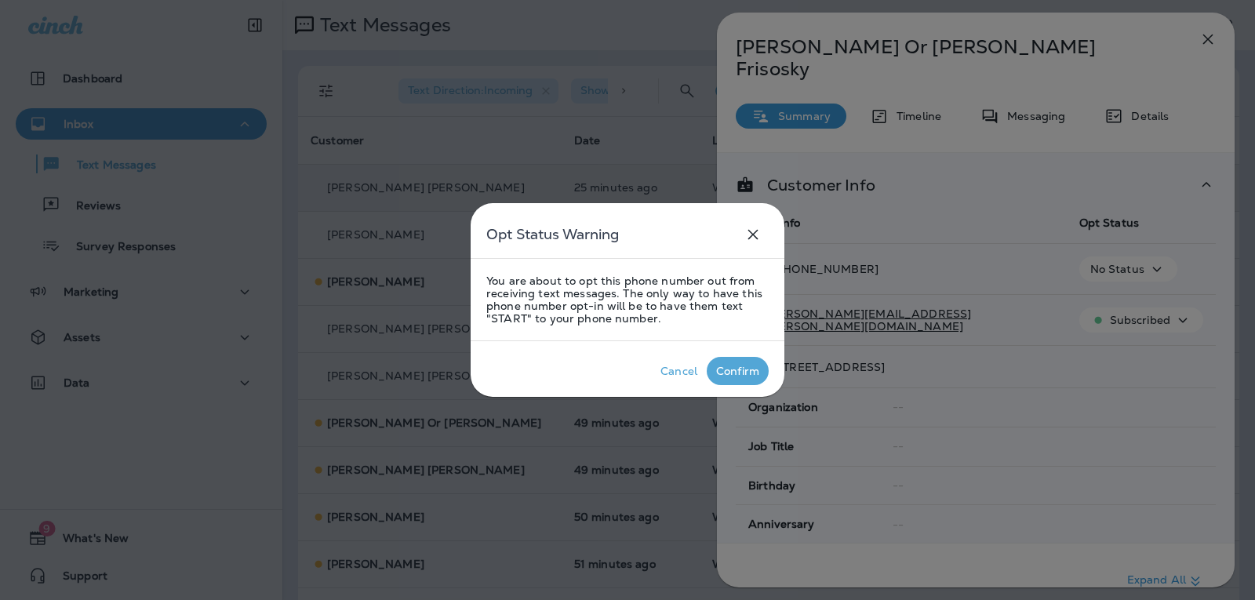
click at [746, 373] on div "Confirm" at bounding box center [737, 371] width 43 height 13
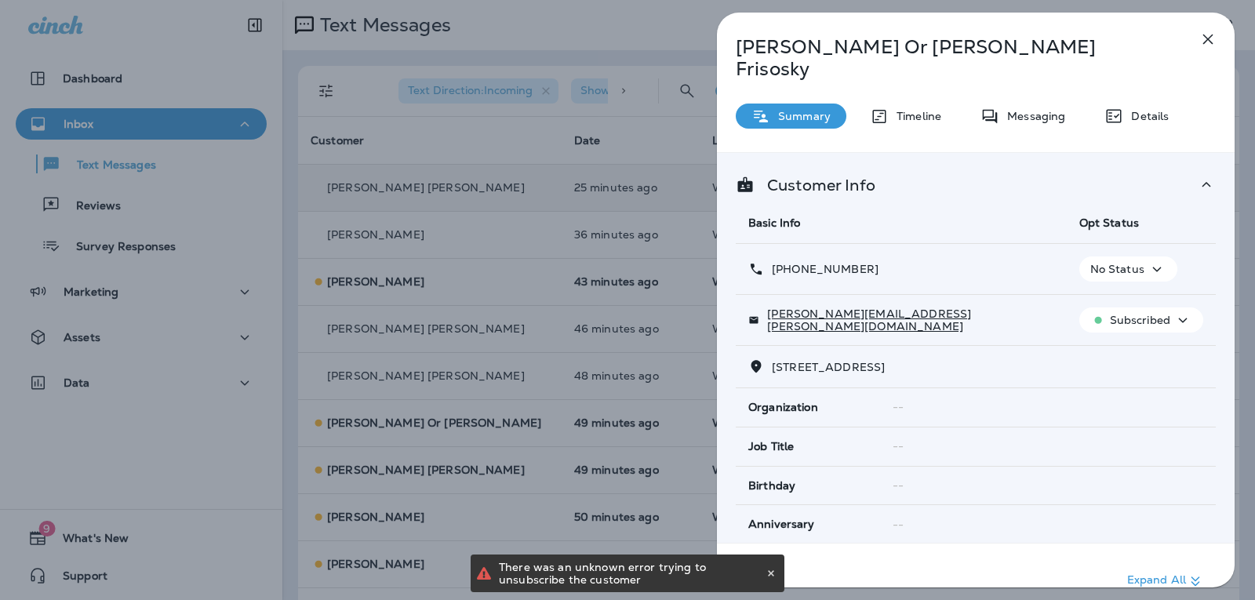
click at [1213, 37] on icon "button" at bounding box center [1208, 39] width 19 height 19
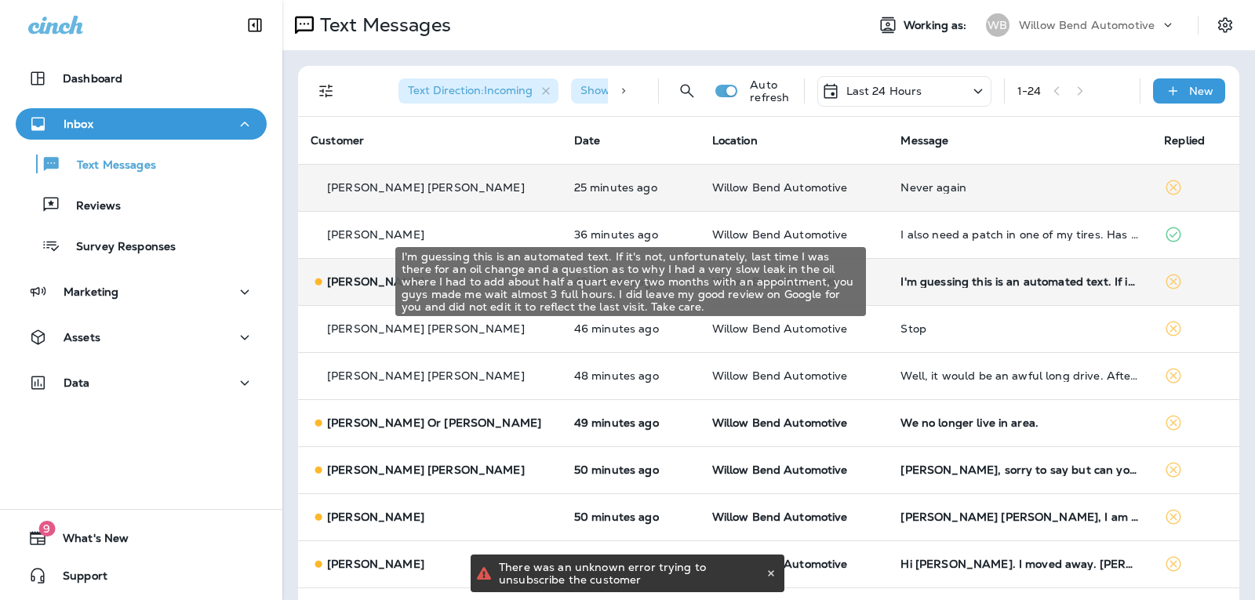
click at [982, 285] on div "I'm guessing this is an automated text. If it's not, unfortunately, last time I…" at bounding box center [1020, 281] width 239 height 13
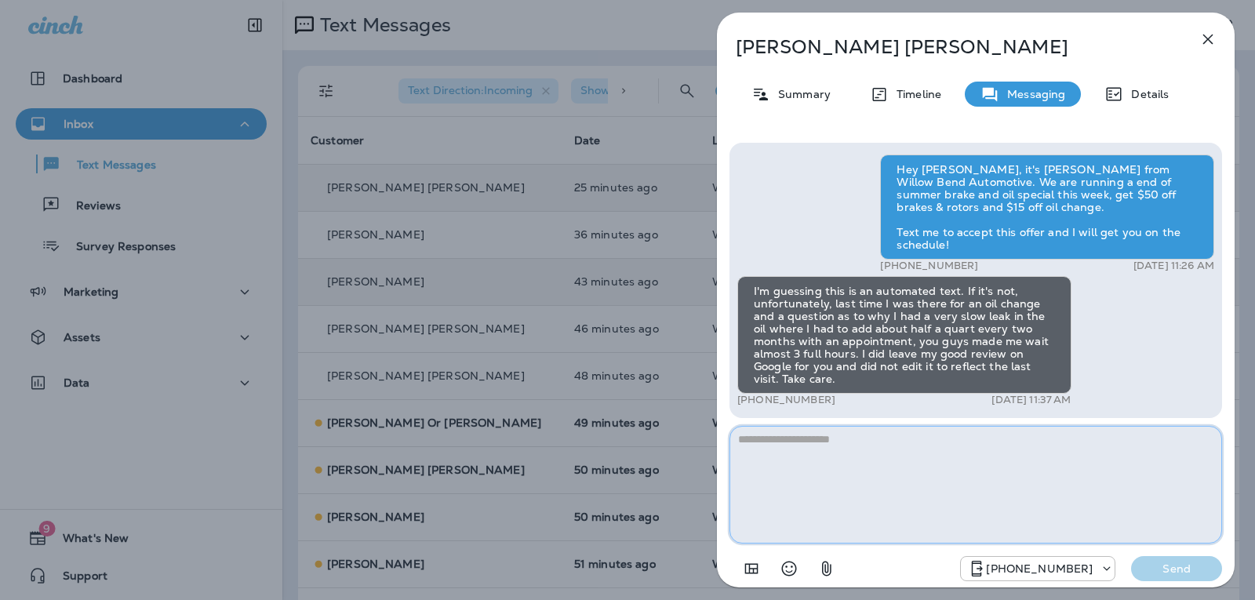
click at [774, 441] on textarea at bounding box center [976, 485] width 493 height 118
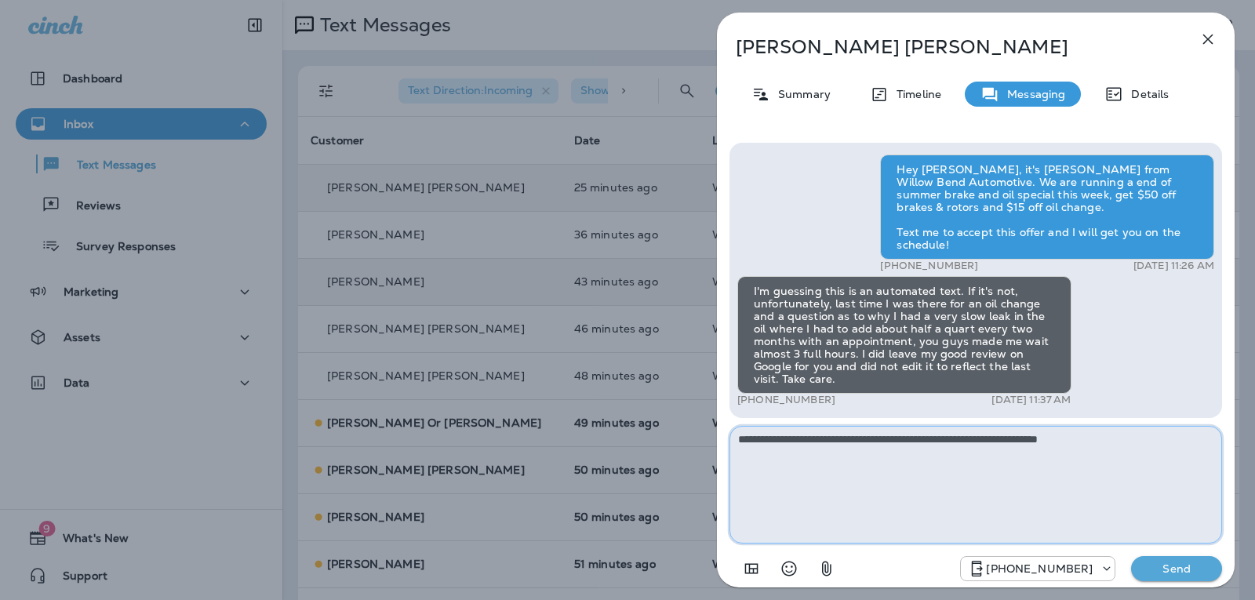
click at [934, 441] on textarea "**********" at bounding box center [976, 485] width 493 height 118
click at [861, 464] on textarea "**********" at bounding box center [976, 485] width 493 height 118
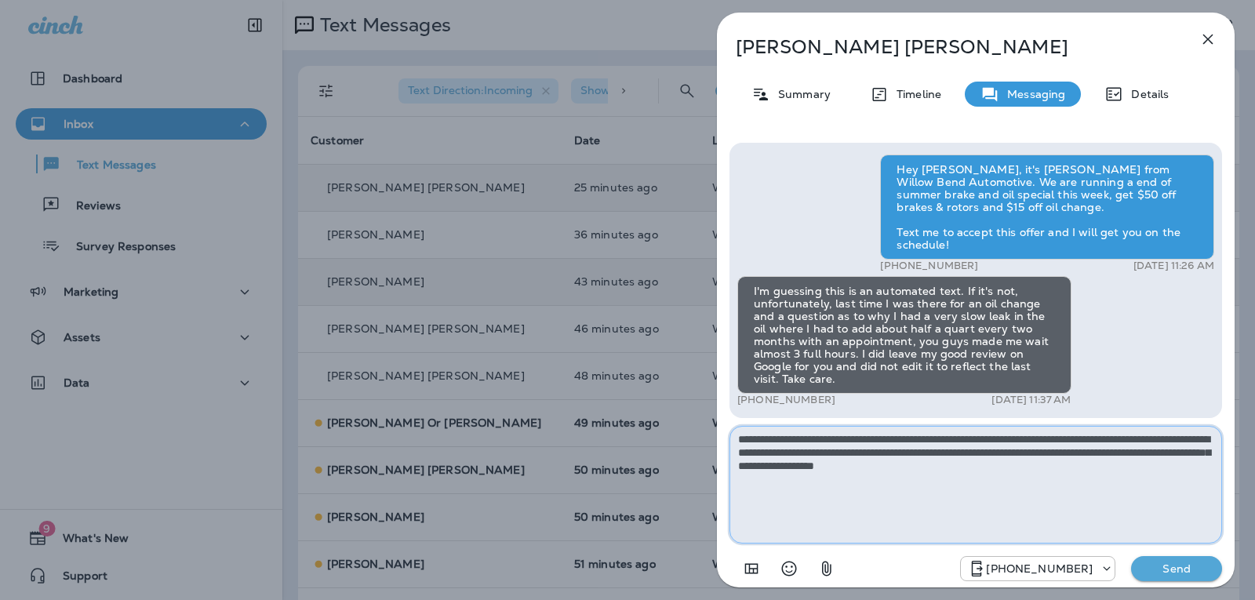
click at [1105, 439] on textarea "**********" at bounding box center [976, 485] width 493 height 118
drag, startPoint x: 821, startPoint y: 451, endPoint x: 733, endPoint y: 450, distance: 87.9
click at [733, 450] on textarea "**********" at bounding box center [976, 485] width 493 height 118
click at [891, 465] on textarea "**********" at bounding box center [976, 485] width 493 height 118
click at [992, 450] on textarea "**********" at bounding box center [976, 485] width 493 height 118
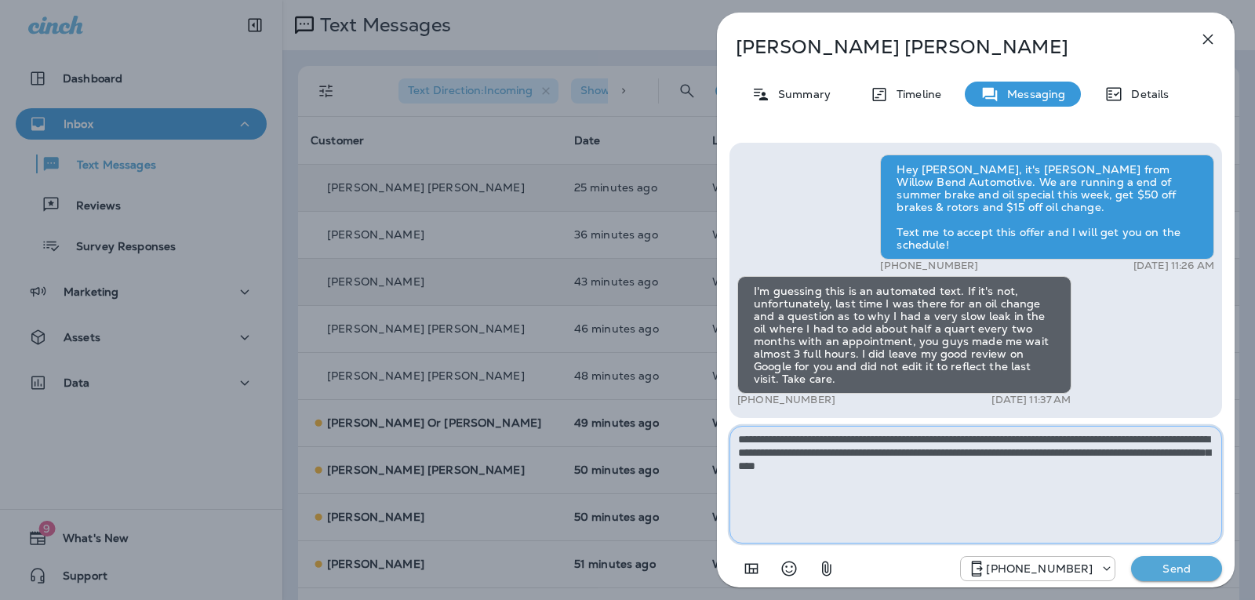
type textarea "**********"
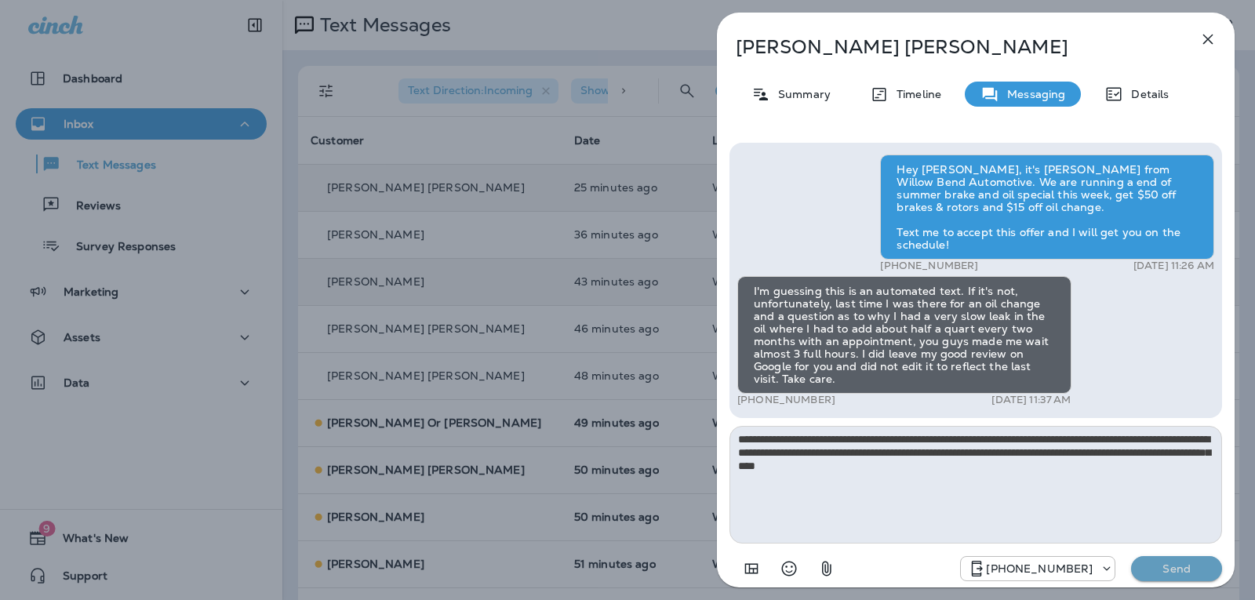
click at [1167, 572] on p "Send" at bounding box center [1177, 569] width 66 height 14
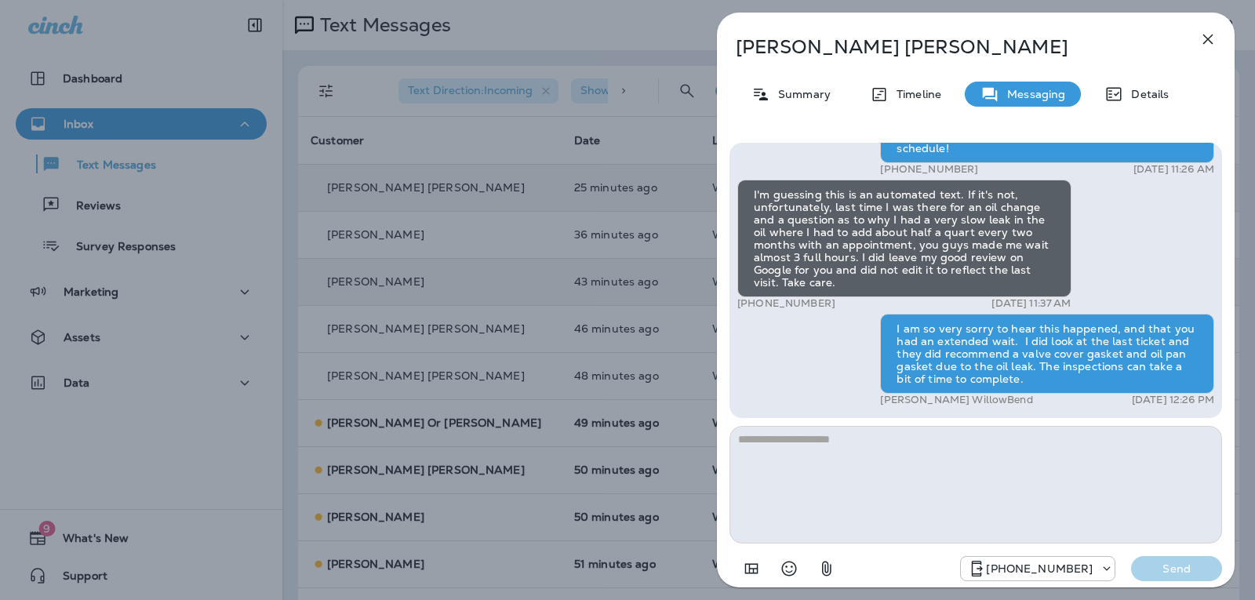
click at [1208, 46] on icon "button" at bounding box center [1208, 39] width 19 height 19
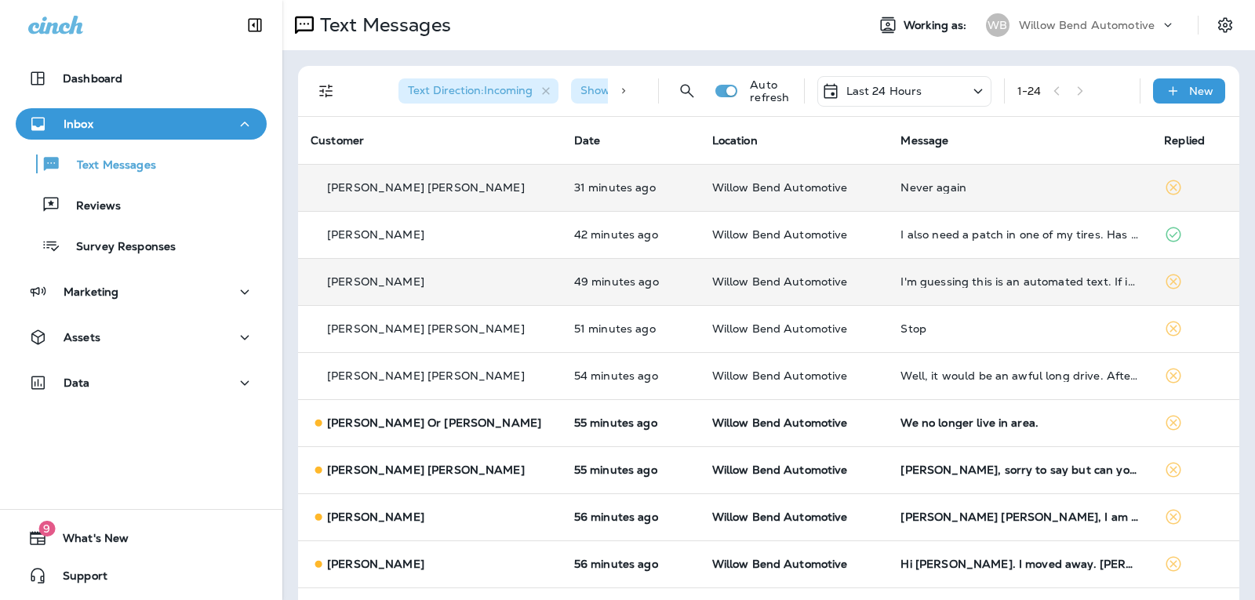
click at [1048, 194] on td "Never again" at bounding box center [1020, 187] width 264 height 47
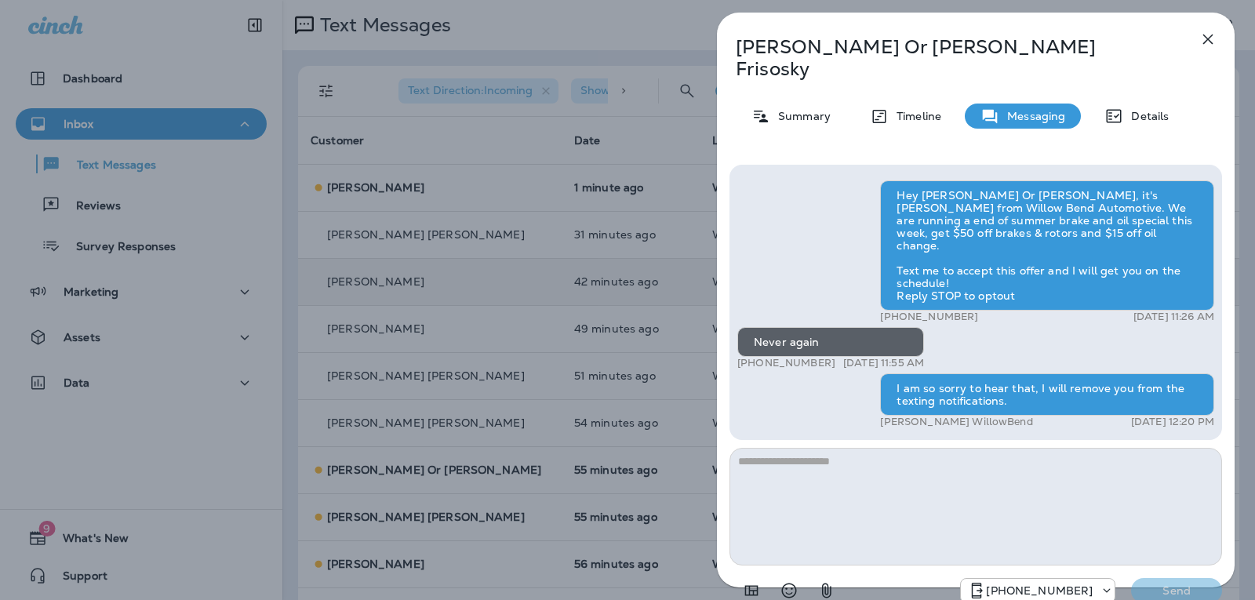
click at [1211, 39] on icon "button" at bounding box center [1208, 39] width 19 height 19
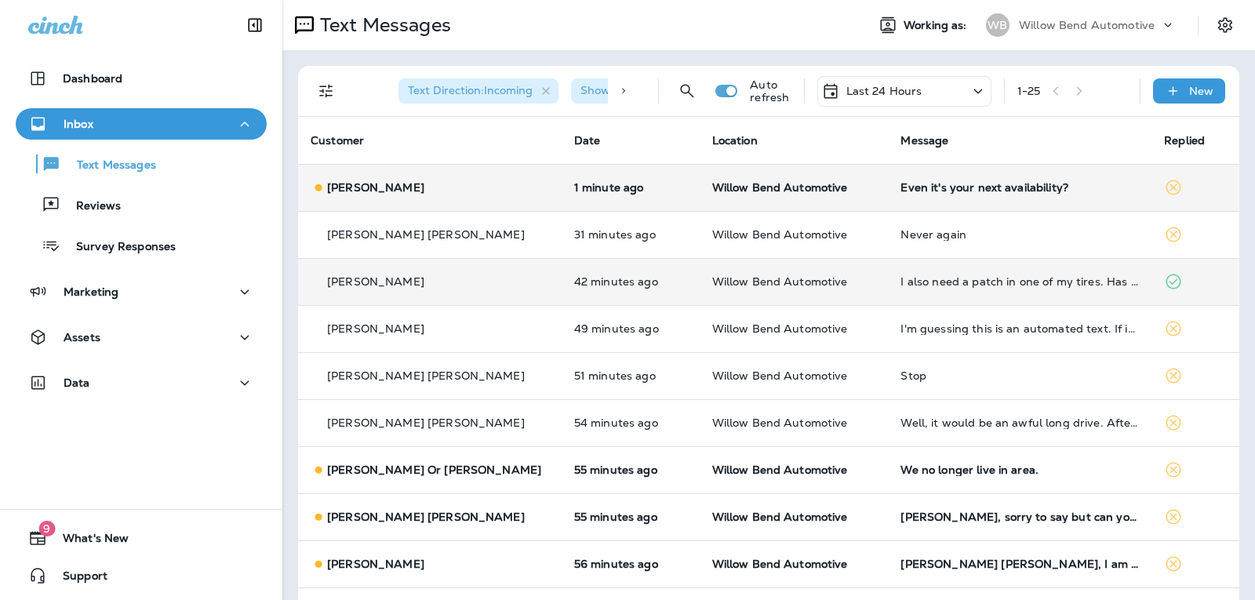
click at [985, 184] on div "Even it's your next availability?" at bounding box center [1020, 187] width 239 height 13
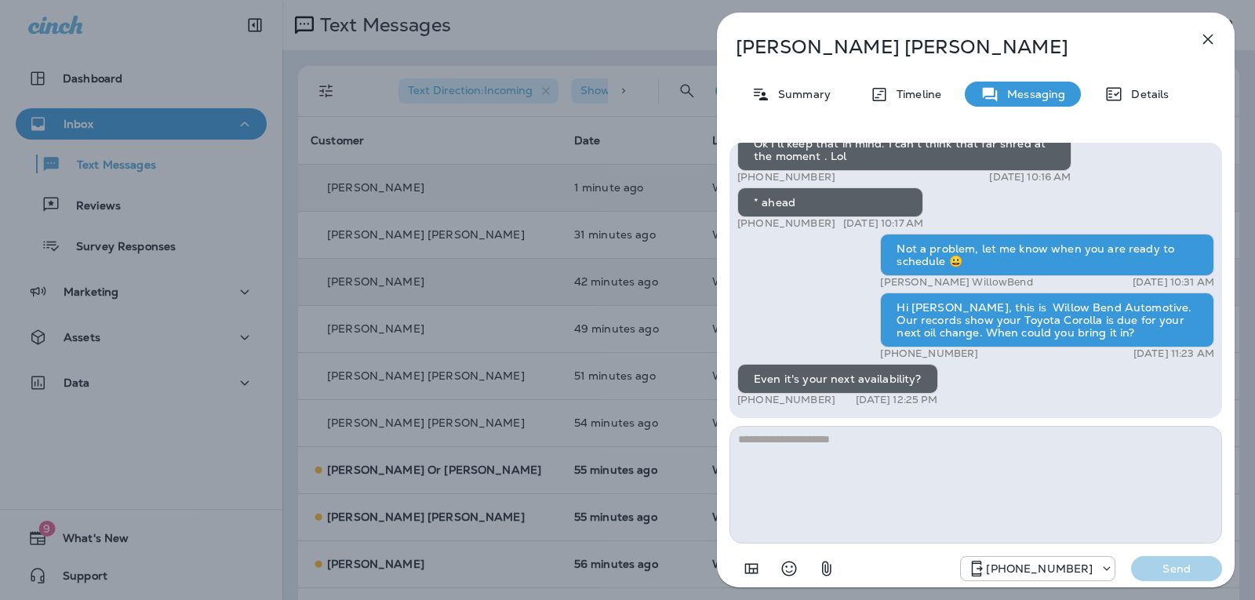
click at [757, 454] on textarea at bounding box center [976, 485] width 493 height 118
type textarea "**********"
click at [1156, 570] on p "Send" at bounding box center [1177, 569] width 66 height 14
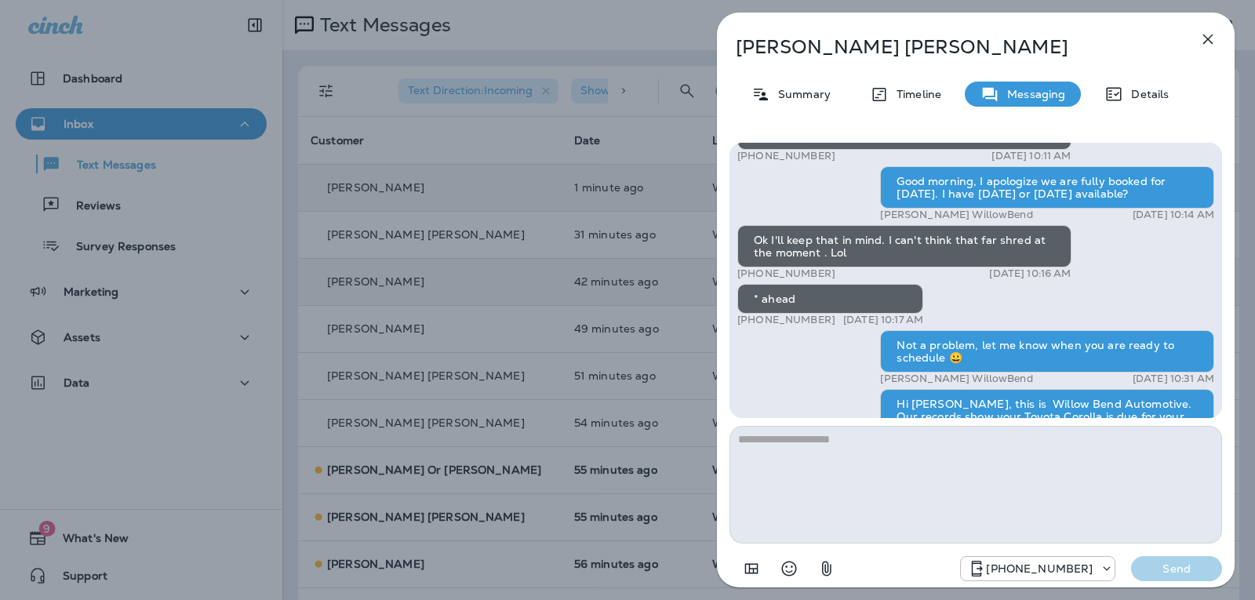
scroll to position [-157, 0]
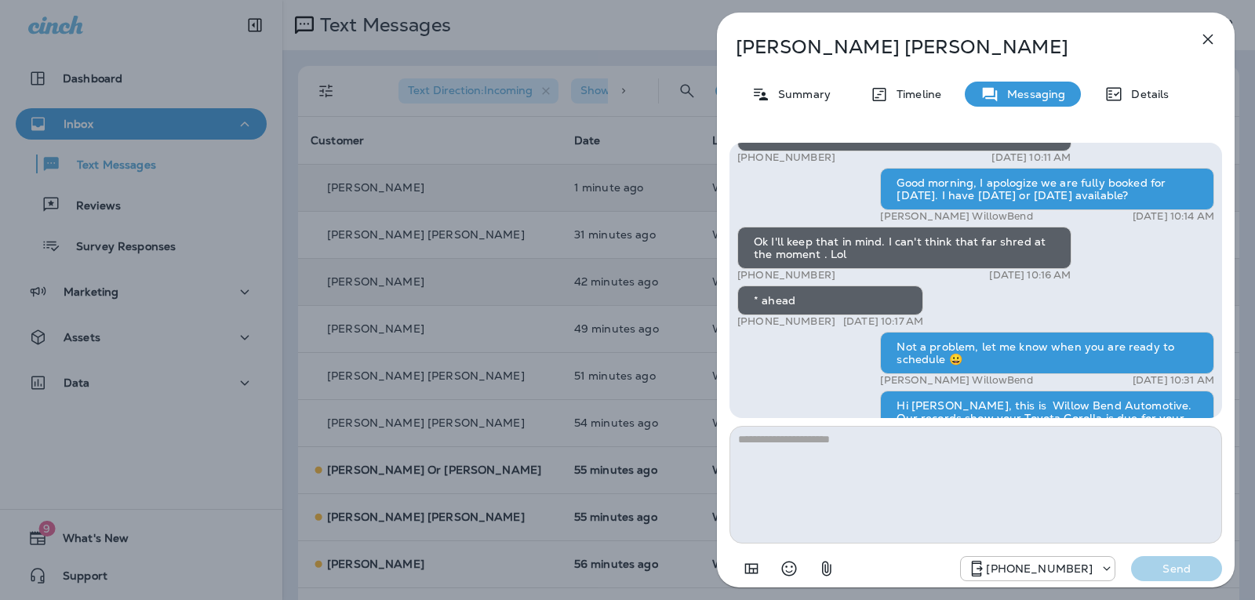
click at [1217, 41] on icon "button" at bounding box center [1208, 39] width 19 height 19
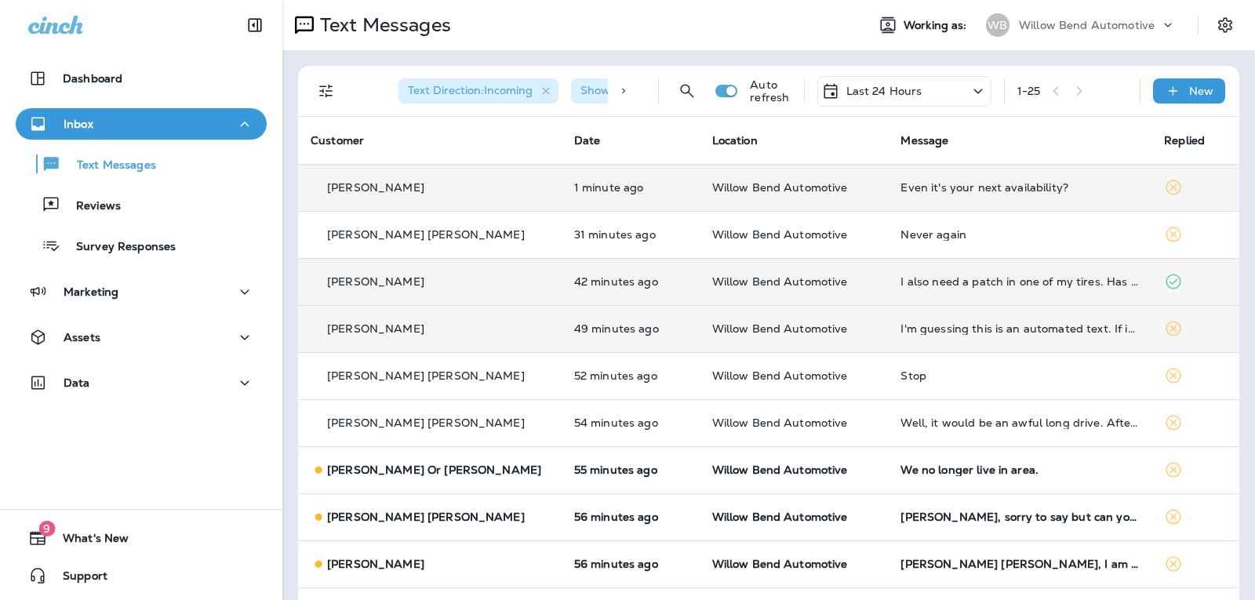
click at [1044, 337] on td "I'm guessing this is an automated text. If it's not, unfortunately, last time I…" at bounding box center [1020, 328] width 264 height 47
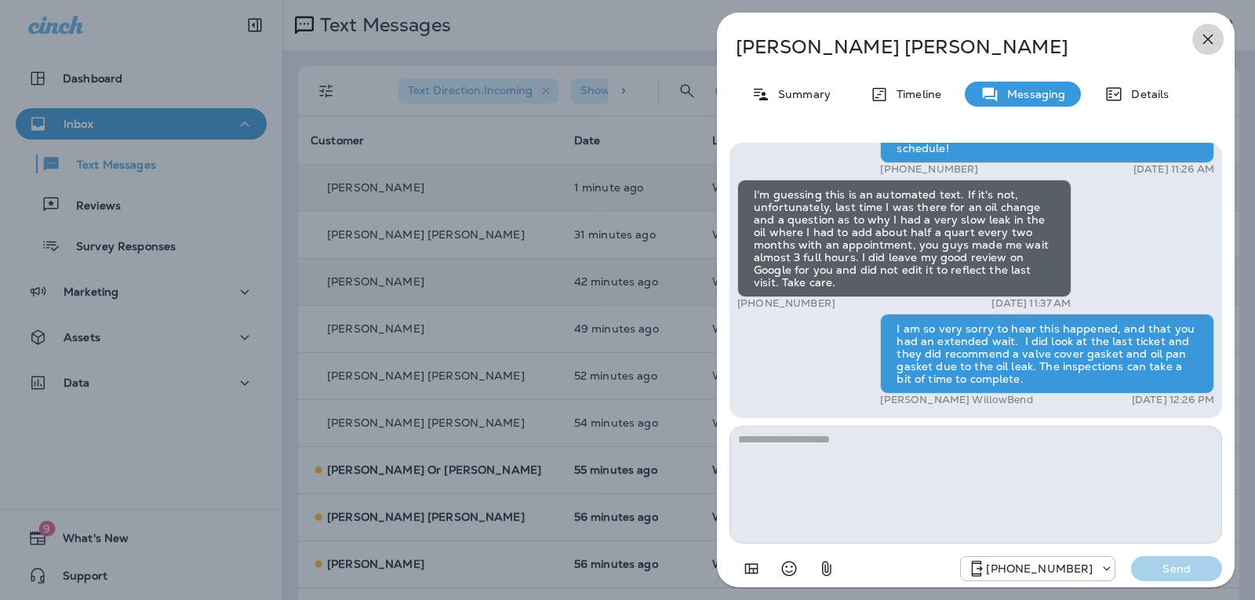
click at [1211, 42] on icon "button" at bounding box center [1209, 40] width 10 height 10
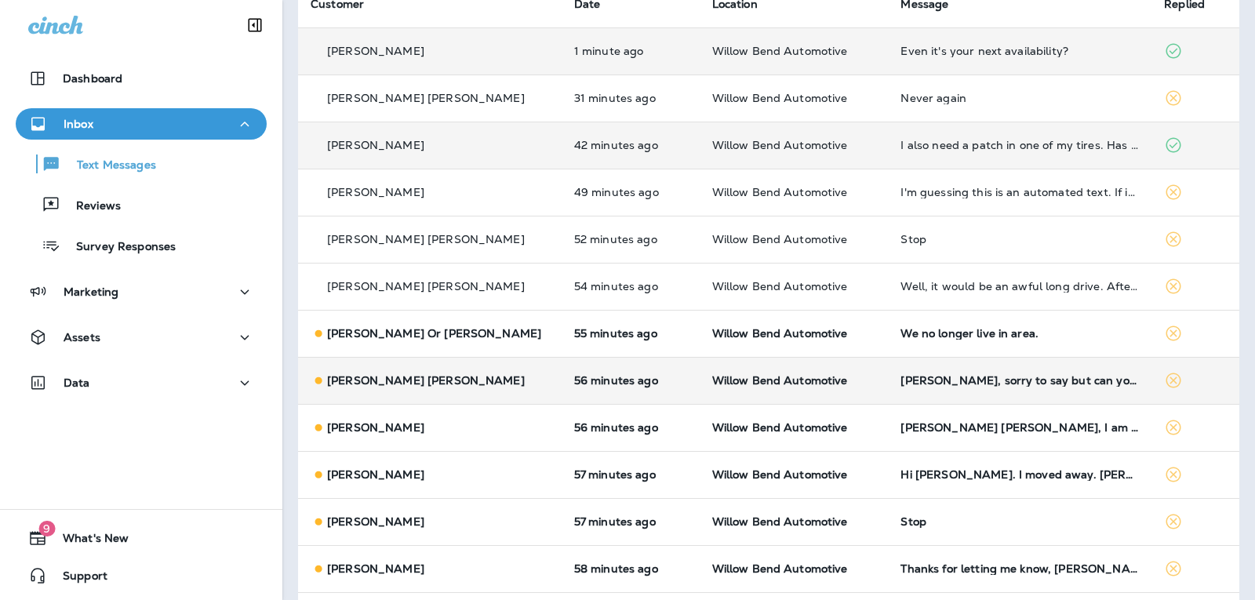
scroll to position [157, 0]
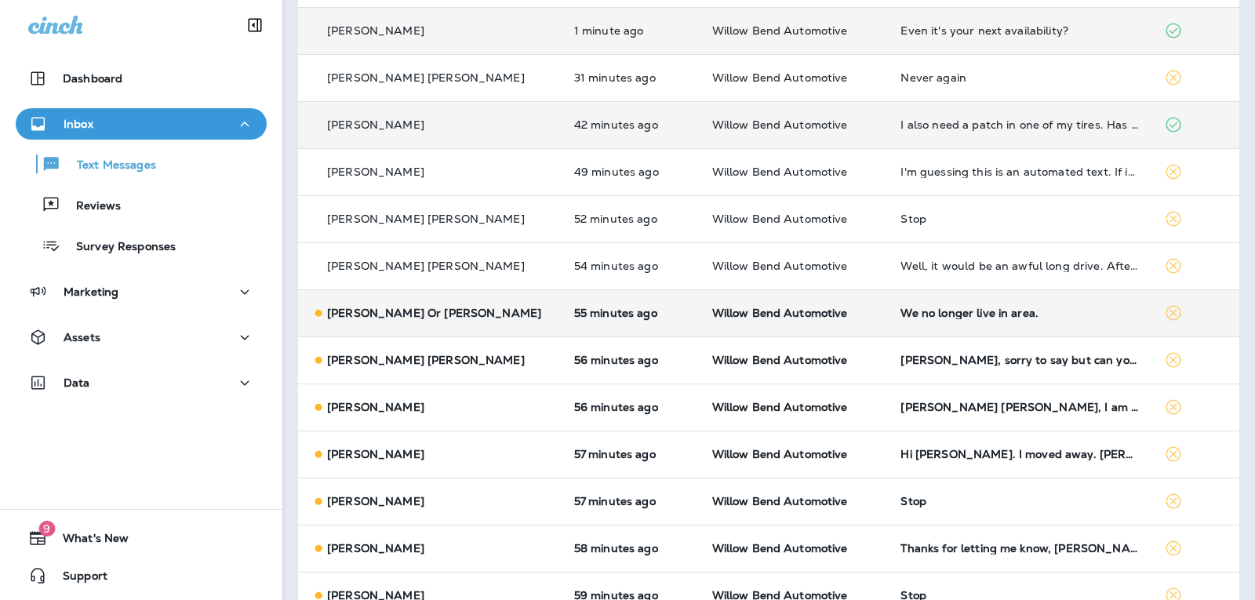
click at [1010, 319] on div "We no longer live in area." at bounding box center [1020, 313] width 239 height 13
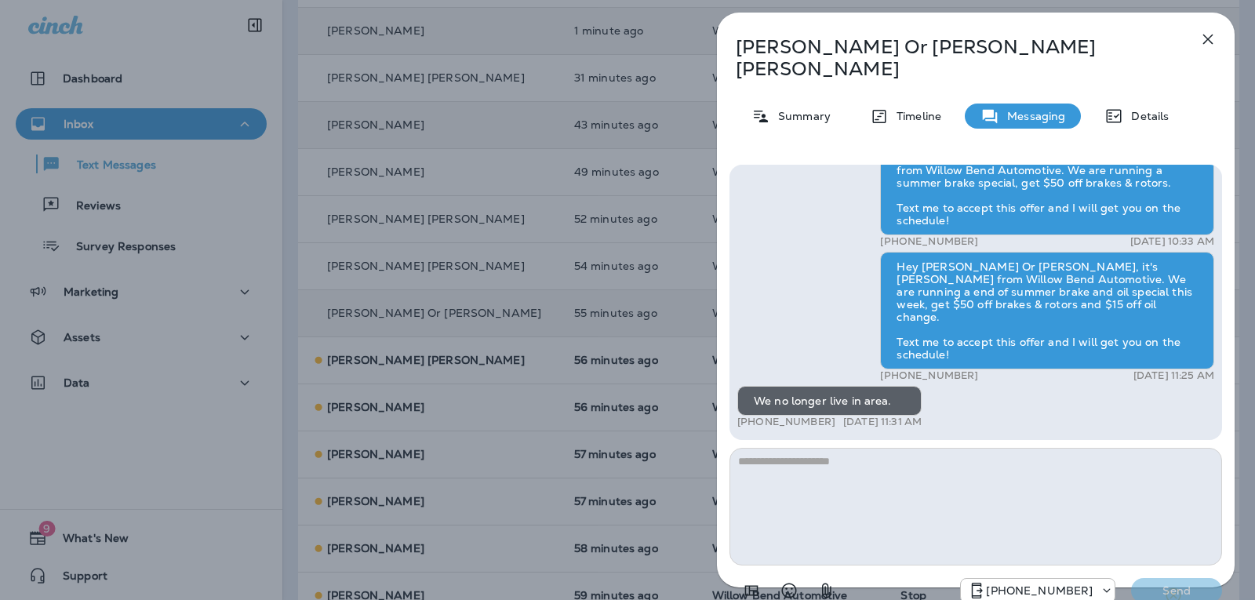
click at [831, 448] on textarea at bounding box center [976, 507] width 493 height 118
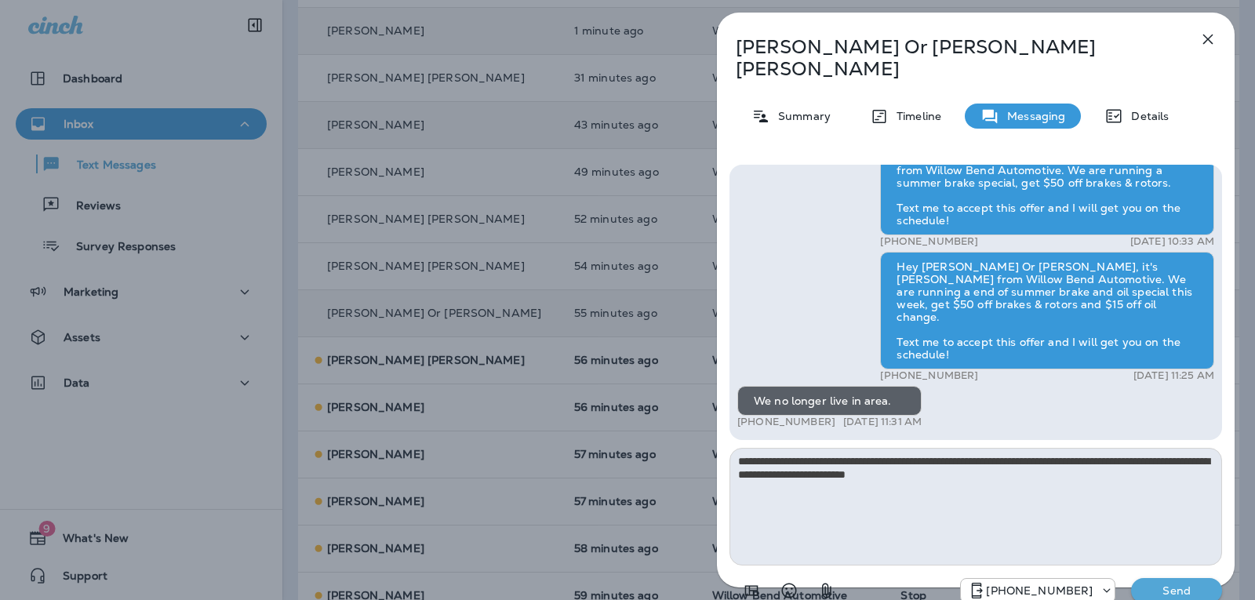
type textarea "**********"
click at [1201, 584] on p "Send" at bounding box center [1177, 591] width 66 height 14
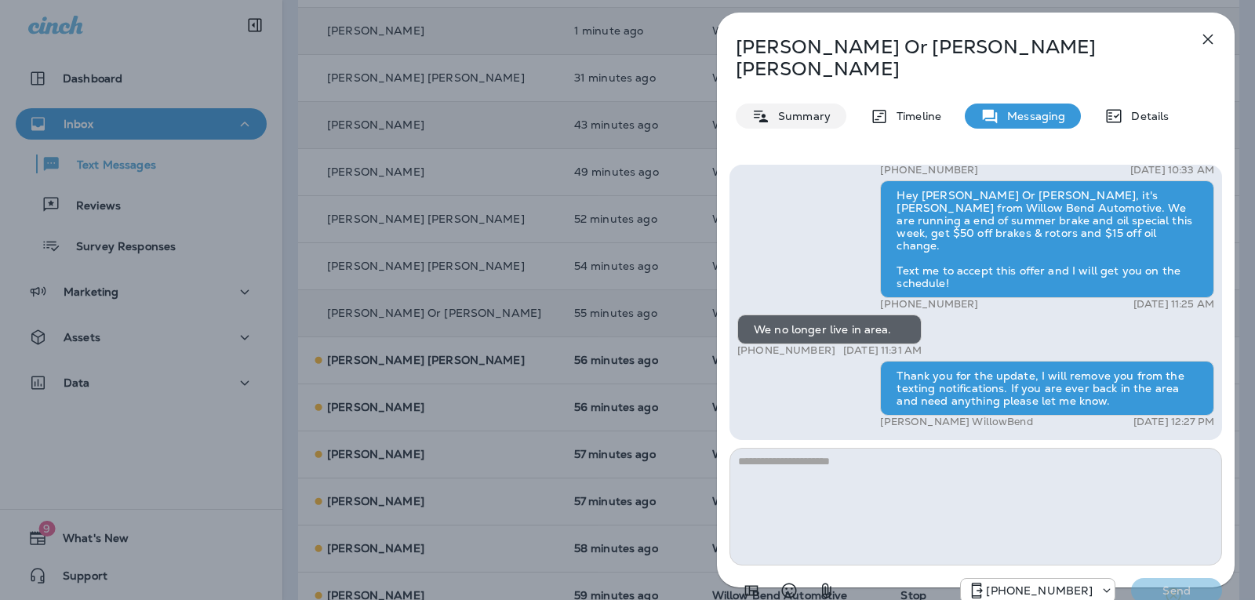
click at [814, 110] on p "Summary" at bounding box center [800, 116] width 60 height 13
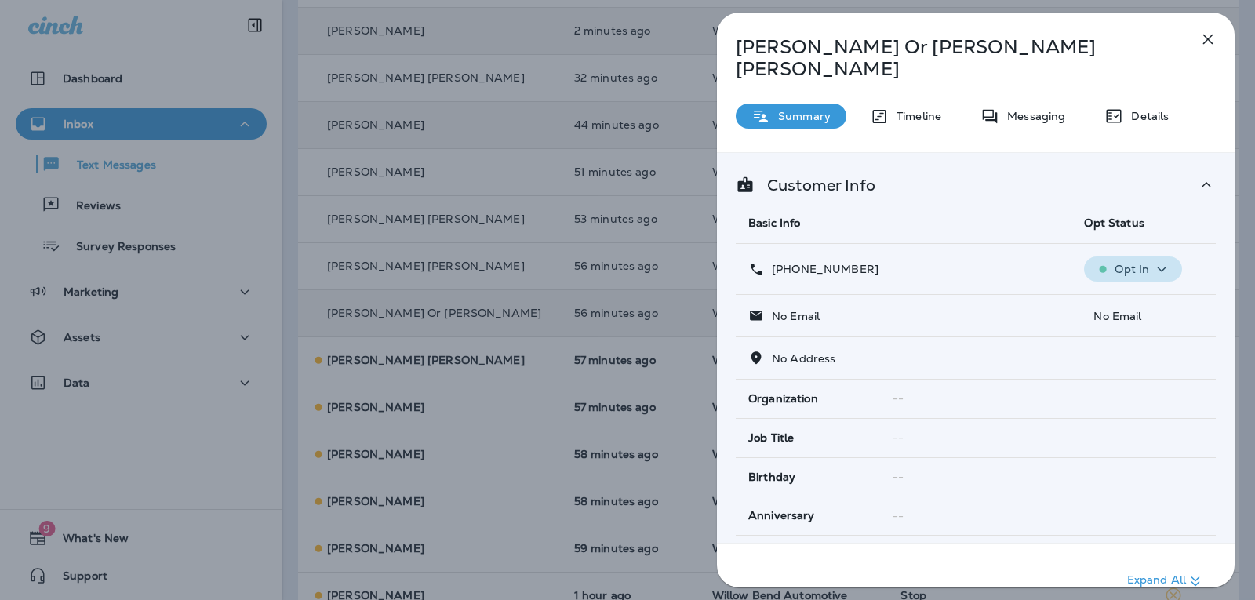
click at [1159, 267] on icon "button" at bounding box center [1162, 269] width 9 height 5
click at [1157, 260] on icon "button" at bounding box center [1162, 270] width 19 height 20
click at [1211, 41] on icon "button" at bounding box center [1208, 39] width 19 height 19
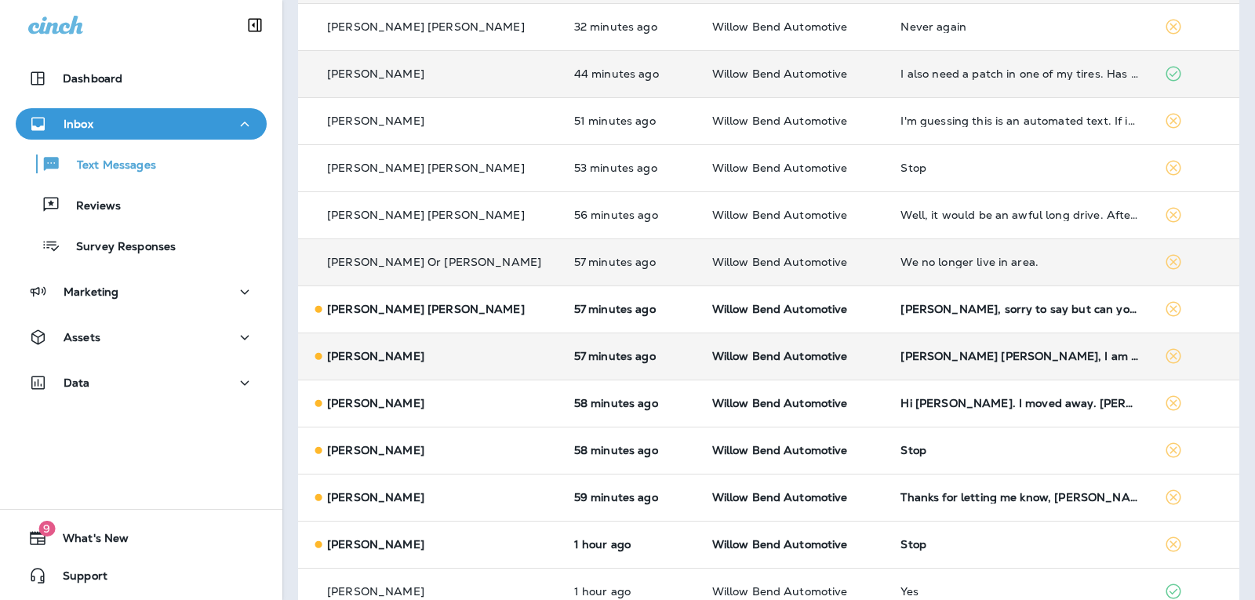
scroll to position [235, 0]
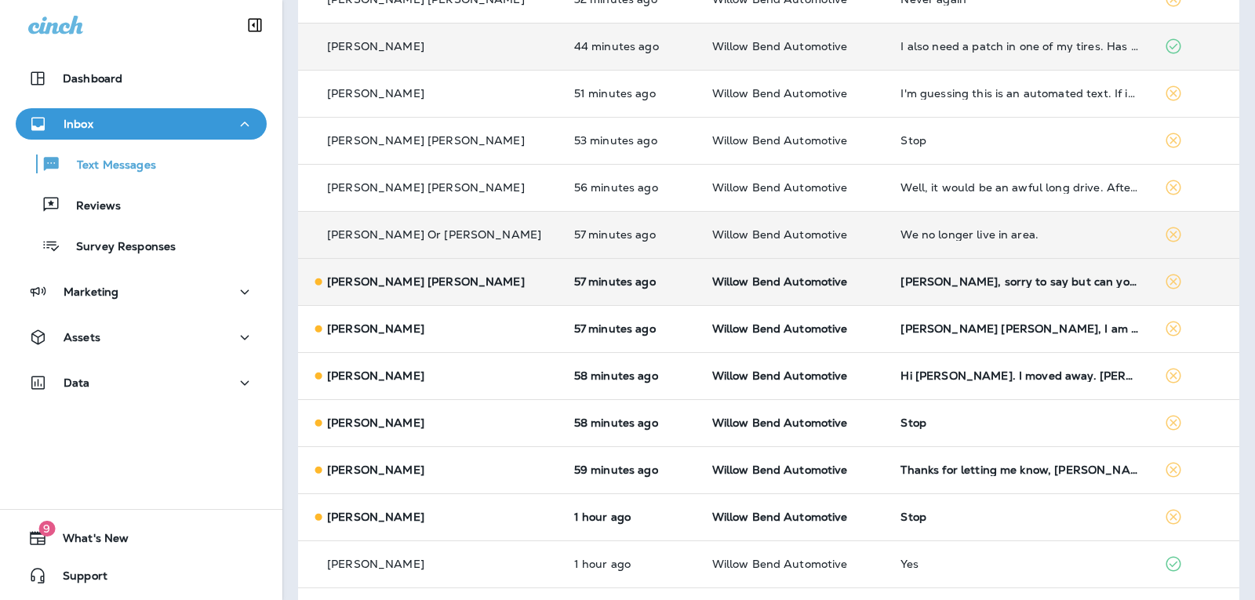
click at [1058, 289] on td "[PERSON_NAME], sorry to say but can you remove me from your text messages list?…" at bounding box center [1020, 281] width 264 height 47
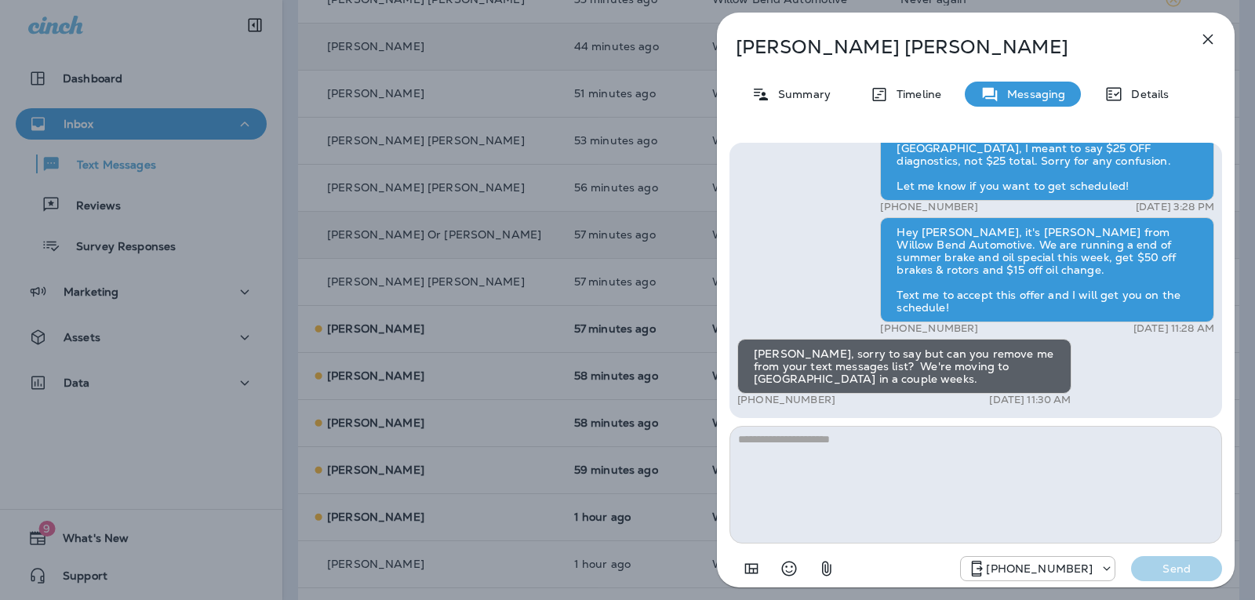
click at [843, 446] on textarea at bounding box center [976, 485] width 493 height 118
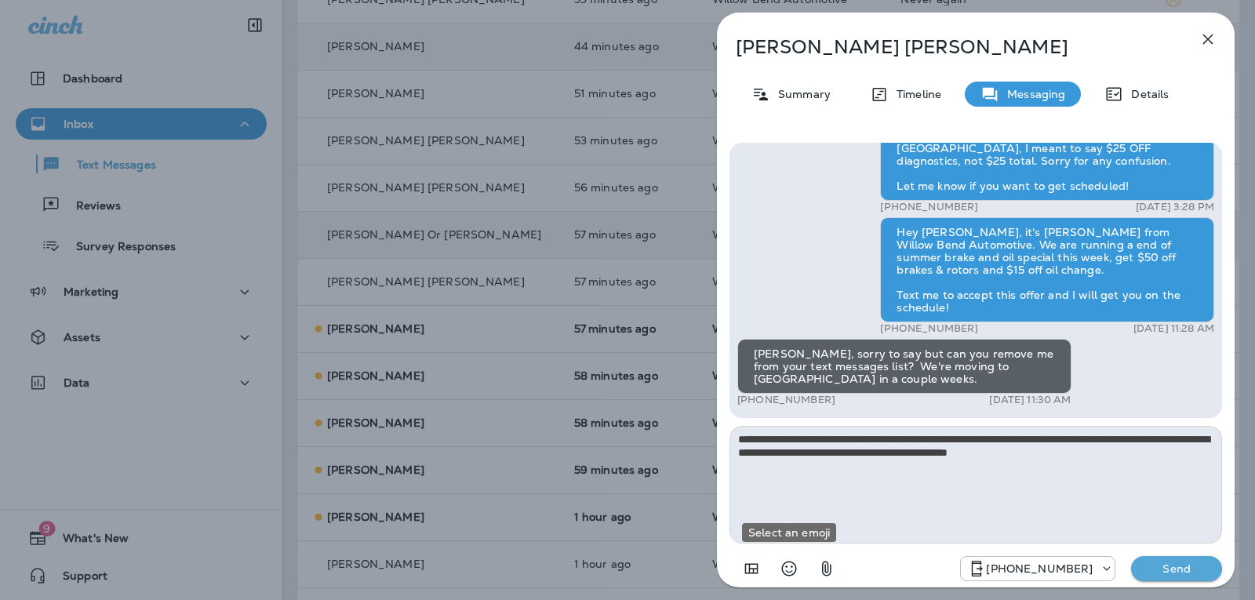
click at [785, 581] on button "Select an emoji" at bounding box center [789, 568] width 31 height 31
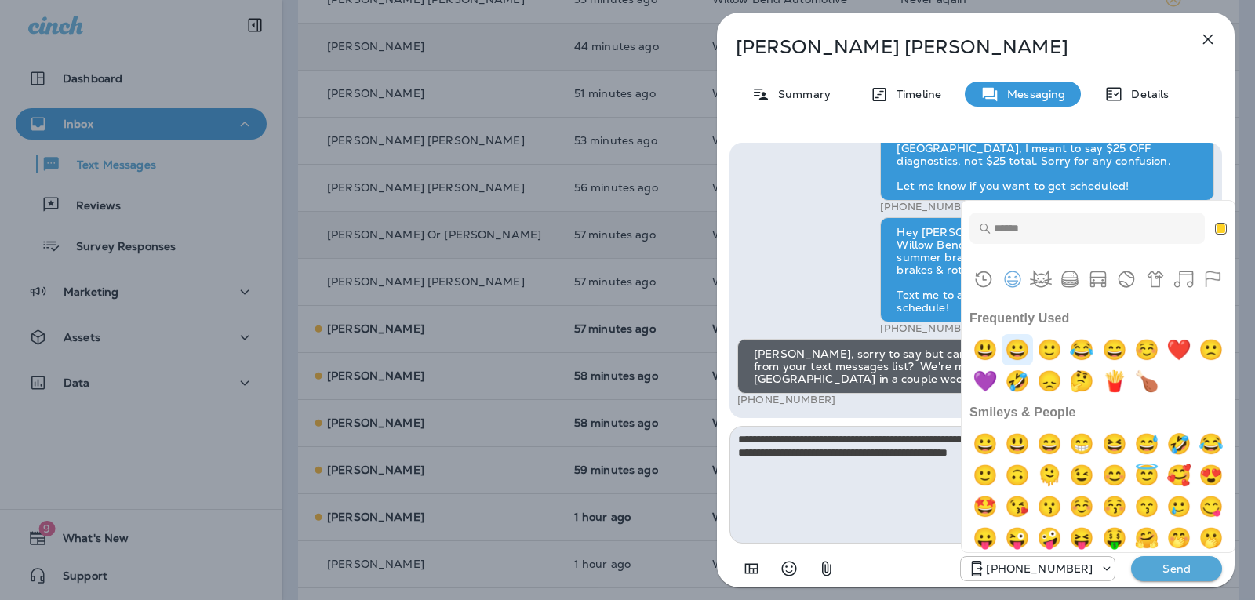
click at [1022, 352] on img "grinning" at bounding box center [1017, 349] width 31 height 31
type textarea "**********"
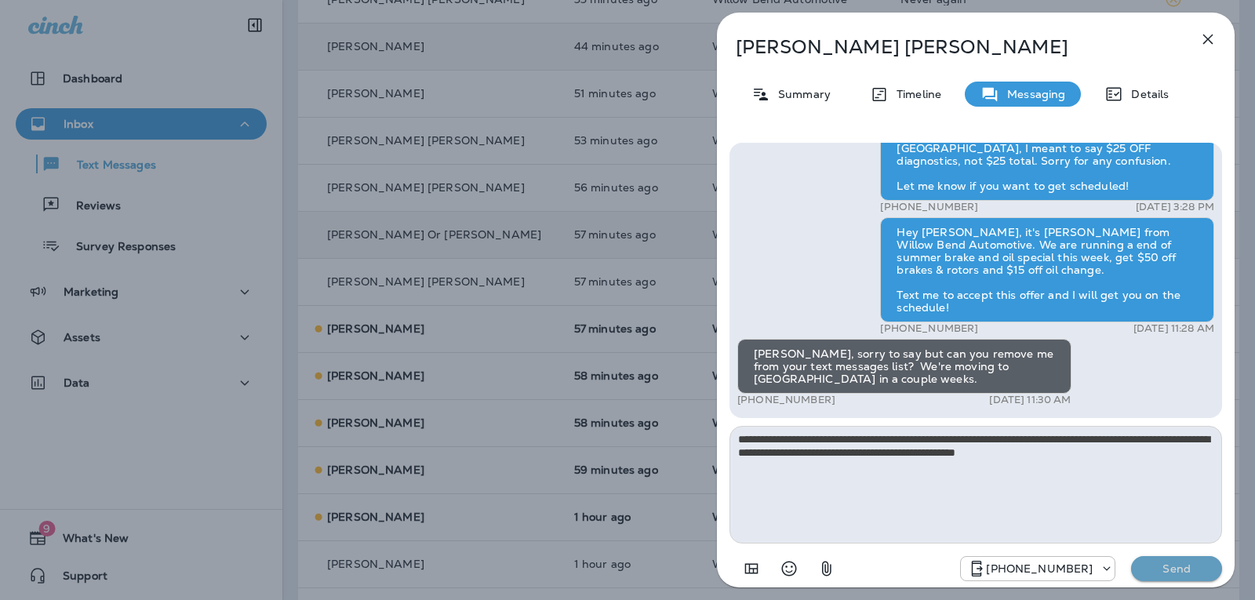
click at [1162, 562] on p "Send" at bounding box center [1177, 569] width 66 height 14
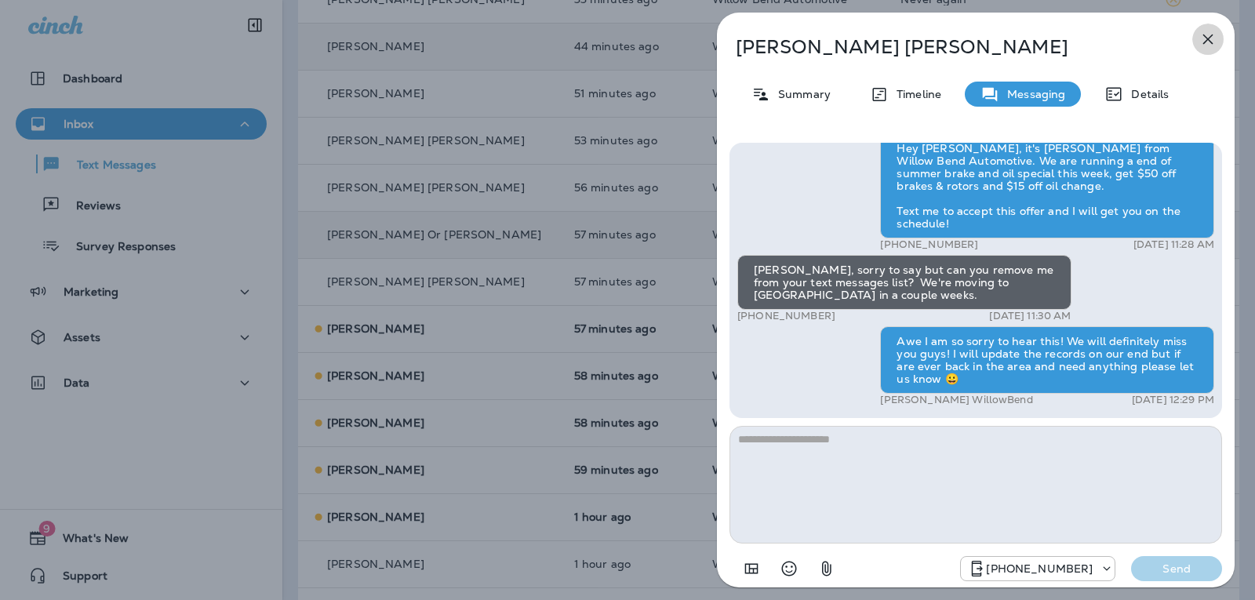
click at [1211, 49] on button "button" at bounding box center [1208, 39] width 31 height 31
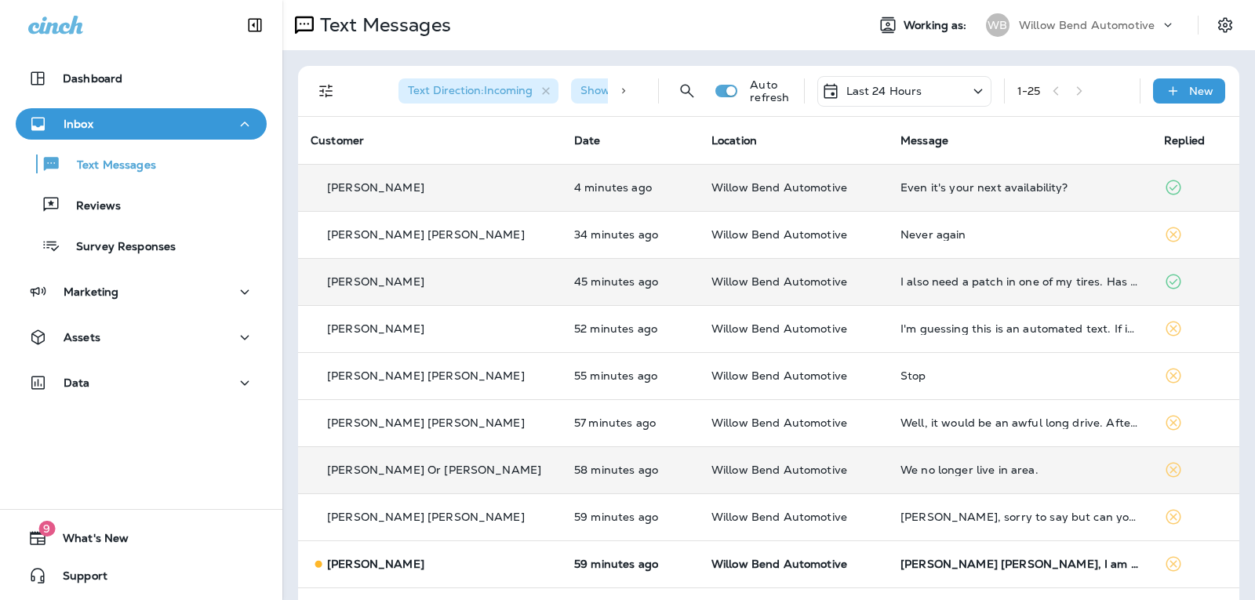
click at [902, 93] on p "Last 24 Hours" at bounding box center [885, 91] width 76 height 13
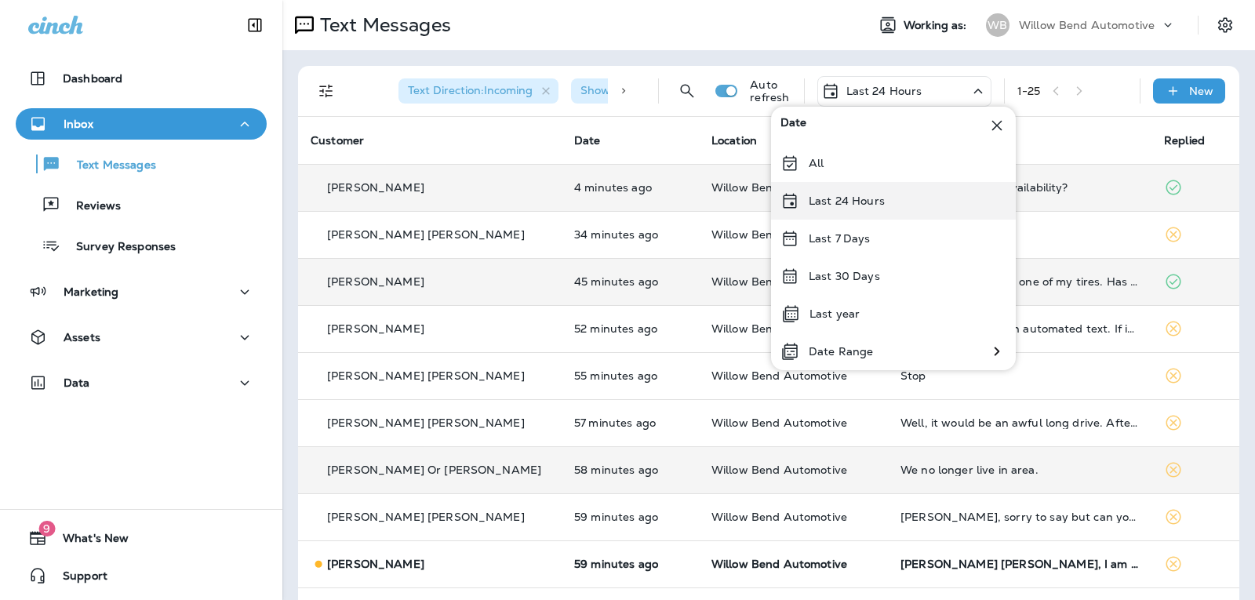
click at [876, 203] on p "Last 24 Hours" at bounding box center [847, 201] width 76 height 13
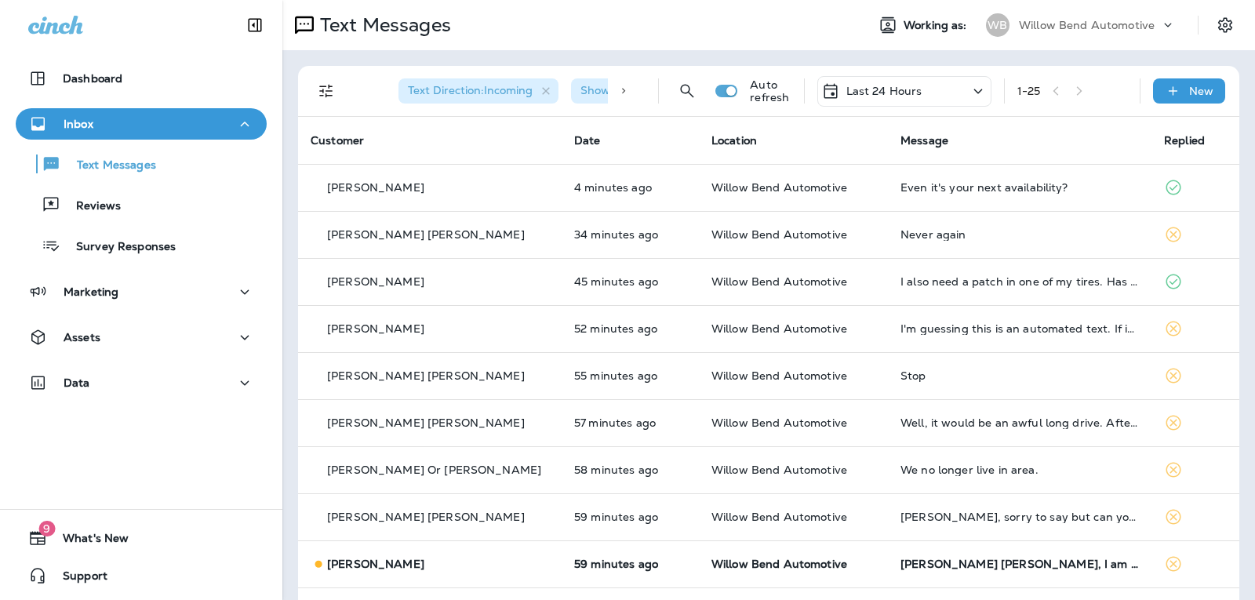
click at [910, 81] on div "Last 24 Hours" at bounding box center [905, 91] width 174 height 31
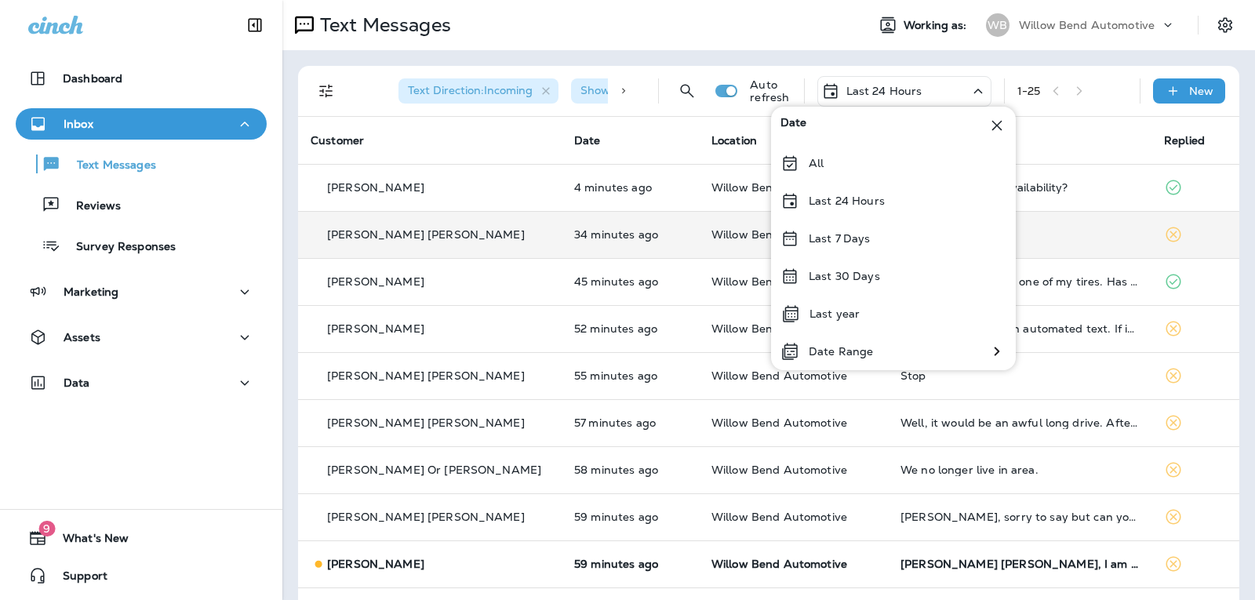
click at [876, 240] on div "Last 7 Days" at bounding box center [893, 239] width 245 height 38
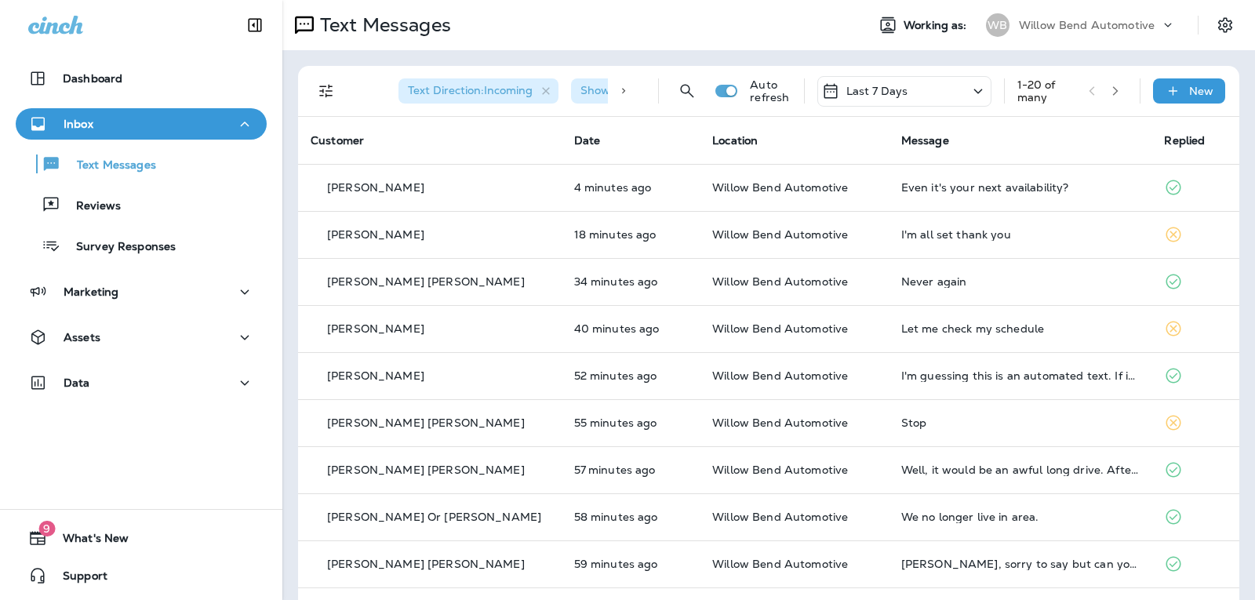
click at [902, 97] on div "Last 7 Days" at bounding box center [905, 91] width 174 height 31
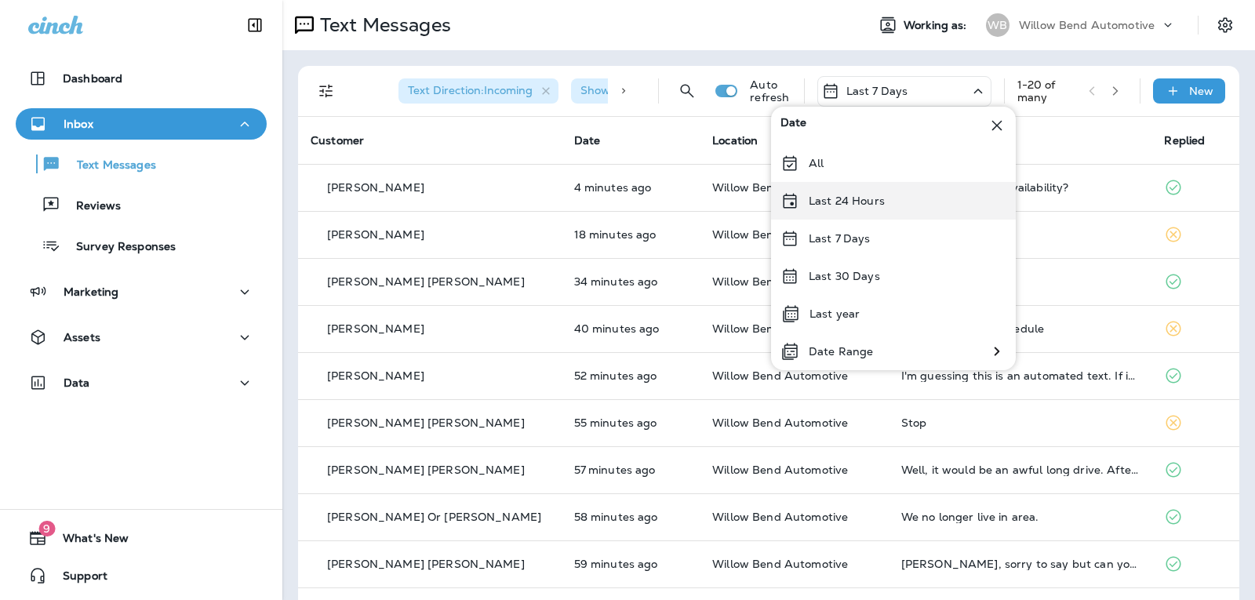
click at [886, 195] on div "Last 24 Hours" at bounding box center [893, 201] width 245 height 38
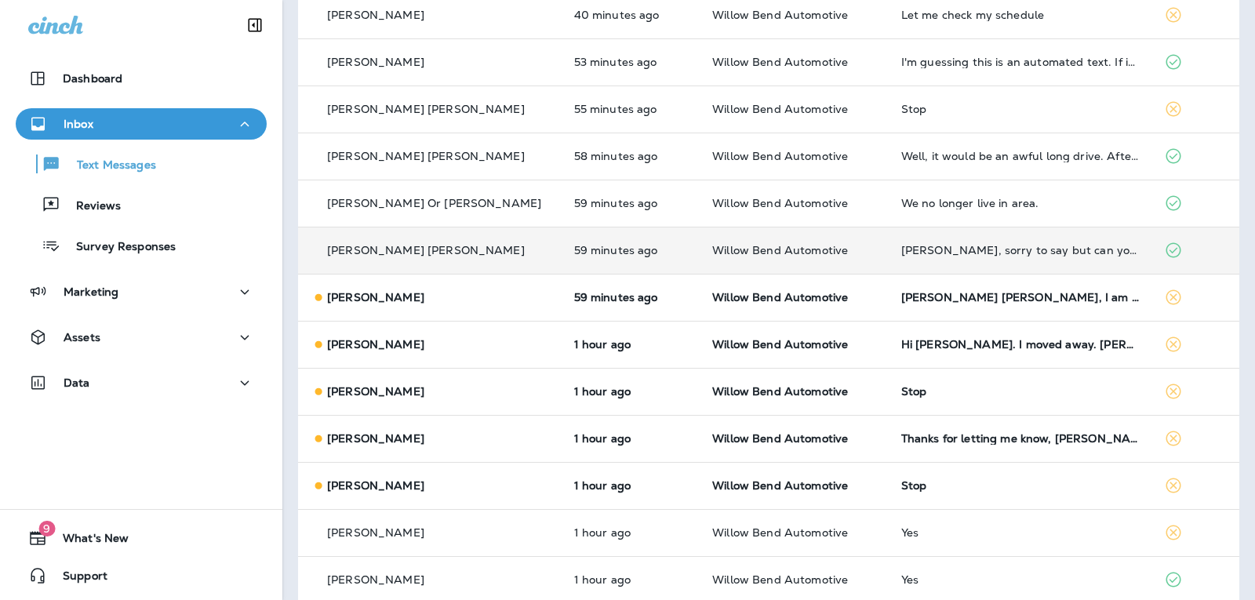
scroll to position [392, 0]
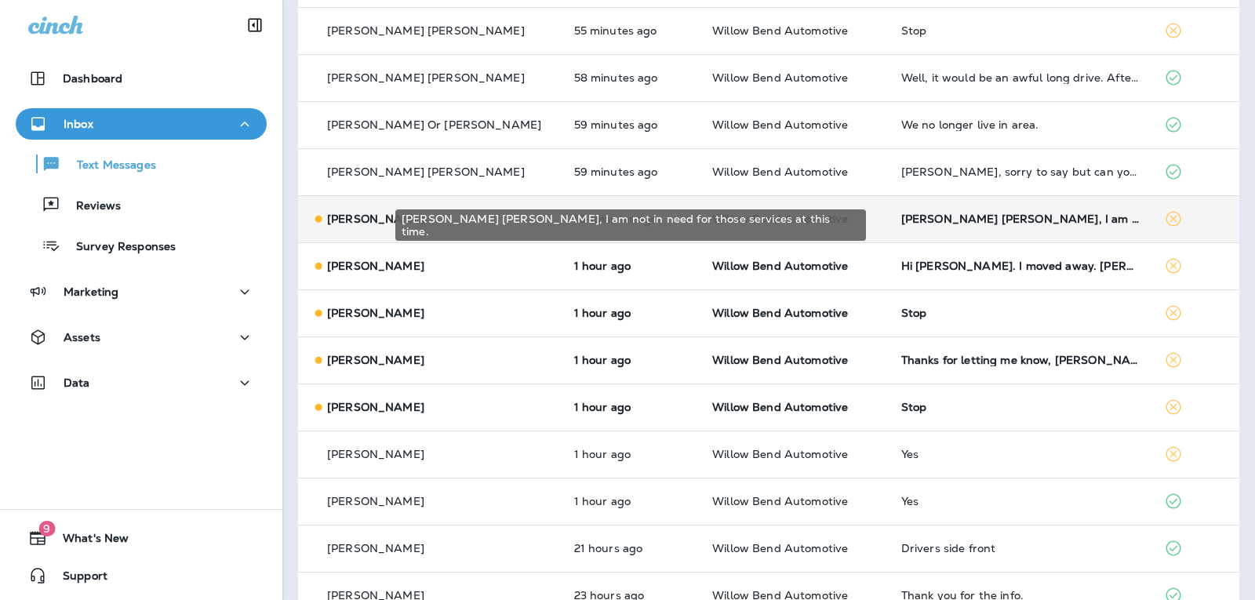
click at [1043, 217] on div "[PERSON_NAME] [PERSON_NAME], I am not in need for those services at this time." at bounding box center [1021, 219] width 239 height 13
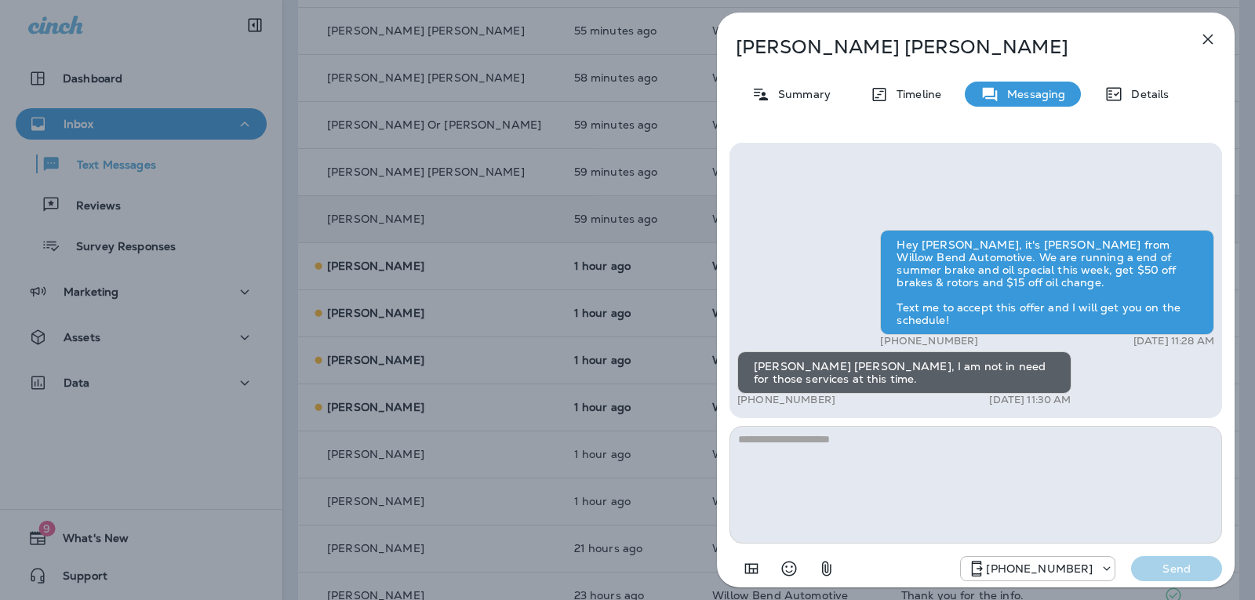
click at [869, 446] on textarea at bounding box center [976, 485] width 493 height 118
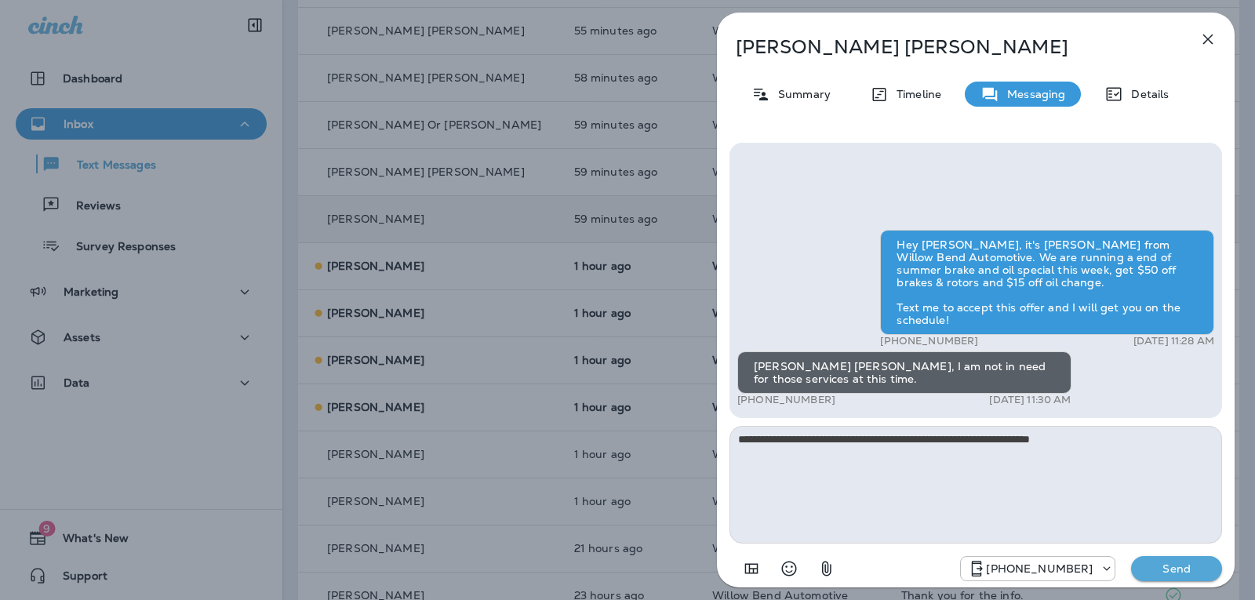
click at [792, 569] on icon "Select an emoji" at bounding box center [789, 568] width 19 height 19
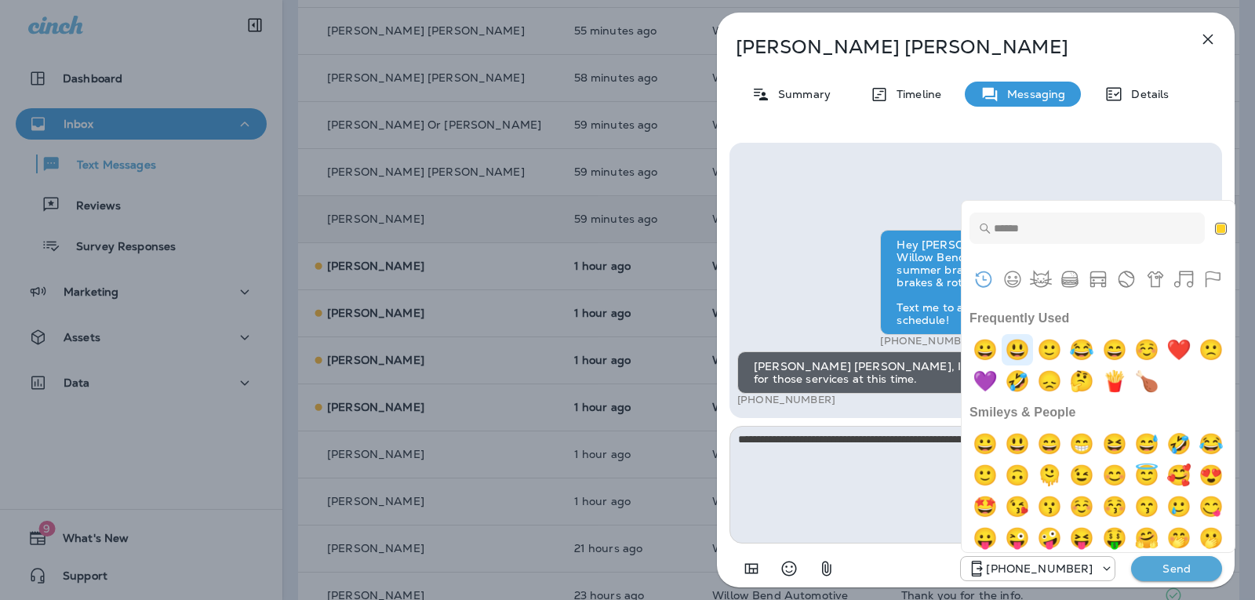
click at [1028, 349] on img "smiley" at bounding box center [1017, 349] width 31 height 31
type textarea "**********"
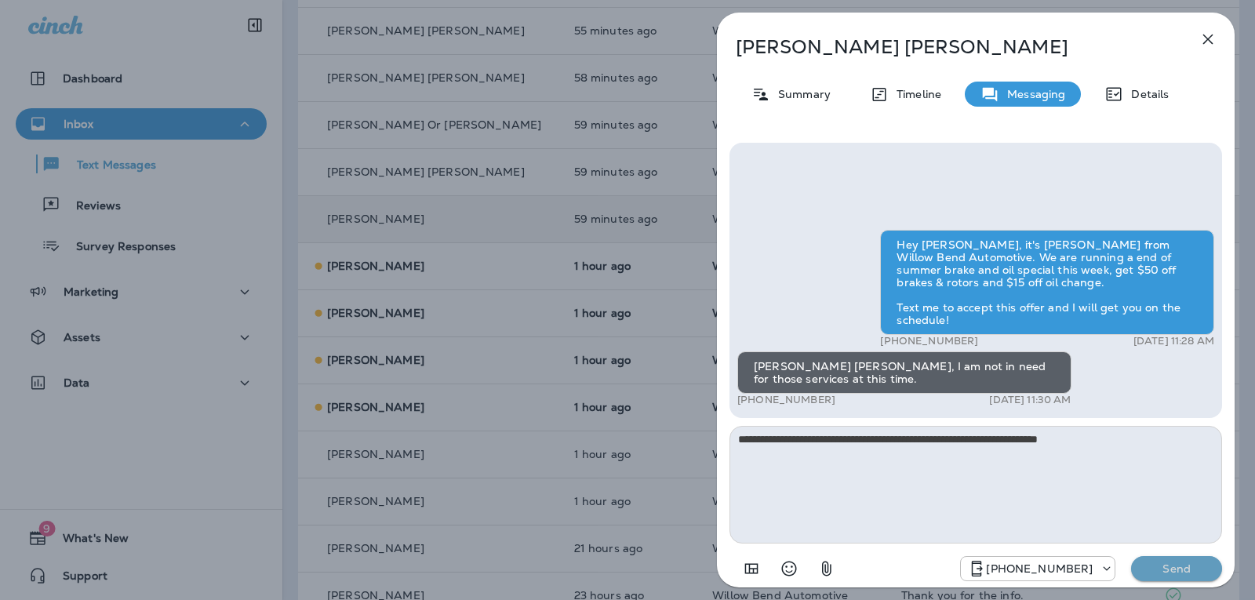
click at [1170, 563] on p "Send" at bounding box center [1177, 569] width 66 height 14
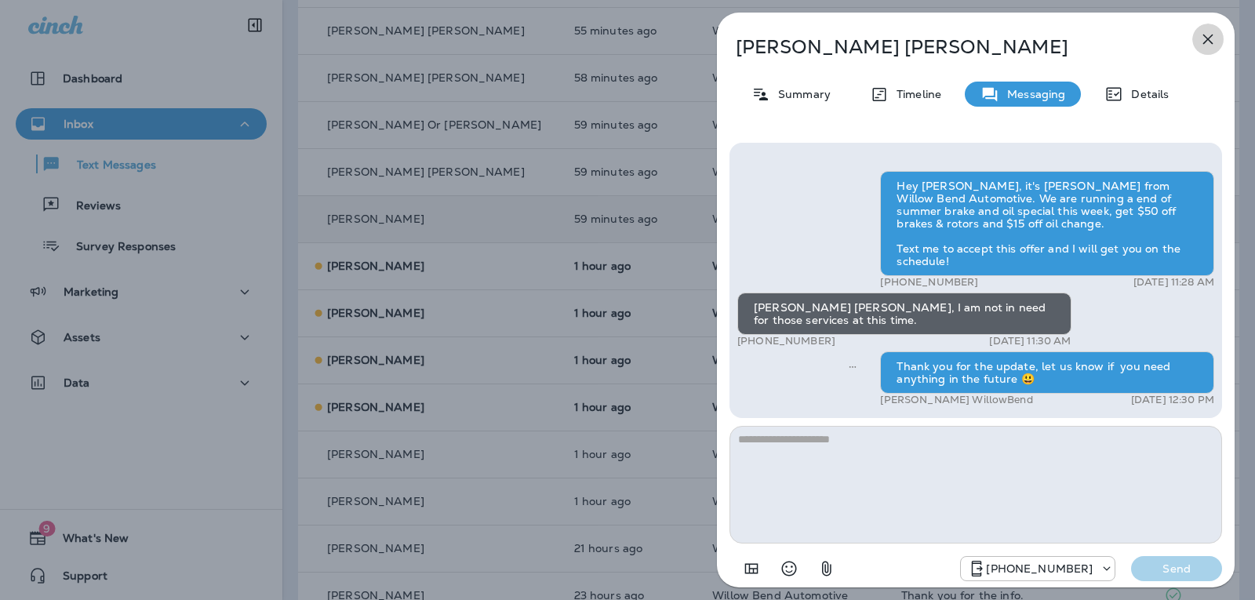
click at [1215, 35] on icon "button" at bounding box center [1208, 39] width 19 height 19
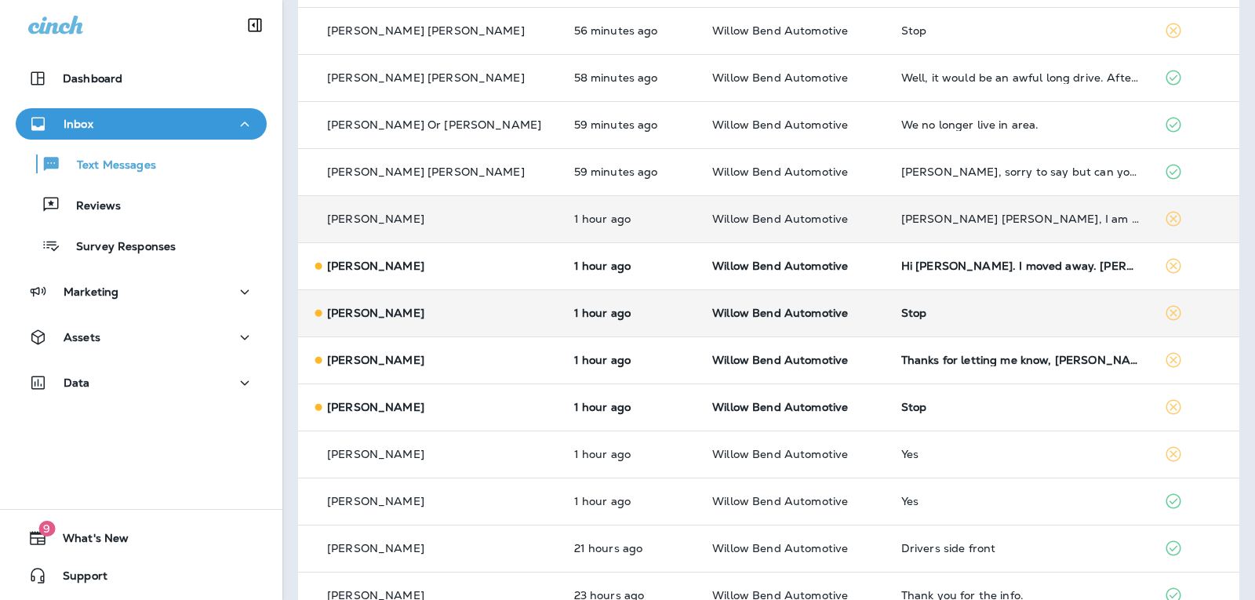
click at [1003, 315] on div "Stop" at bounding box center [1021, 313] width 239 height 13
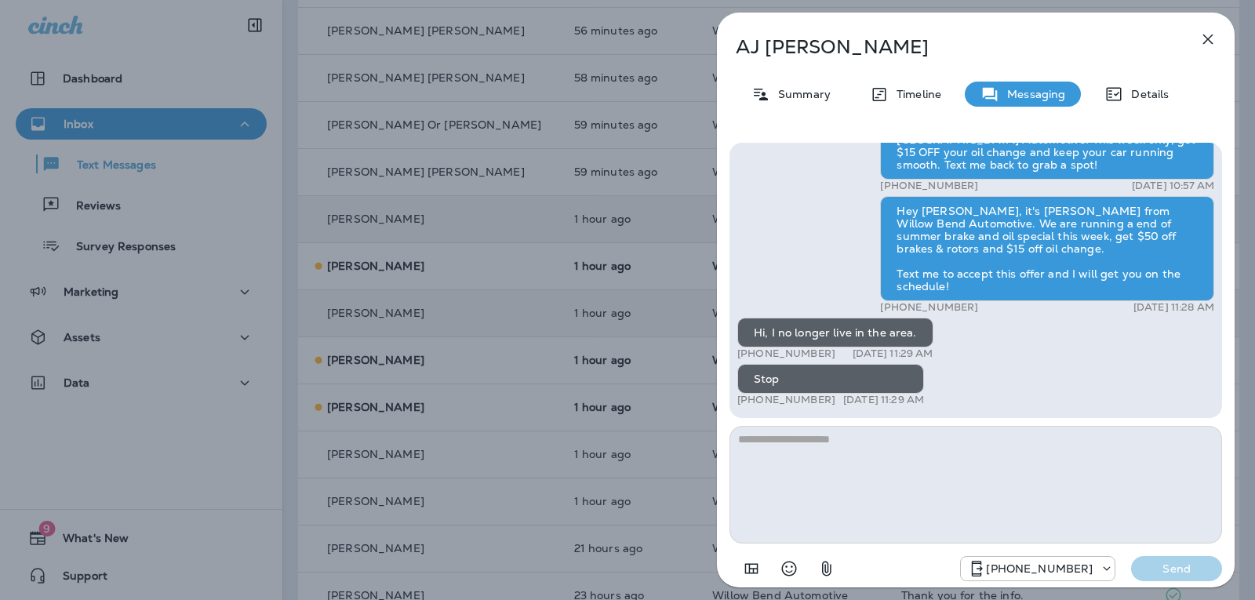
click at [1208, 39] on icon "button" at bounding box center [1209, 40] width 10 height 10
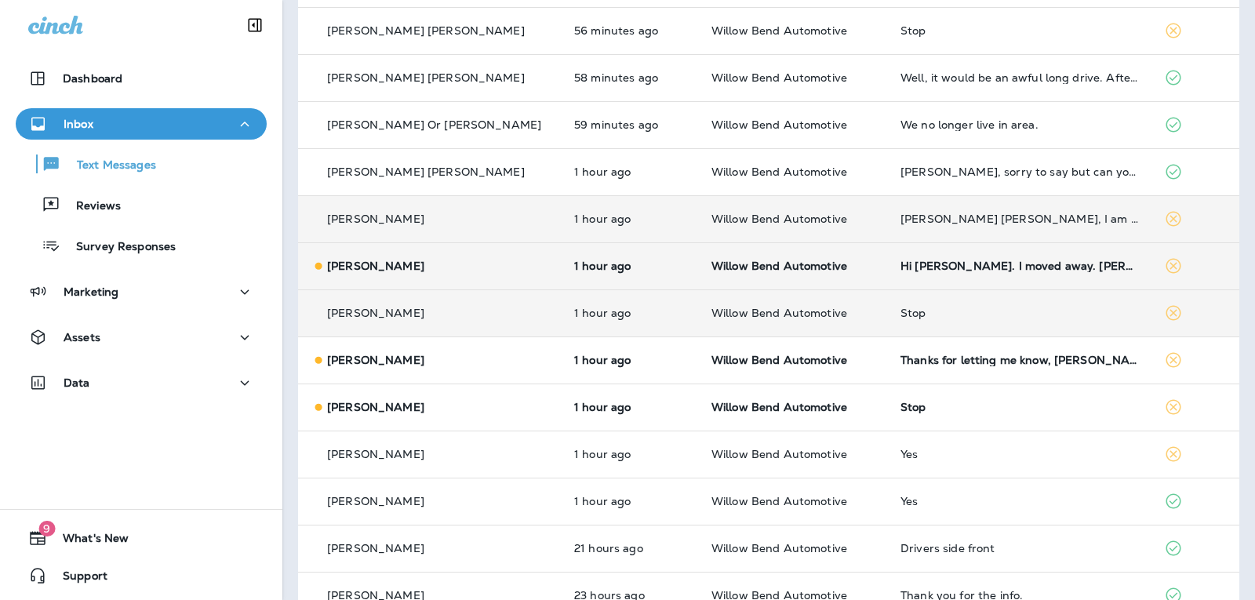
click at [959, 268] on div "Hi [PERSON_NAME]. I moved away. [PERSON_NAME]" at bounding box center [1020, 266] width 239 height 13
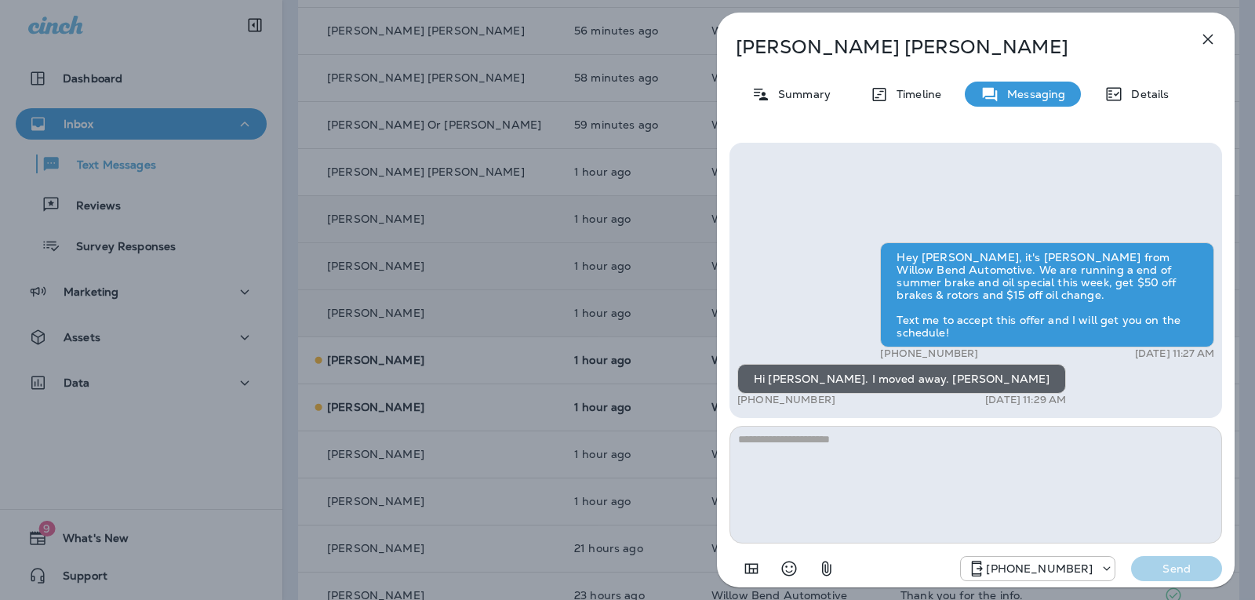
click at [852, 451] on textarea at bounding box center [976, 485] width 493 height 118
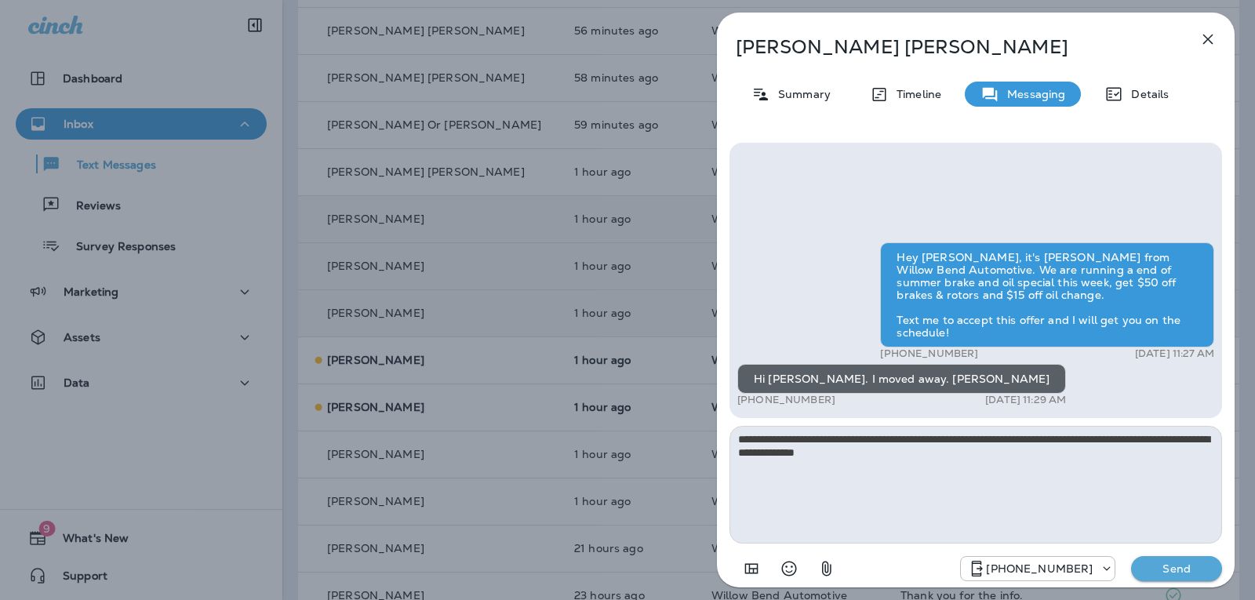
type textarea "**********"
click at [1204, 571] on p "Send" at bounding box center [1177, 569] width 66 height 14
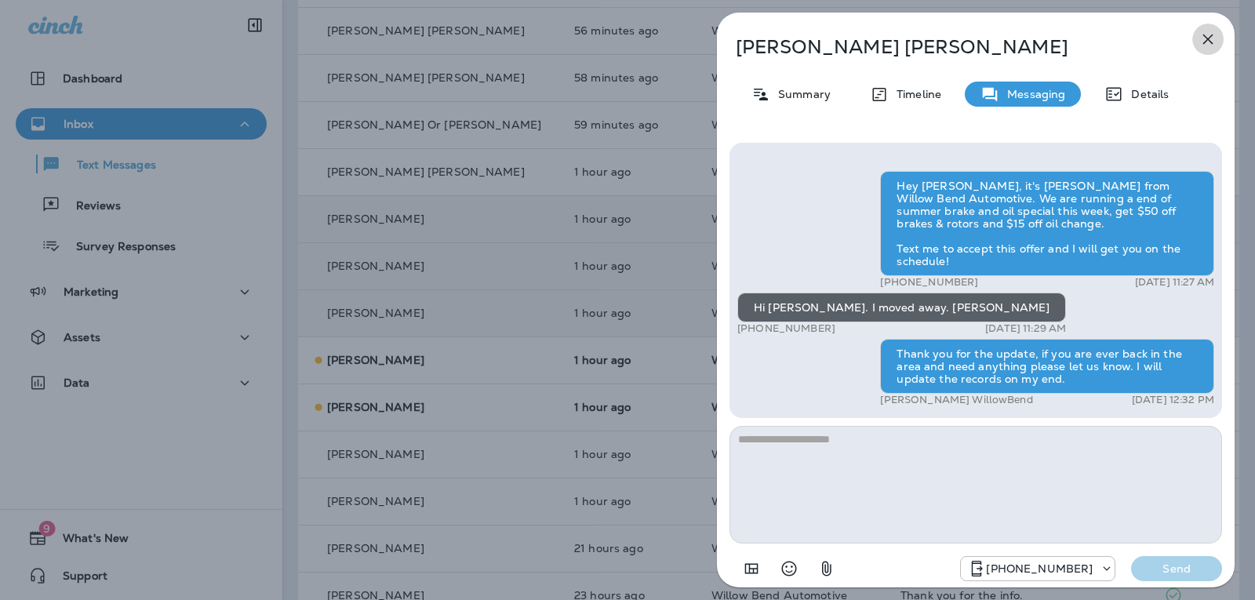
click at [1214, 39] on icon "button" at bounding box center [1208, 39] width 19 height 19
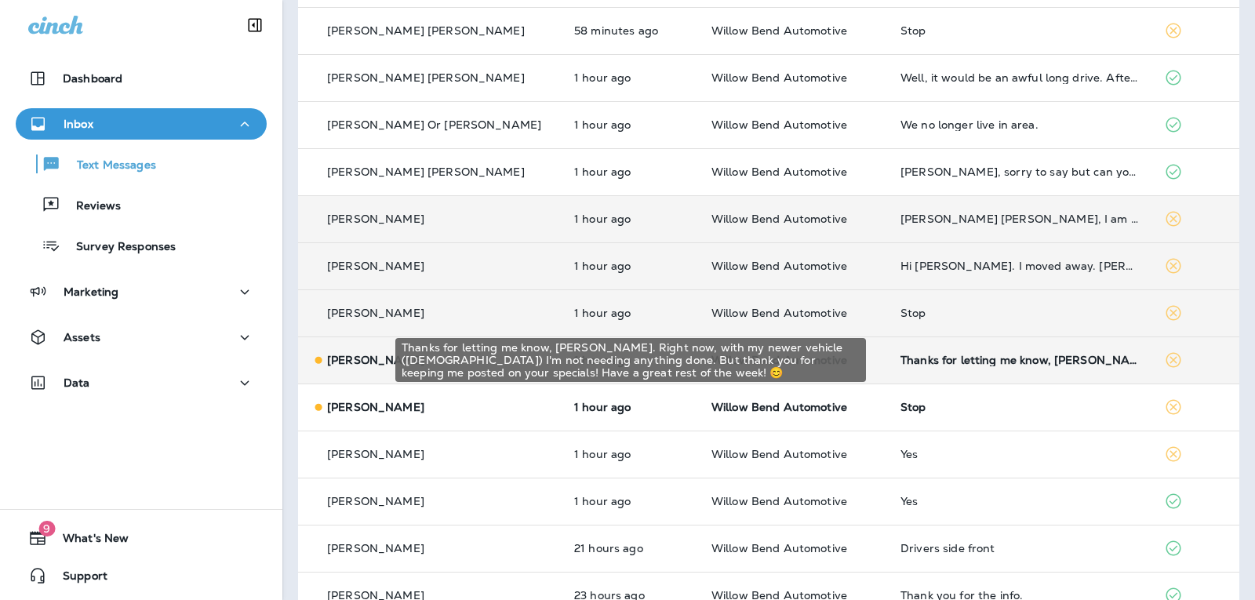
click at [973, 366] on div "Thanks for letting me know, [PERSON_NAME]. Right now, with my newer vehicle ([D…" at bounding box center [1020, 360] width 239 height 13
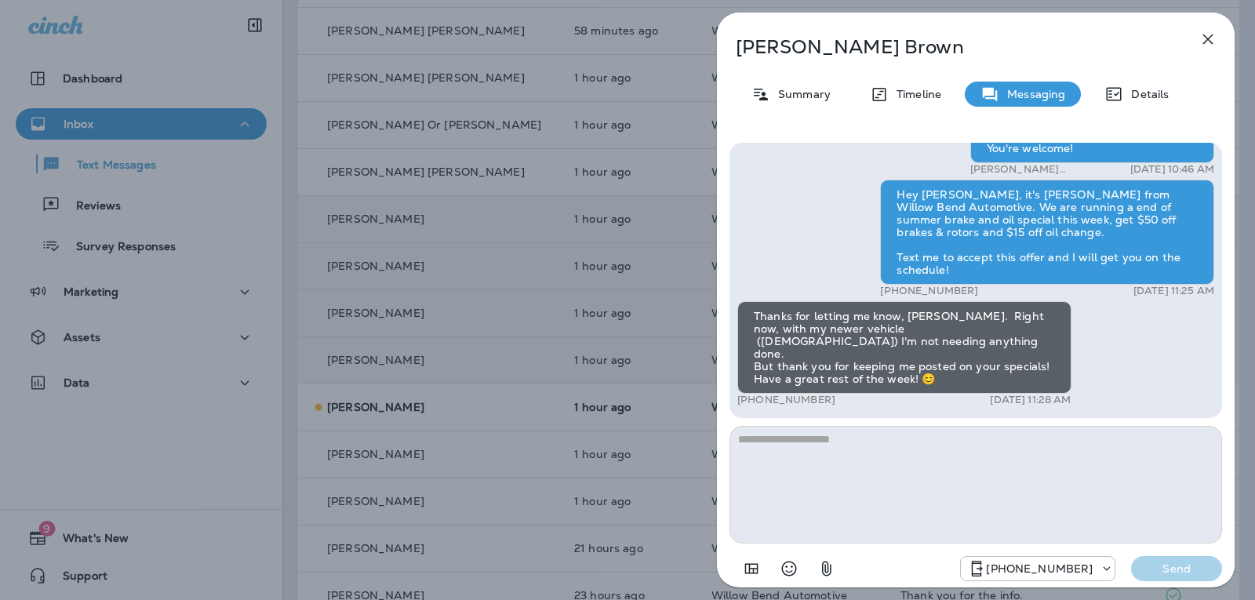
click at [796, 442] on textarea at bounding box center [976, 485] width 493 height 118
drag, startPoint x: 929, startPoint y: 446, endPoint x: 726, endPoint y: 444, distance: 203.2
click at [726, 444] on div "**********" at bounding box center [976, 363] width 518 height 467
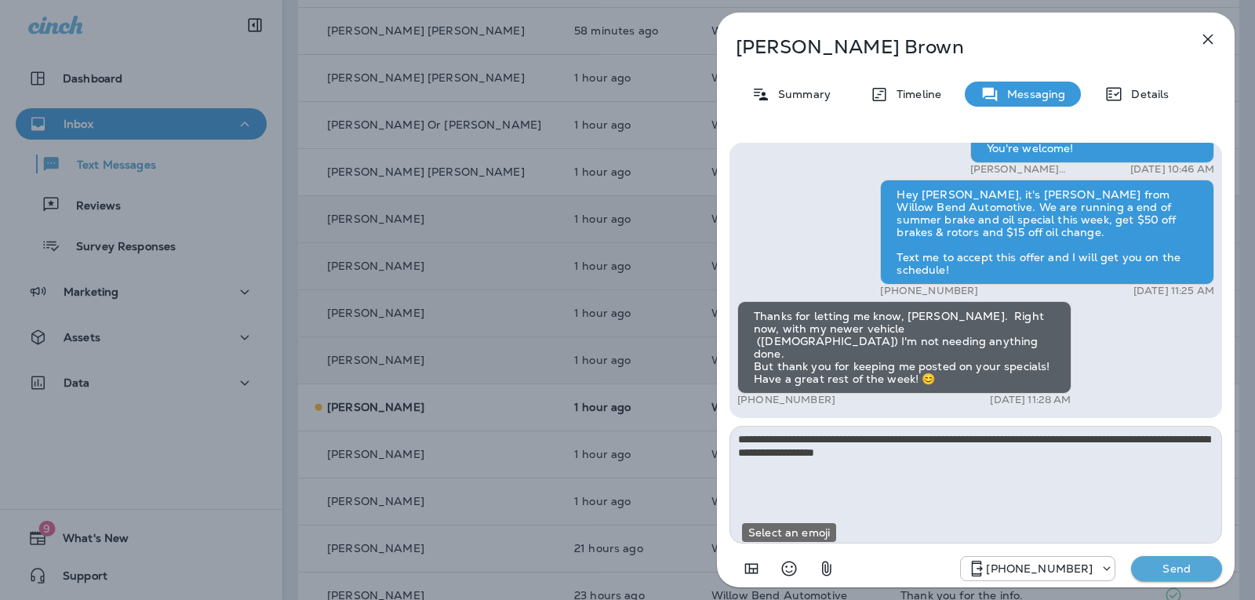
click at [787, 563] on icon "Select an emoji" at bounding box center [789, 569] width 15 height 15
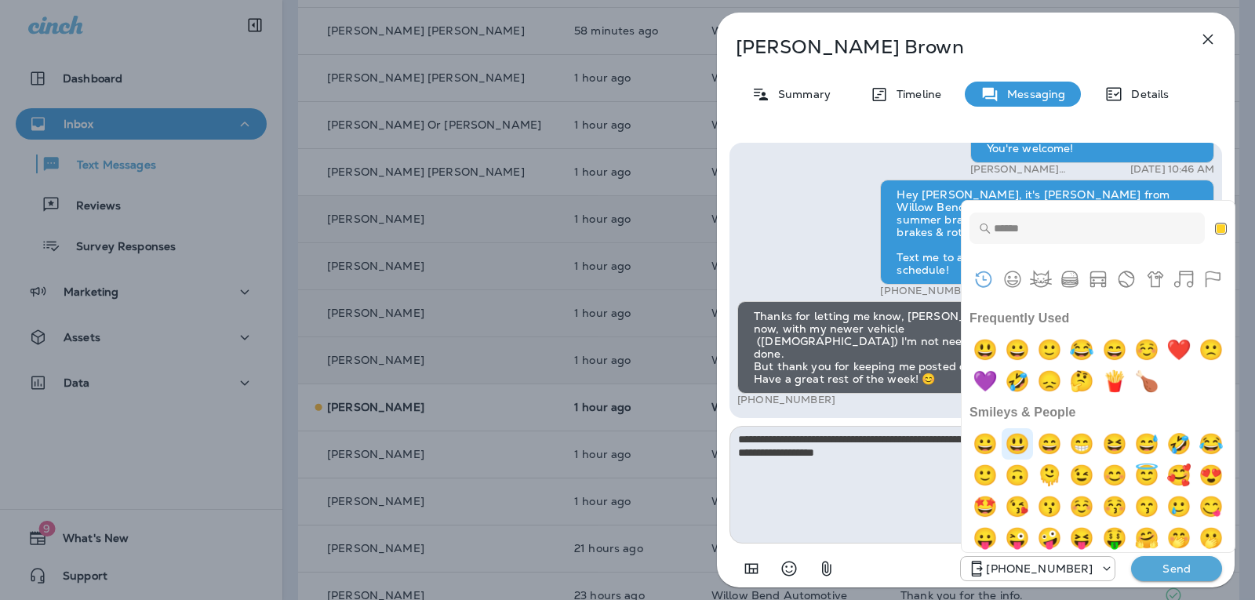
click at [1023, 446] on img "smiley" at bounding box center [1017, 443] width 31 height 31
type textarea "**********"
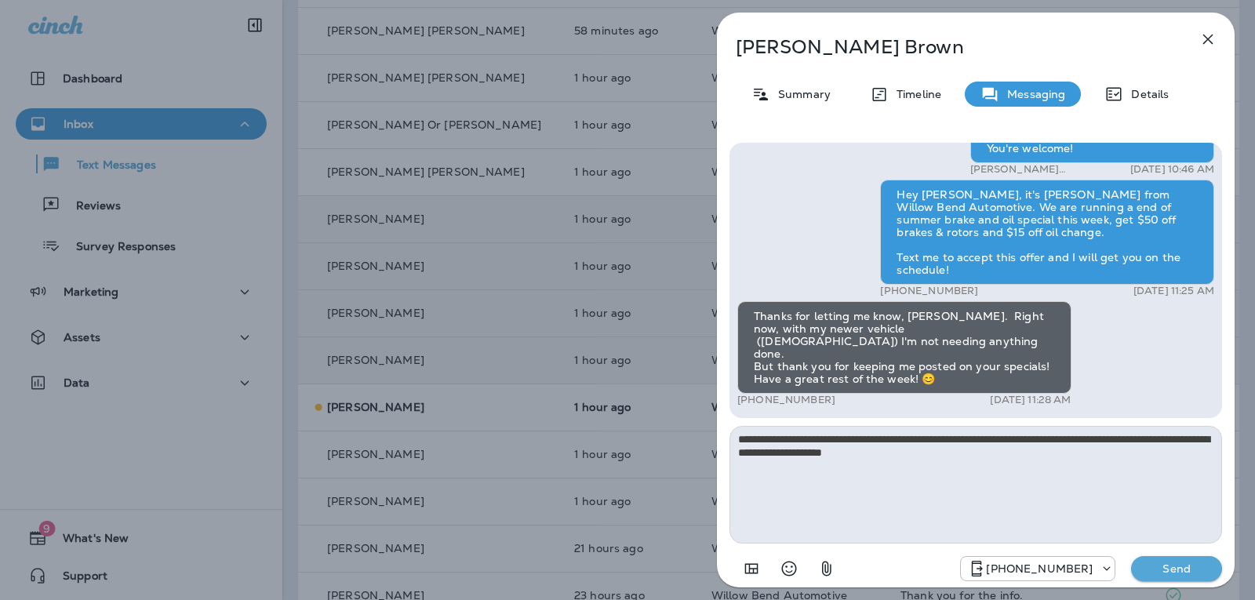
click at [1186, 570] on p "Send" at bounding box center [1177, 569] width 66 height 14
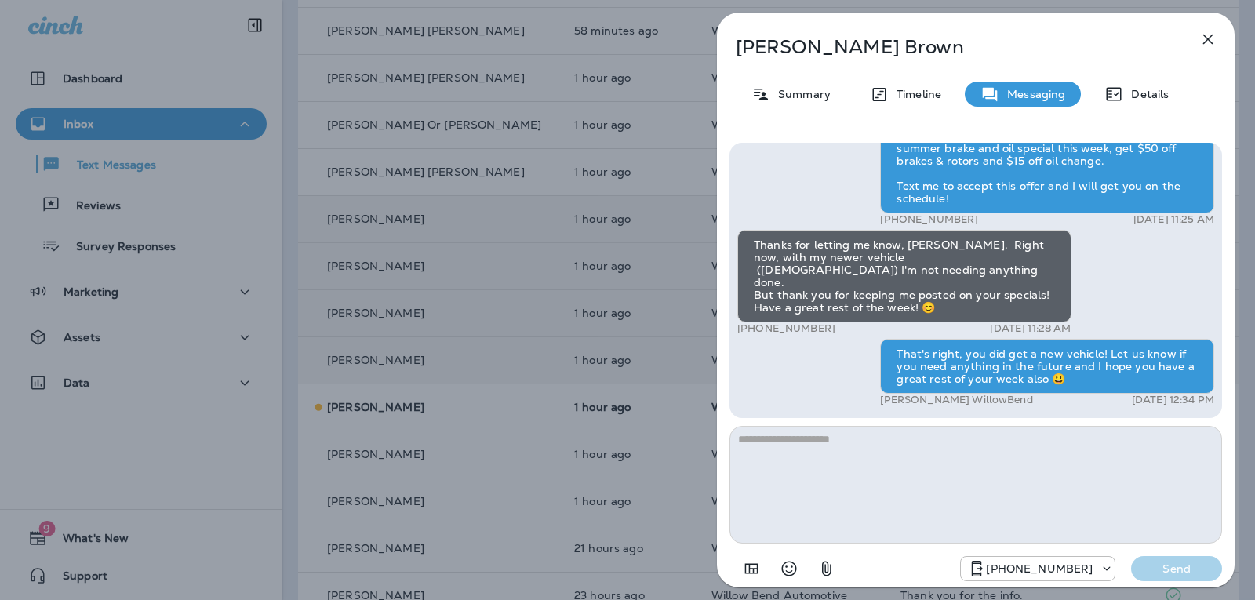
click at [1220, 39] on button "button" at bounding box center [1208, 39] width 31 height 31
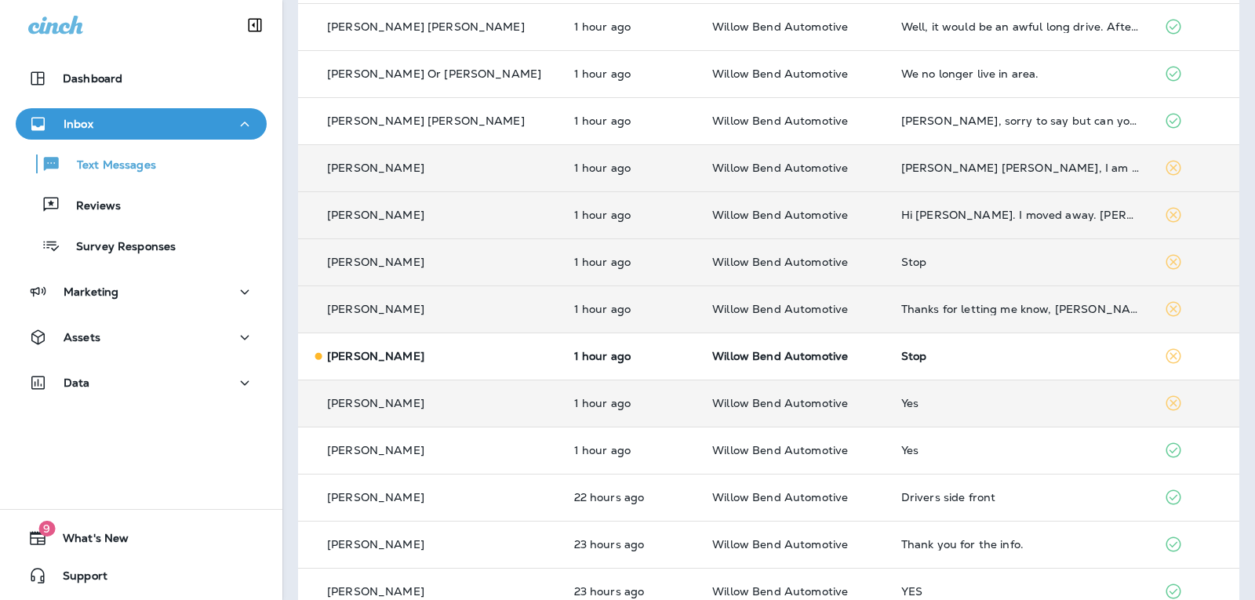
scroll to position [471, 0]
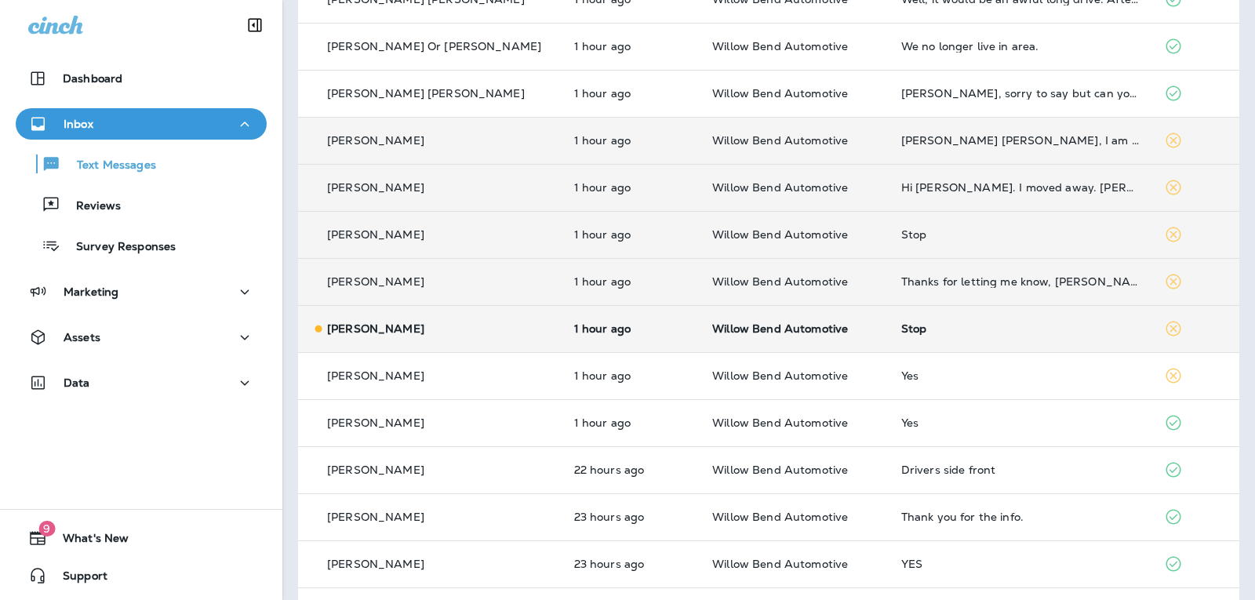
click at [1021, 347] on td "Stop" at bounding box center [1021, 328] width 264 height 47
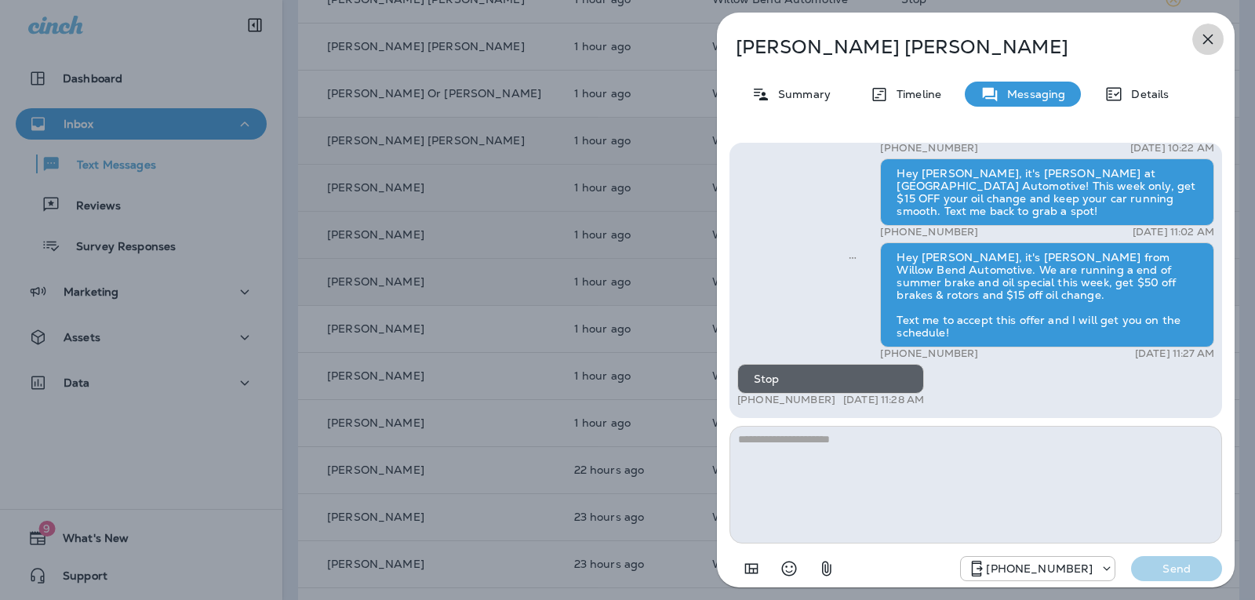
click at [1207, 36] on icon "button" at bounding box center [1208, 39] width 19 height 19
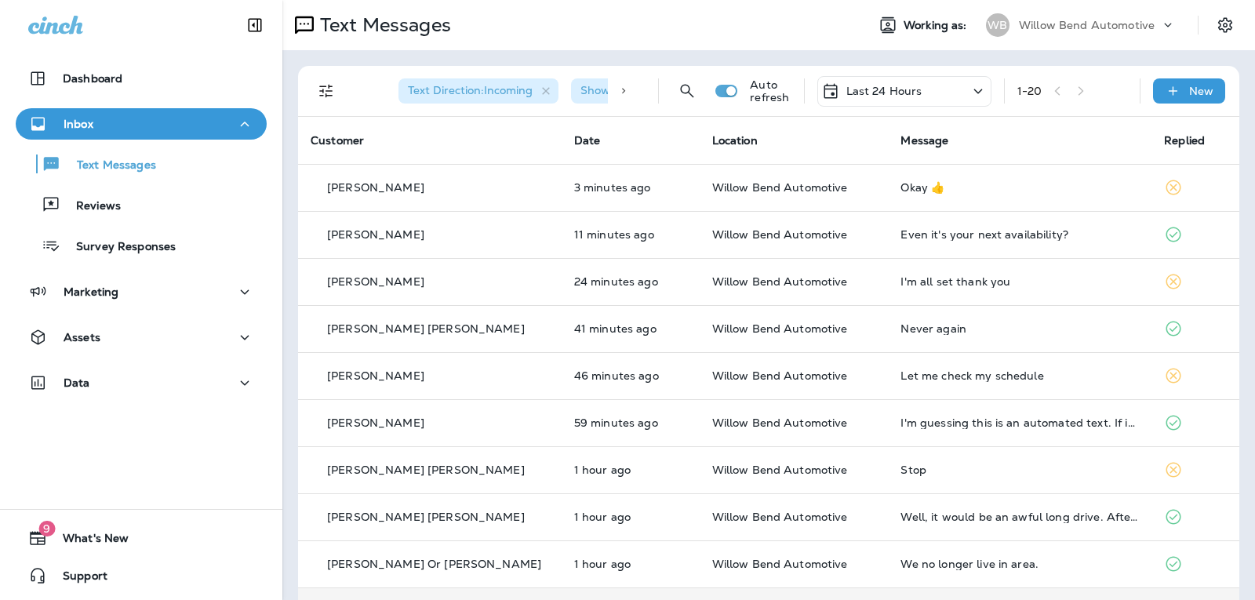
click at [923, 81] on div "Last 24 Hours" at bounding box center [905, 91] width 174 height 31
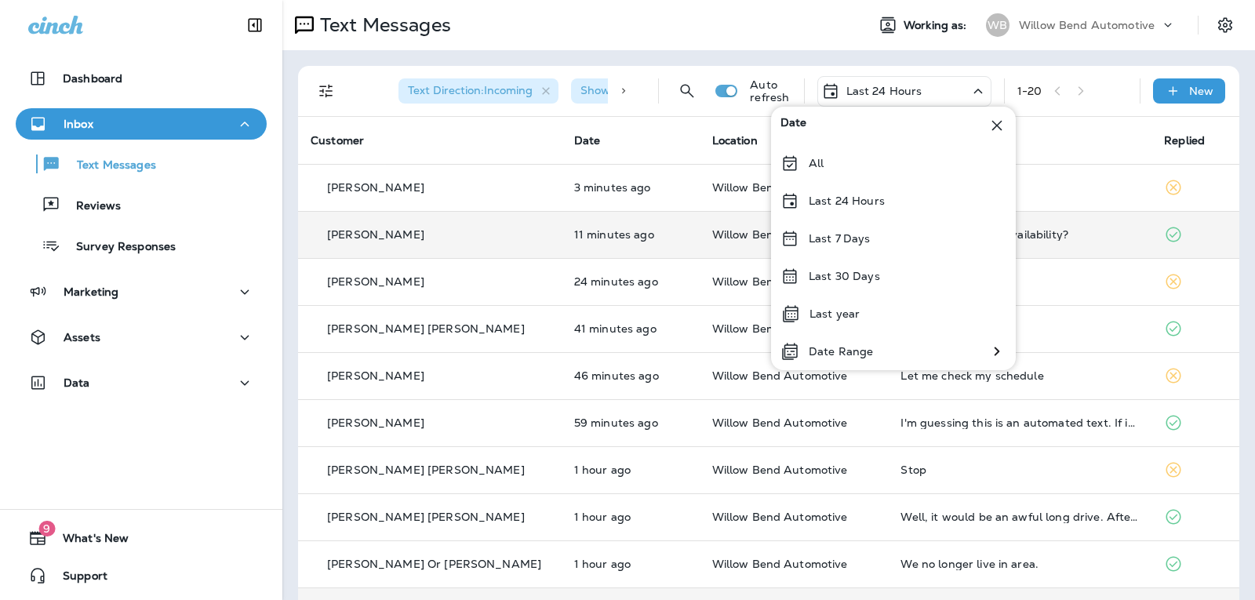
click at [875, 239] on div "Last 7 Days" at bounding box center [893, 239] width 245 height 38
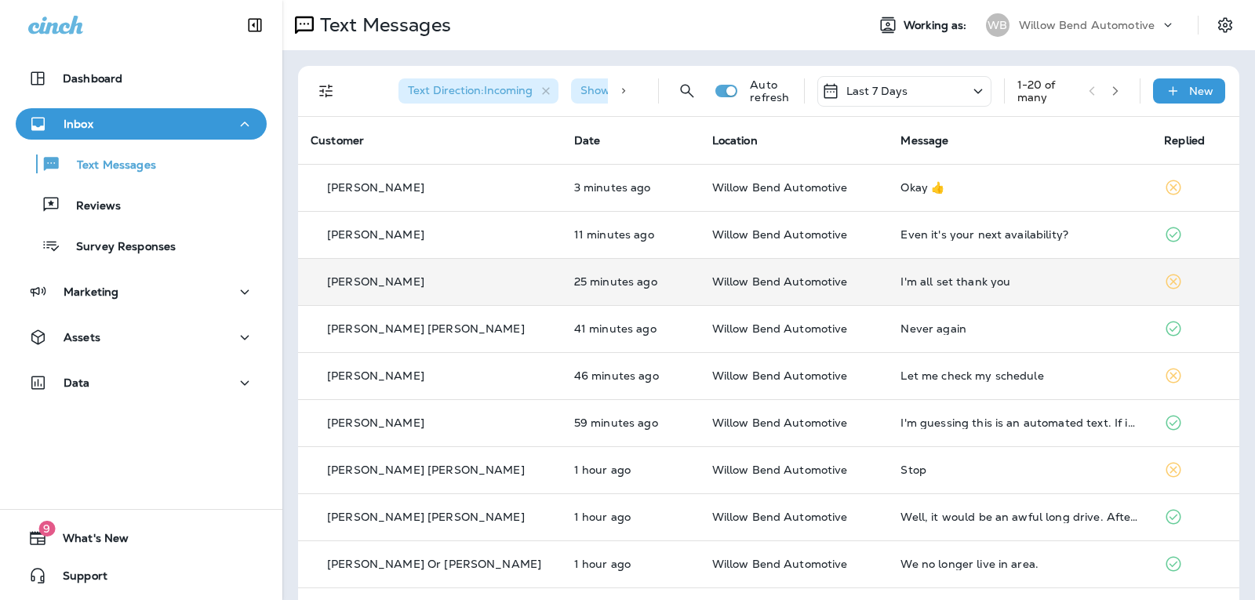
click at [956, 281] on div "I'm all set thank you" at bounding box center [1020, 281] width 239 height 13
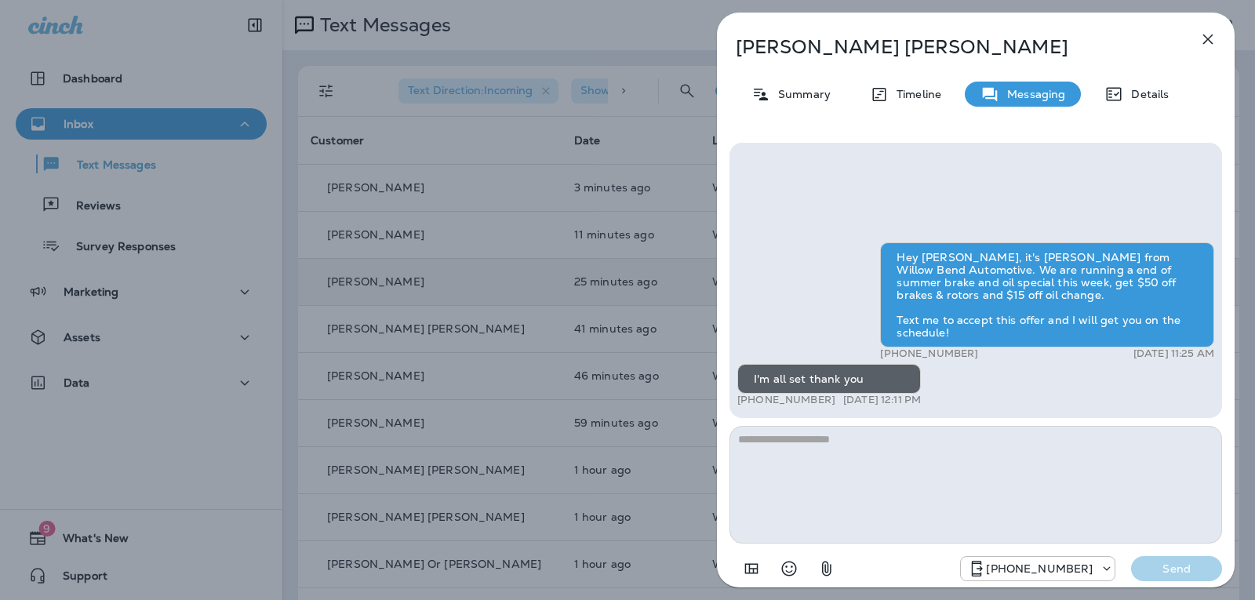
click at [810, 442] on textarea at bounding box center [976, 485] width 493 height 118
click at [790, 573] on icon "Select an emoji" at bounding box center [789, 569] width 15 height 15
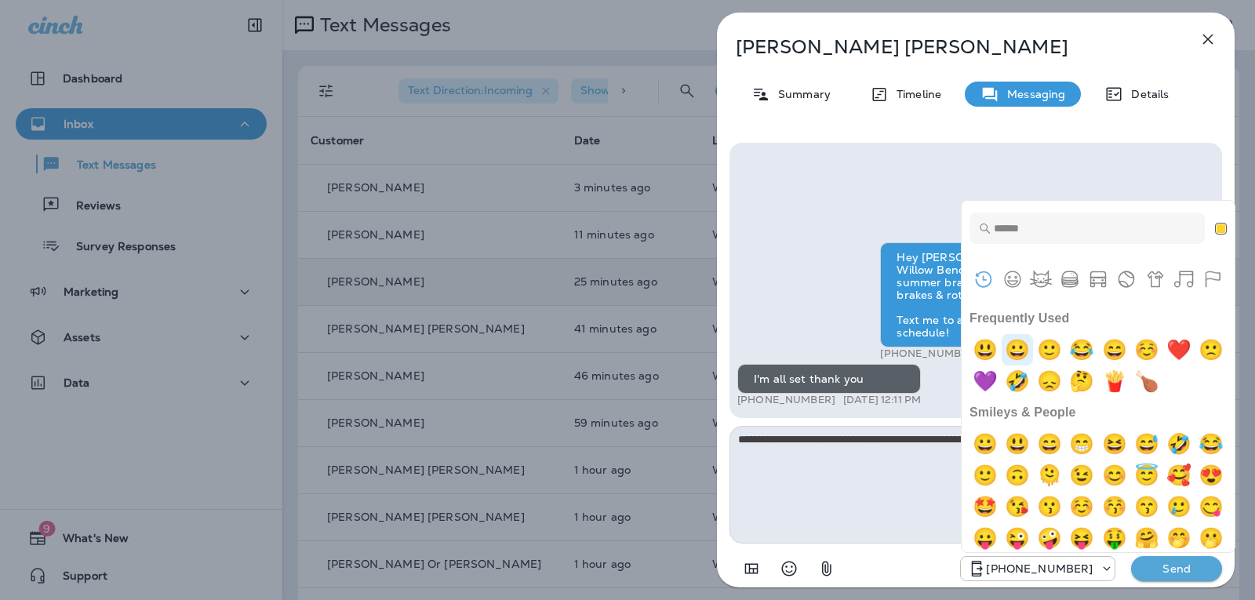
click at [1025, 336] on img "grinning" at bounding box center [1017, 349] width 31 height 31
type textarea "**********"
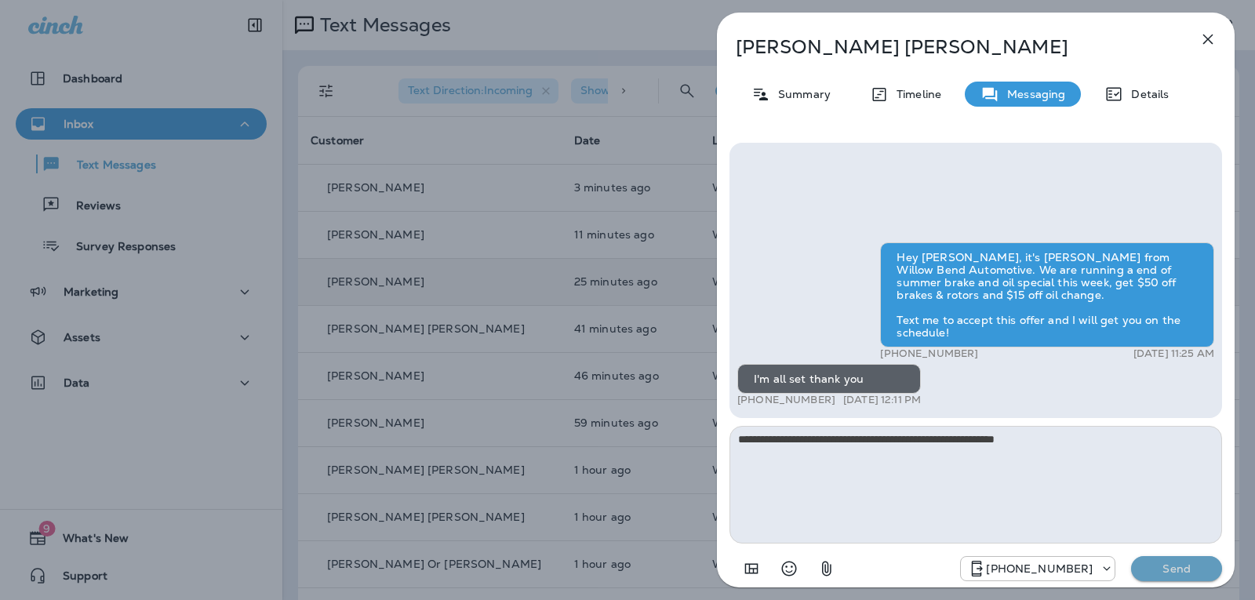
click at [1186, 567] on p "Send" at bounding box center [1177, 569] width 66 height 14
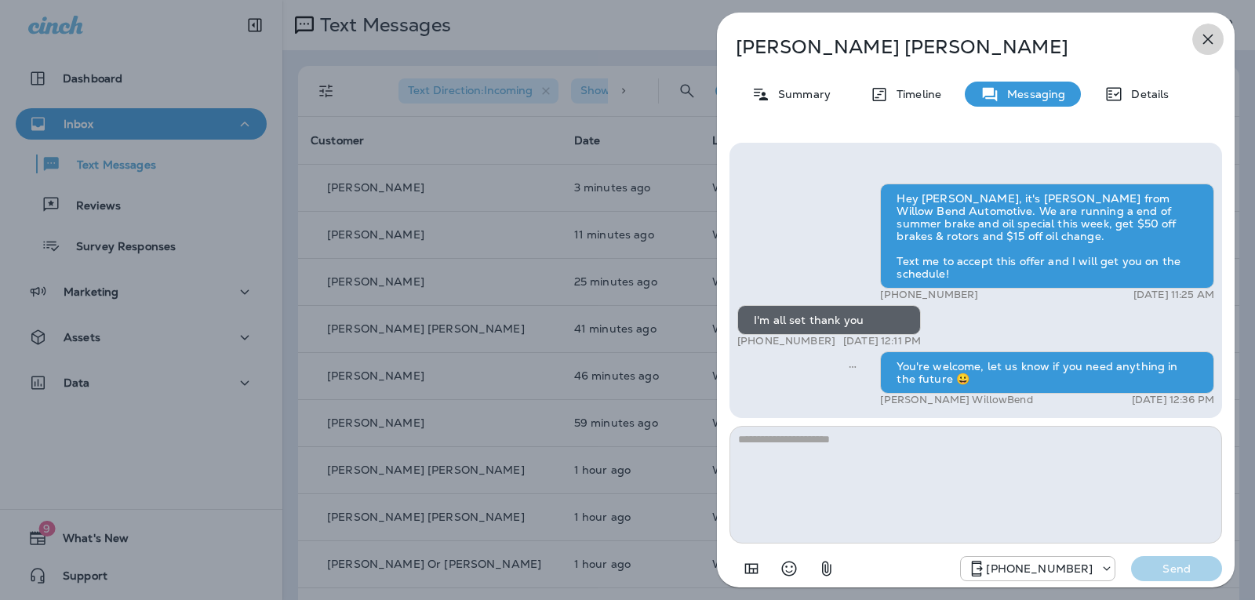
click at [1211, 36] on icon "button" at bounding box center [1209, 40] width 10 height 10
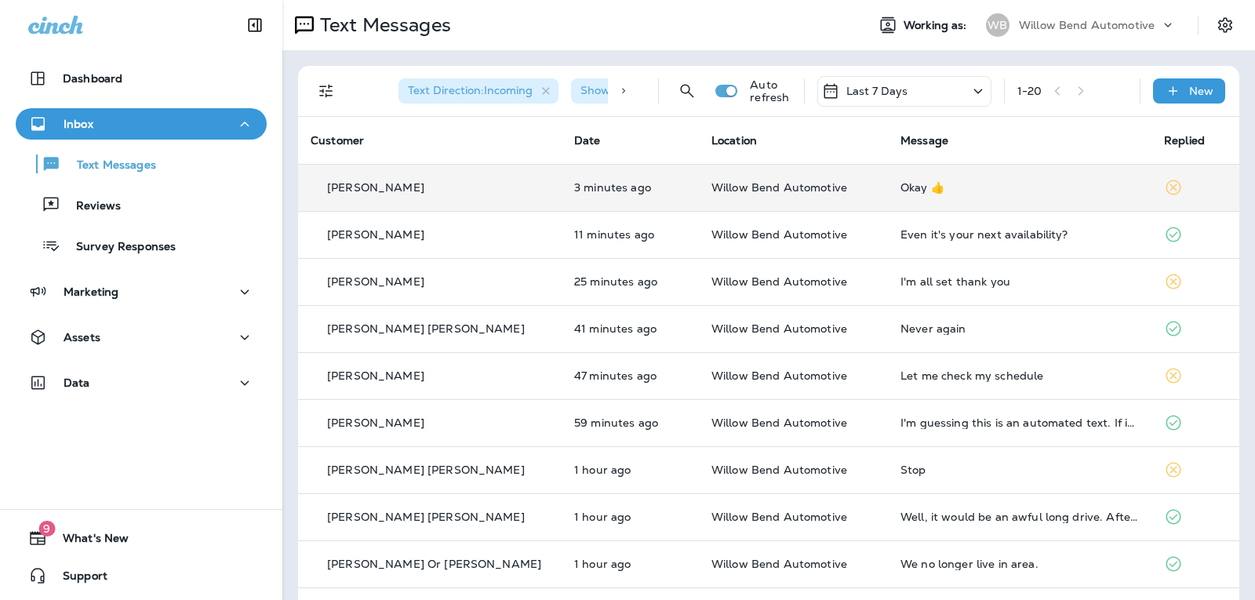
click at [949, 183] on div "Okay 👍" at bounding box center [1020, 187] width 239 height 13
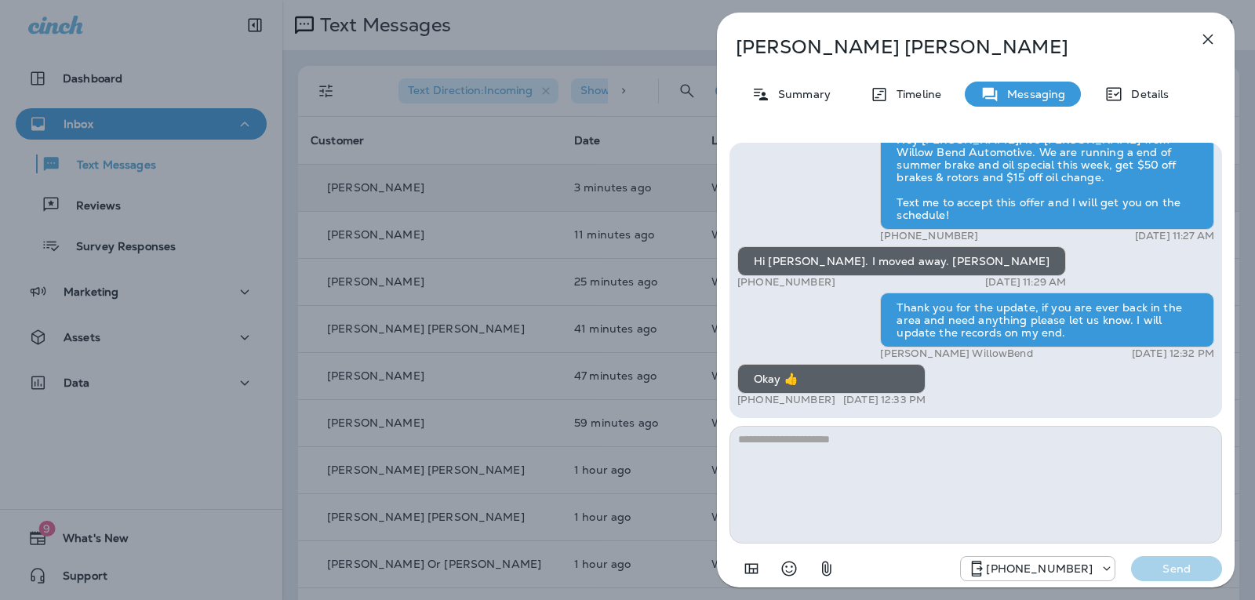
click at [836, 453] on textarea at bounding box center [976, 485] width 493 height 118
click at [967, 482] on textarea at bounding box center [976, 485] width 493 height 118
click at [792, 577] on icon "Select an emoji" at bounding box center [789, 568] width 19 height 19
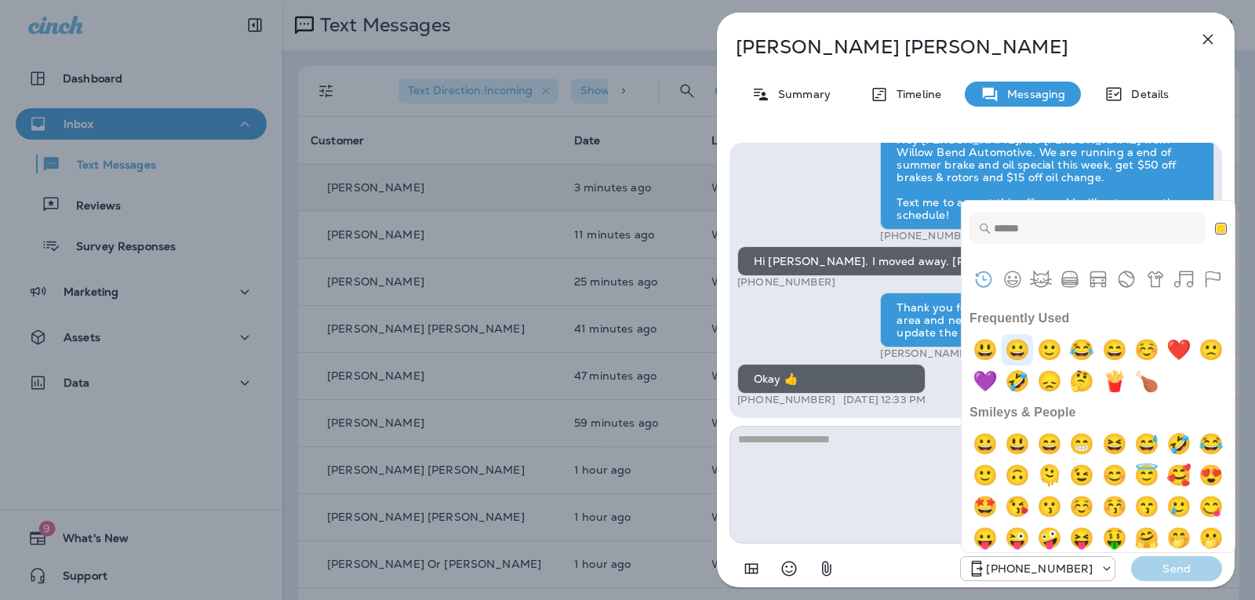
click at [1020, 350] on img "grinning" at bounding box center [1017, 349] width 31 height 31
type textarea "**"
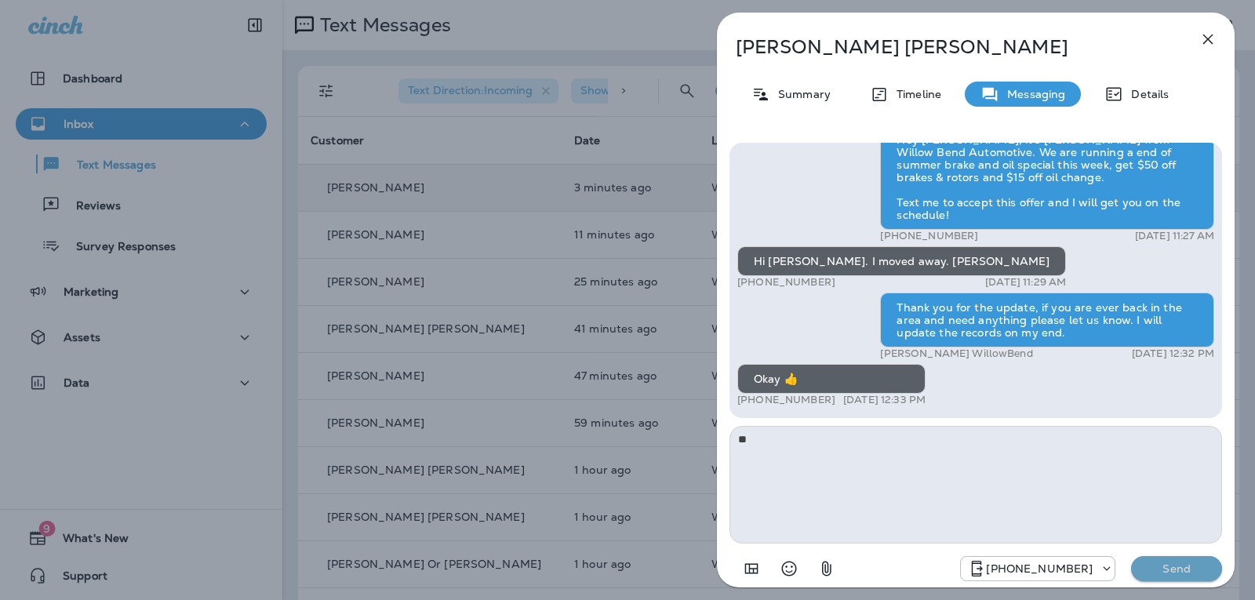
click at [1176, 570] on p "Send" at bounding box center [1177, 569] width 66 height 14
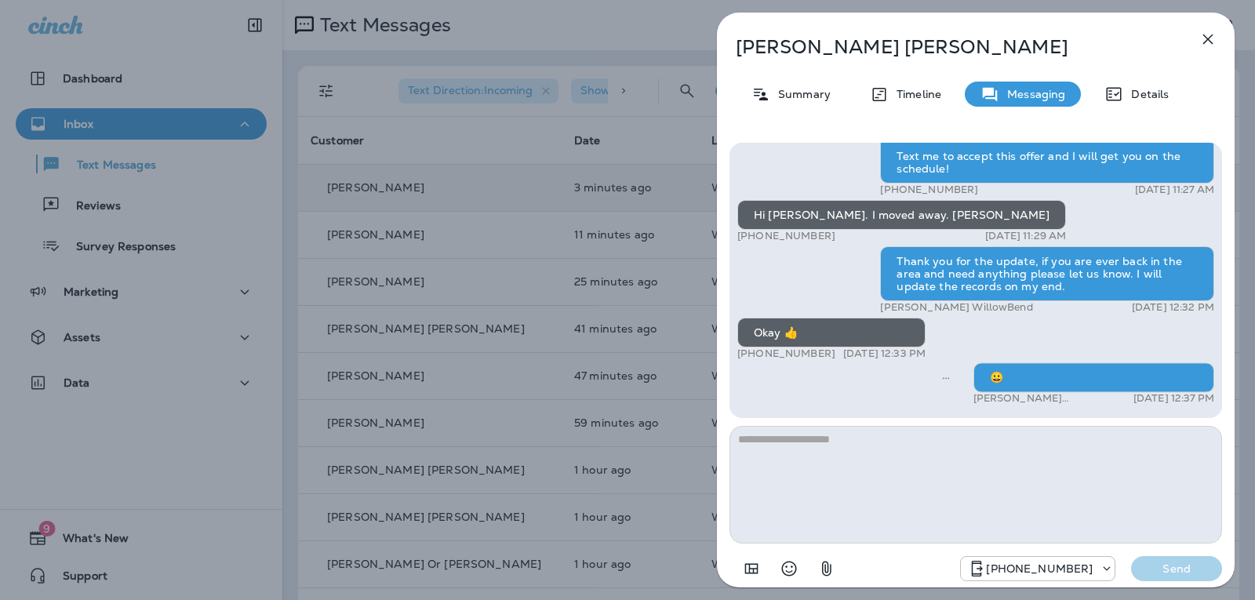
click at [1206, 41] on button "button" at bounding box center [1208, 39] width 31 height 31
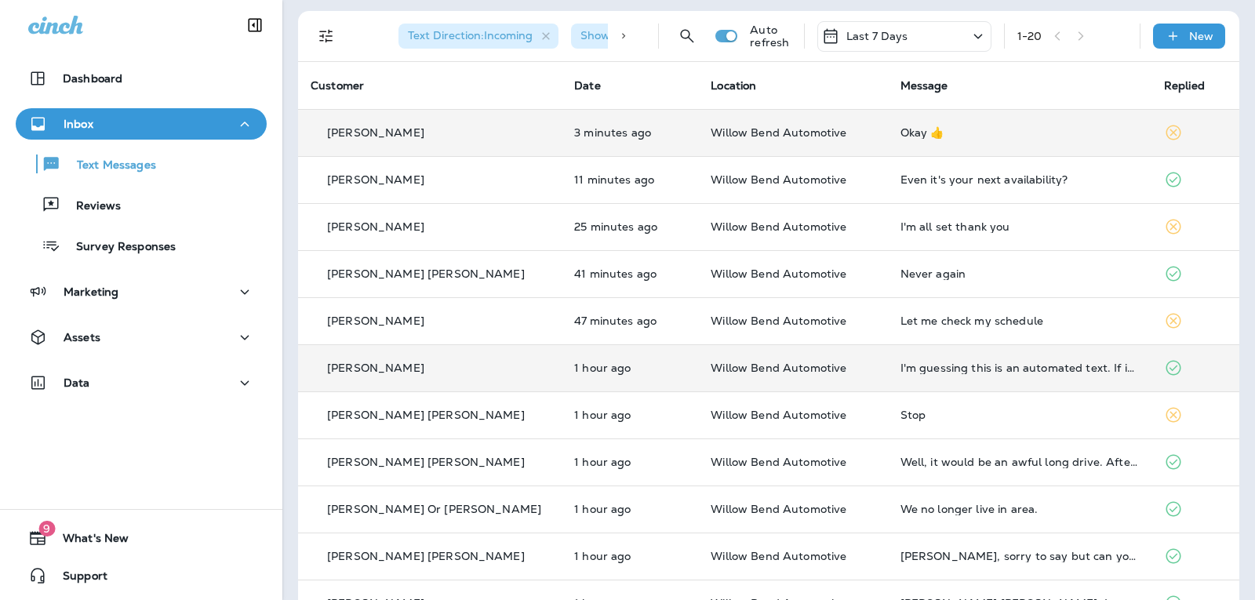
scroll to position [78, 0]
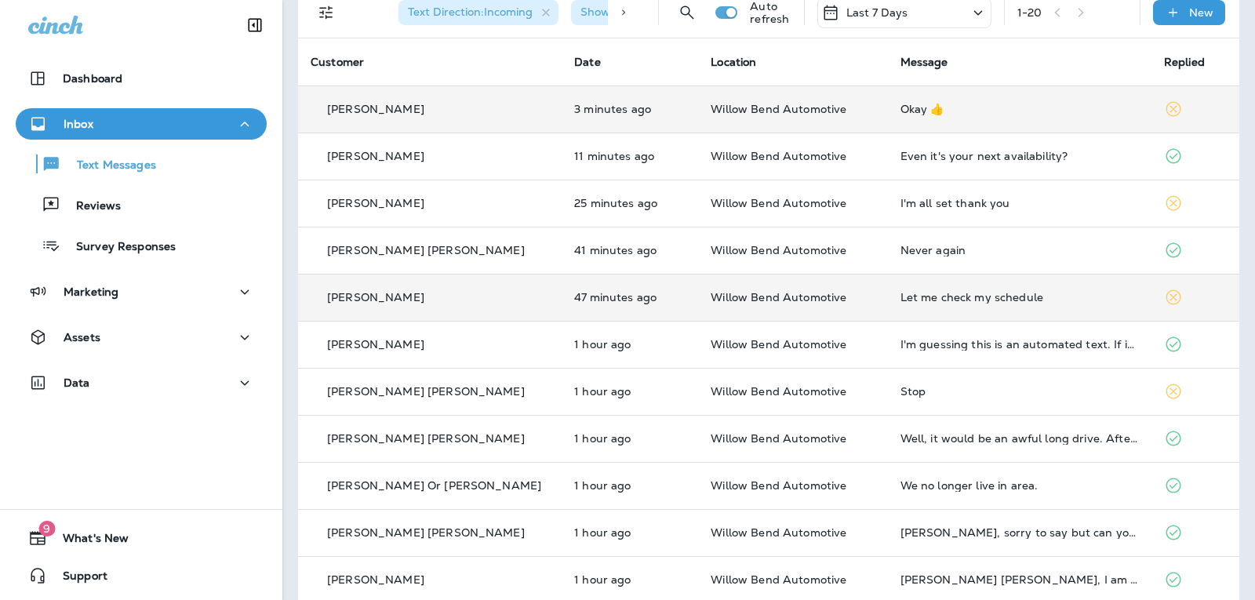
click at [981, 282] on td "Let me check my schedule" at bounding box center [1020, 297] width 264 height 47
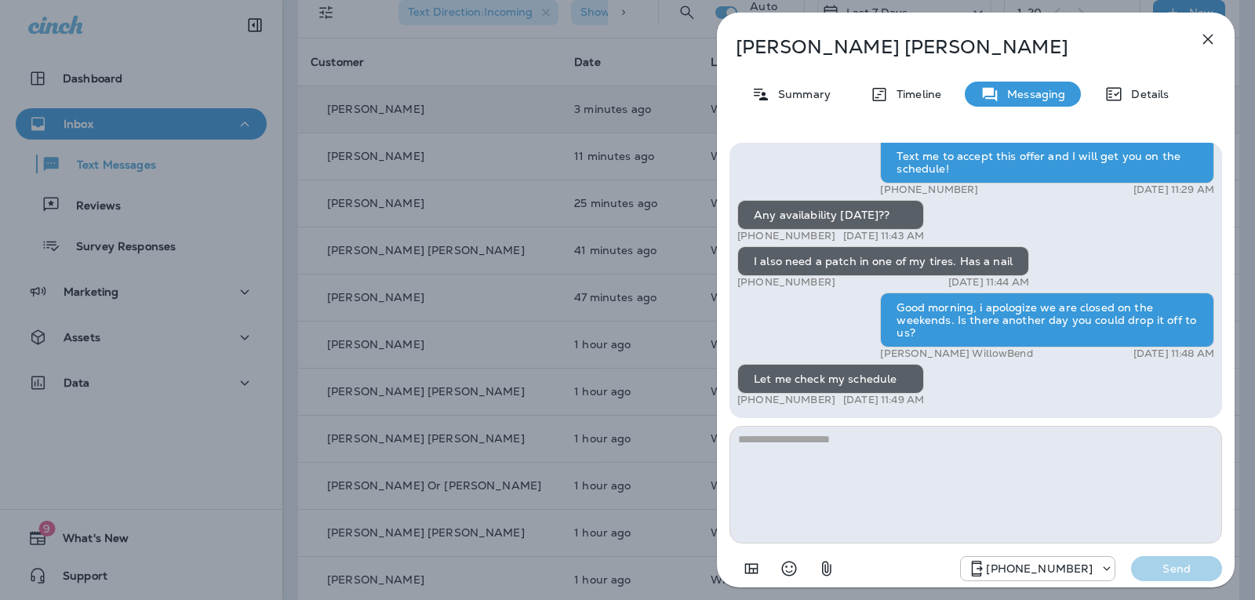
click at [842, 439] on textarea at bounding box center [976, 485] width 493 height 118
type textarea "*"
type textarea "**********"
click at [1153, 565] on p "Send" at bounding box center [1177, 569] width 66 height 14
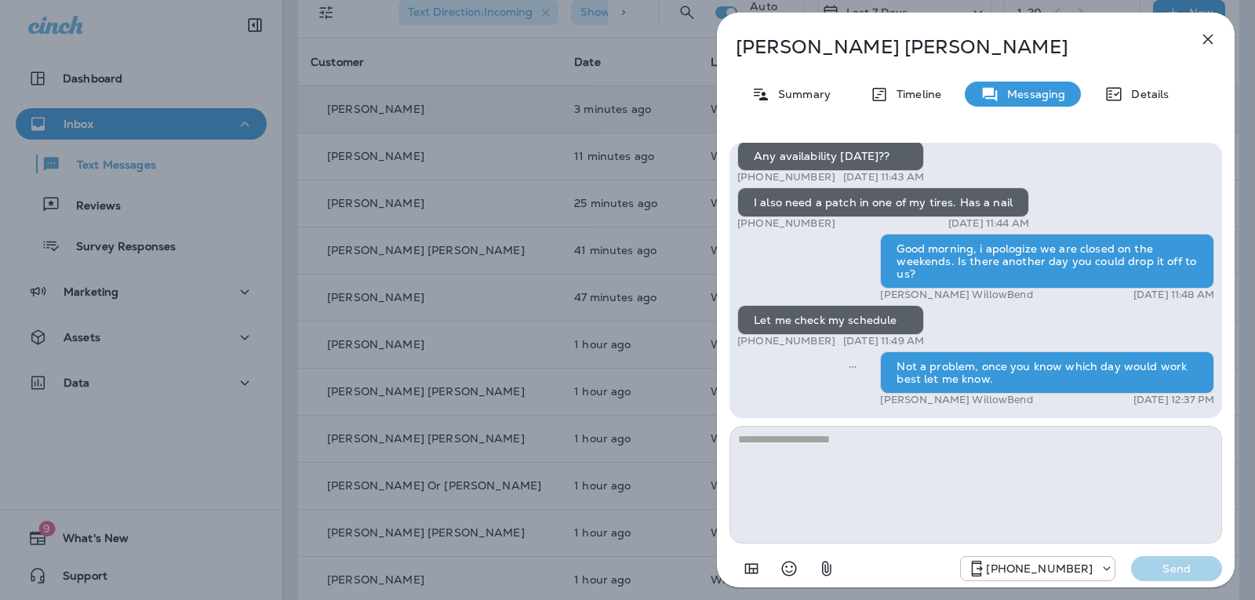
click at [1199, 41] on icon "button" at bounding box center [1208, 39] width 19 height 19
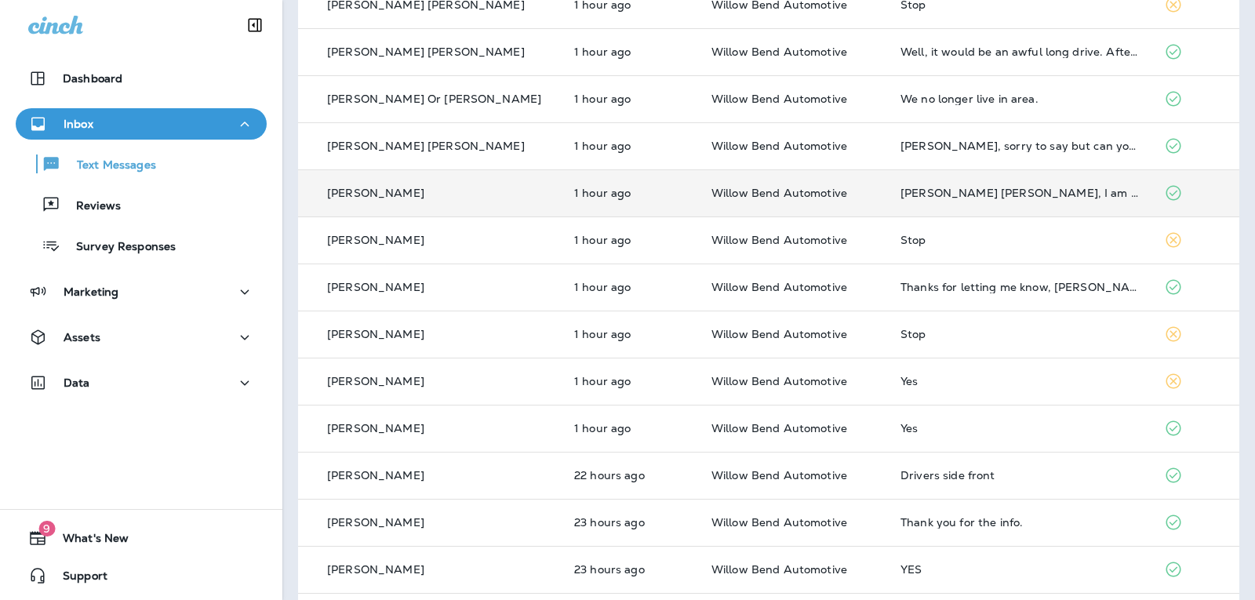
scroll to position [471, 0]
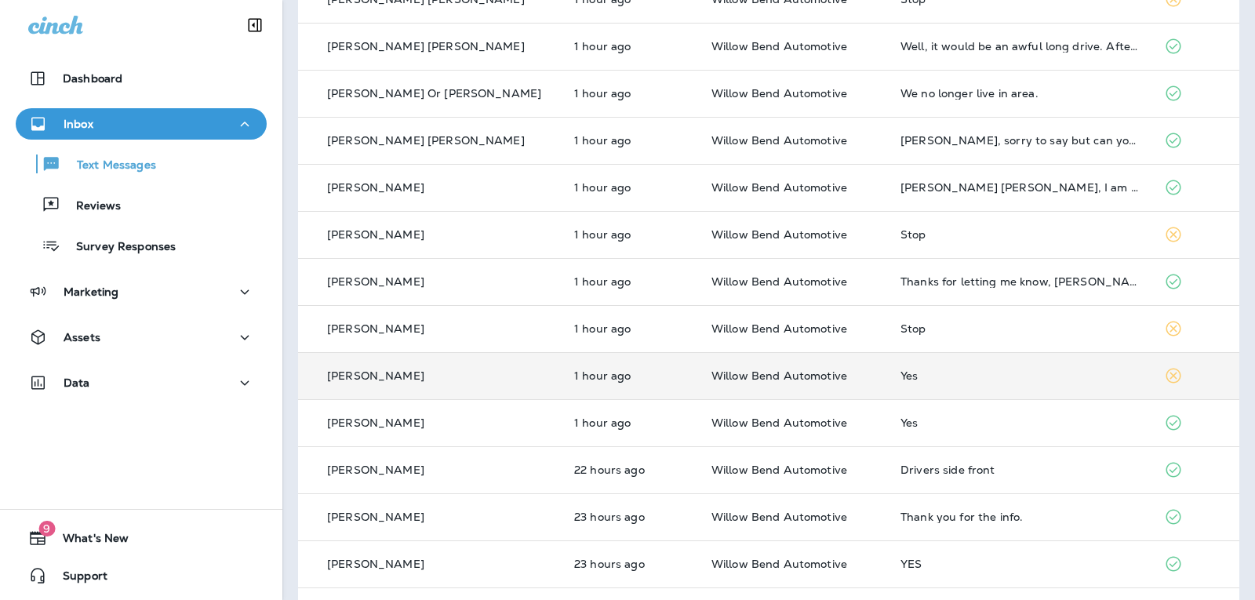
click at [980, 378] on div "Yes" at bounding box center [1020, 376] width 239 height 13
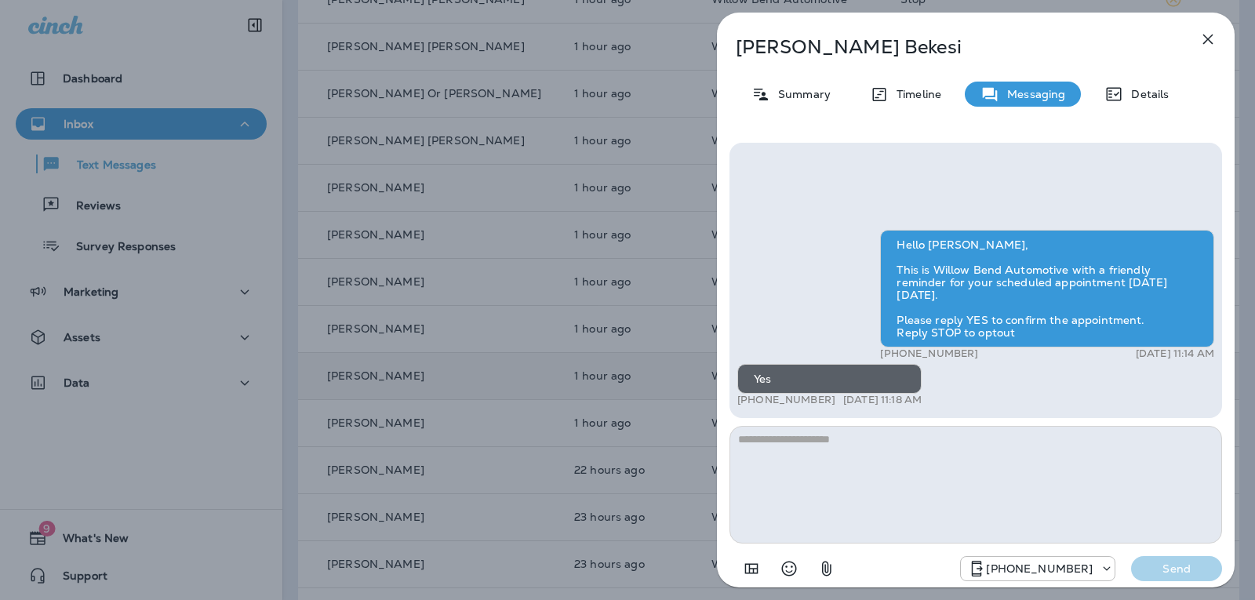
click at [884, 439] on textarea at bounding box center [976, 485] width 493 height 118
type textarea "*"
type textarea "**********"
click at [1208, 574] on button "Send" at bounding box center [1176, 568] width 91 height 25
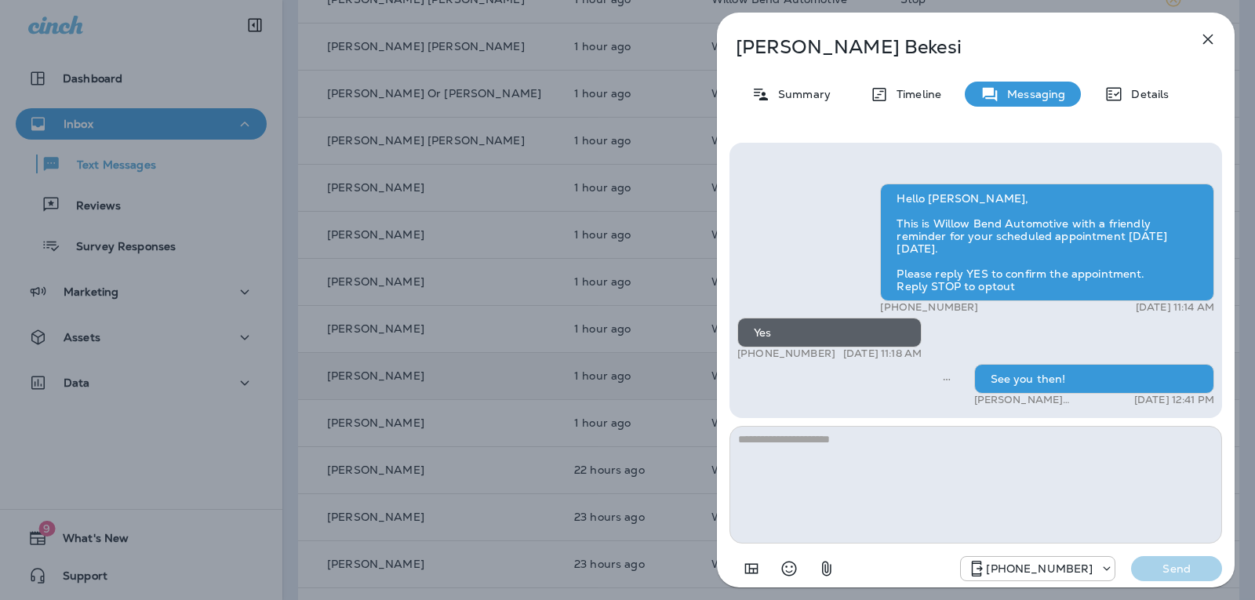
click at [1211, 47] on icon "button" at bounding box center [1208, 39] width 19 height 19
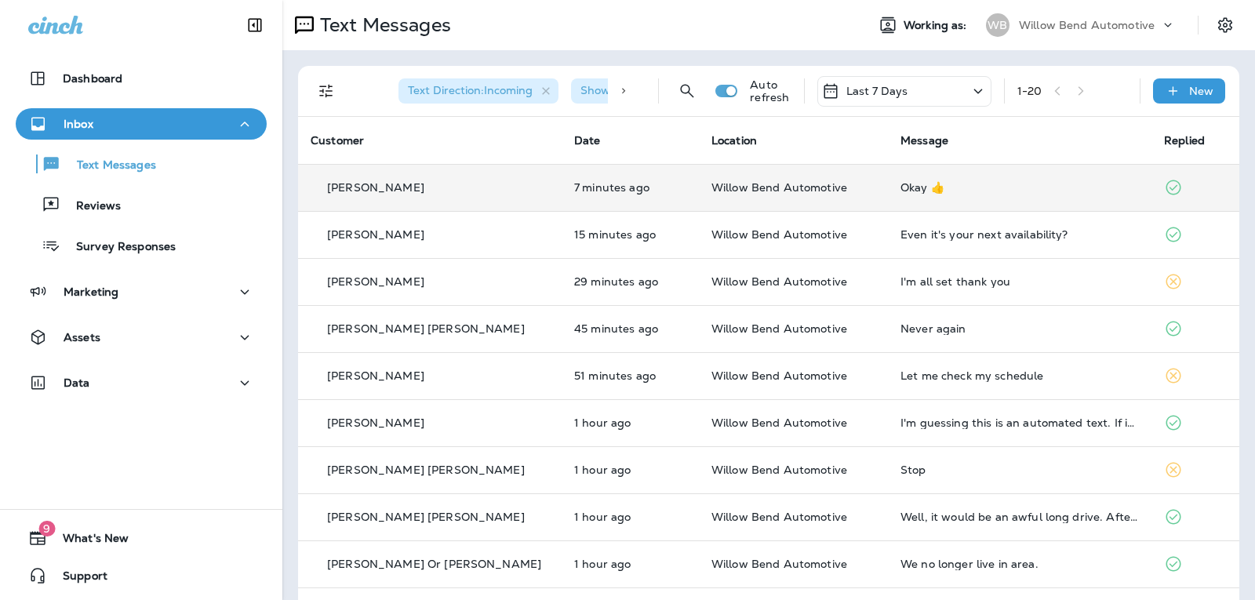
click at [857, 87] on p "Last 7 Days" at bounding box center [878, 91] width 62 height 13
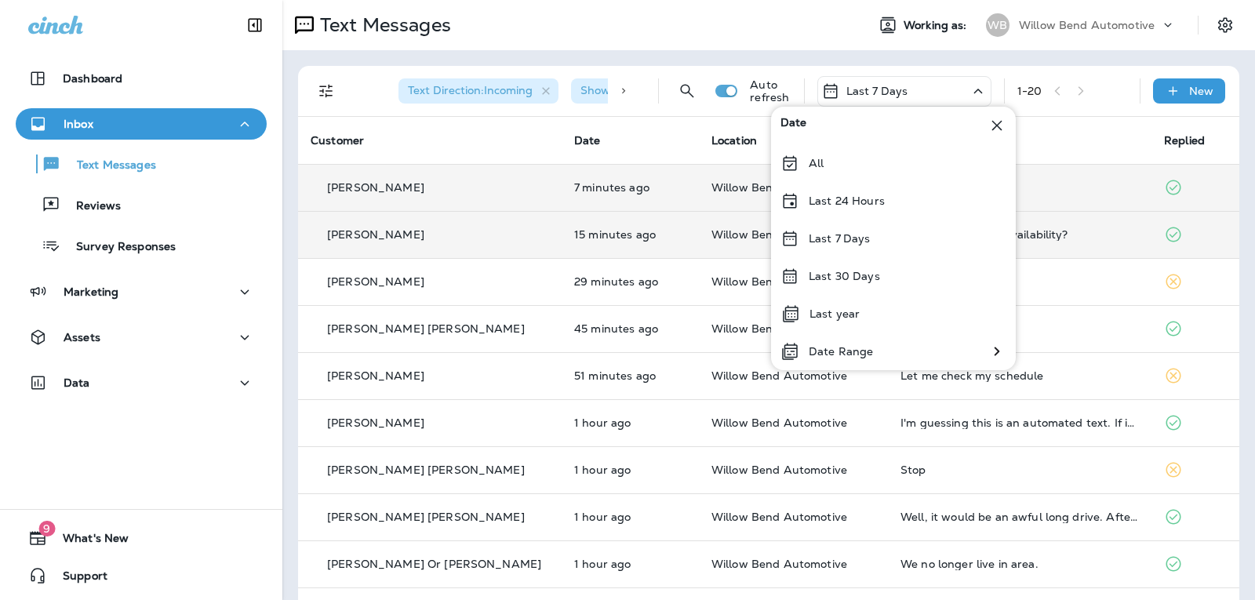
click at [847, 230] on div "Last 7 Days" at bounding box center [893, 239] width 245 height 38
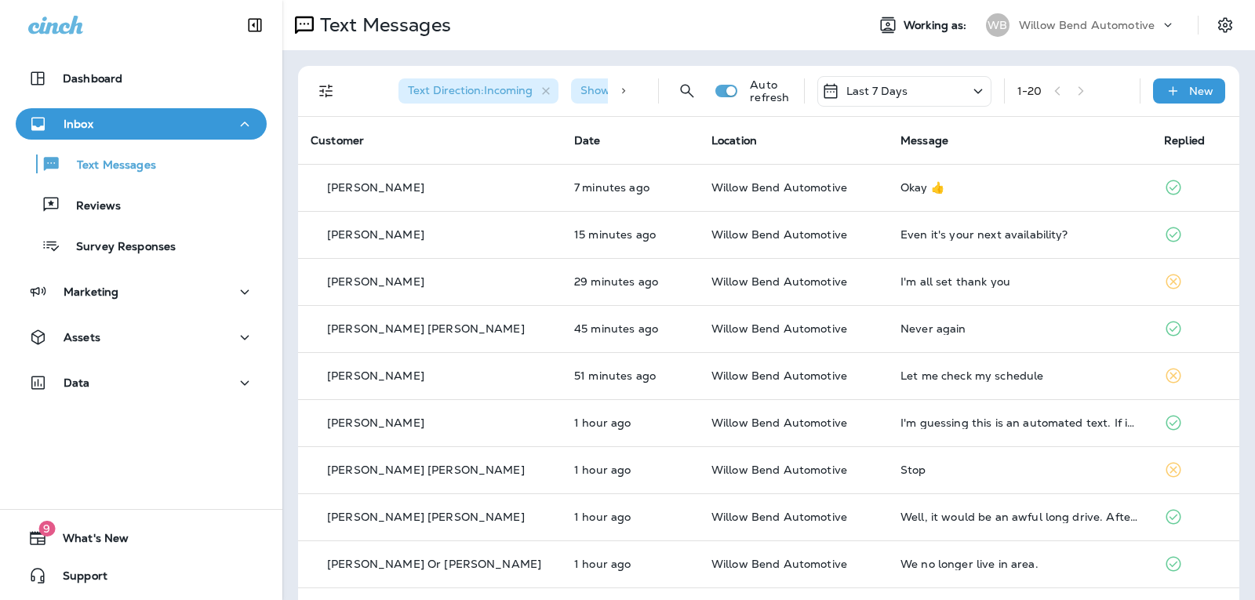
click at [939, 88] on div "Last 7 Days" at bounding box center [905, 91] width 174 height 31
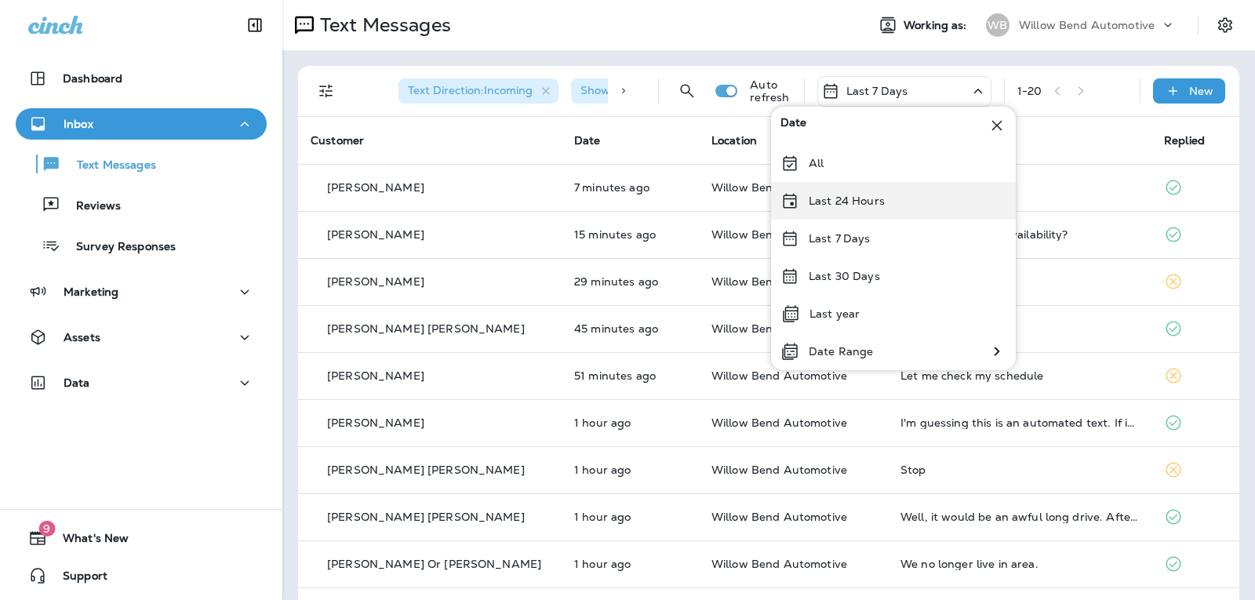
click at [894, 205] on div "Last 24 Hours" at bounding box center [893, 201] width 245 height 38
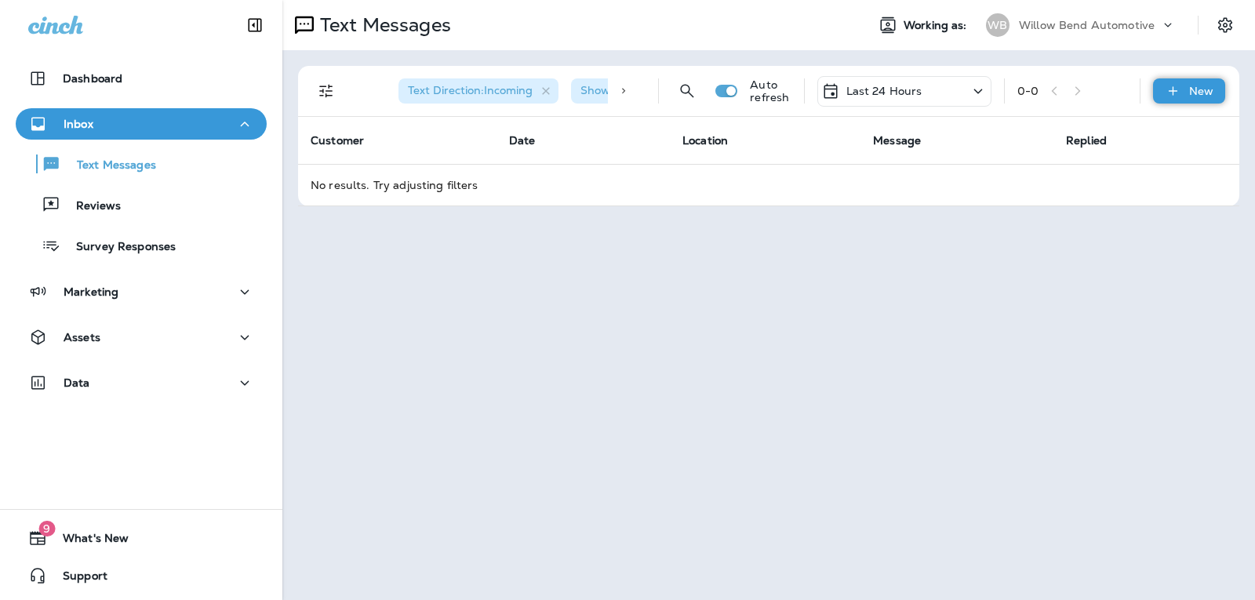
click at [1167, 96] on icon at bounding box center [1173, 91] width 16 height 16
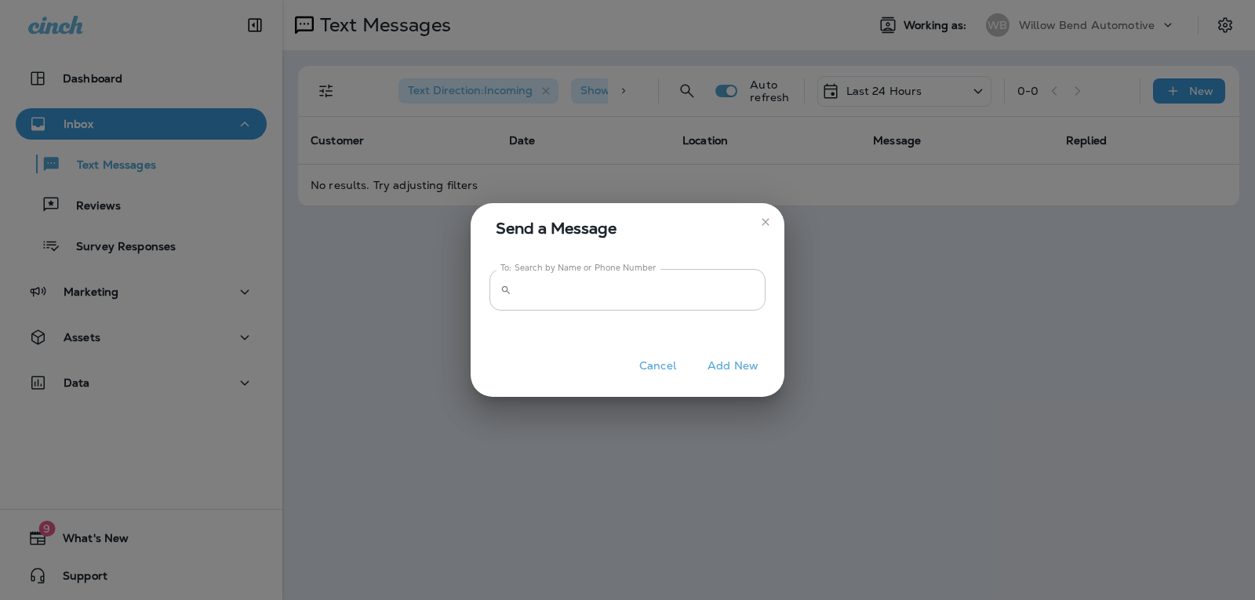
click at [711, 286] on input "To: Search by Name or Phone Number" at bounding box center [642, 290] width 248 height 42
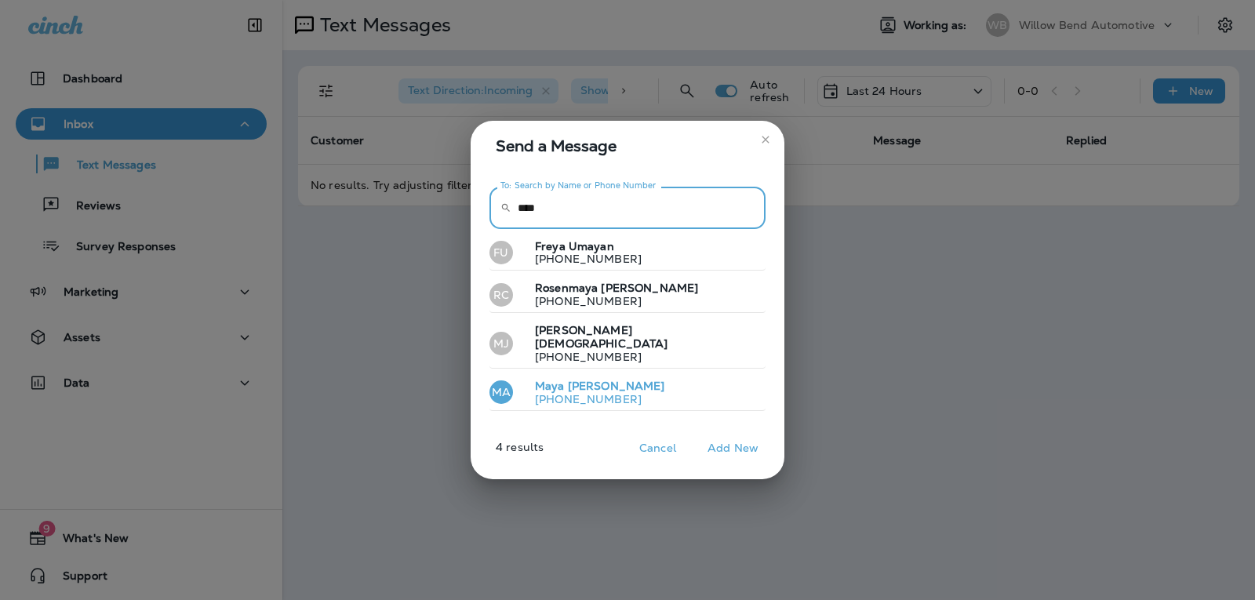
type input "****"
click at [688, 380] on button "MA [PERSON_NAME] [PHONE_NUMBER]" at bounding box center [628, 393] width 276 height 36
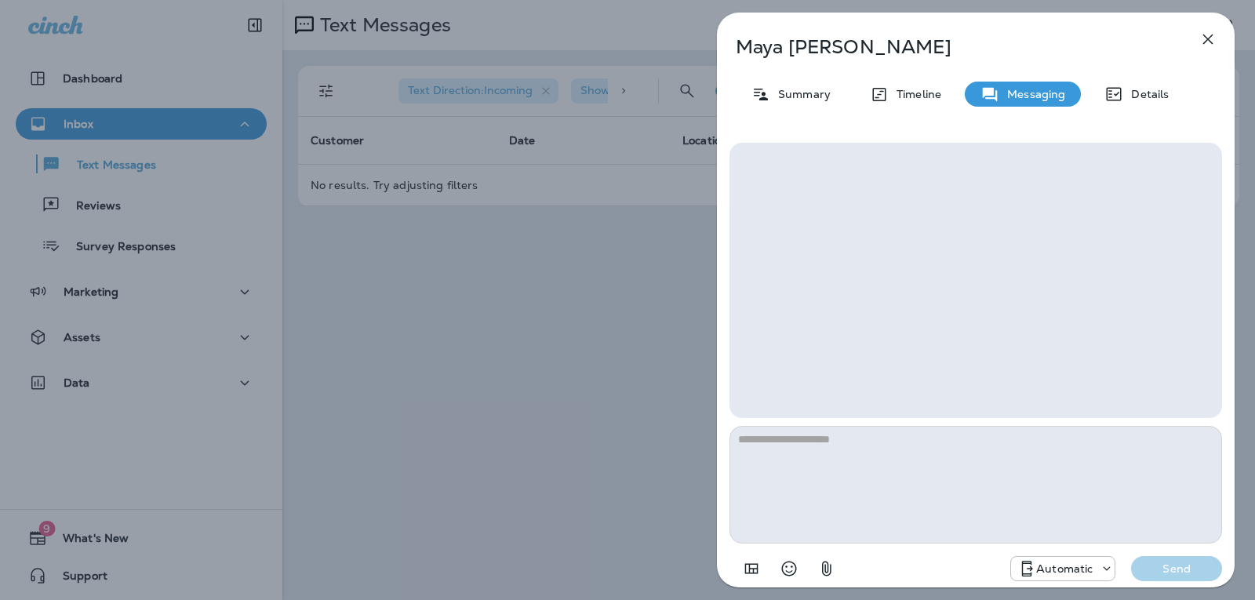
click at [1201, 38] on icon "button" at bounding box center [1208, 39] width 19 height 19
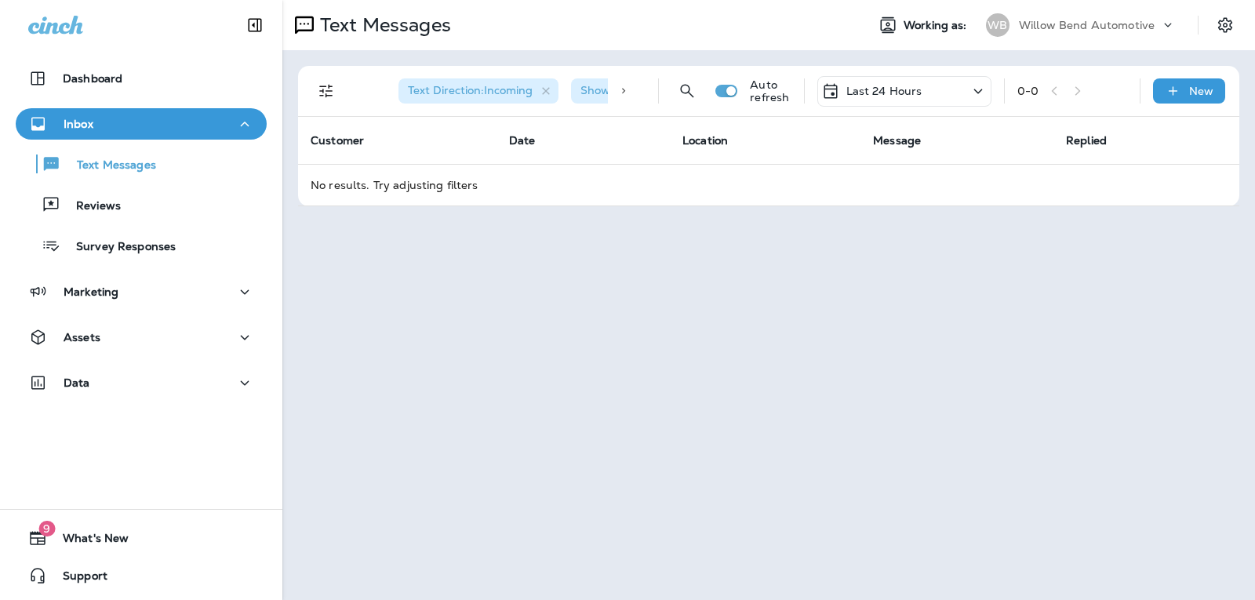
click at [955, 85] on div "Last 24 Hours" at bounding box center [905, 91] width 174 height 31
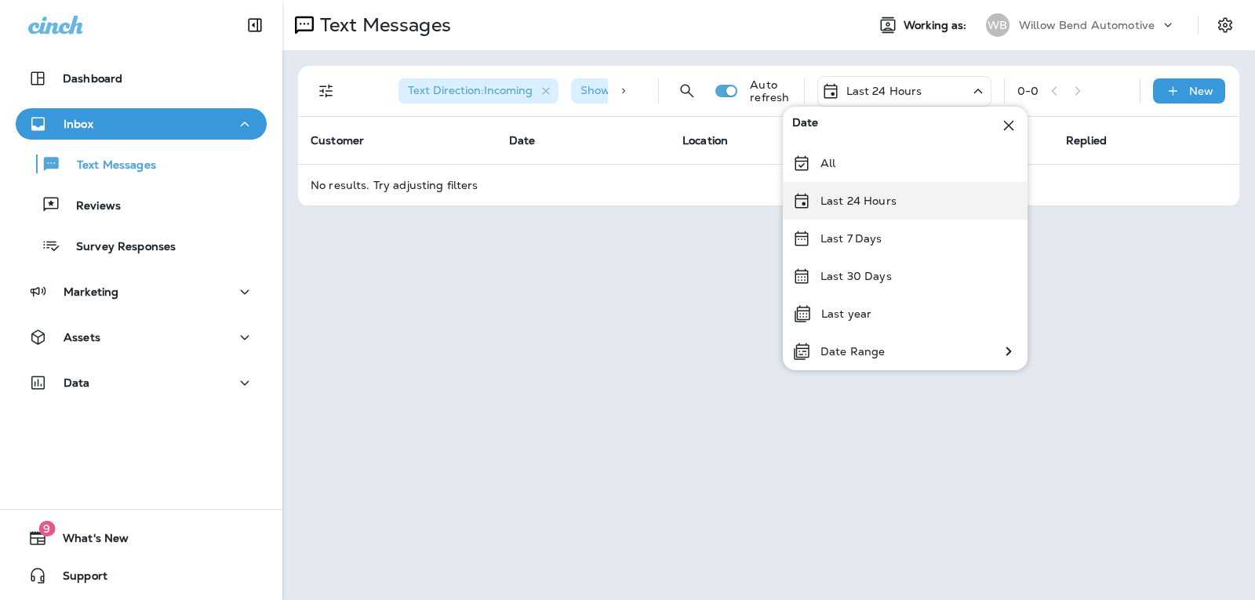
click at [900, 200] on div "Last 24 Hours" at bounding box center [905, 201] width 245 height 38
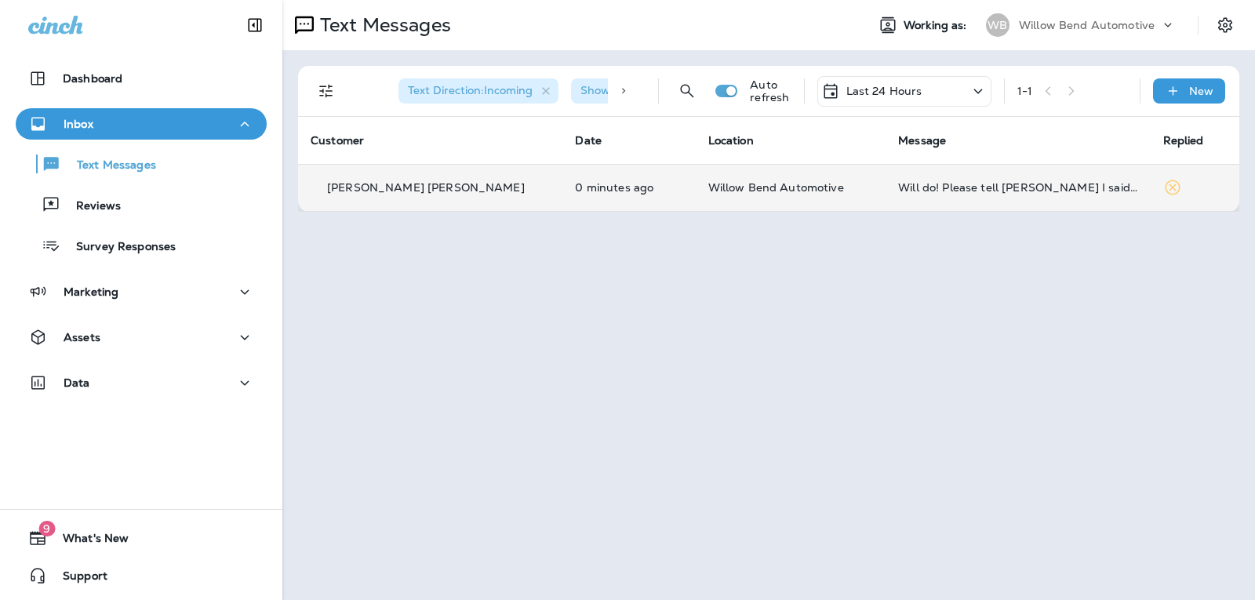
click at [1018, 181] on div "Will do! Please tell [PERSON_NAME] I said hi and goodbye!" at bounding box center [1017, 187] width 239 height 13
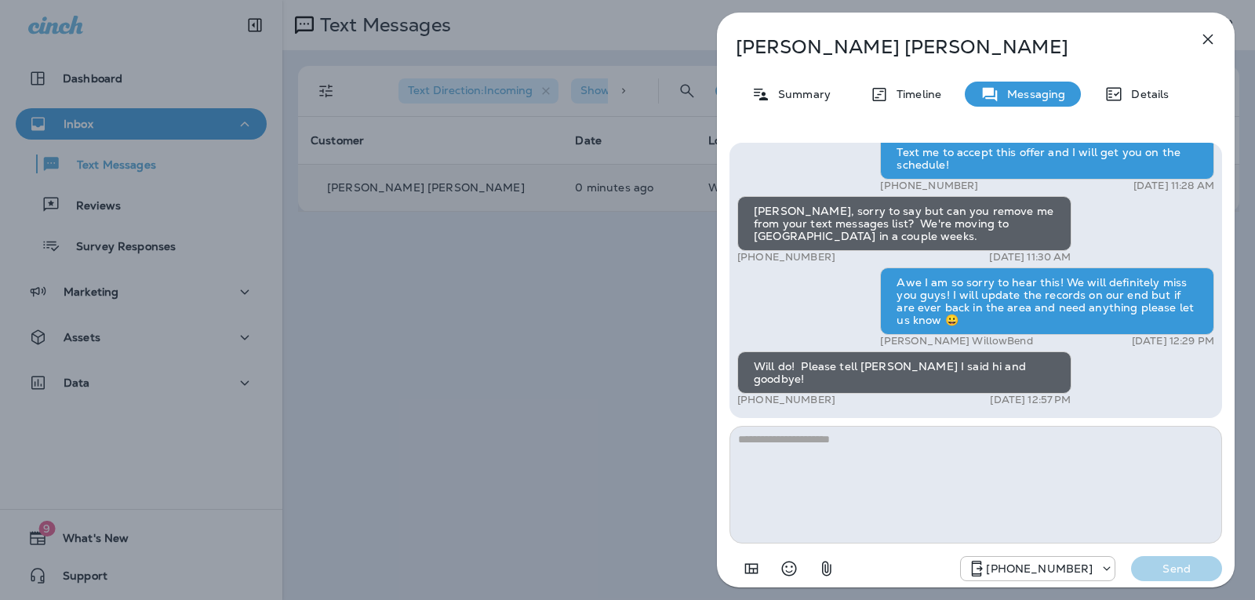
click at [844, 445] on textarea at bounding box center [976, 485] width 493 height 118
type textarea "*******"
click at [1164, 563] on button "Send" at bounding box center [1176, 568] width 91 height 25
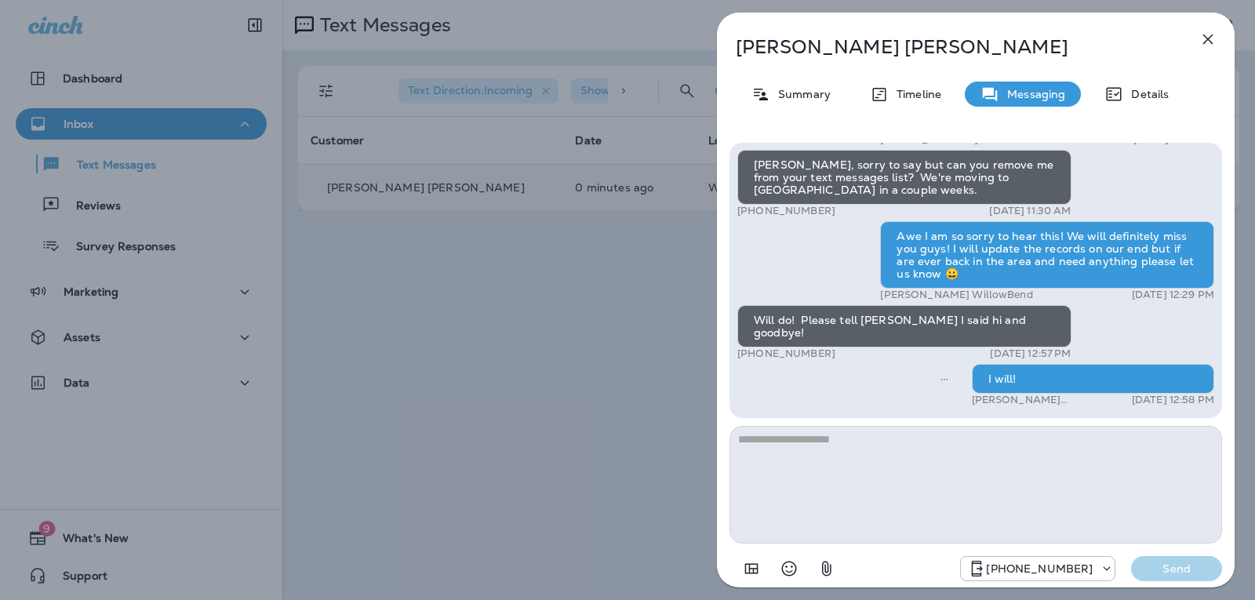
click at [1208, 32] on icon "button" at bounding box center [1208, 39] width 19 height 19
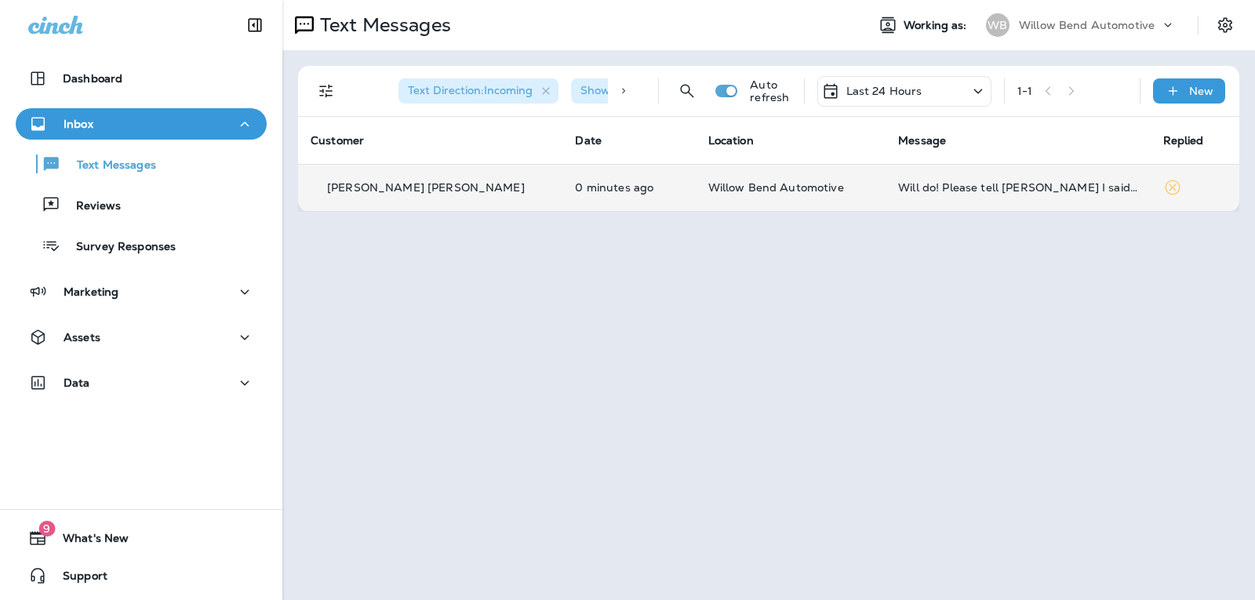
click at [941, 91] on div "Last 24 Hours" at bounding box center [905, 91] width 174 height 31
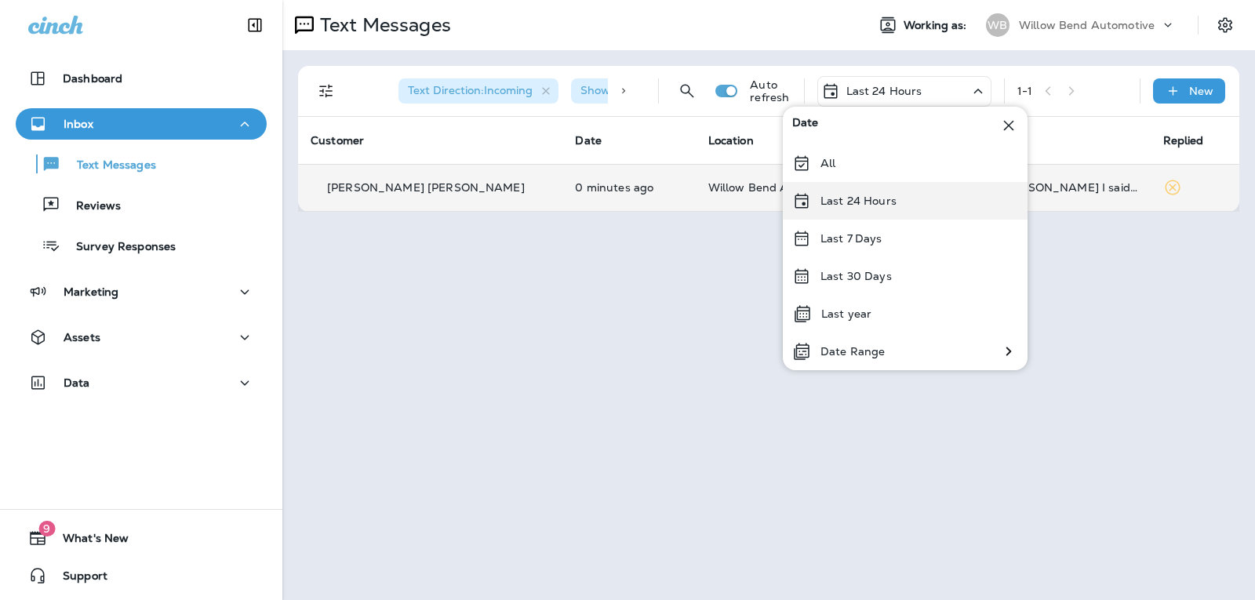
click at [885, 207] on p "Last 24 Hours" at bounding box center [859, 201] width 76 height 13
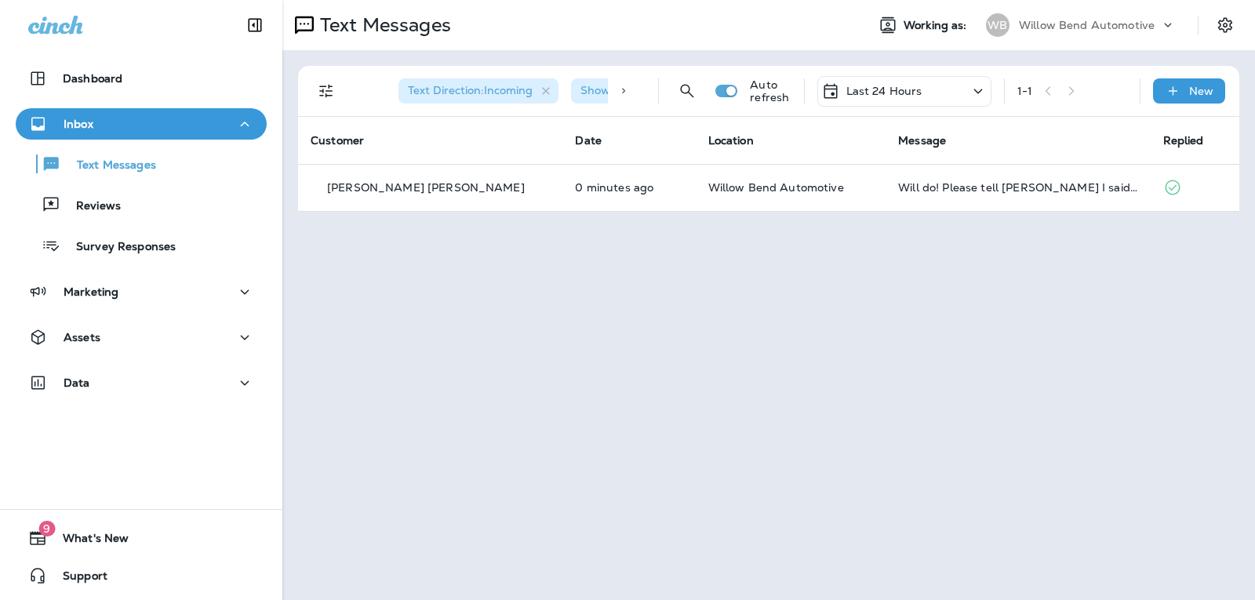
click at [900, 88] on p "Last 24 Hours" at bounding box center [885, 91] width 76 height 13
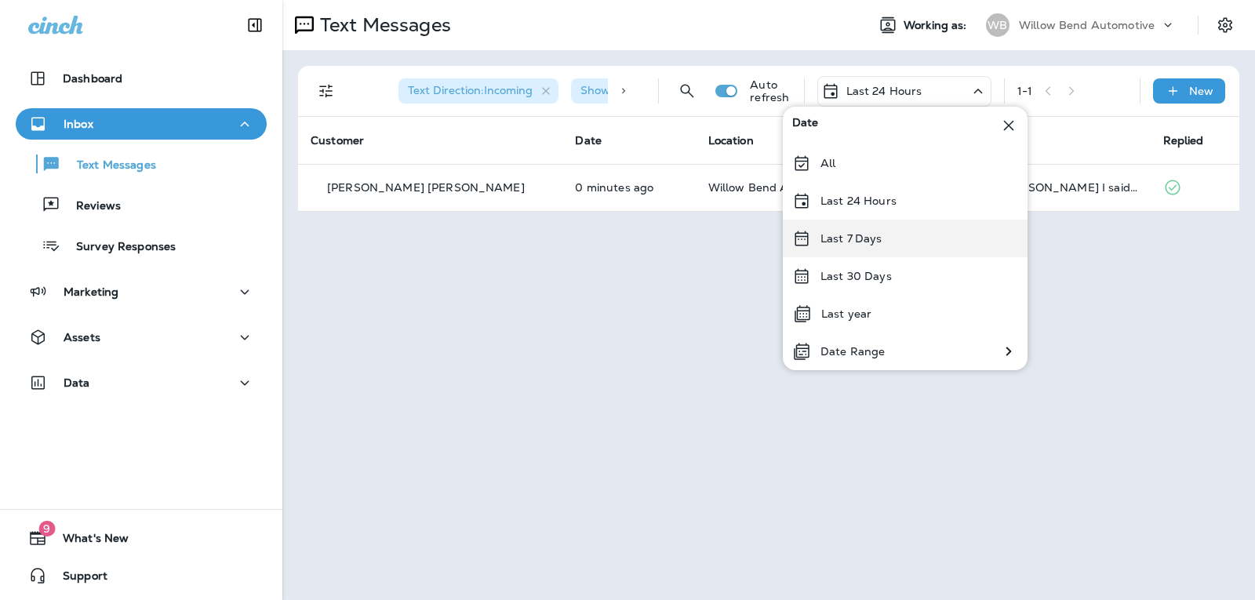
click at [854, 239] on p "Last 7 Days" at bounding box center [852, 238] width 62 height 13
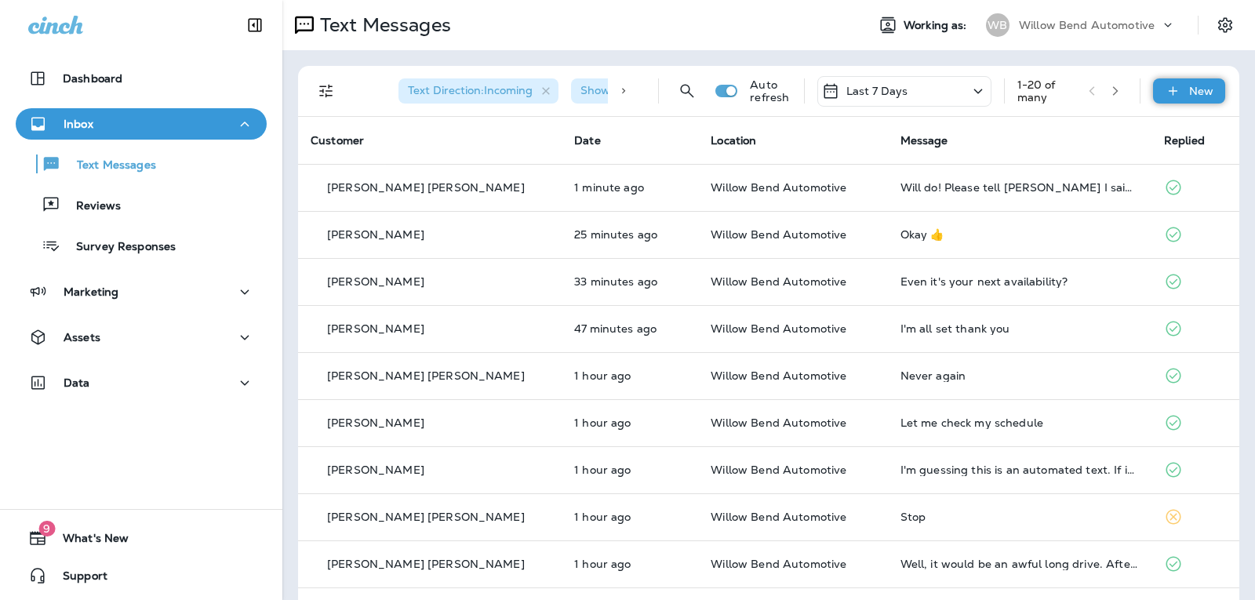
click at [1197, 93] on p "New" at bounding box center [1201, 91] width 24 height 13
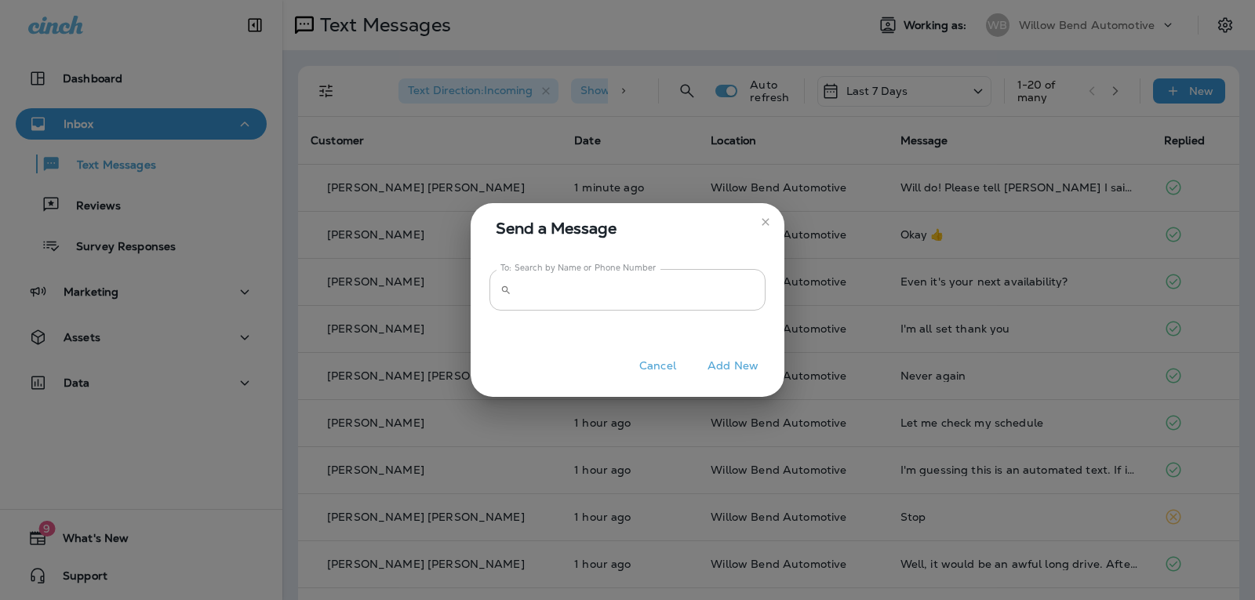
click at [582, 292] on input "To: Search by Name or Phone Number" at bounding box center [642, 290] width 248 height 42
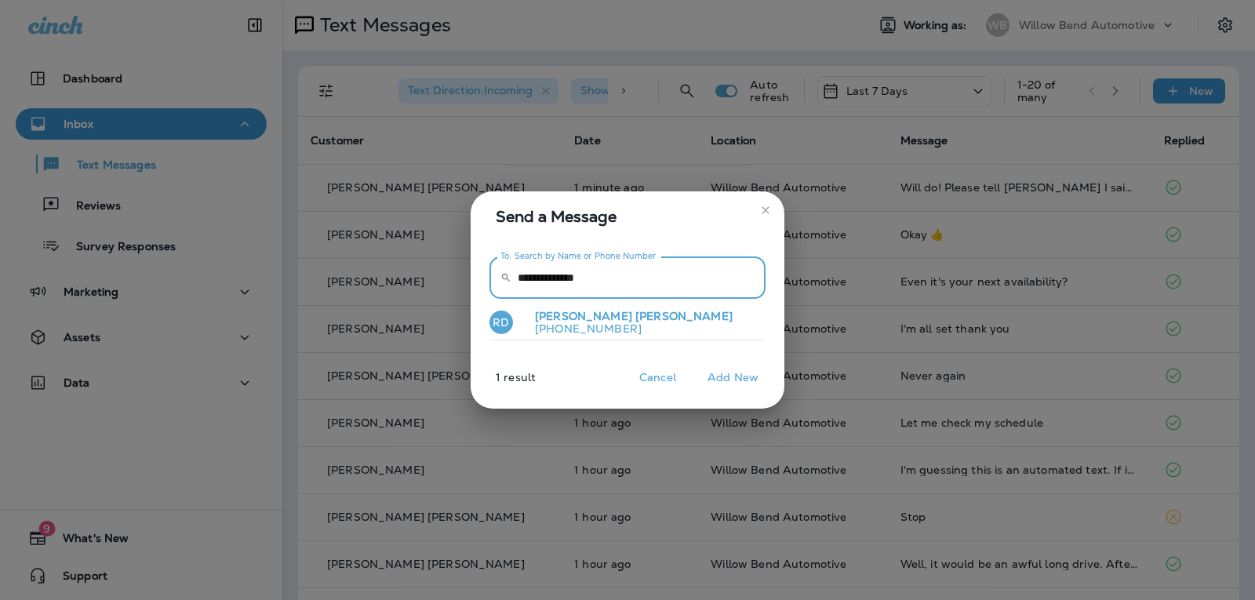
type input "**********"
click at [636, 314] on span "[PERSON_NAME]" at bounding box center [684, 316] width 97 height 14
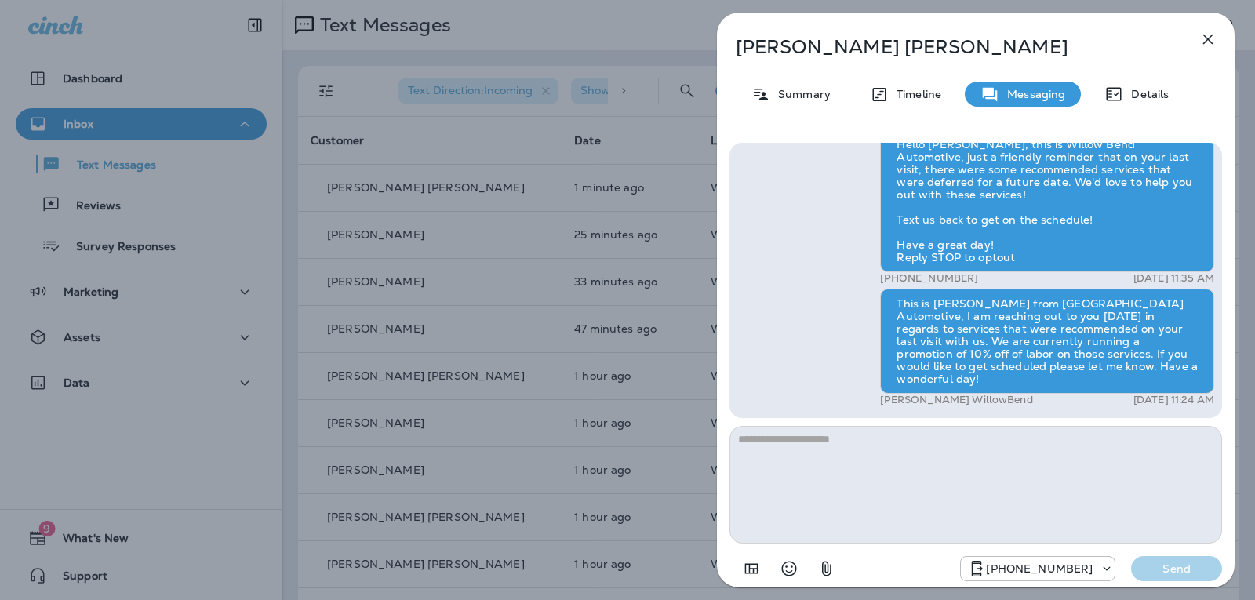
click at [1214, 34] on icon "button" at bounding box center [1208, 39] width 19 height 19
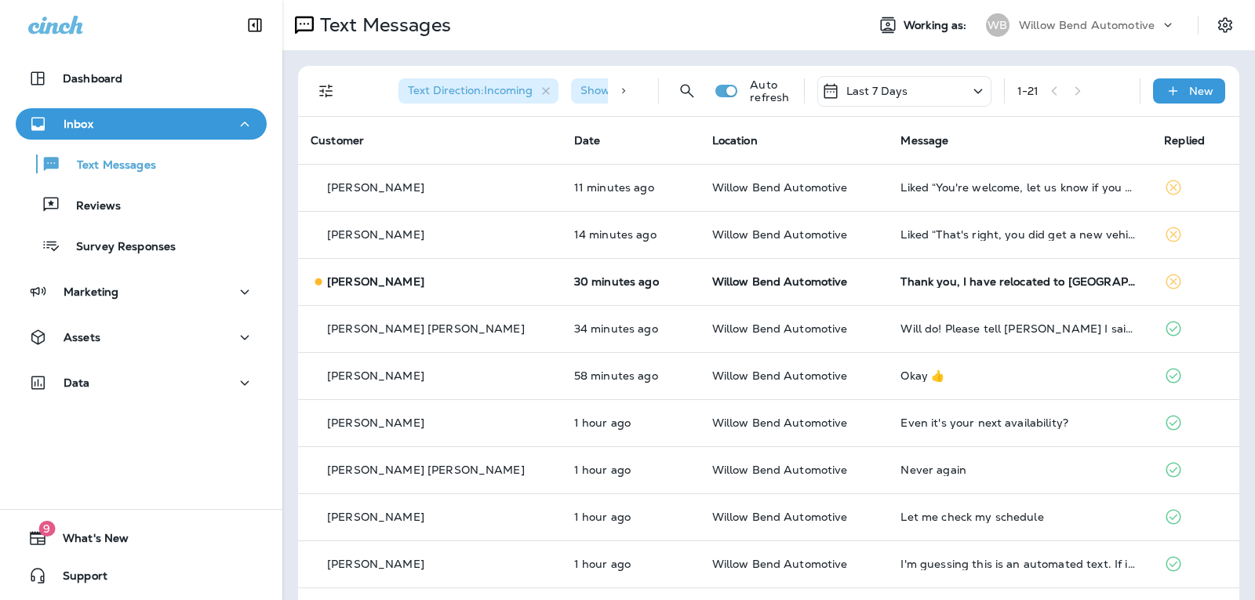
click at [945, 93] on div "Last 7 Days" at bounding box center [905, 91] width 174 height 31
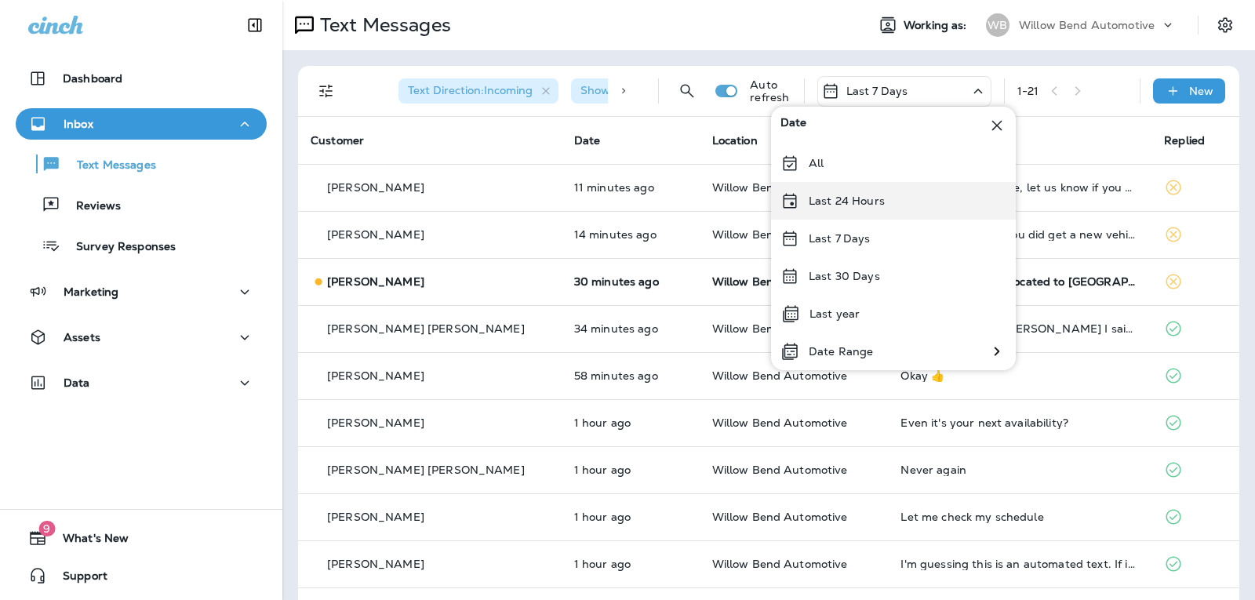
click at [916, 200] on div "Last 24 Hours" at bounding box center [893, 201] width 245 height 38
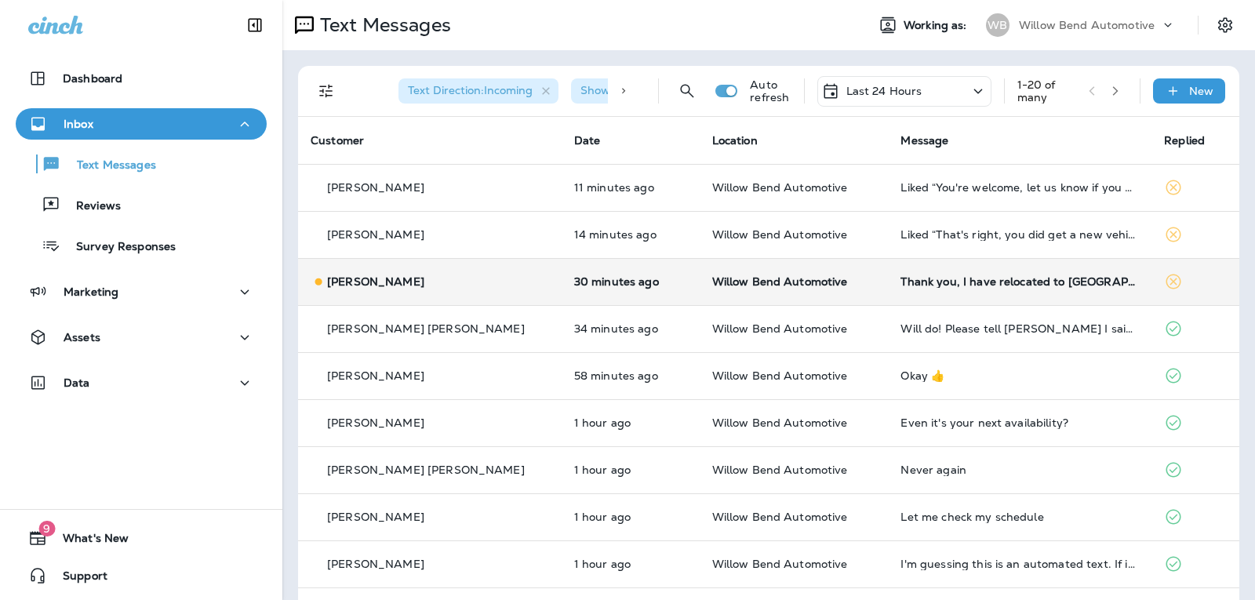
click at [1094, 289] on td "Thank you, I have relocated to [GEOGRAPHIC_DATA], [GEOGRAPHIC_DATA]" at bounding box center [1020, 281] width 264 height 47
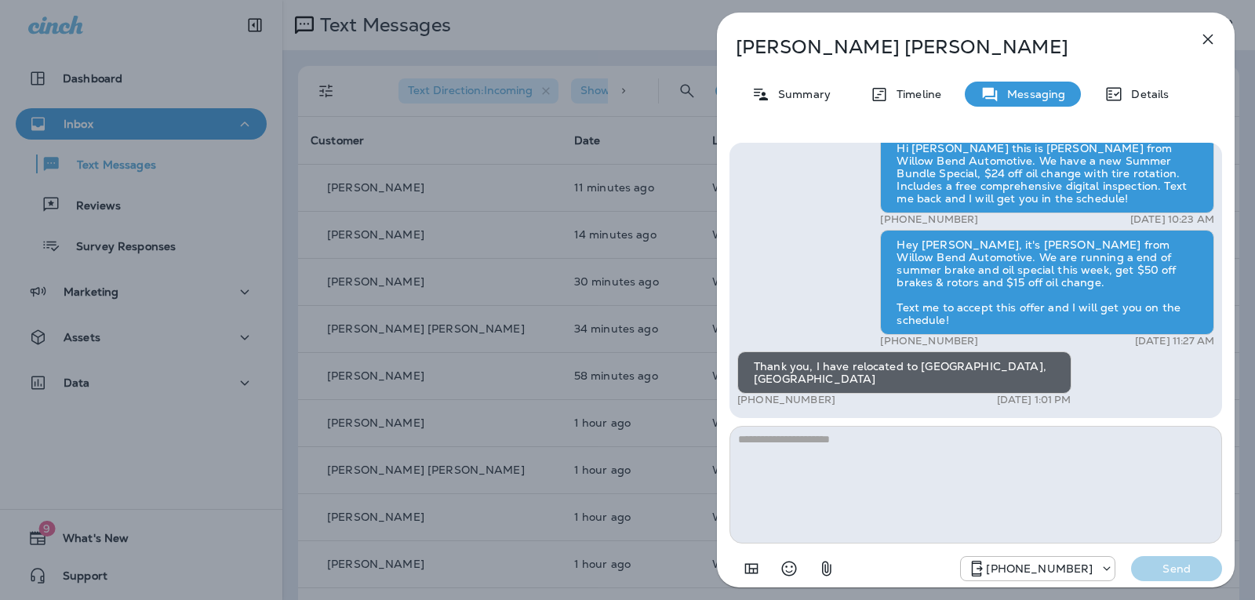
click at [876, 451] on textarea at bounding box center [976, 485] width 493 height 118
type textarea "*"
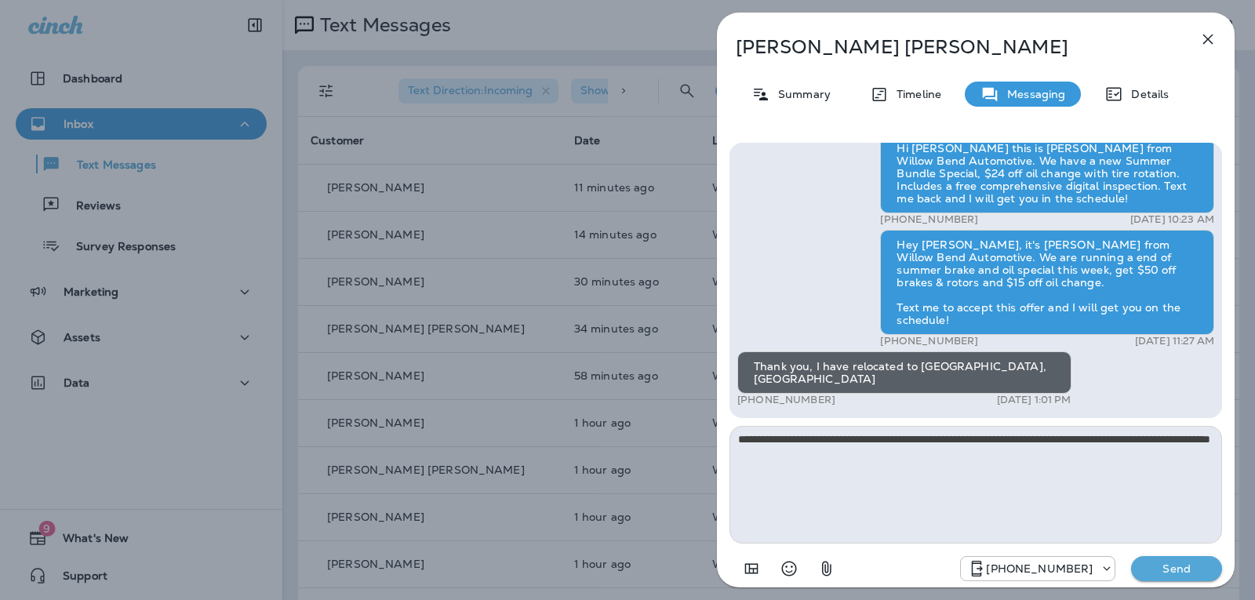
click at [792, 566] on icon "Select an emoji" at bounding box center [789, 568] width 19 height 19
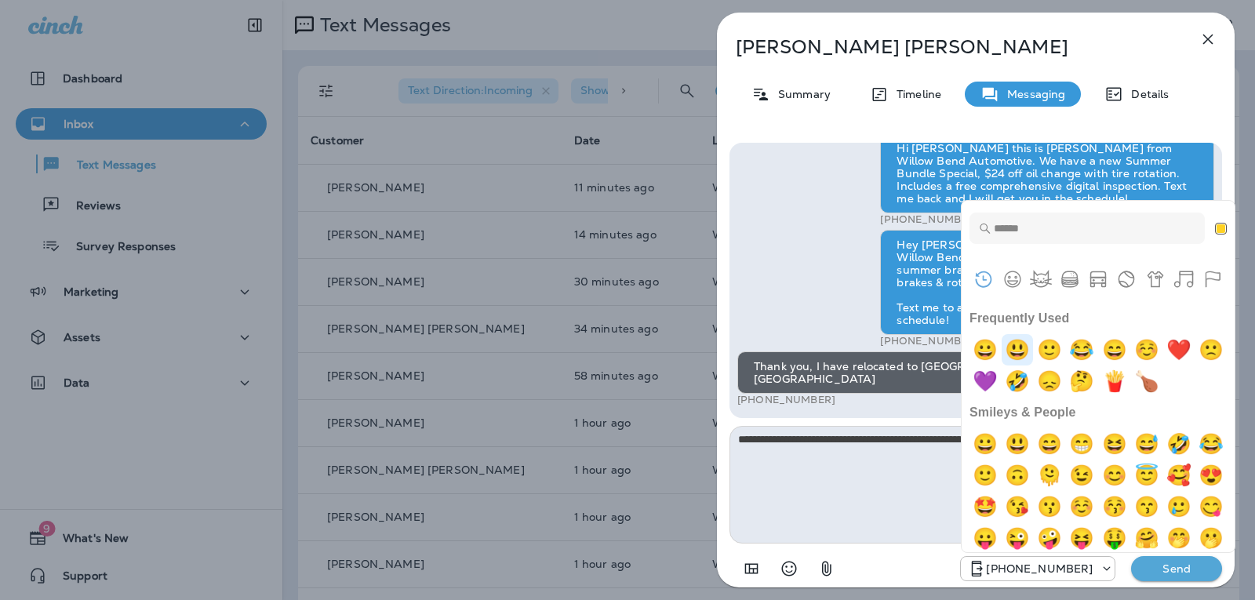
click at [1018, 351] on img "smiley" at bounding box center [1017, 349] width 31 height 31
type textarea "**********"
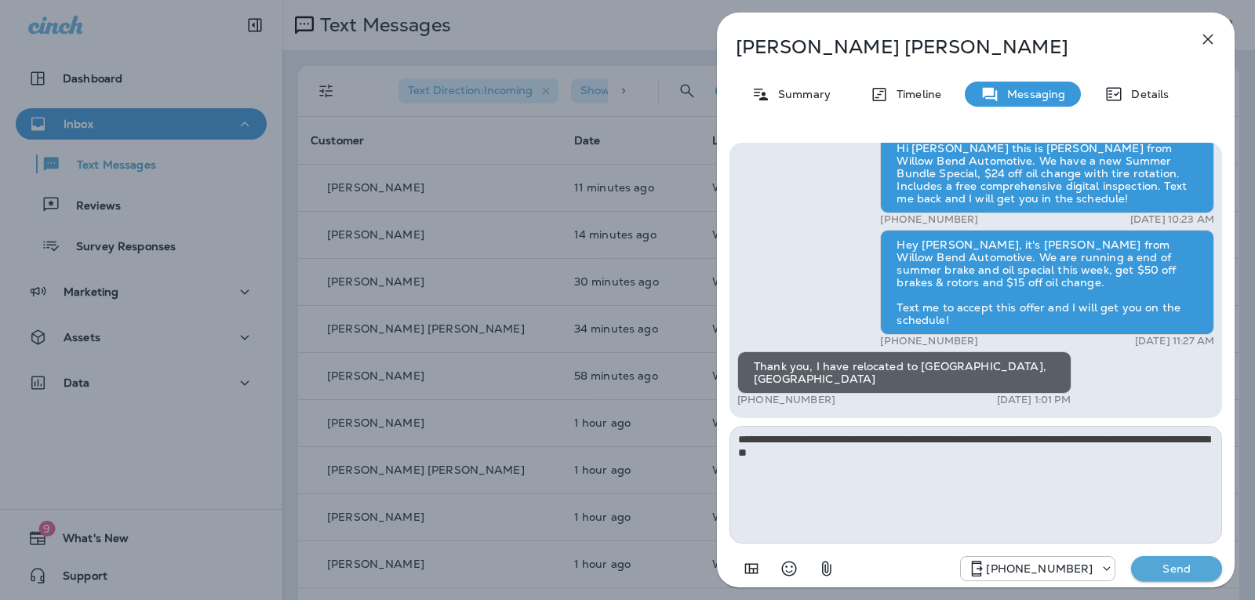
click at [1176, 566] on p "Send" at bounding box center [1177, 569] width 66 height 14
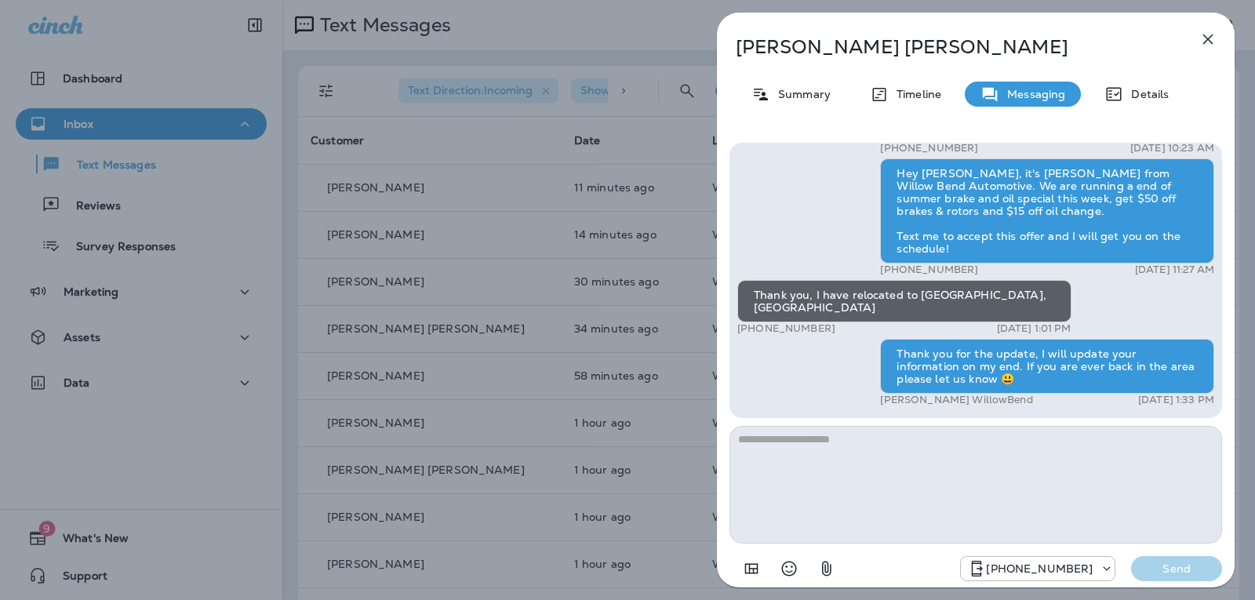
click at [1209, 46] on icon "button" at bounding box center [1208, 39] width 19 height 19
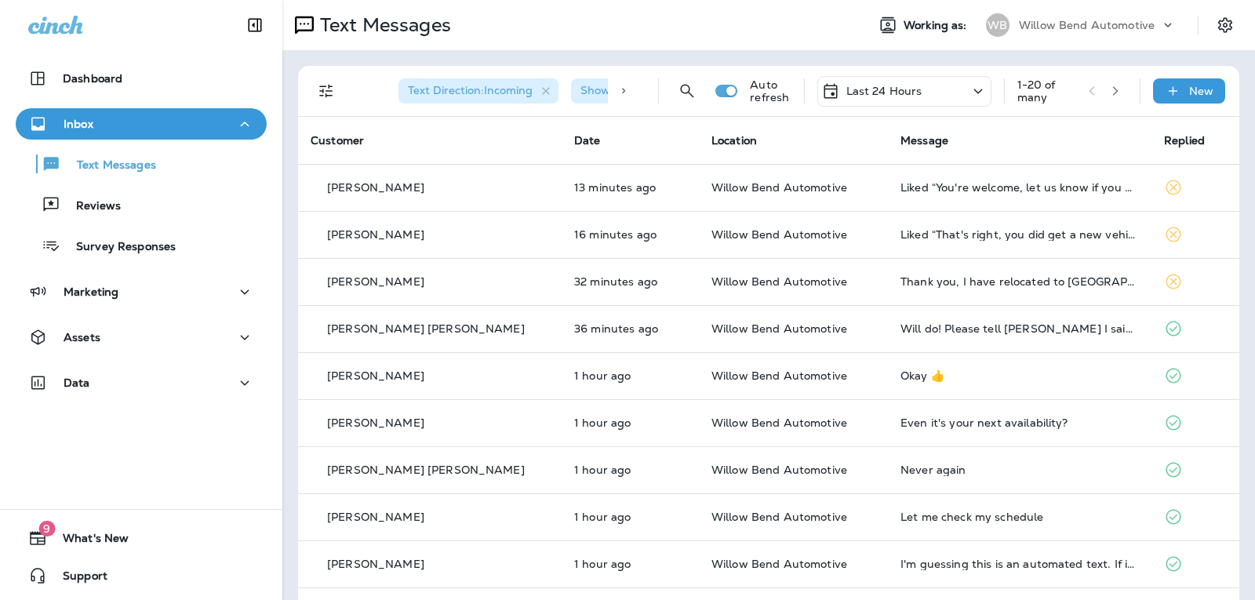
click at [913, 81] on div "Last 24 Hours" at bounding box center [905, 91] width 174 height 31
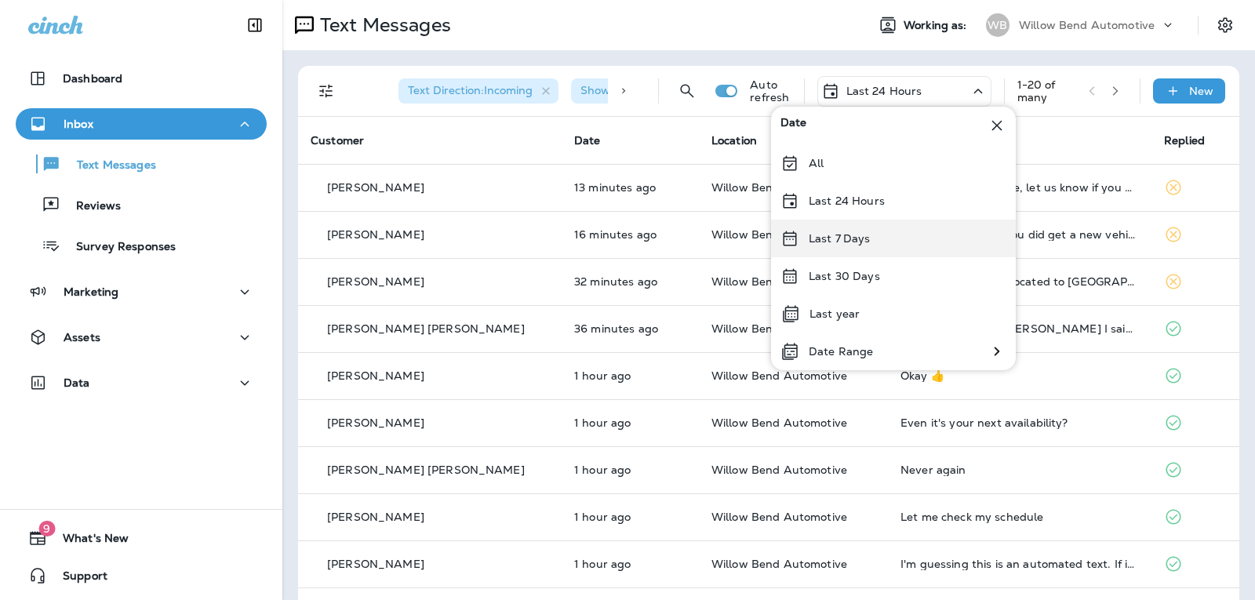
click at [859, 247] on div "Last 7 Days" at bounding box center [893, 239] width 245 height 38
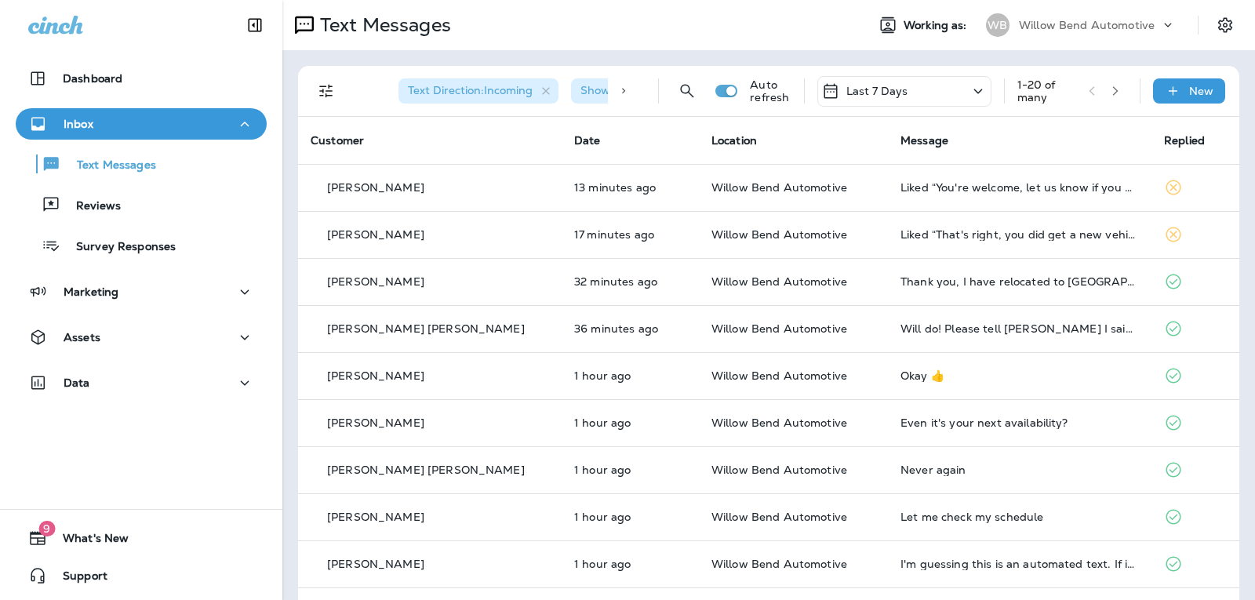
click at [905, 82] on div "Last 7 Days" at bounding box center [905, 91] width 174 height 31
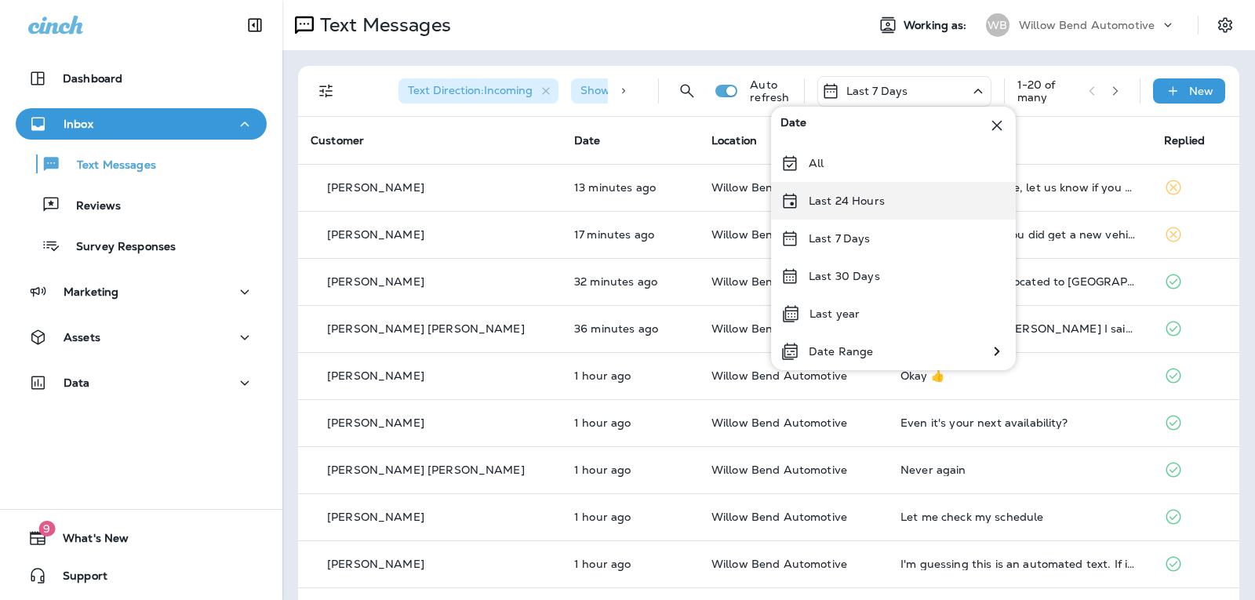
click at [913, 209] on div "Last 24 Hours" at bounding box center [893, 201] width 245 height 38
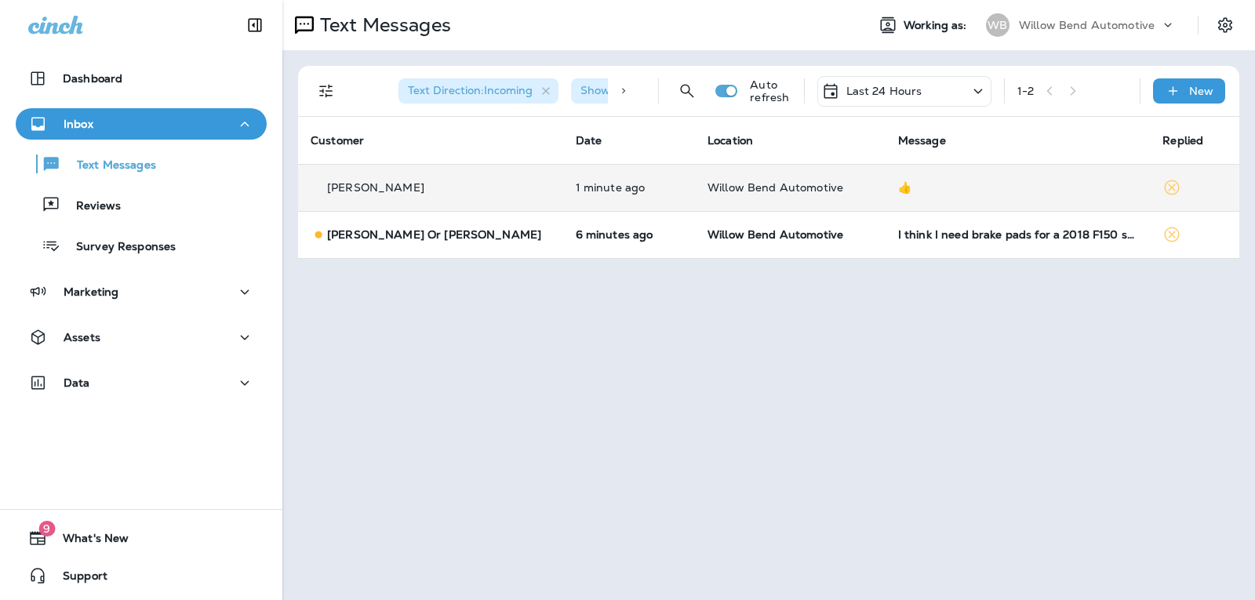
click at [986, 206] on td "👍" at bounding box center [1018, 187] width 265 height 47
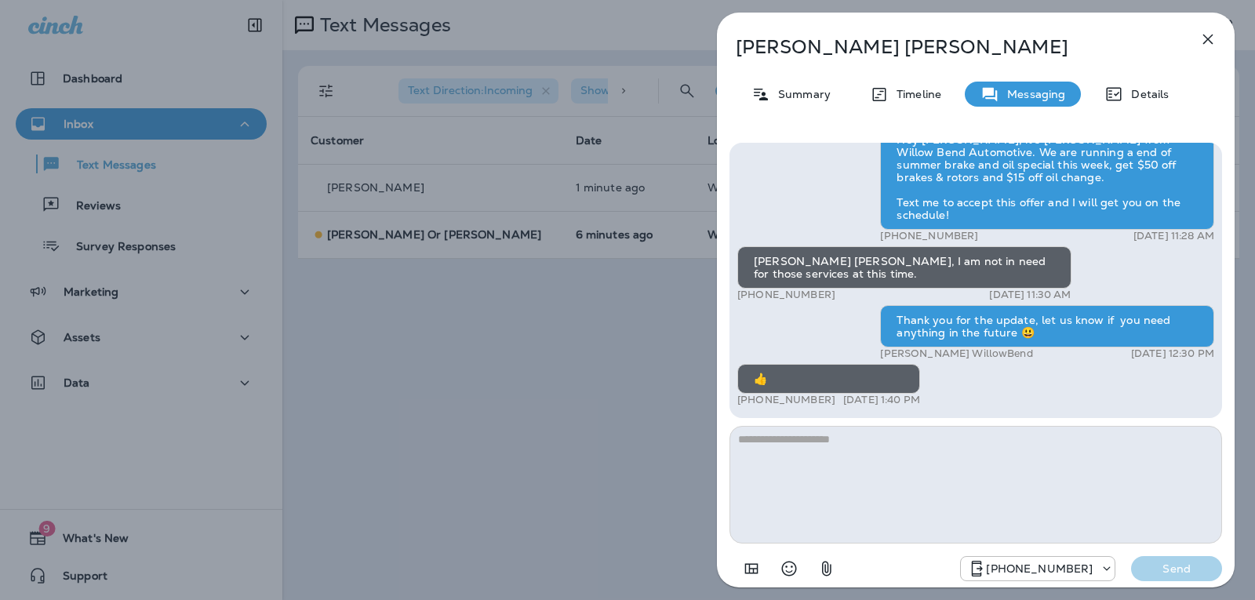
click at [869, 434] on textarea at bounding box center [976, 485] width 493 height 118
click at [1212, 38] on icon "button" at bounding box center [1208, 39] width 19 height 19
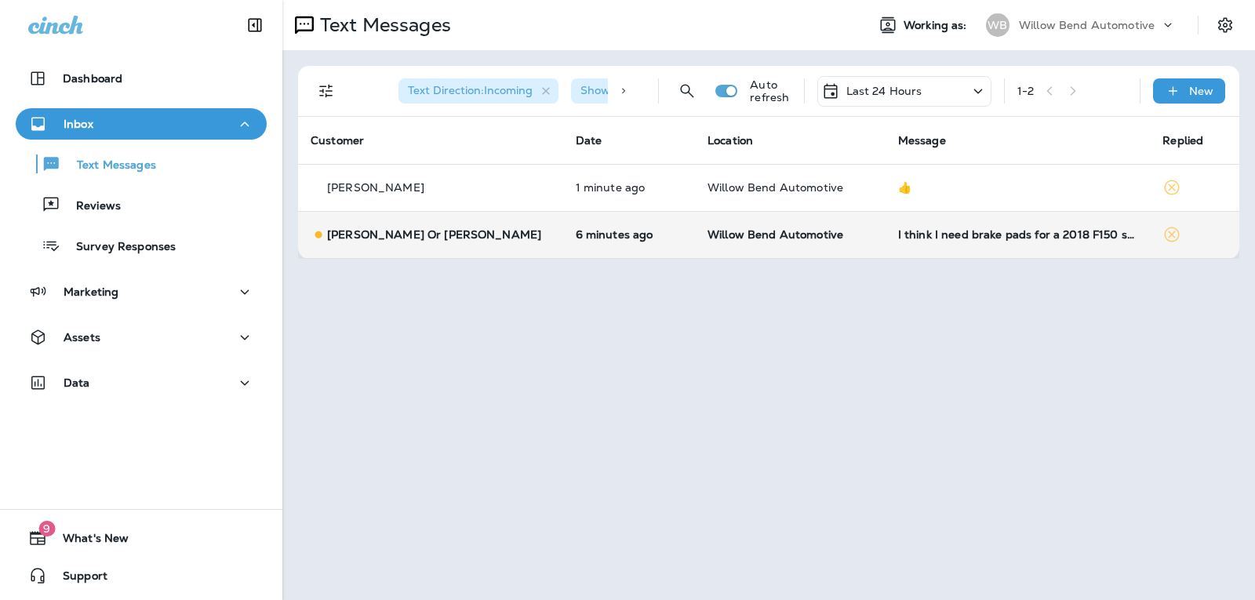
click at [964, 222] on td "I think I need brake pads for a 2018 F150 so the dealership ship says ." at bounding box center [1018, 234] width 265 height 47
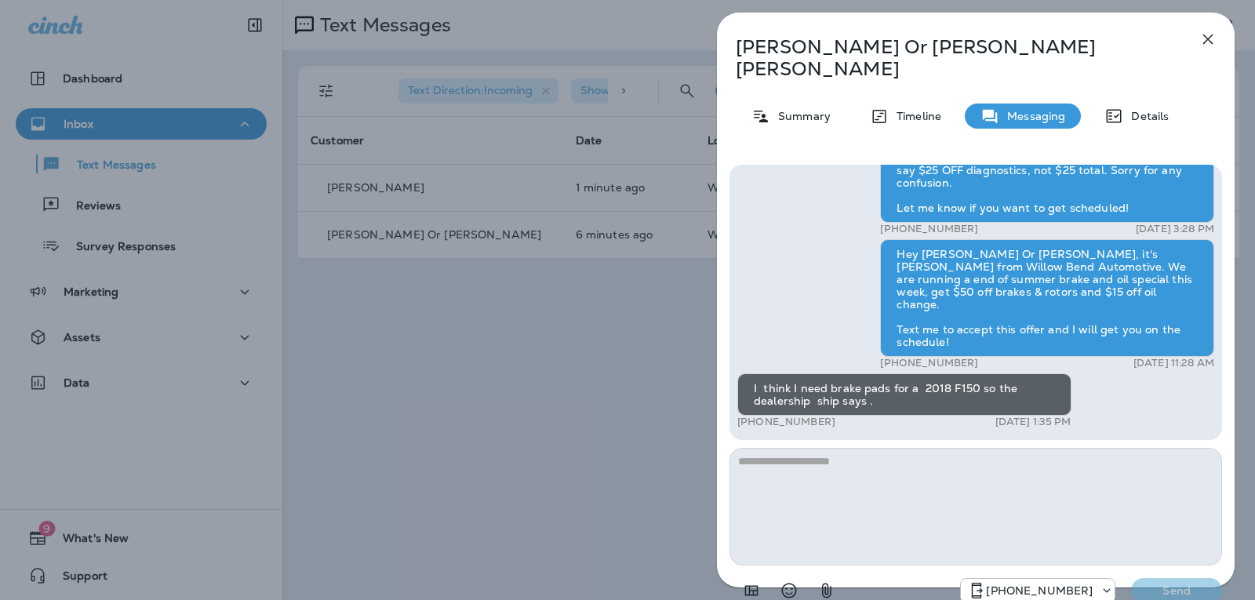
click at [832, 448] on textarea at bounding box center [976, 507] width 493 height 118
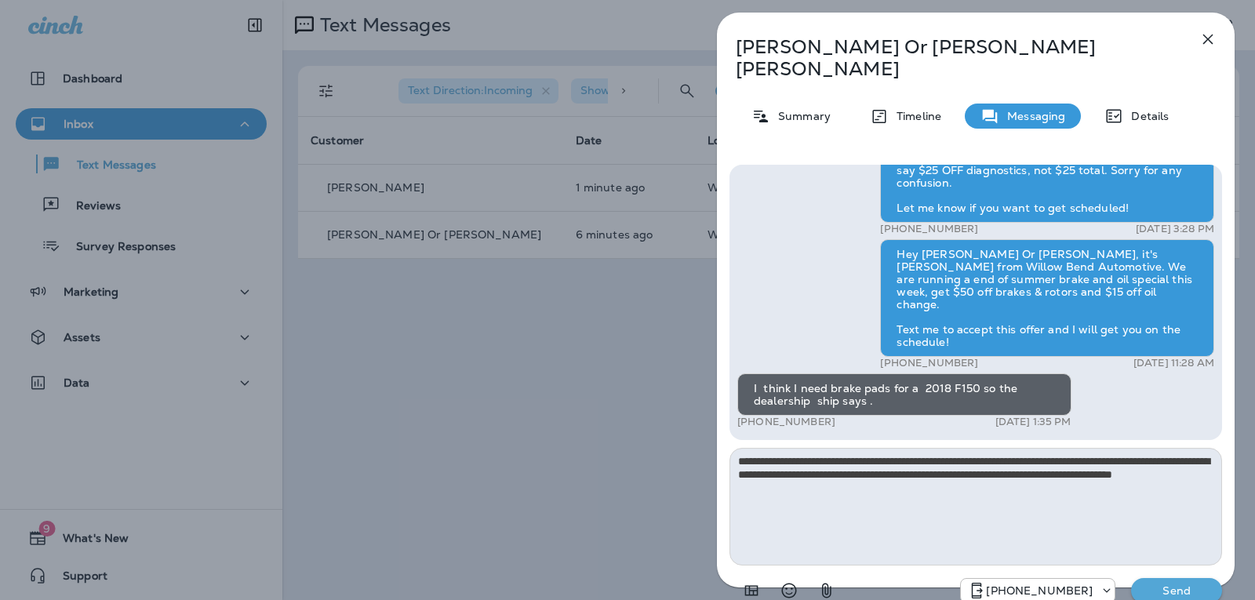
type textarea "**********"
click at [1194, 584] on p "Send" at bounding box center [1177, 591] width 66 height 14
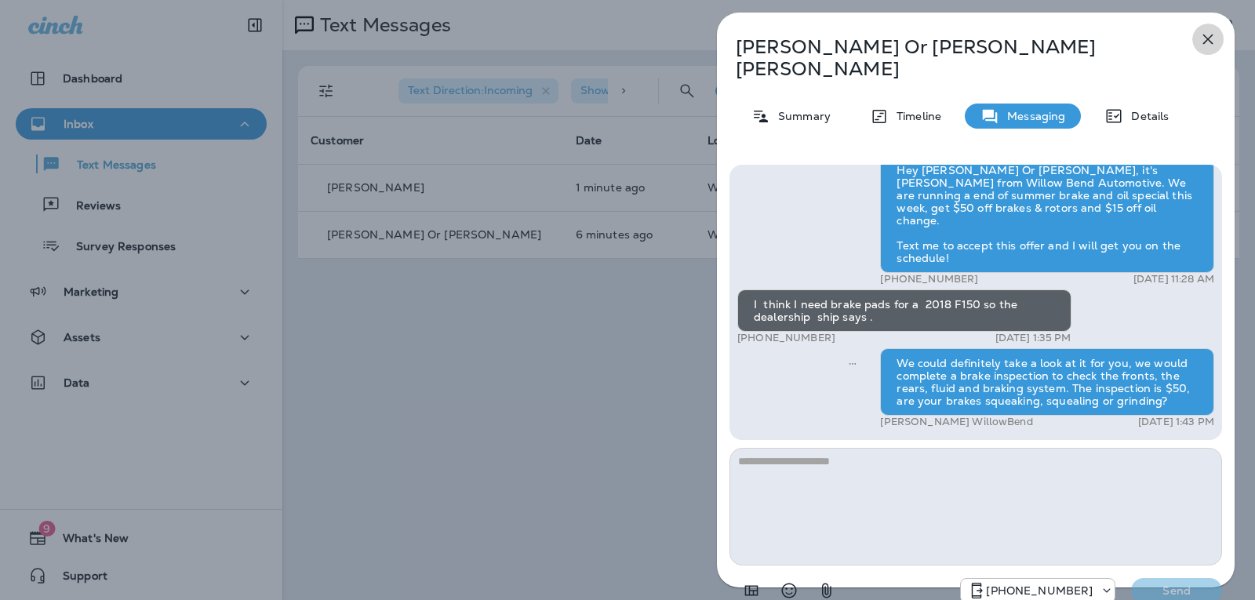
click at [1204, 39] on icon "button" at bounding box center [1208, 39] width 19 height 19
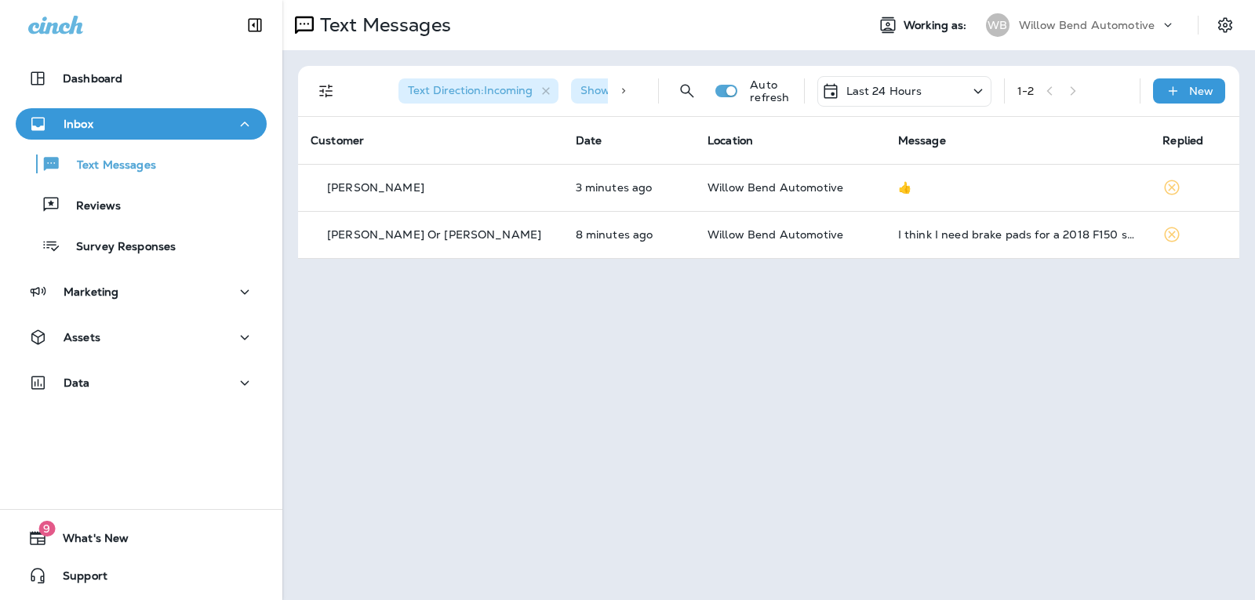
click at [915, 87] on p "Last 24 Hours" at bounding box center [885, 91] width 76 height 13
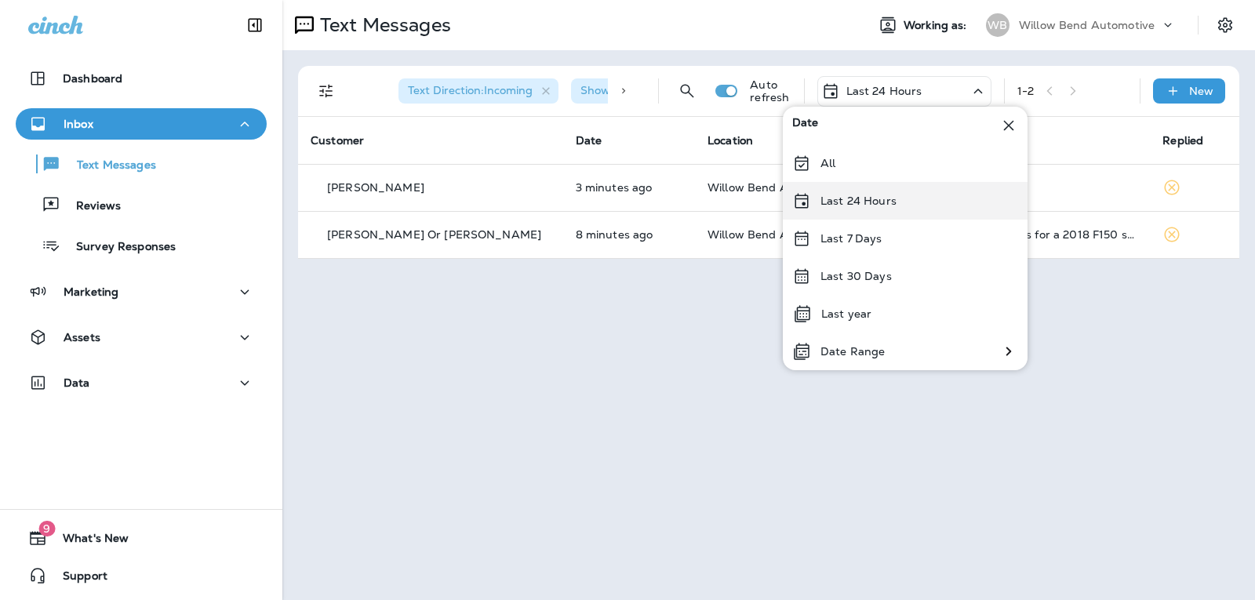
click at [898, 195] on div "Last 24 Hours" at bounding box center [905, 201] width 245 height 38
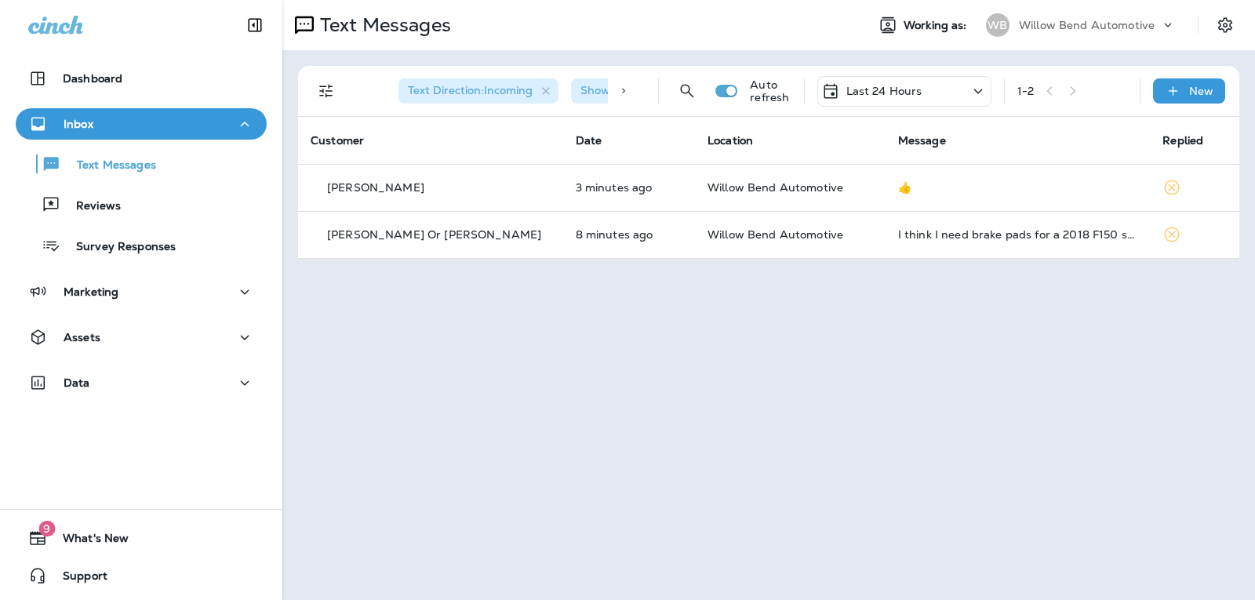
click at [880, 91] on p "Last 24 Hours" at bounding box center [885, 91] width 76 height 13
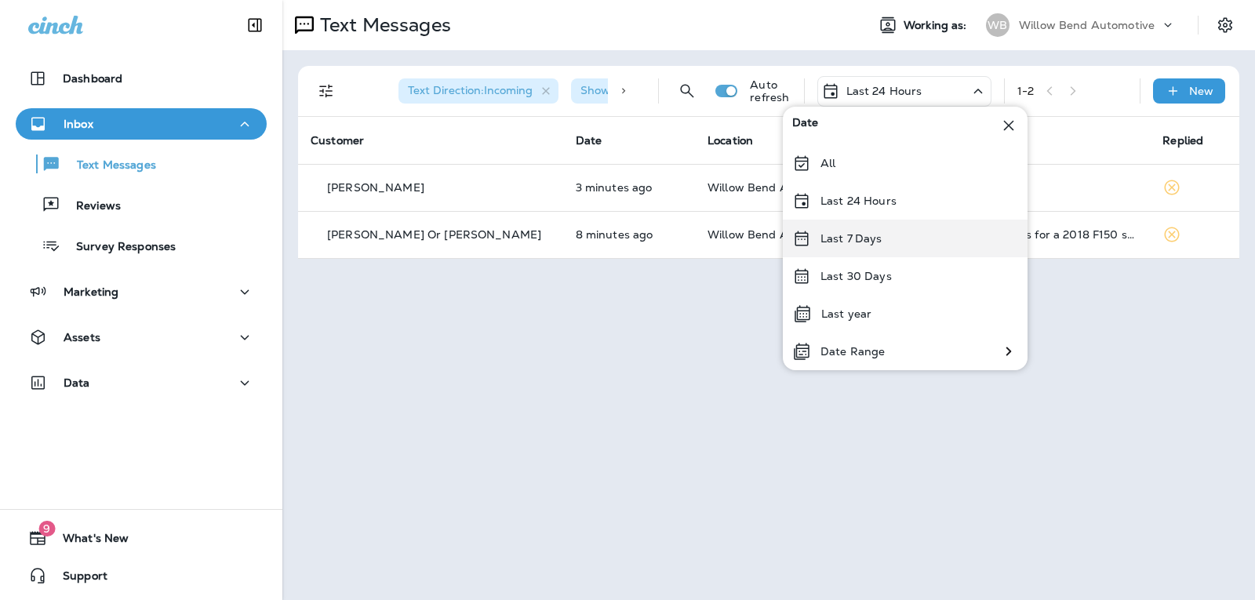
click at [890, 231] on div "Last 7 Days" at bounding box center [905, 239] width 245 height 38
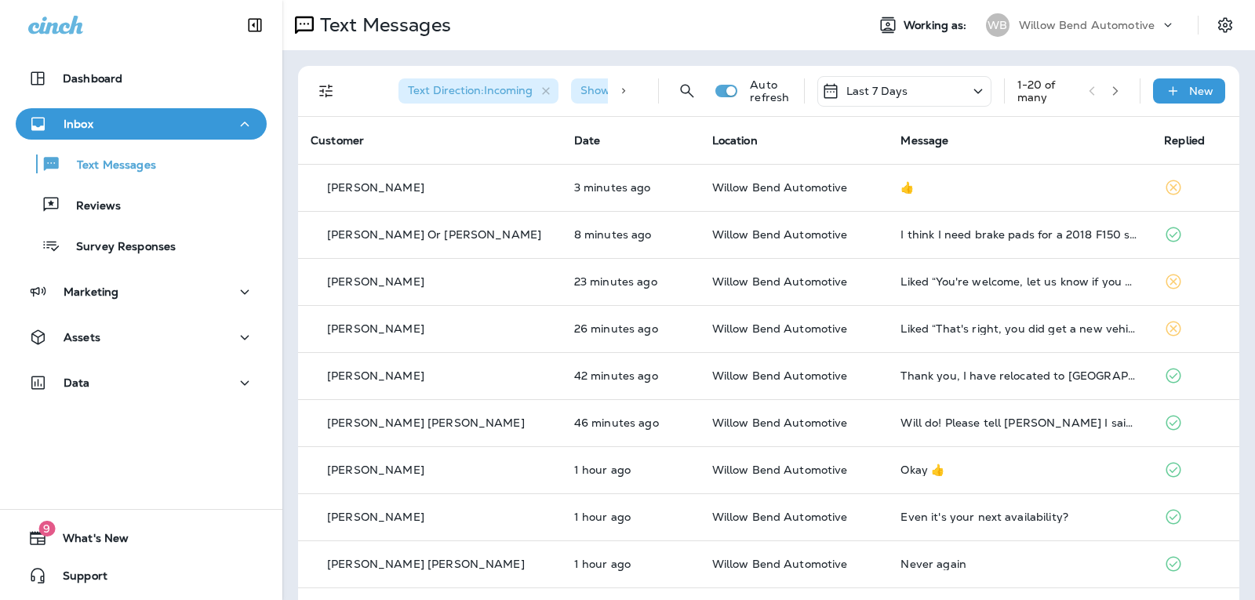
click at [904, 90] on div "Last 7 Days" at bounding box center [905, 91] width 174 height 31
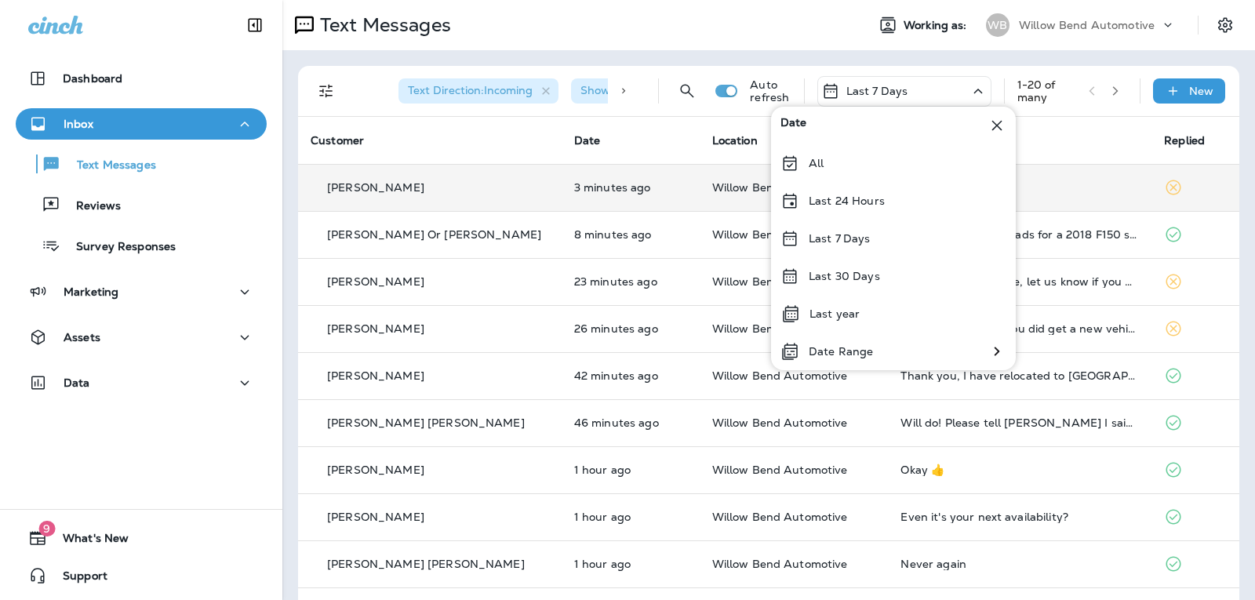
click at [1079, 173] on td "👍" at bounding box center [1020, 187] width 264 height 47
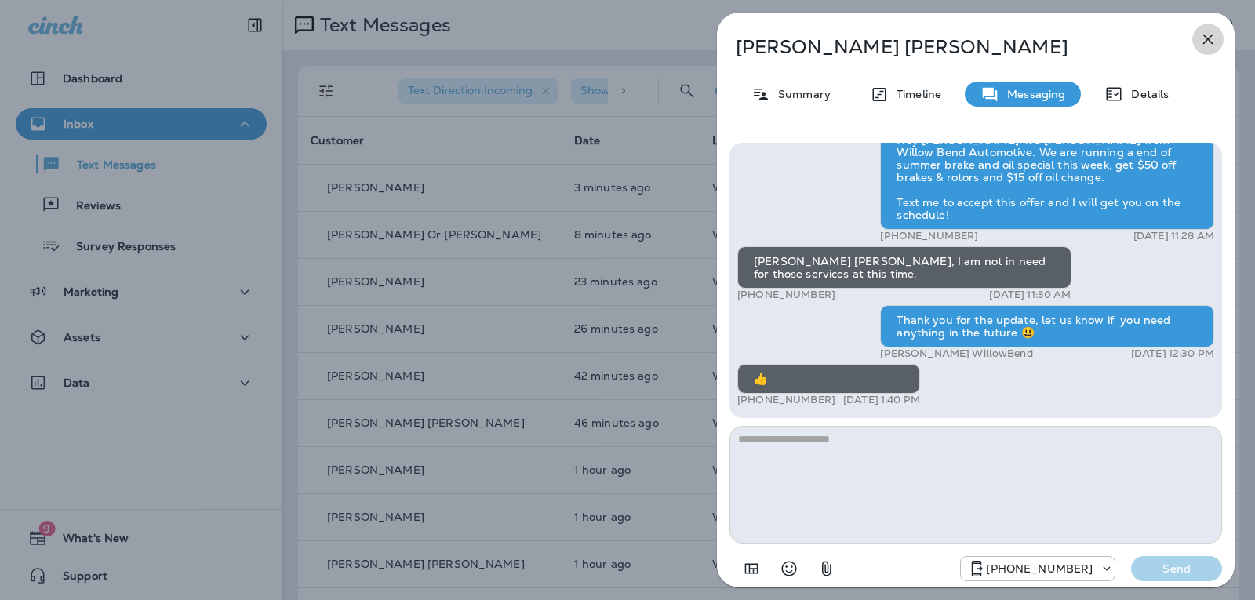
click at [1200, 29] on button "button" at bounding box center [1208, 39] width 31 height 31
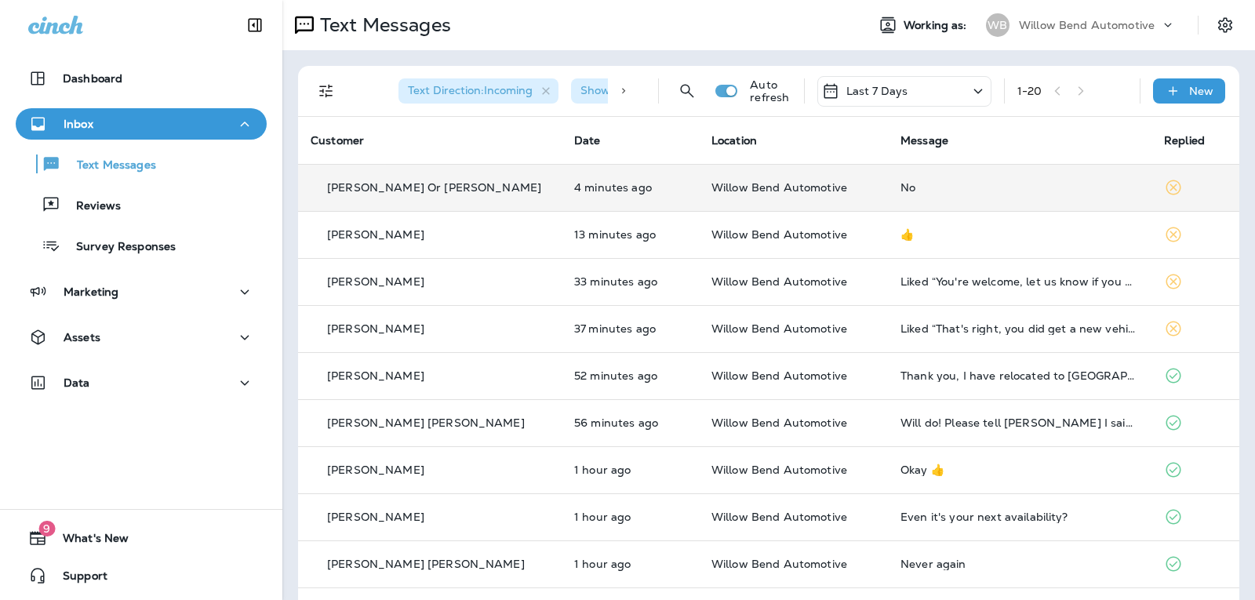
click at [1014, 183] on div "No" at bounding box center [1020, 187] width 239 height 13
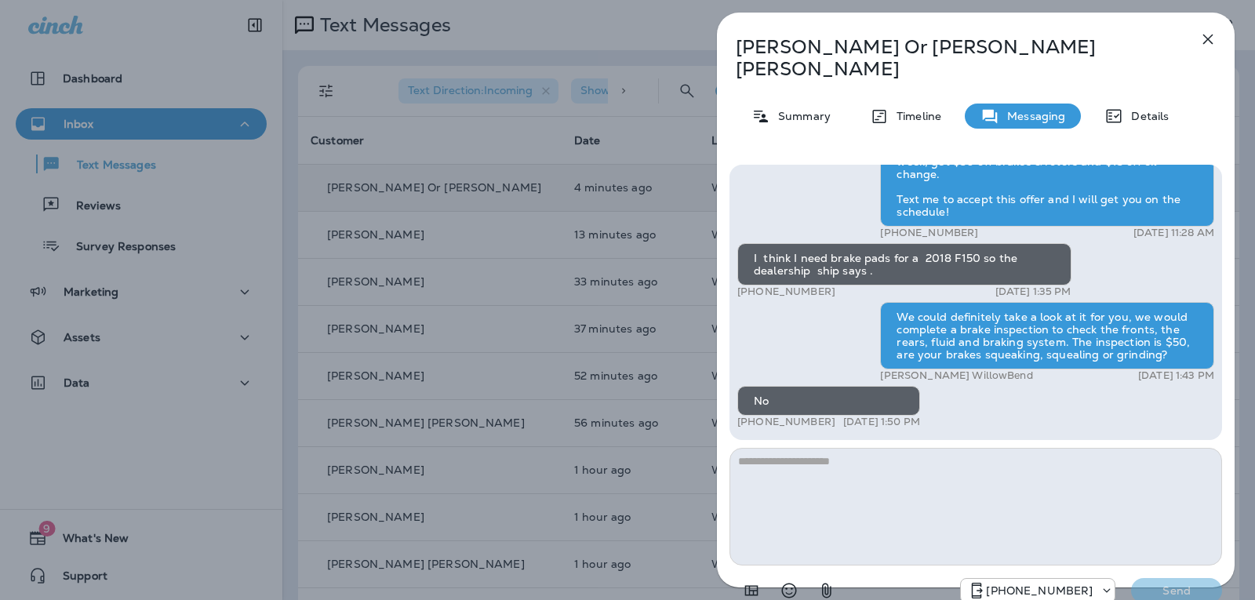
click at [876, 449] on textarea at bounding box center [976, 507] width 493 height 118
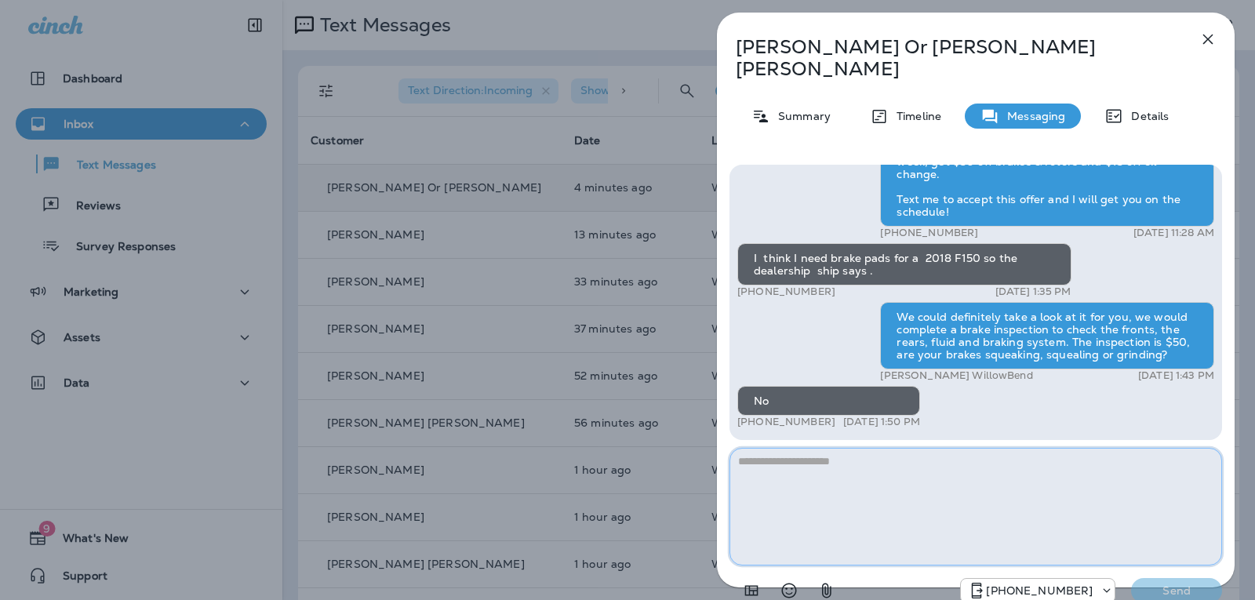
click at [836, 456] on textarea at bounding box center [976, 507] width 493 height 118
type textarea "**********"
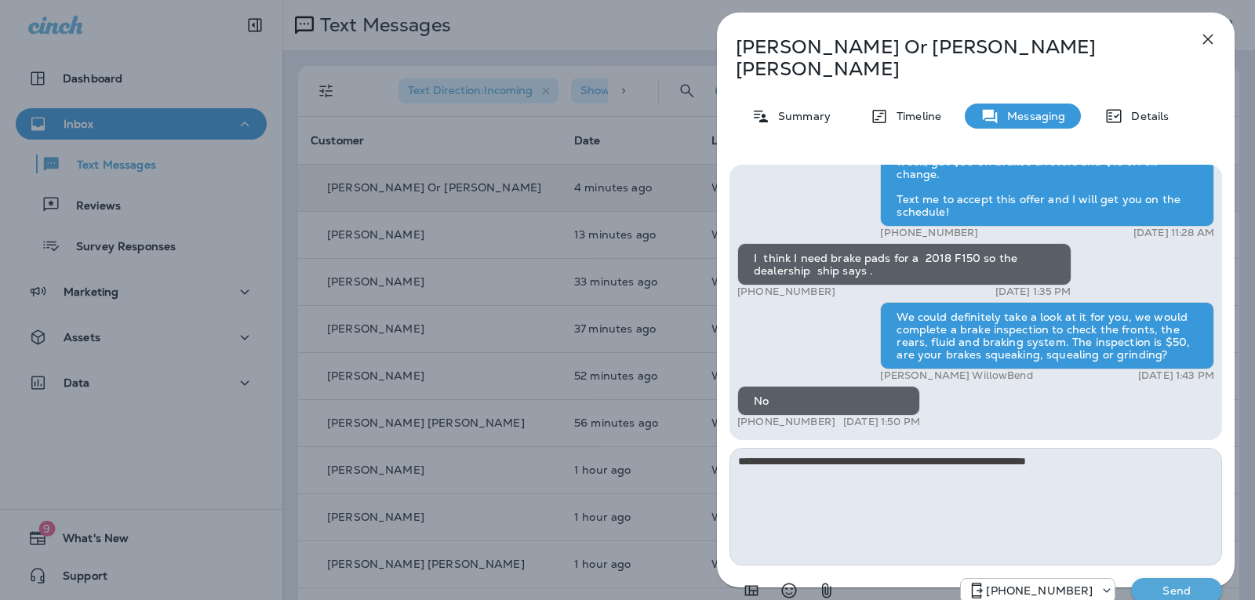
click at [1208, 584] on p "Send" at bounding box center [1177, 591] width 66 height 14
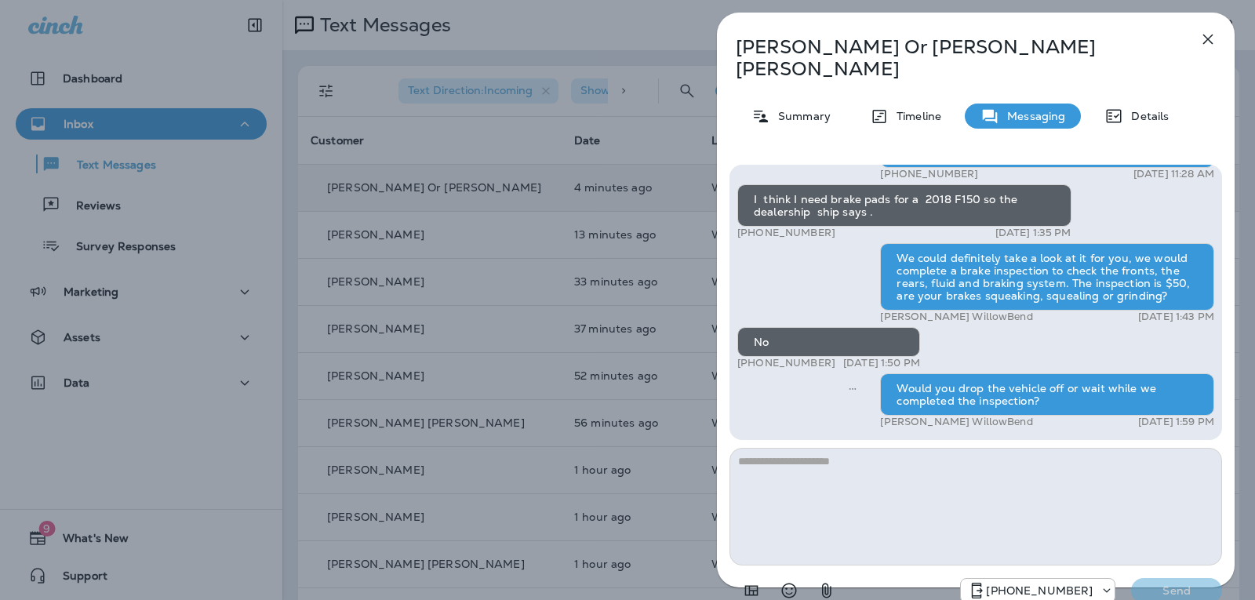
click at [1211, 42] on icon "button" at bounding box center [1209, 40] width 10 height 10
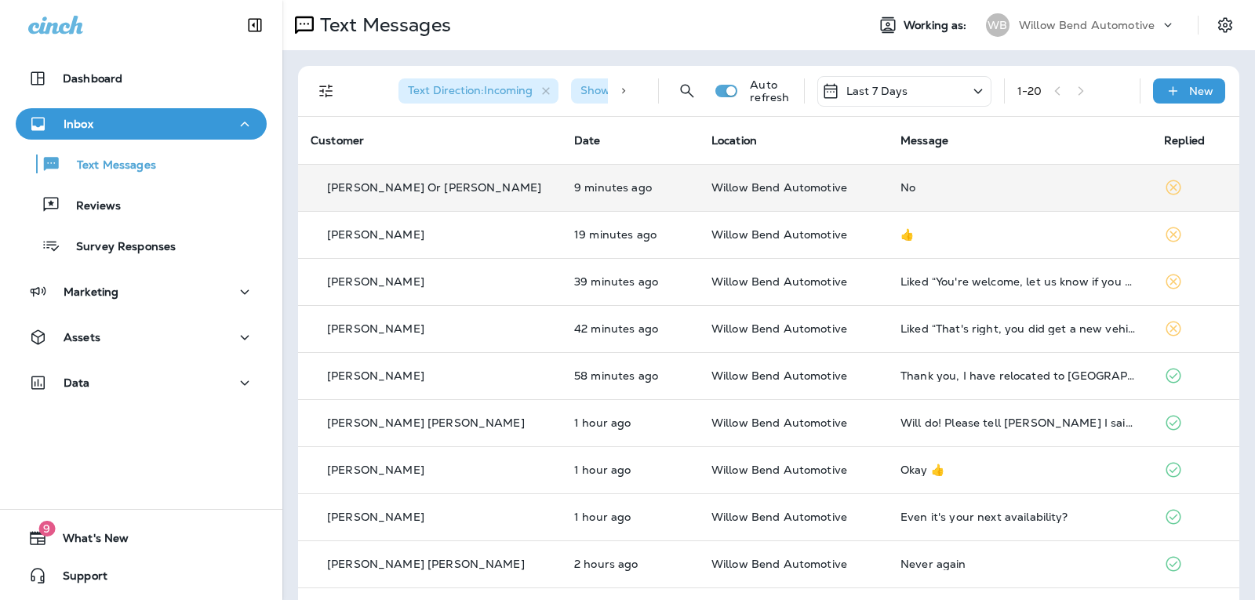
click at [825, 89] on icon at bounding box center [830, 90] width 13 height 15
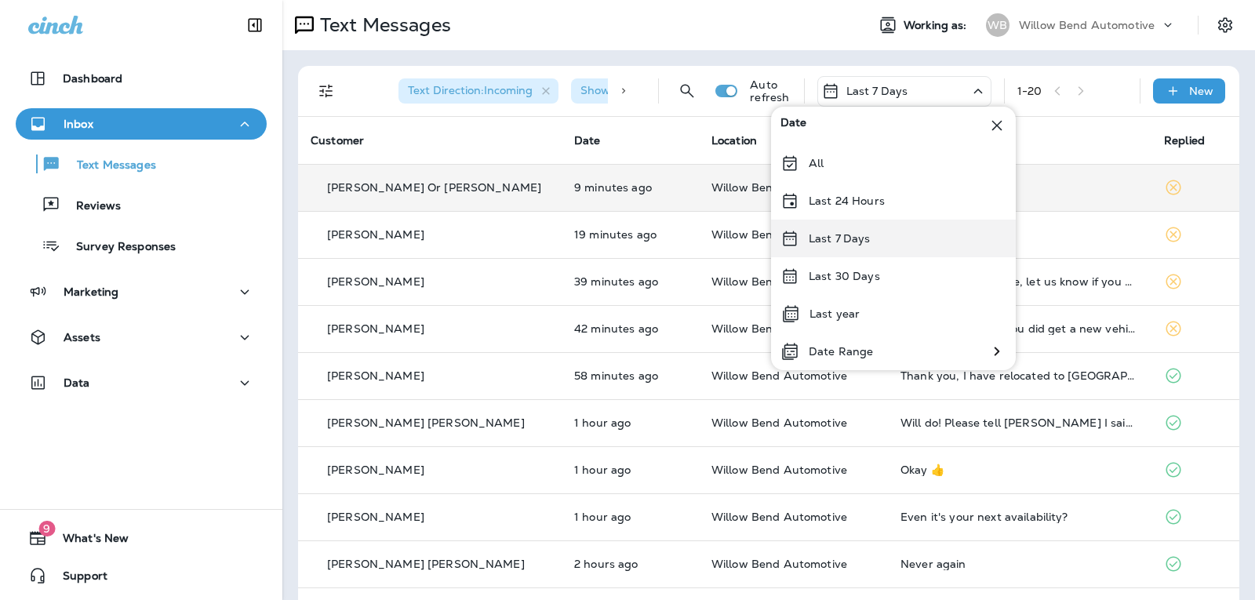
click at [863, 244] on p "Last 7 Days" at bounding box center [840, 238] width 62 height 13
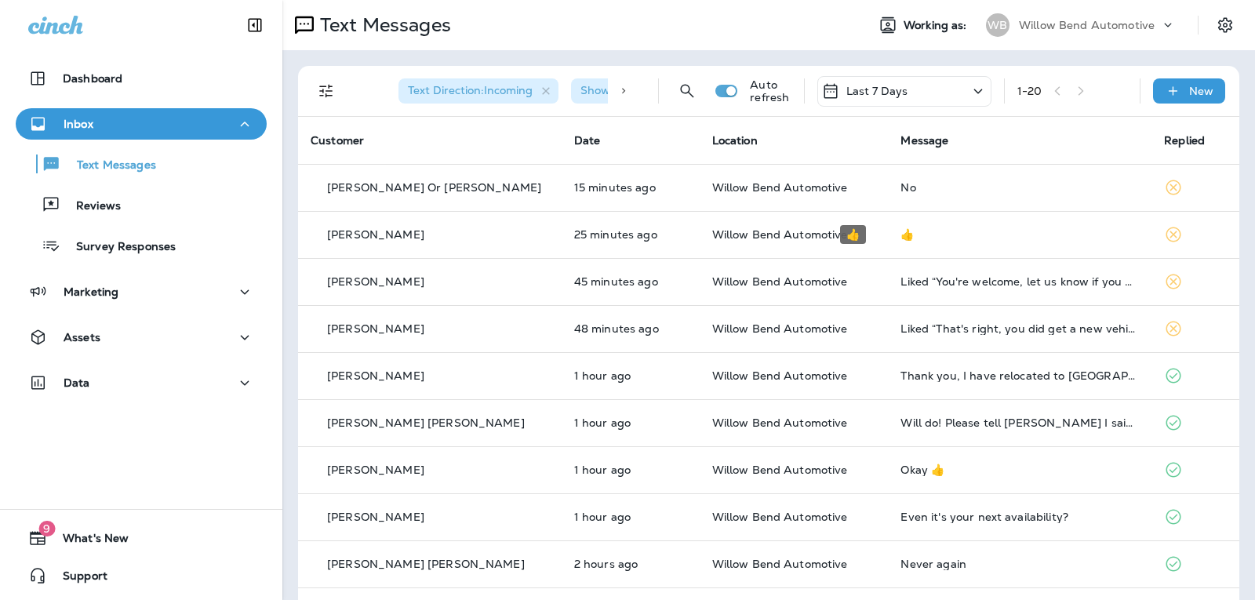
click at [875, 93] on p "Last 7 Days" at bounding box center [878, 91] width 62 height 13
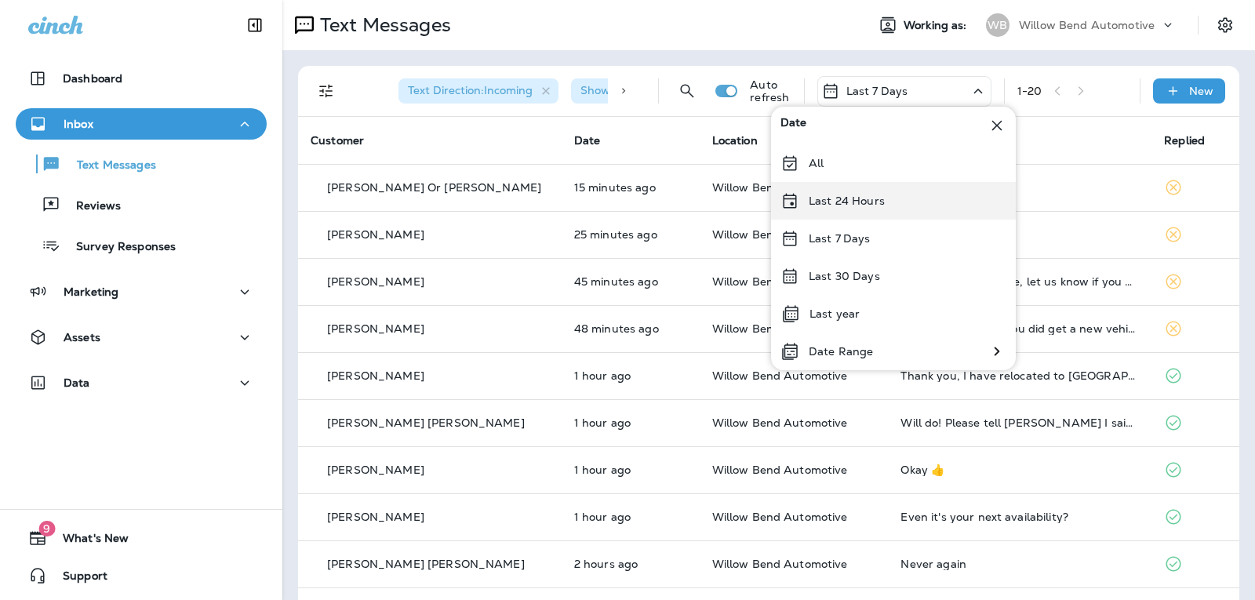
click at [842, 206] on p "Last 24 Hours" at bounding box center [847, 201] width 76 height 13
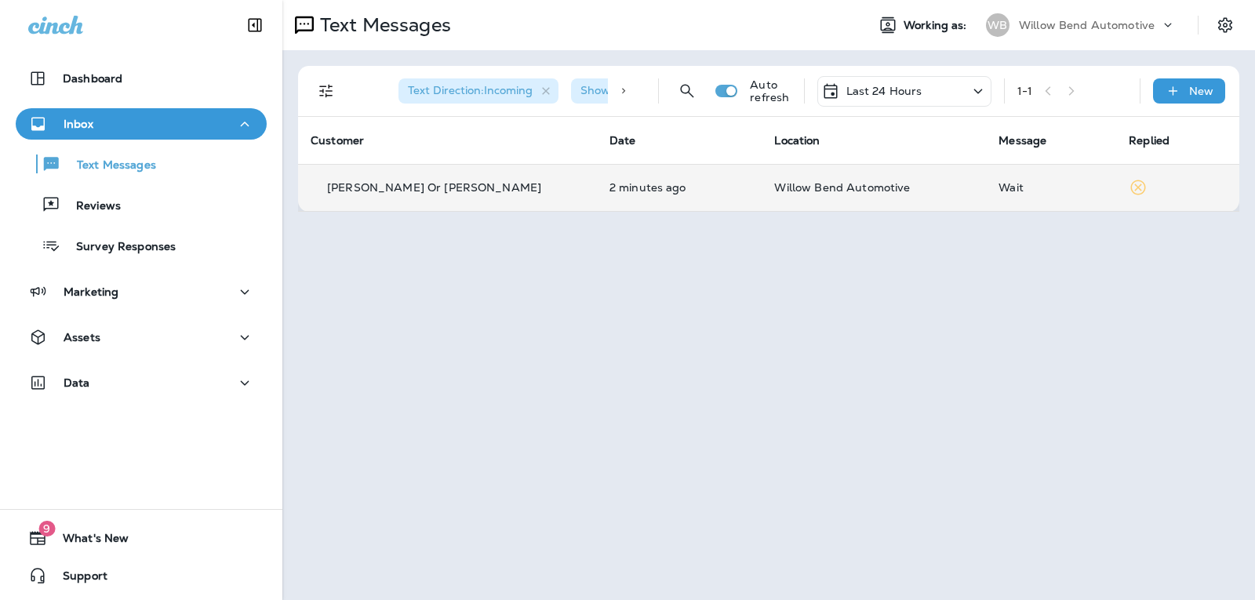
click at [986, 174] on td "Wait" at bounding box center [1051, 187] width 130 height 47
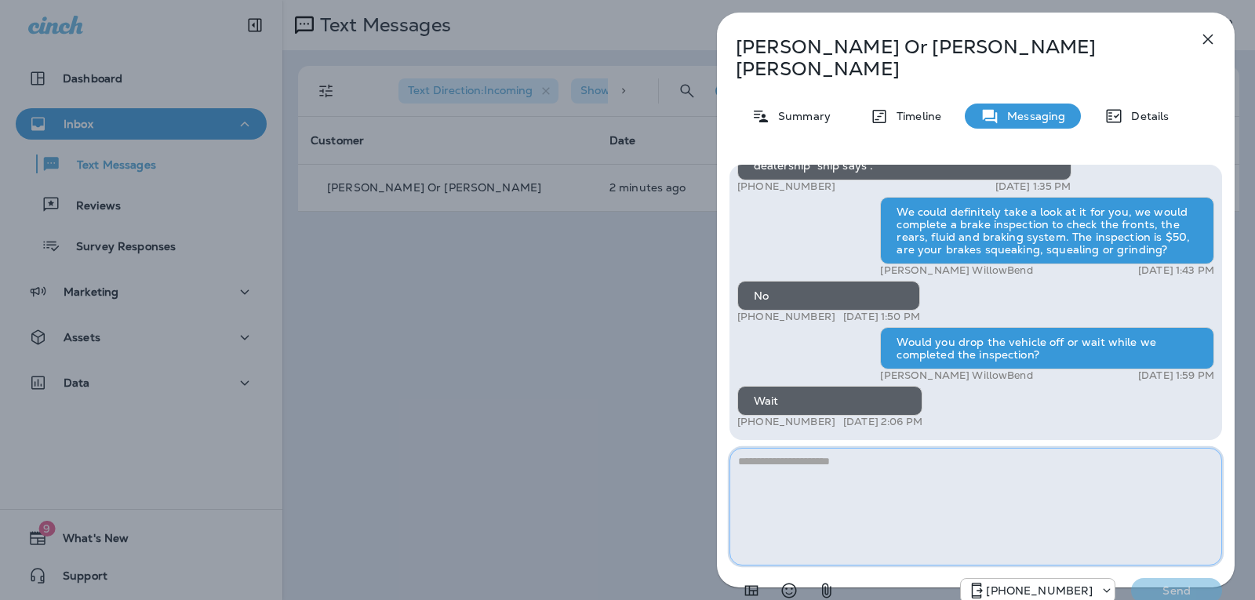
click at [796, 455] on textarea at bounding box center [976, 507] width 493 height 118
click at [814, 448] on textarea at bounding box center [976, 507] width 493 height 118
type textarea "*"
type textarea "**********"
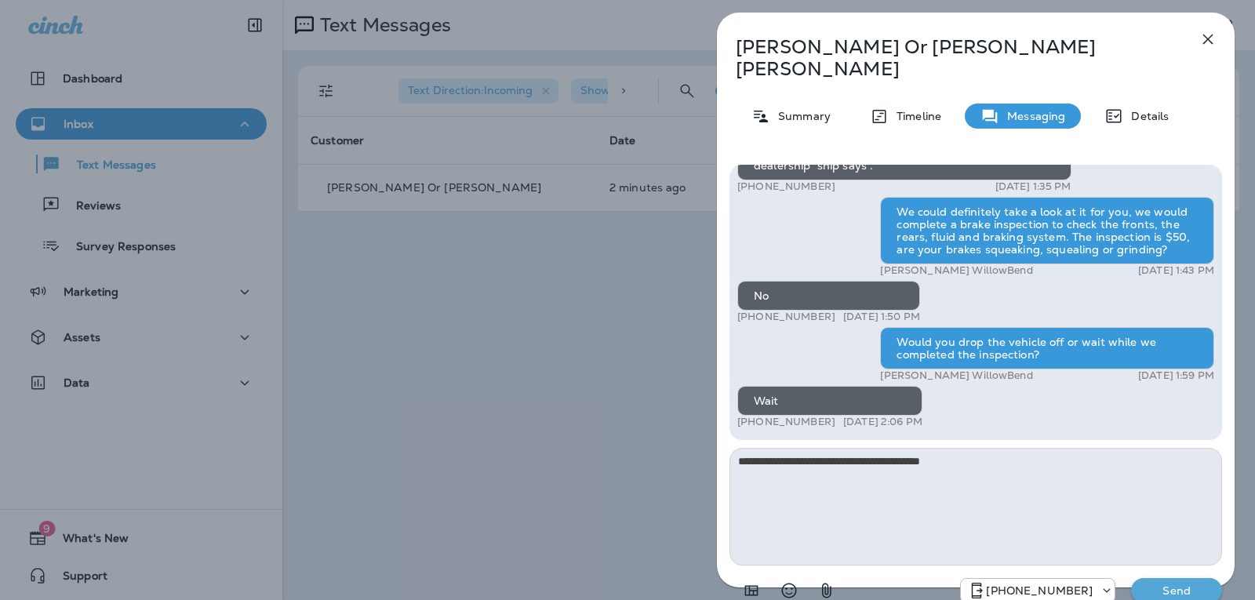
click at [1174, 581] on div "[PHONE_NUMBER] Send" at bounding box center [976, 586] width 493 height 41
click at [1203, 584] on p "Send" at bounding box center [1177, 591] width 66 height 14
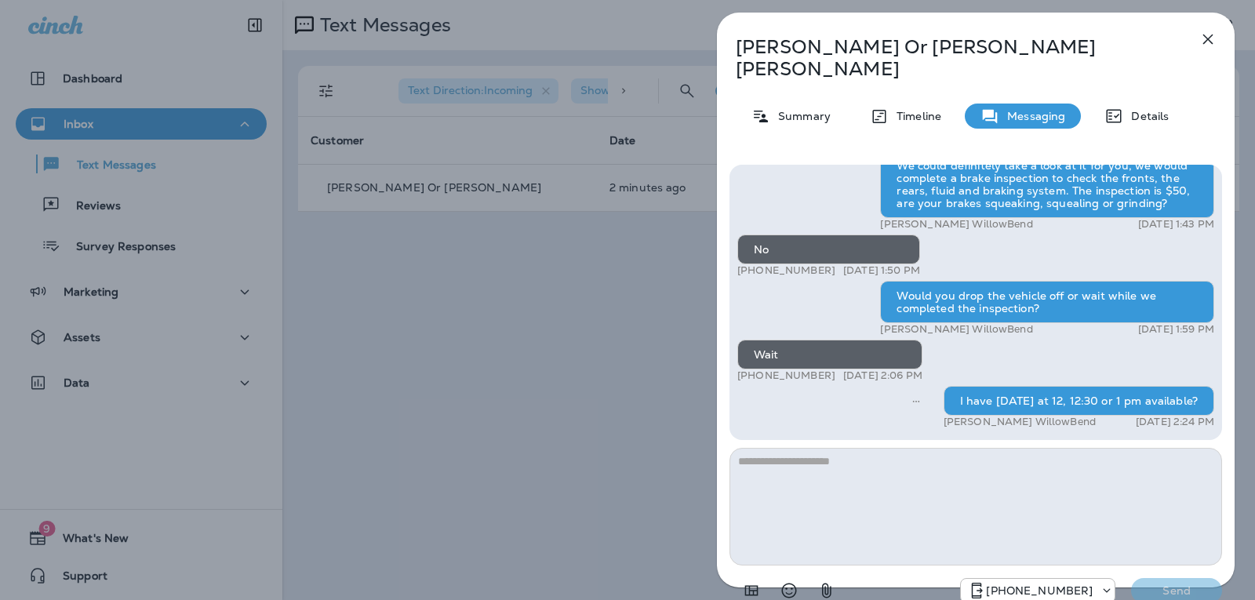
click at [1210, 42] on icon "button" at bounding box center [1208, 39] width 19 height 19
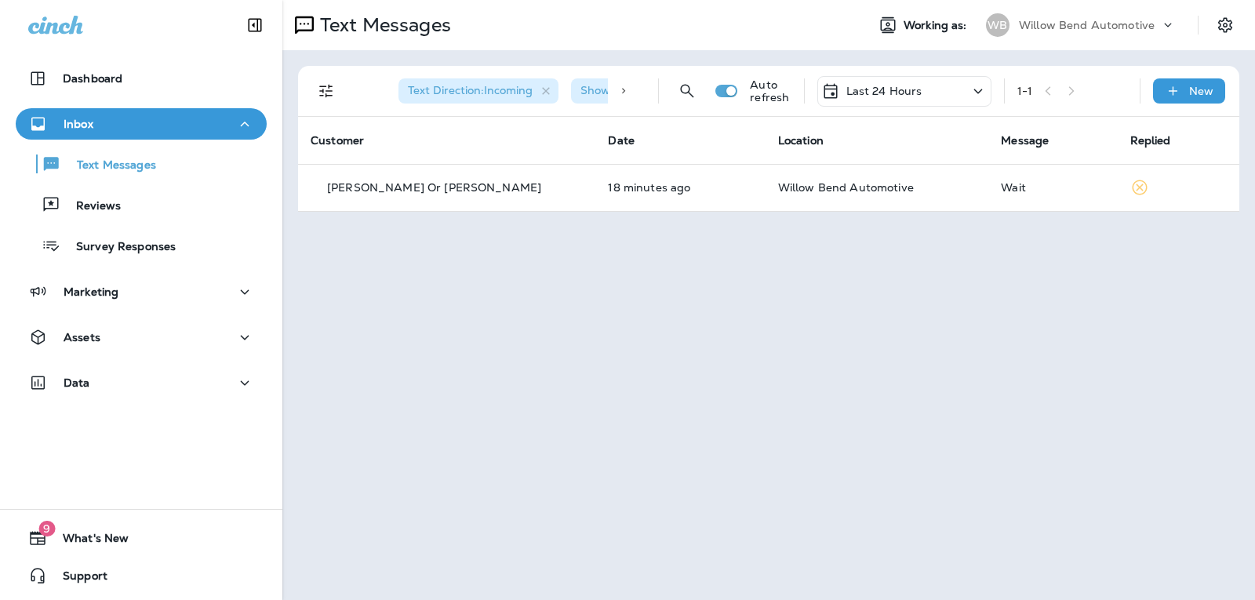
click at [893, 86] on p "Last 24 Hours" at bounding box center [885, 91] width 76 height 13
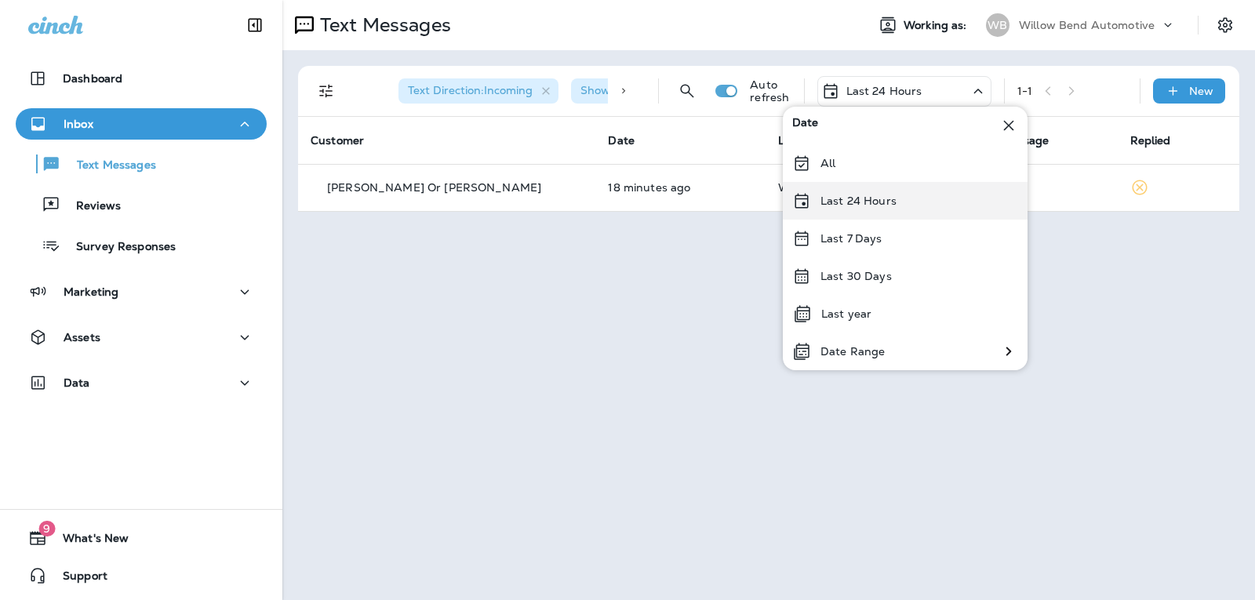
click at [899, 210] on div "Last 24 Hours" at bounding box center [905, 201] width 245 height 38
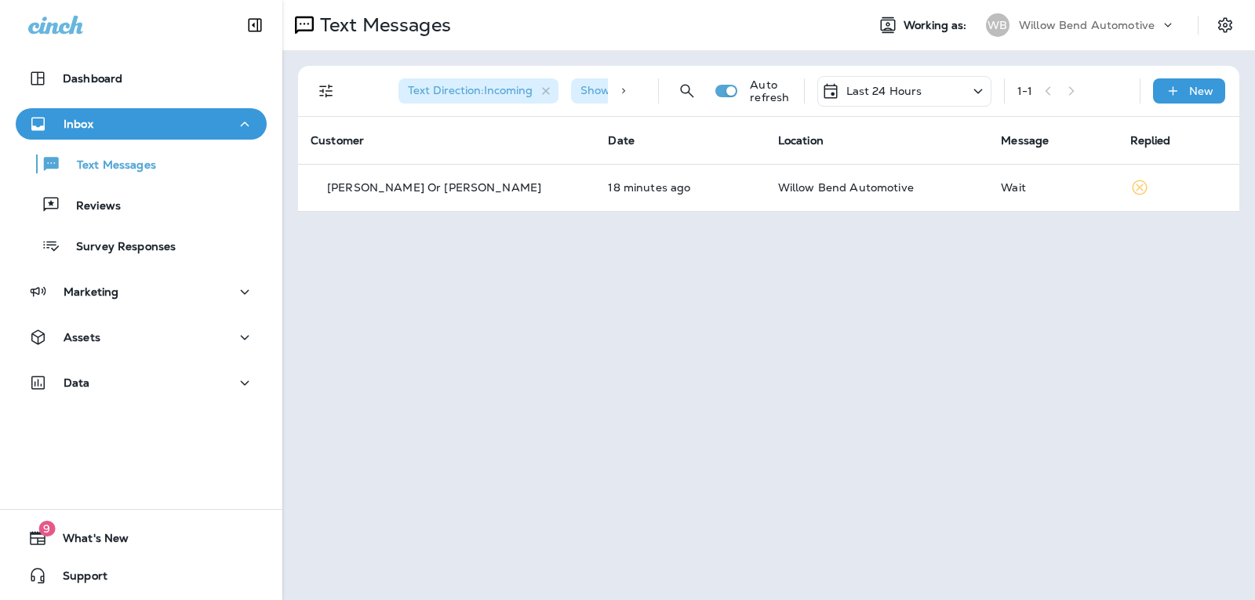
click at [919, 88] on p "Last 24 Hours" at bounding box center [885, 91] width 76 height 13
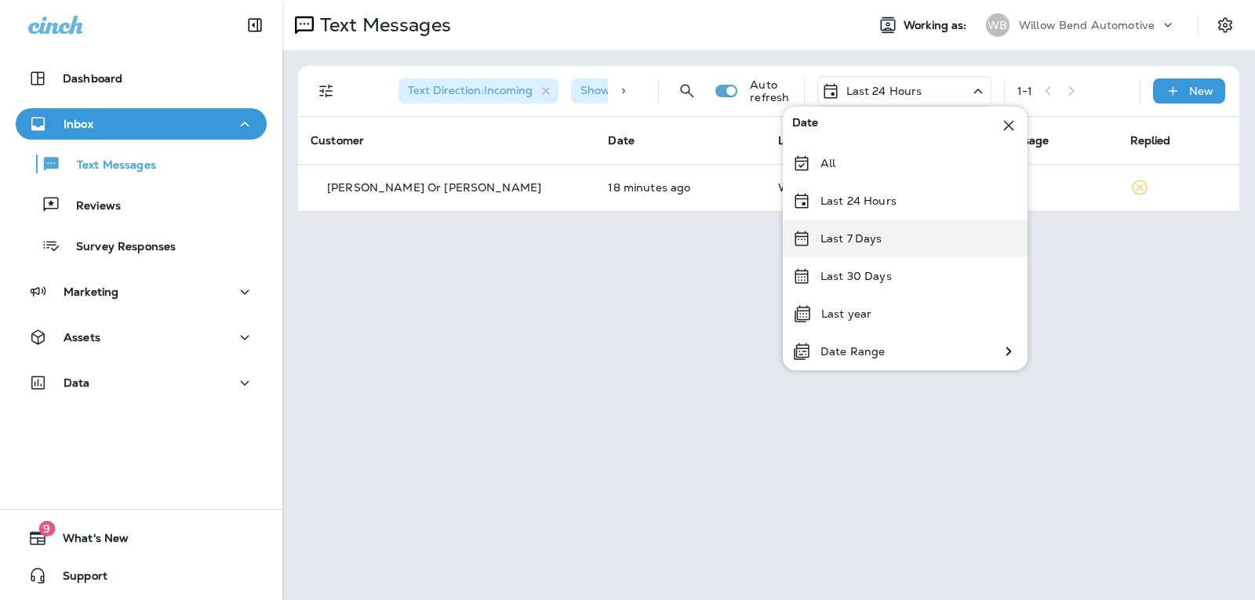
click at [897, 231] on div "Last 7 Days" at bounding box center [905, 239] width 245 height 38
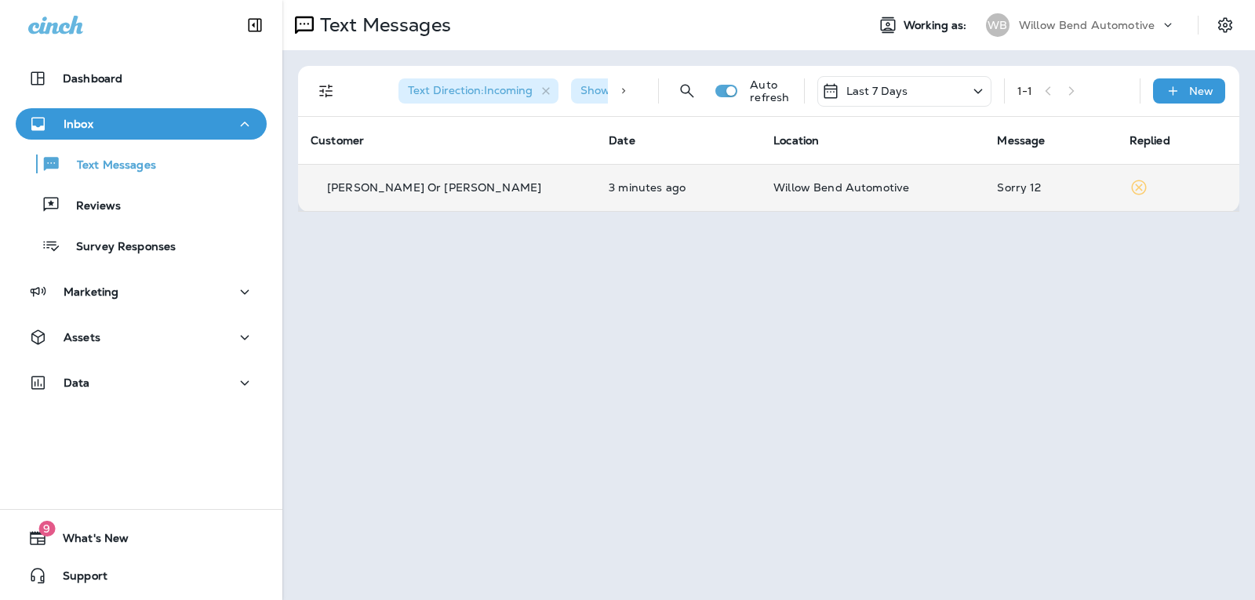
click at [934, 199] on td "Willow Bend Automotive" at bounding box center [873, 187] width 224 height 47
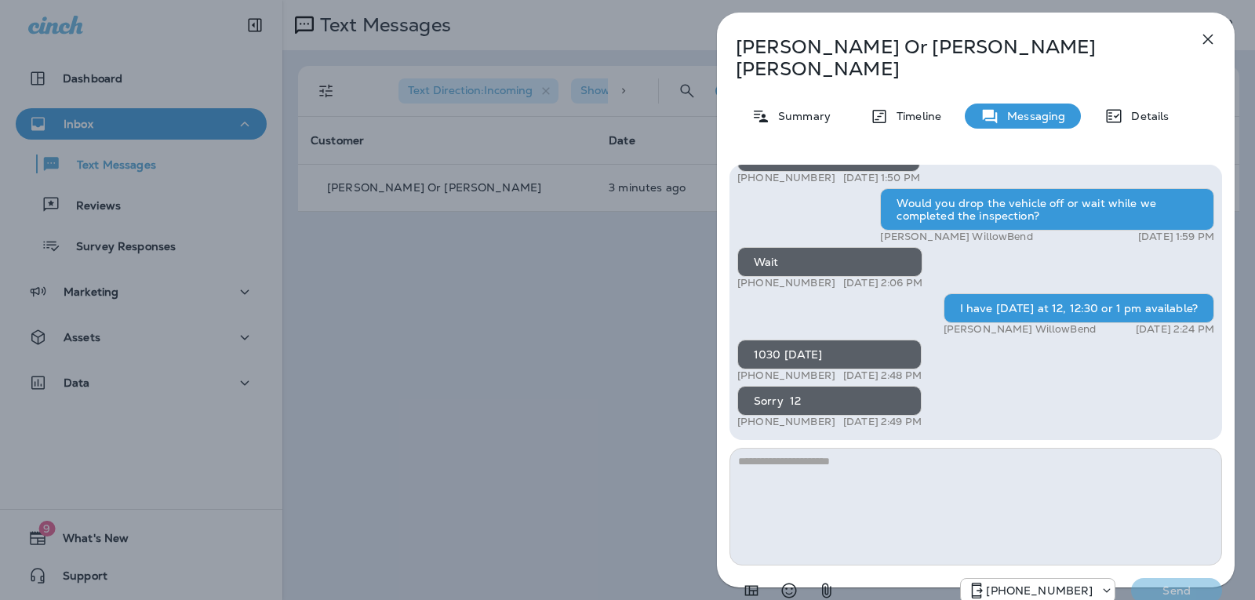
click at [766, 448] on textarea at bounding box center [976, 507] width 493 height 118
type textarea "**********"
click at [1167, 584] on p "Send" at bounding box center [1177, 591] width 66 height 14
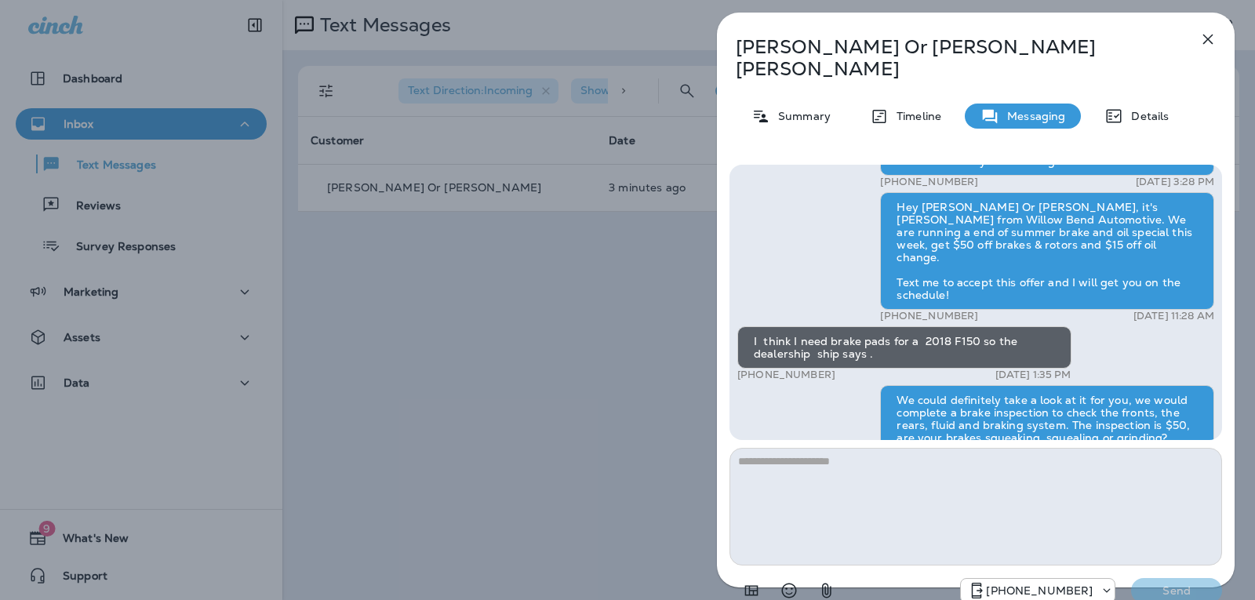
scroll to position [-392, 0]
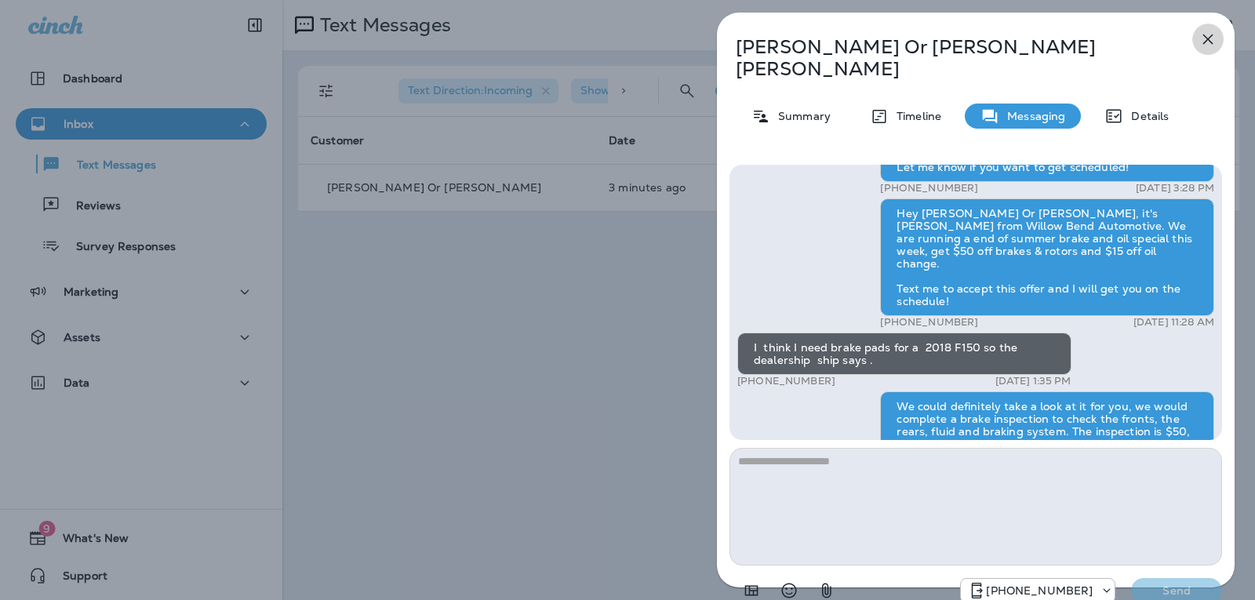
click at [1213, 34] on icon "button" at bounding box center [1208, 39] width 19 height 19
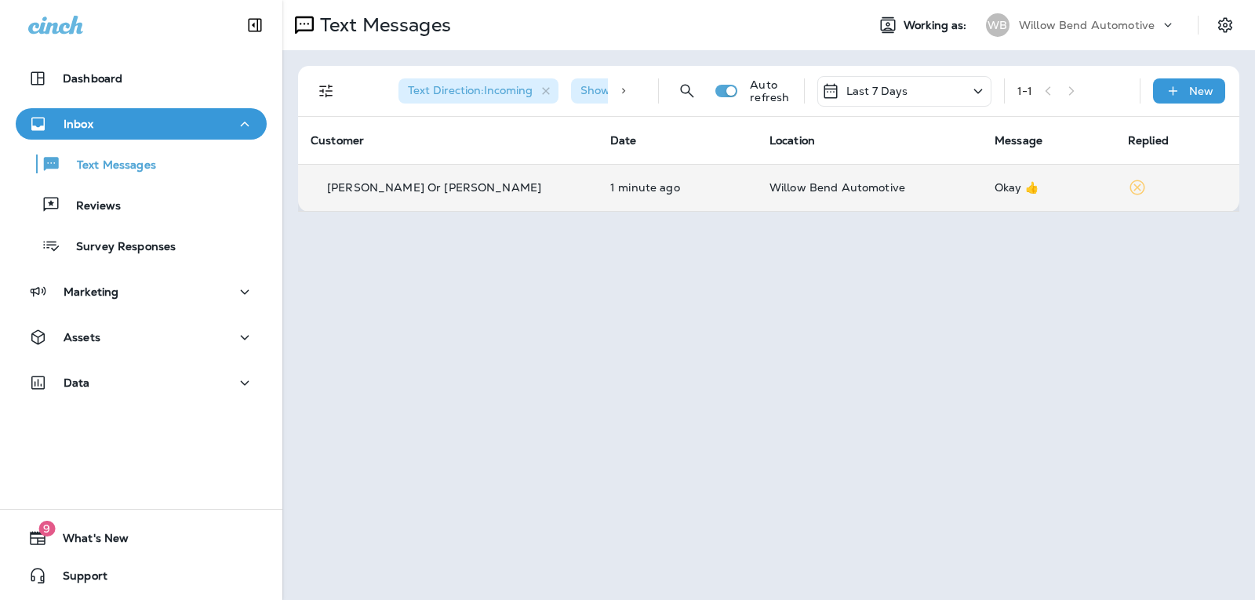
click at [982, 177] on td "Okay 👍" at bounding box center [1048, 187] width 133 height 47
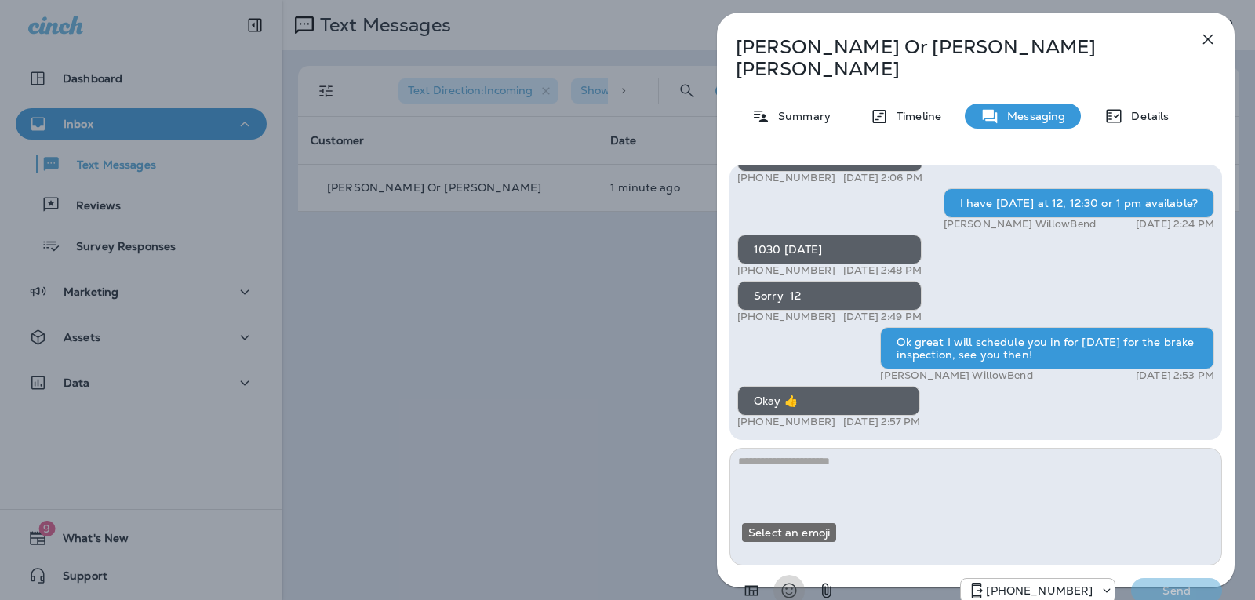
click at [791, 581] on icon "Select an emoji" at bounding box center [789, 590] width 19 height 19
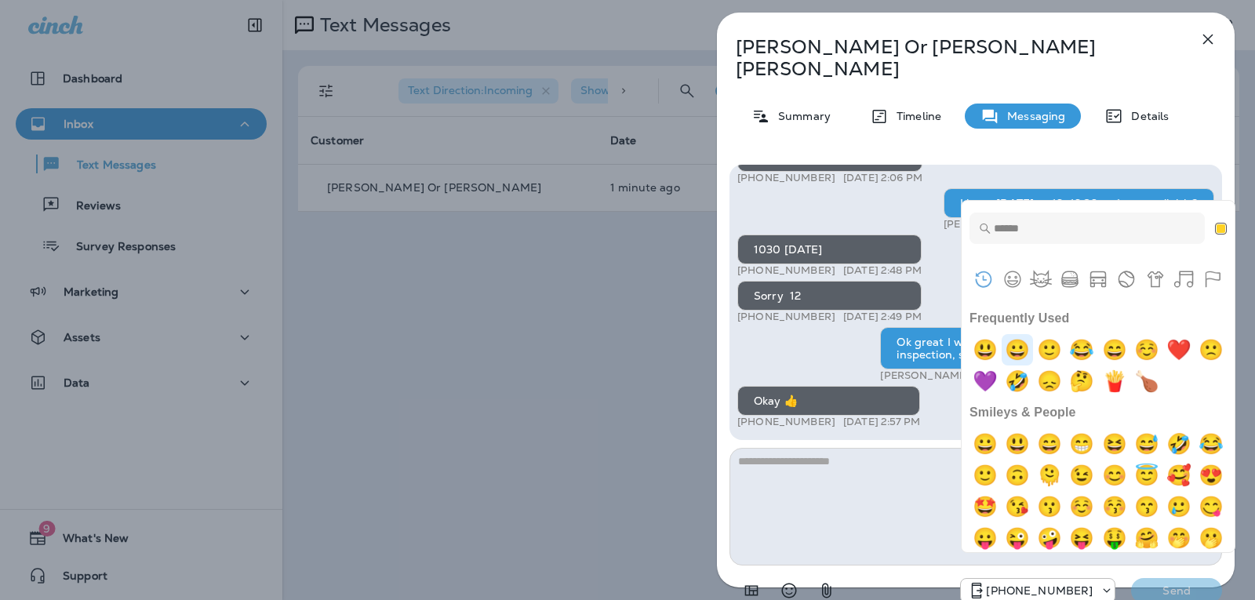
click at [1014, 356] on img "grinning" at bounding box center [1017, 349] width 31 height 31
type textarea "**"
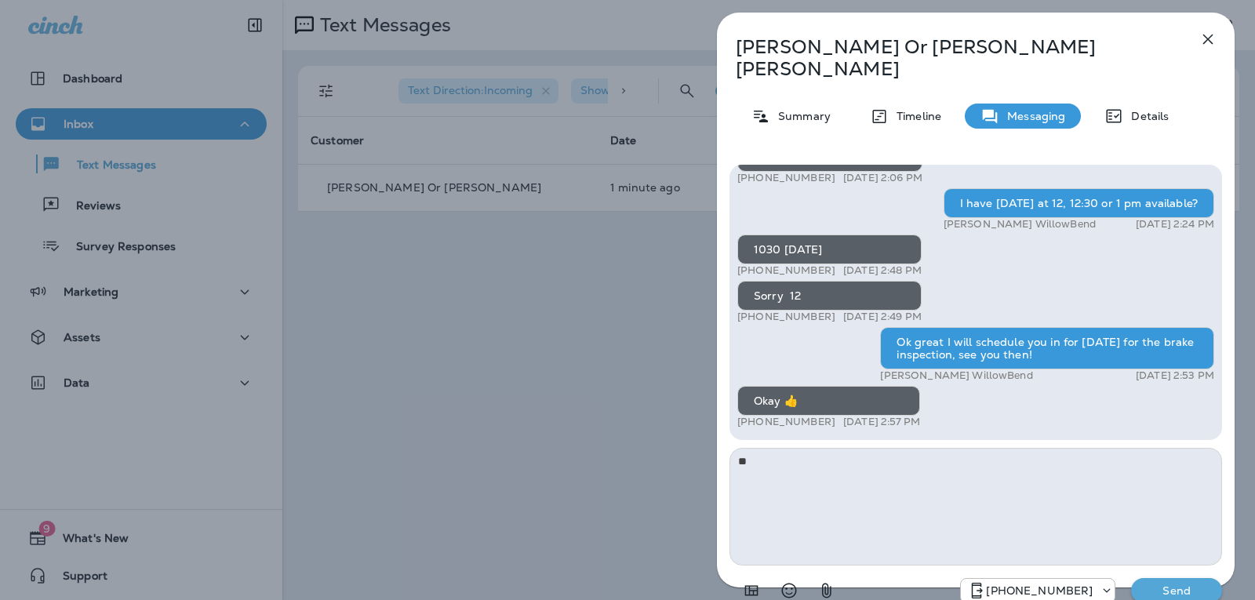
click at [1167, 578] on button "Send" at bounding box center [1176, 590] width 91 height 25
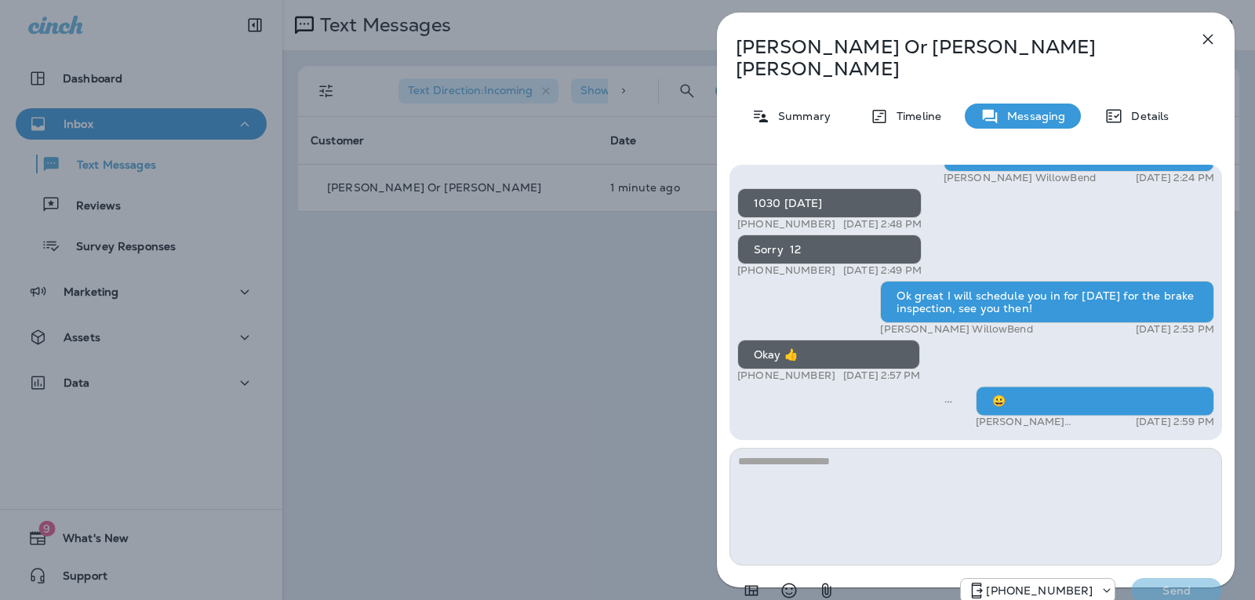
click at [1210, 41] on icon "button" at bounding box center [1209, 40] width 10 height 10
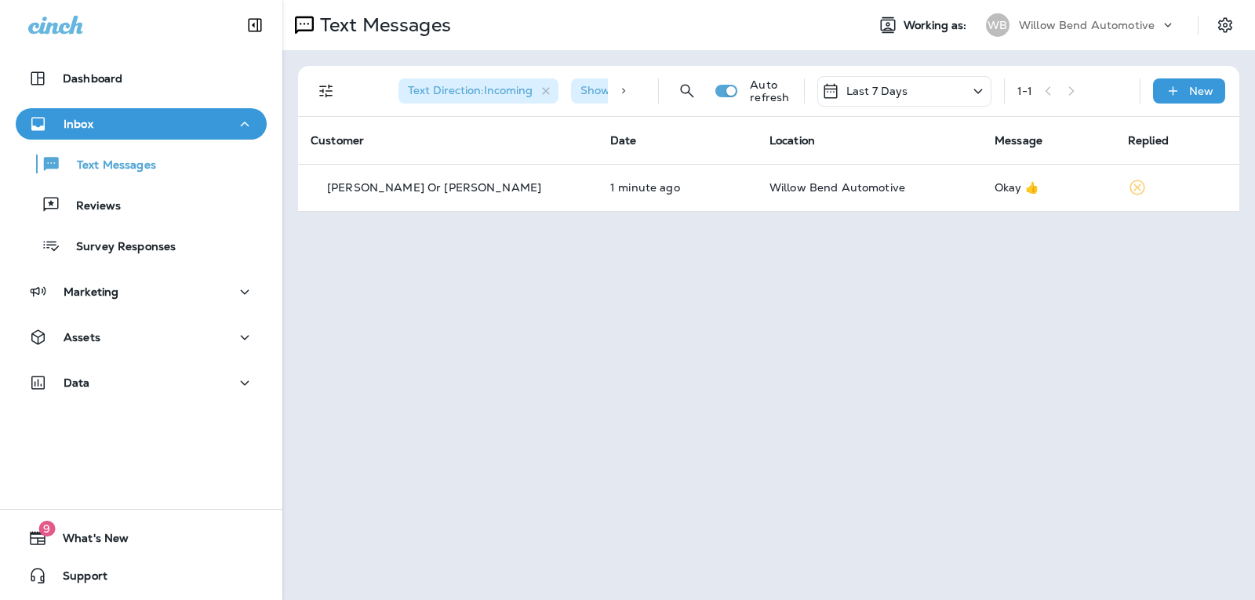
click at [912, 92] on div "Last 7 Days" at bounding box center [905, 91] width 174 height 31
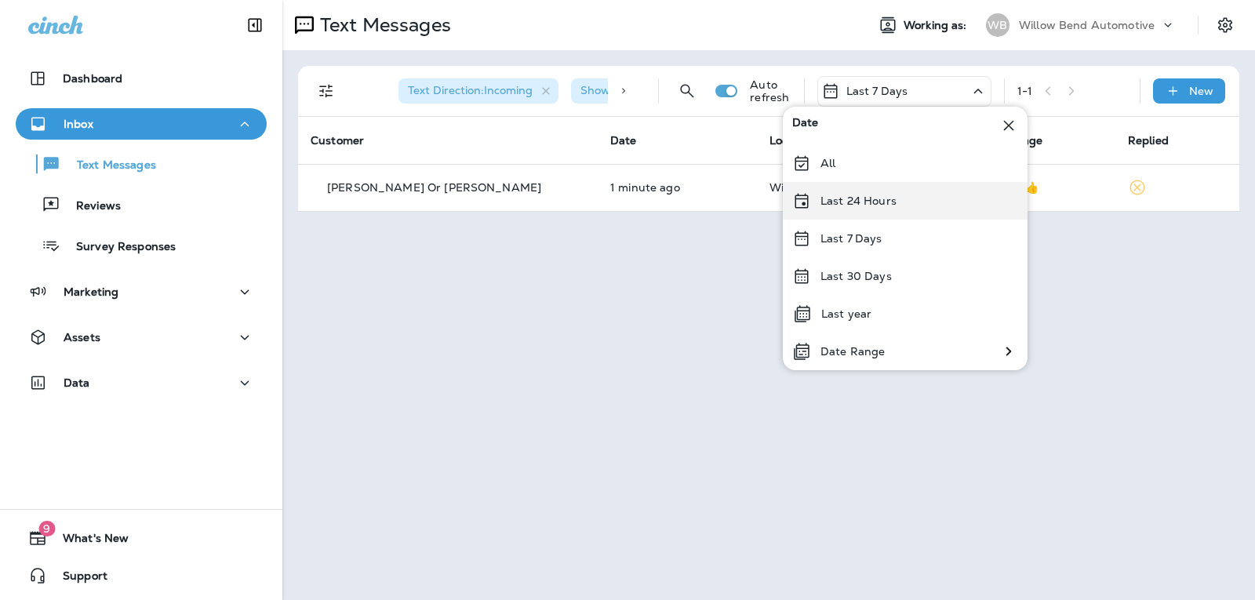
click at [931, 213] on div "Last 24 Hours" at bounding box center [905, 201] width 245 height 38
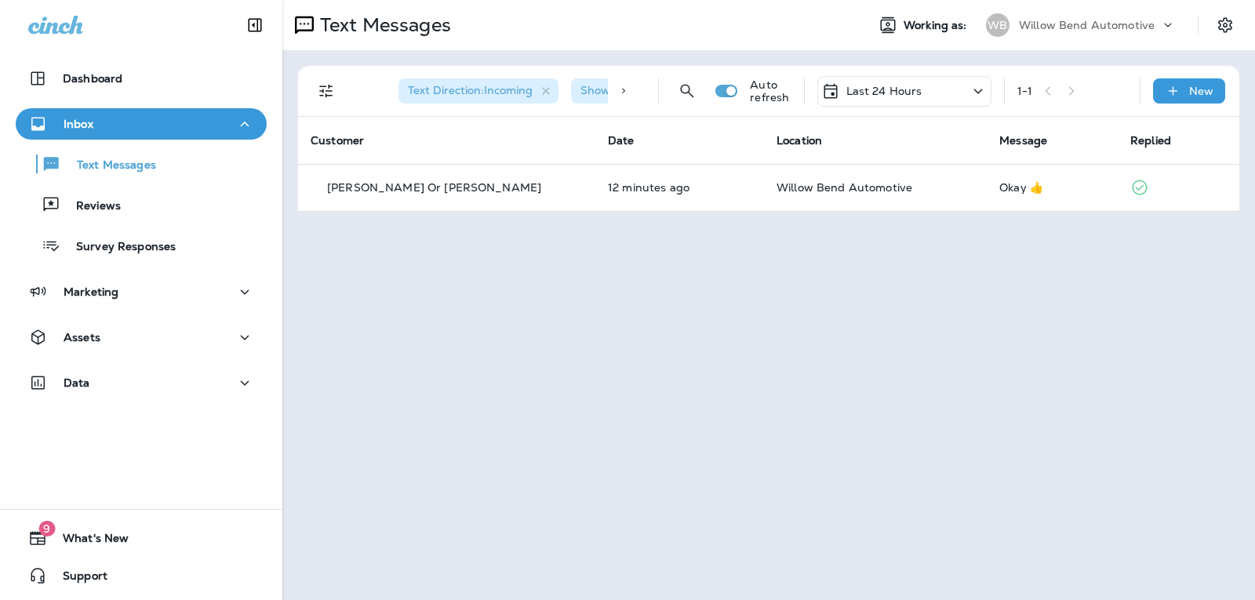
click at [878, 90] on p "Last 24 Hours" at bounding box center [885, 91] width 76 height 13
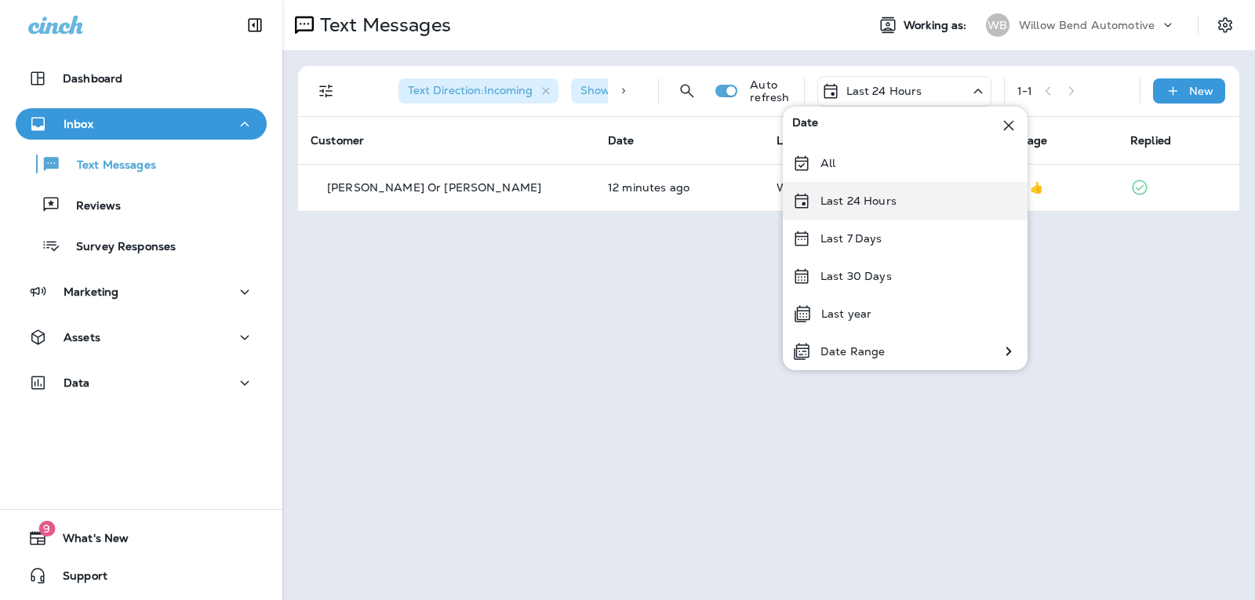
click at [889, 199] on p "Last 24 Hours" at bounding box center [859, 201] width 76 height 13
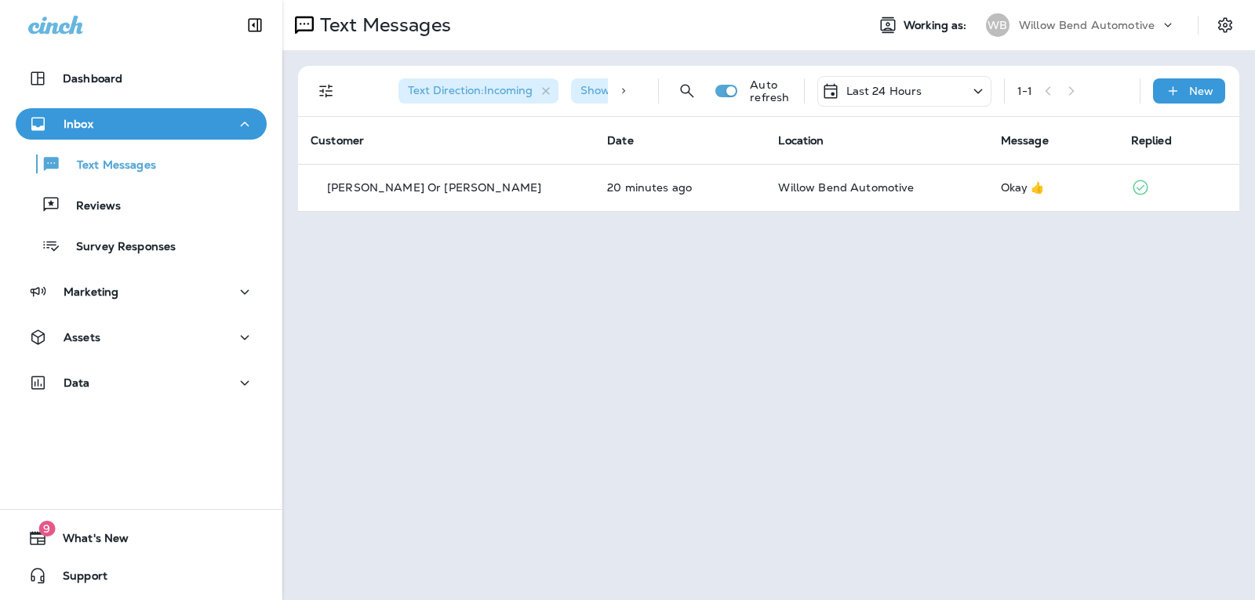
click at [862, 90] on p "Last 24 Hours" at bounding box center [885, 91] width 76 height 13
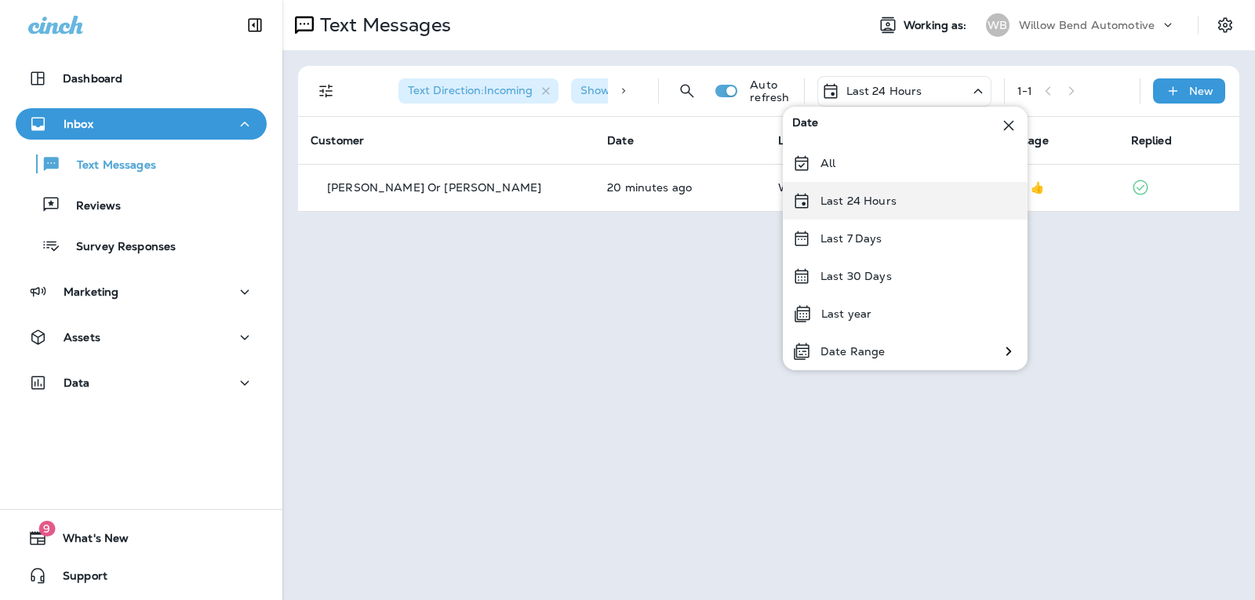
click at [842, 191] on div "Last 24 Hours" at bounding box center [905, 201] width 245 height 38
